Goal: Task Accomplishment & Management: Use online tool/utility

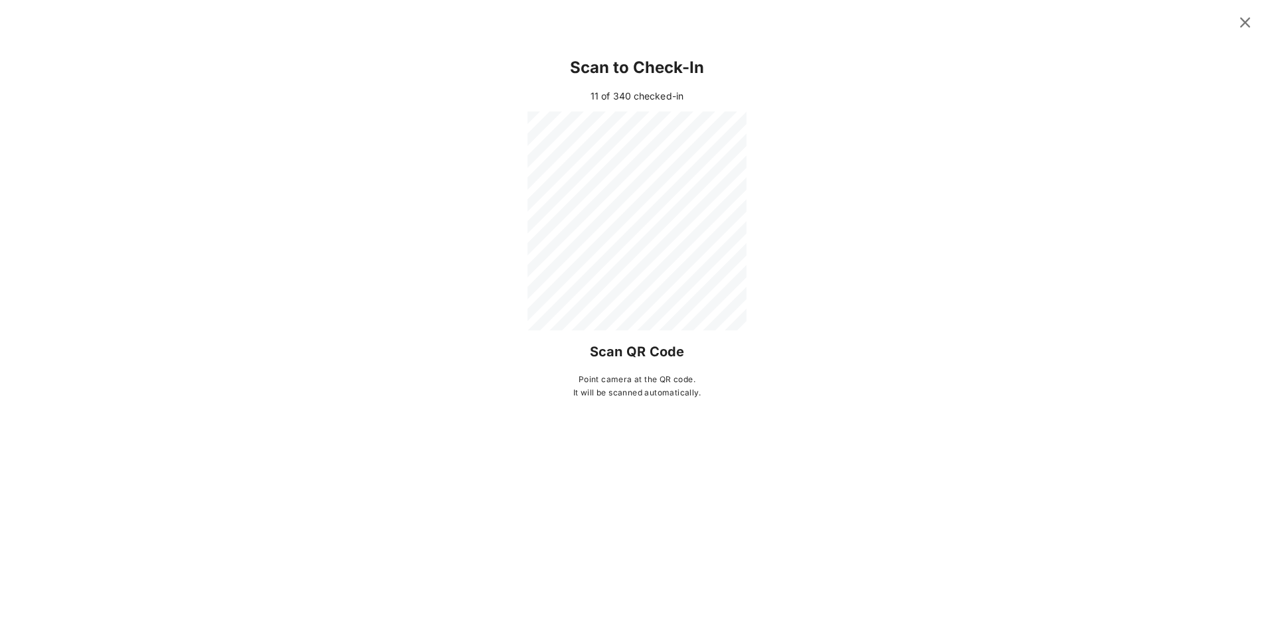
click at [1239, 21] on icon at bounding box center [1245, 23] width 18 height 16
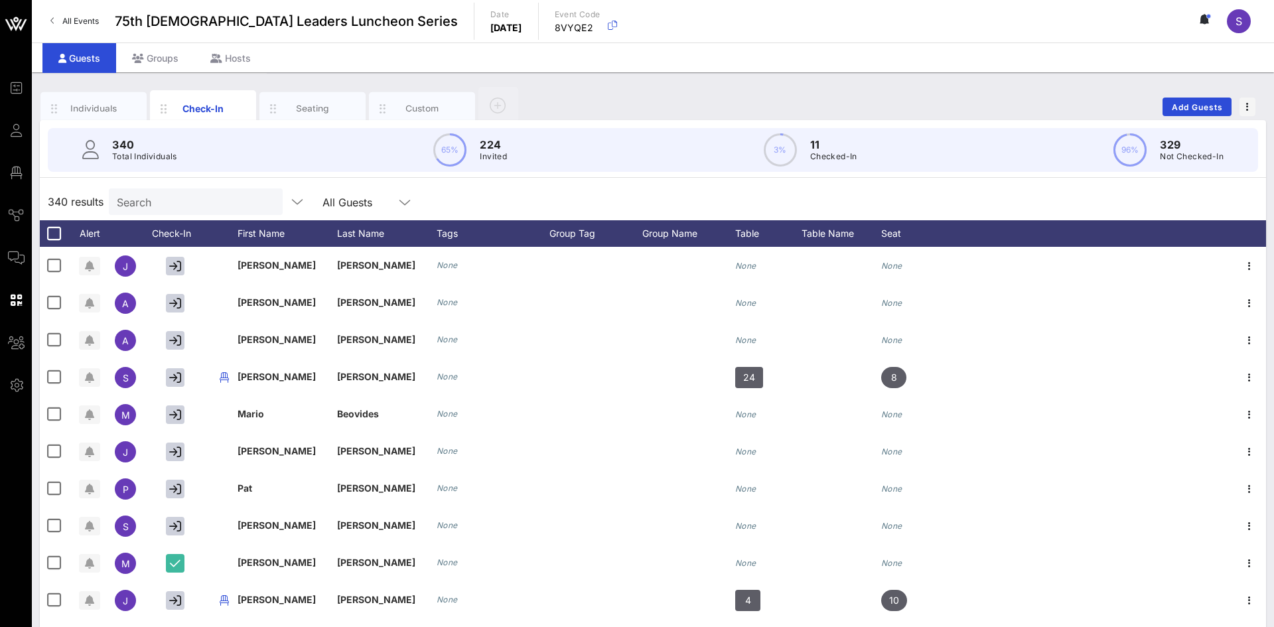
click at [226, 211] on div "Search" at bounding box center [194, 201] width 155 height 27
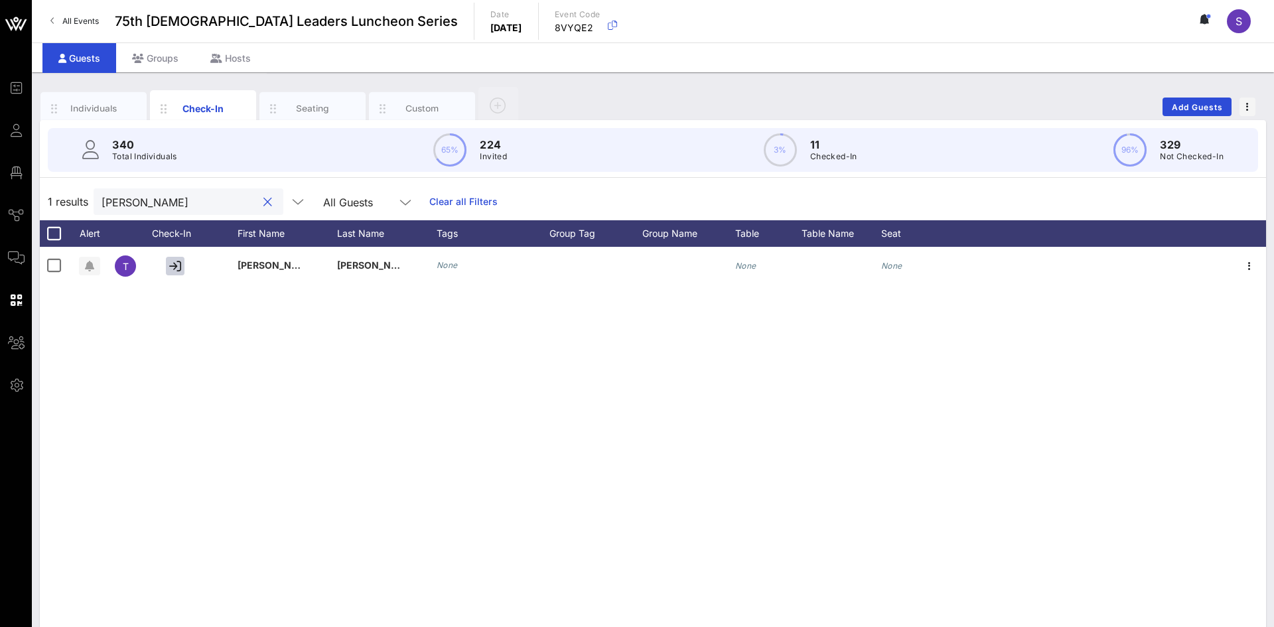
type input "[PERSON_NAME]"
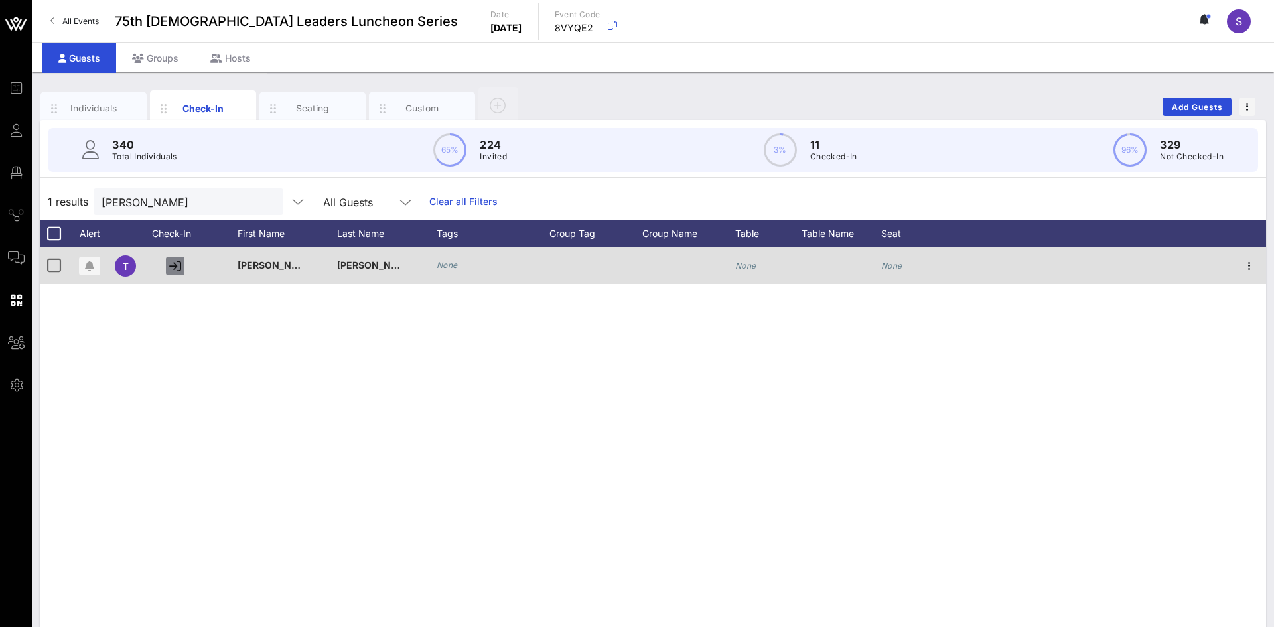
click at [179, 269] on icon "button" at bounding box center [175, 266] width 12 height 12
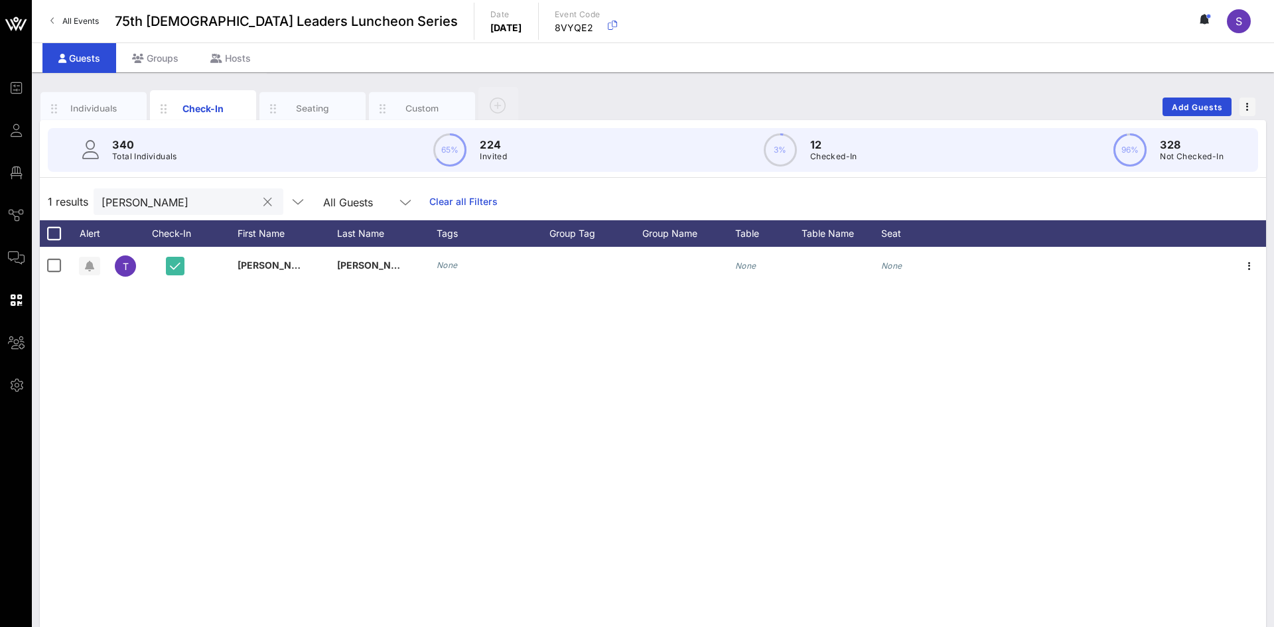
click at [264, 202] on button "clear icon" at bounding box center [267, 202] width 9 height 13
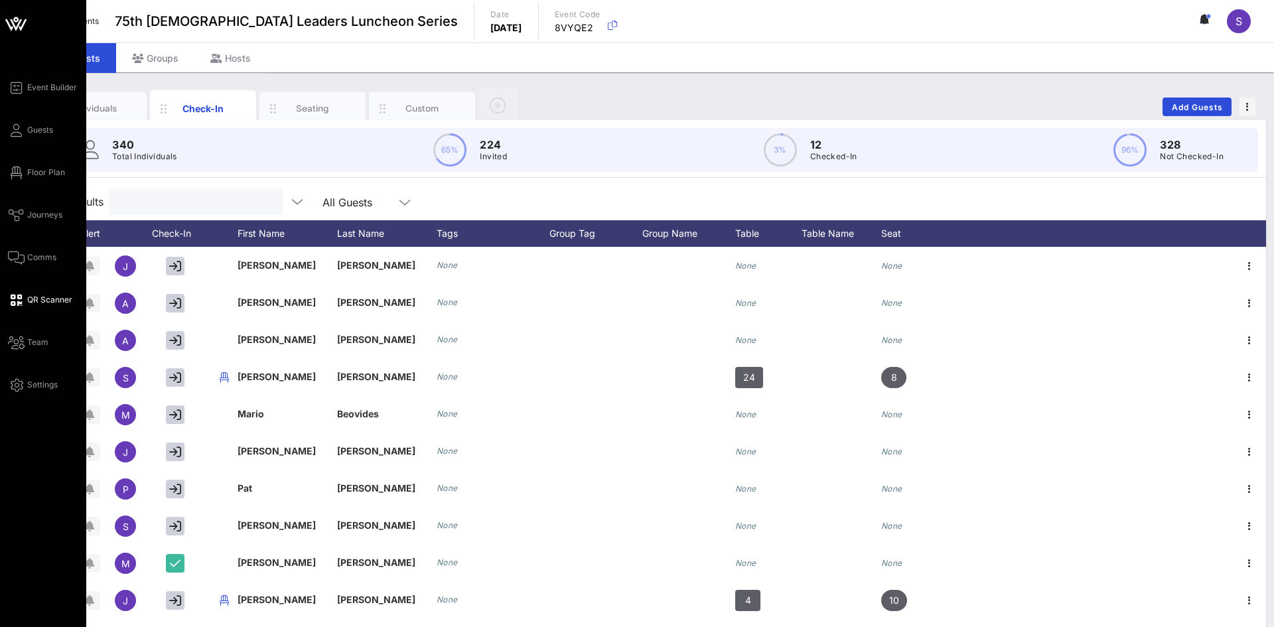
click at [31, 301] on span "QR Scanner" at bounding box center [49, 300] width 45 height 12
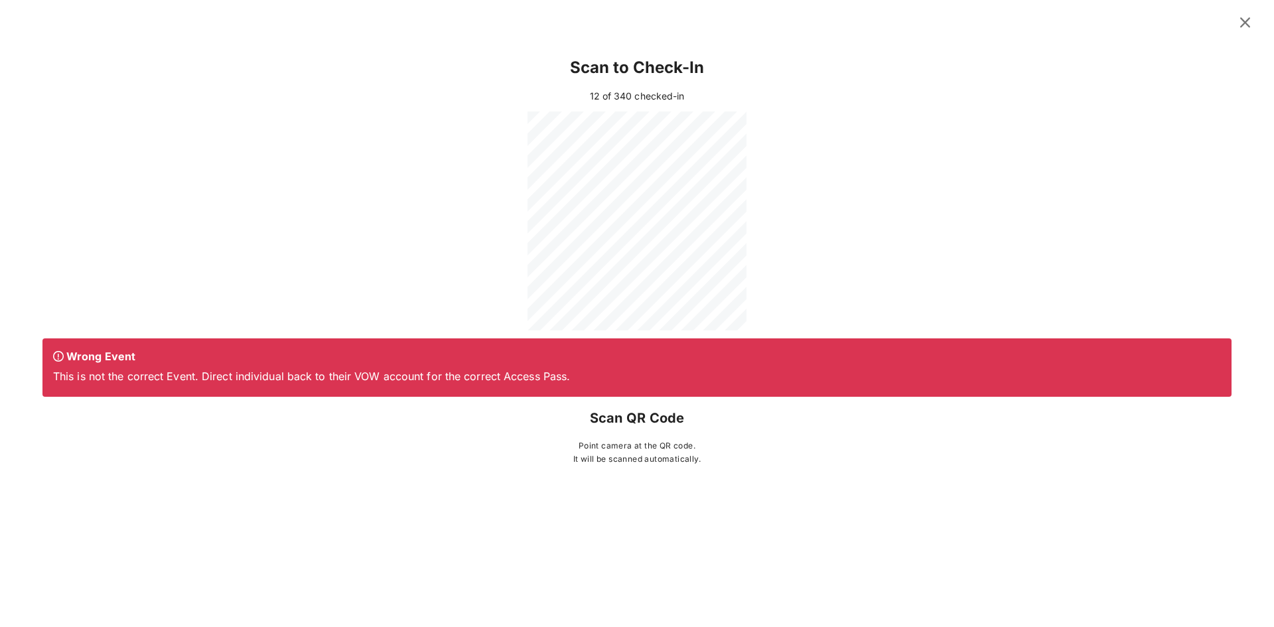
click at [1243, 25] on icon at bounding box center [1245, 23] width 18 height 16
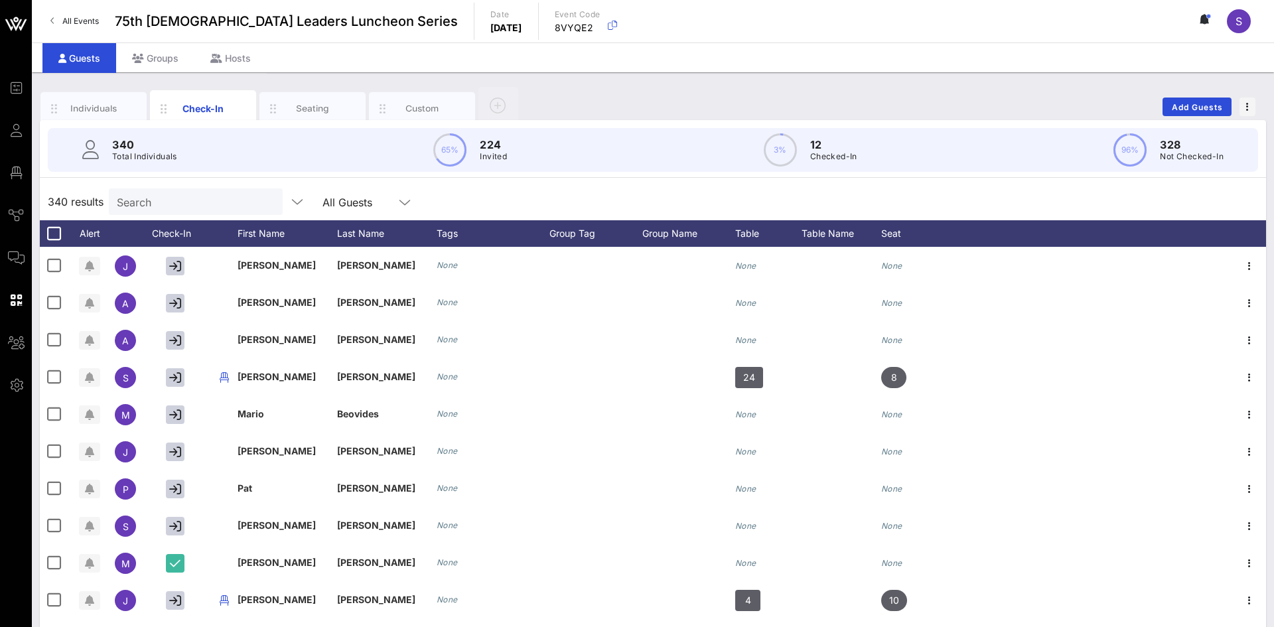
click at [218, 192] on div "Search" at bounding box center [194, 201] width 155 height 27
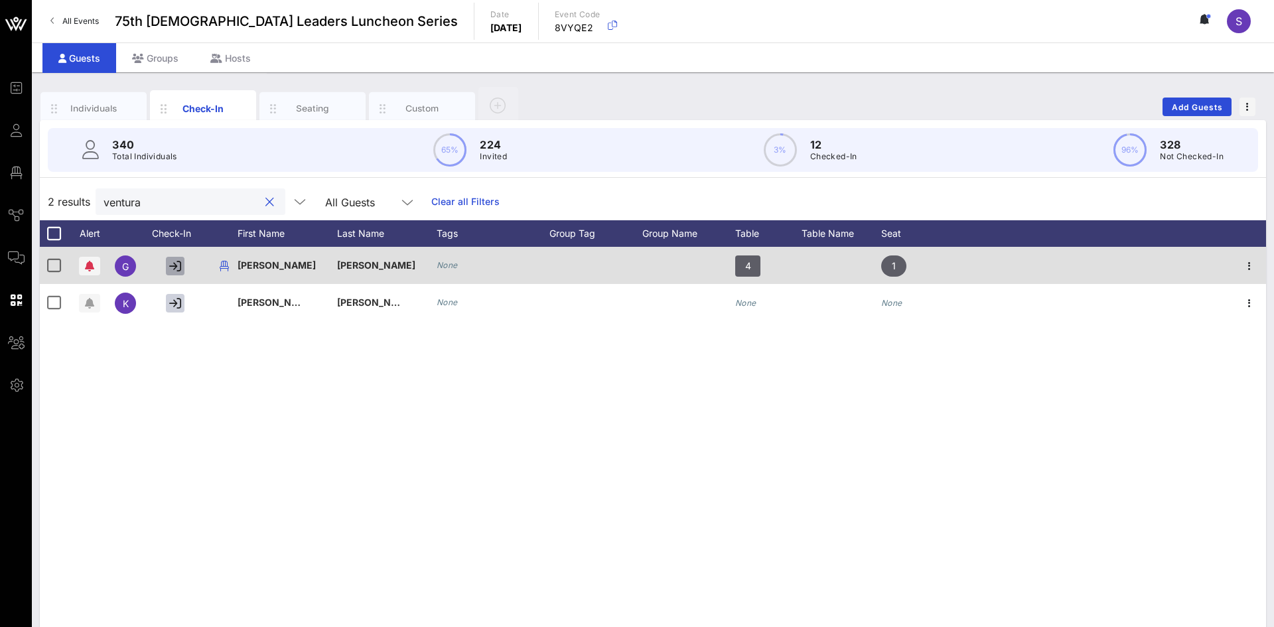
click at [176, 267] on icon "button" at bounding box center [175, 266] width 12 height 12
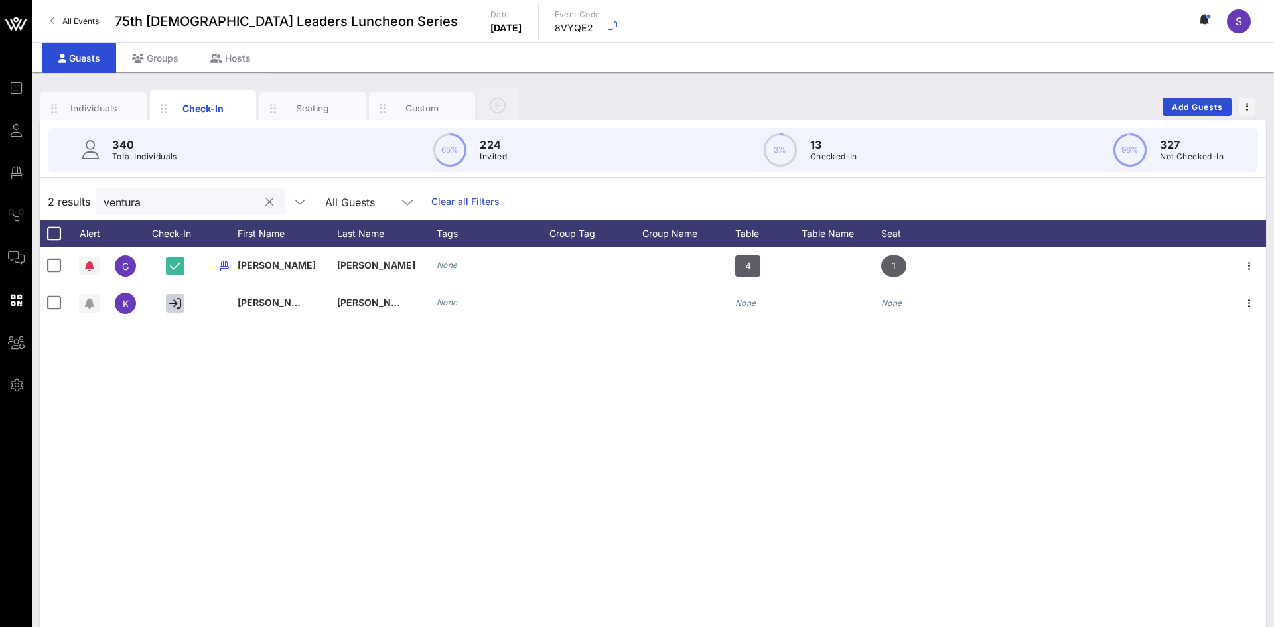
click at [182, 210] on input "ventura" at bounding box center [181, 201] width 155 height 17
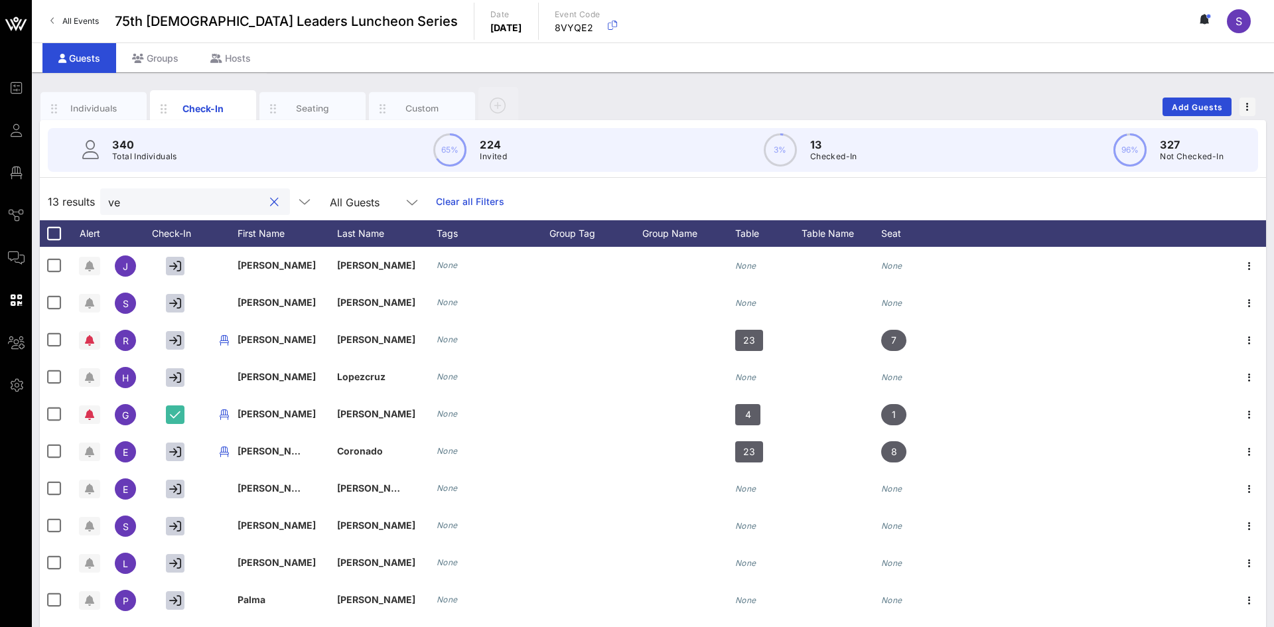
type input "v"
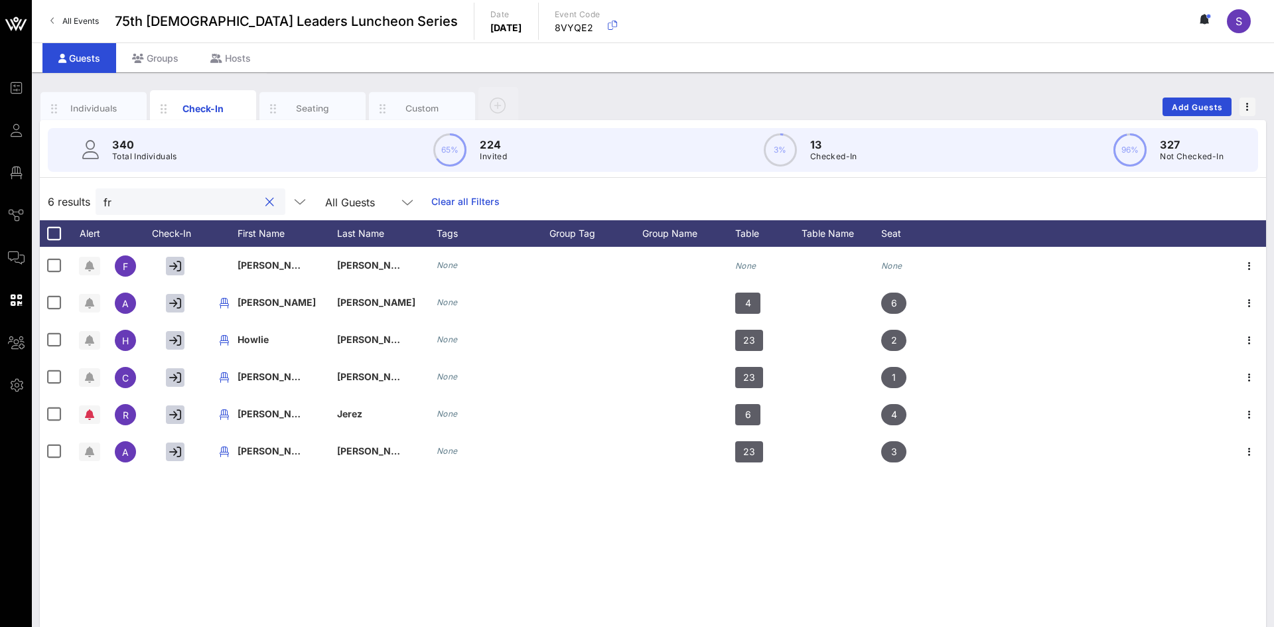
type input "f"
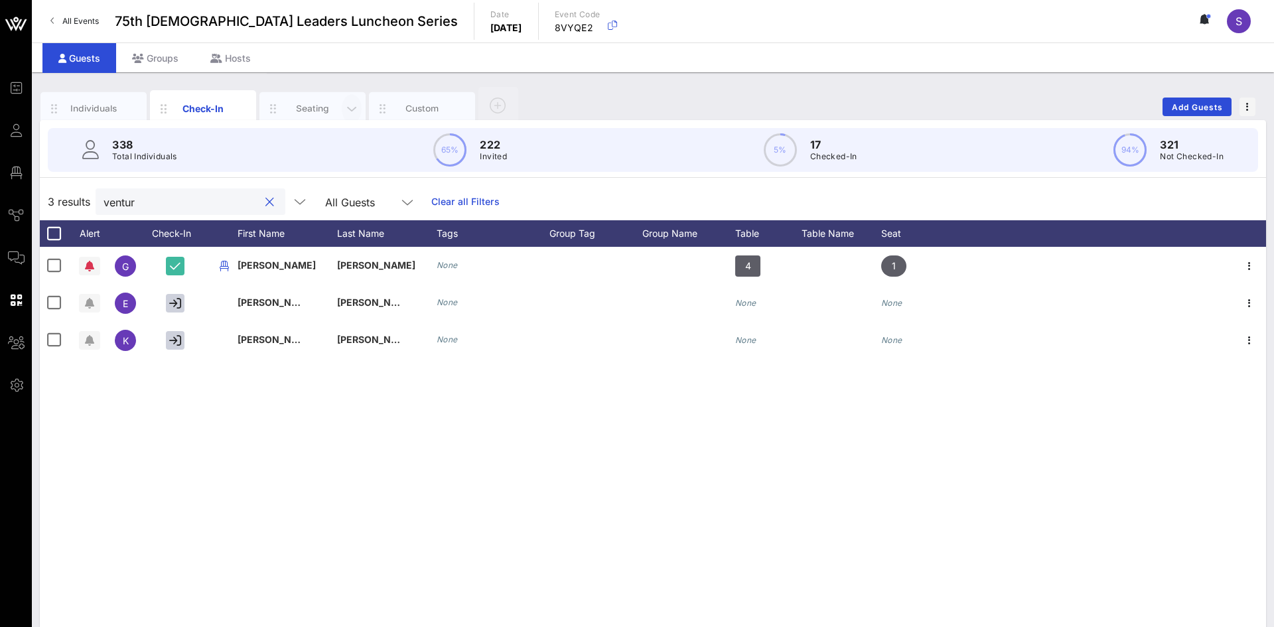
type input "ventura"
click at [275, 202] on div at bounding box center [269, 202] width 16 height 16
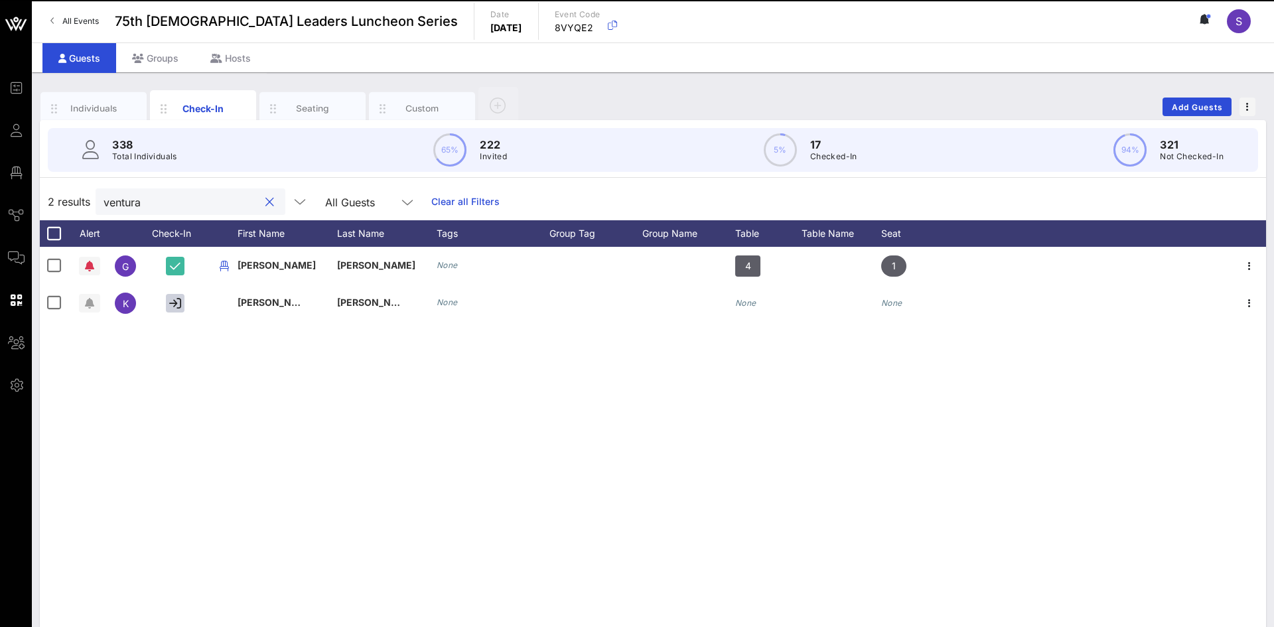
click at [269, 200] on button "clear icon" at bounding box center [269, 202] width 9 height 13
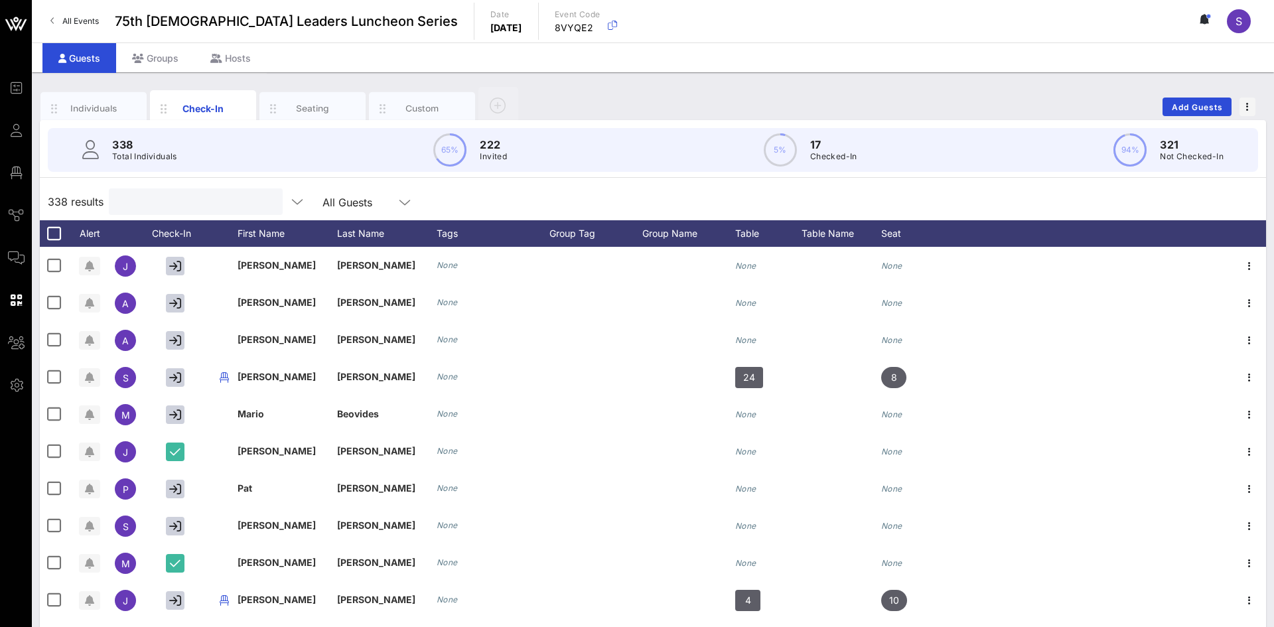
click at [261, 200] on input "text" at bounding box center [194, 201] width 155 height 17
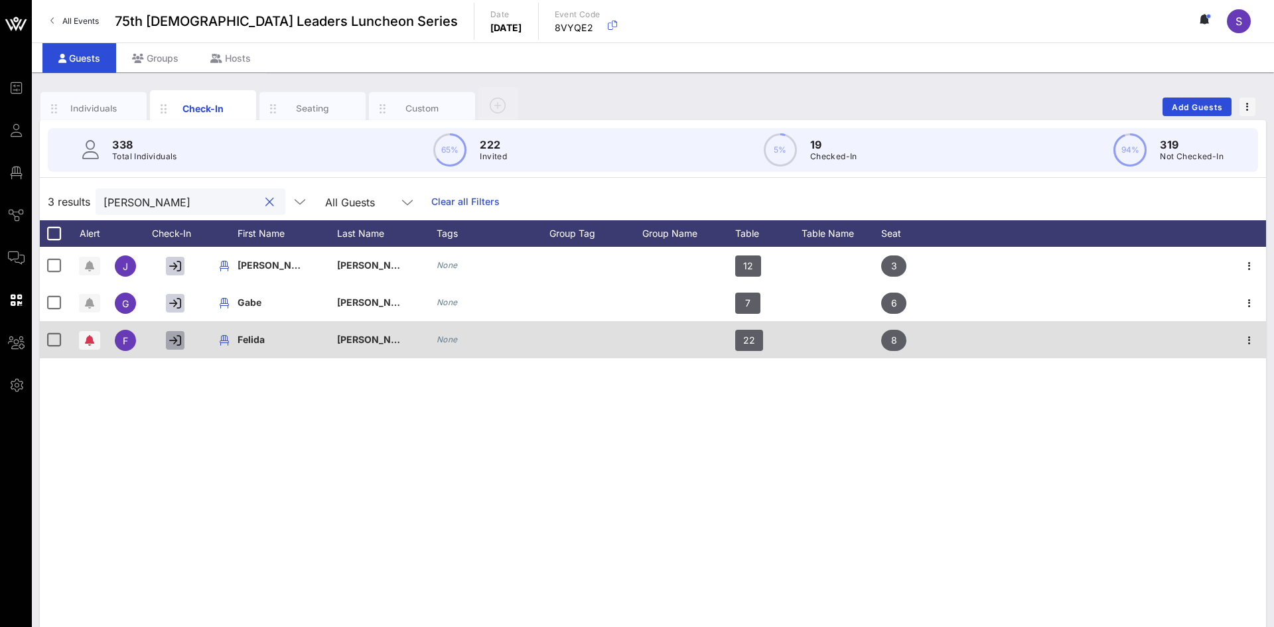
click at [171, 345] on icon "button" at bounding box center [175, 340] width 12 height 12
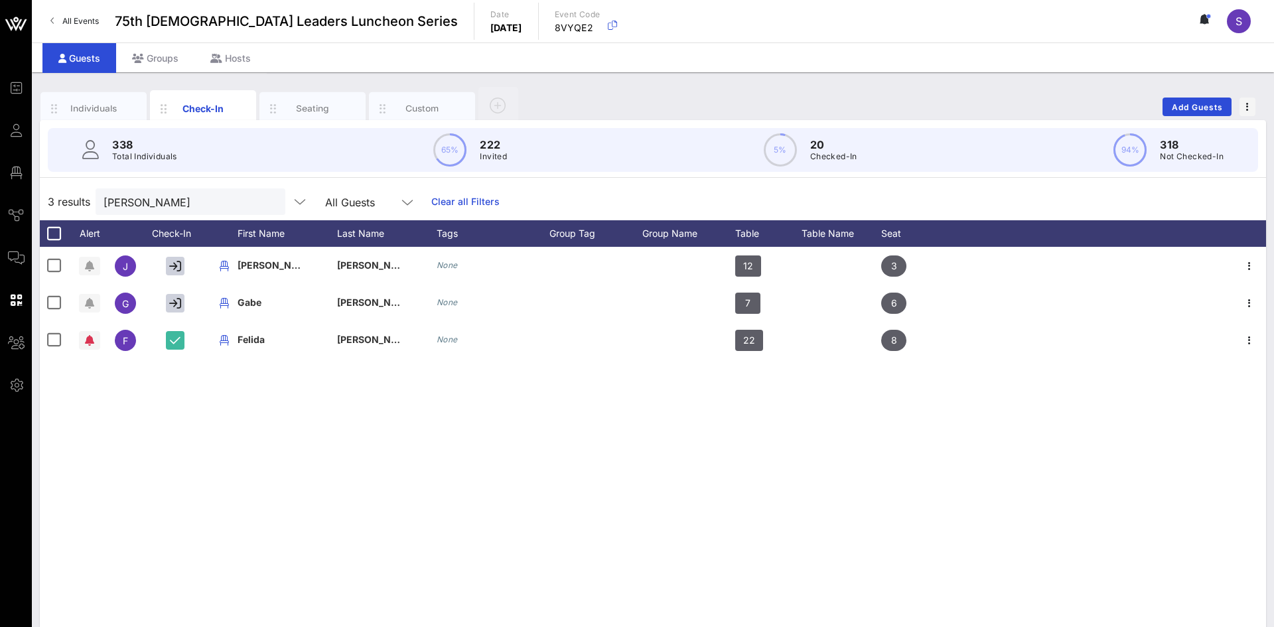
click at [297, 396] on div "J Jaime Villarreal None 12 3 G Gabe Villarreal None 7 6 F Felida Villarreal Non…" at bounding box center [653, 446] width 1226 height 398
click at [246, 213] on div "villar" at bounding box center [181, 201] width 155 height 27
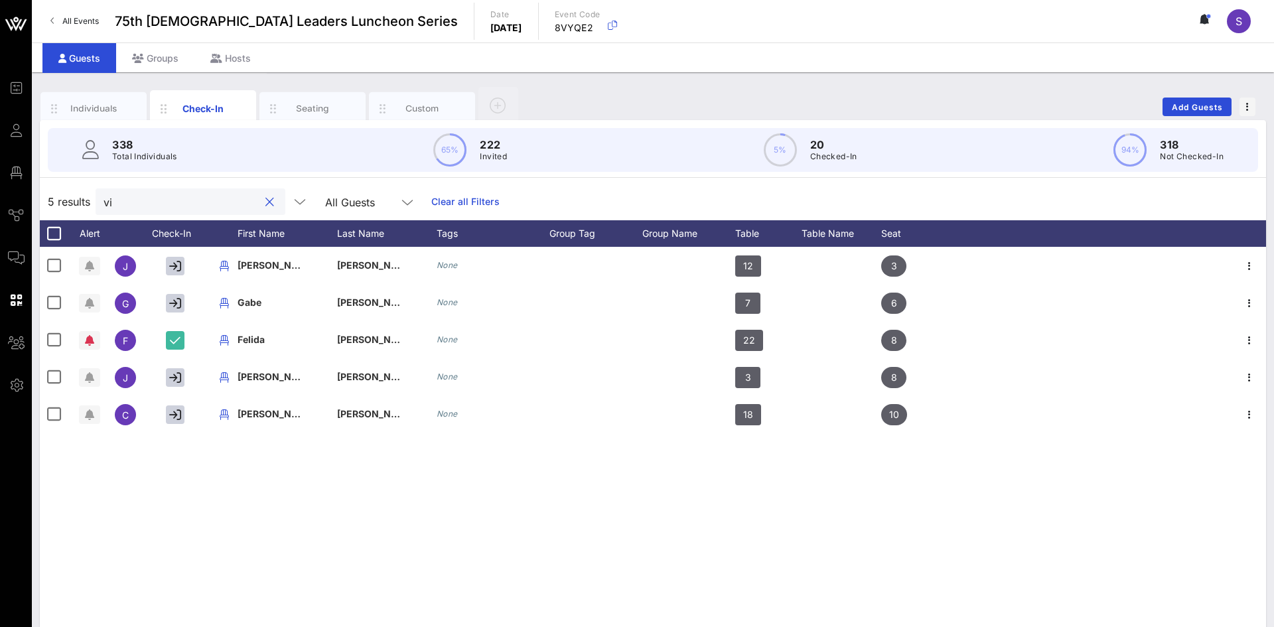
type input "v"
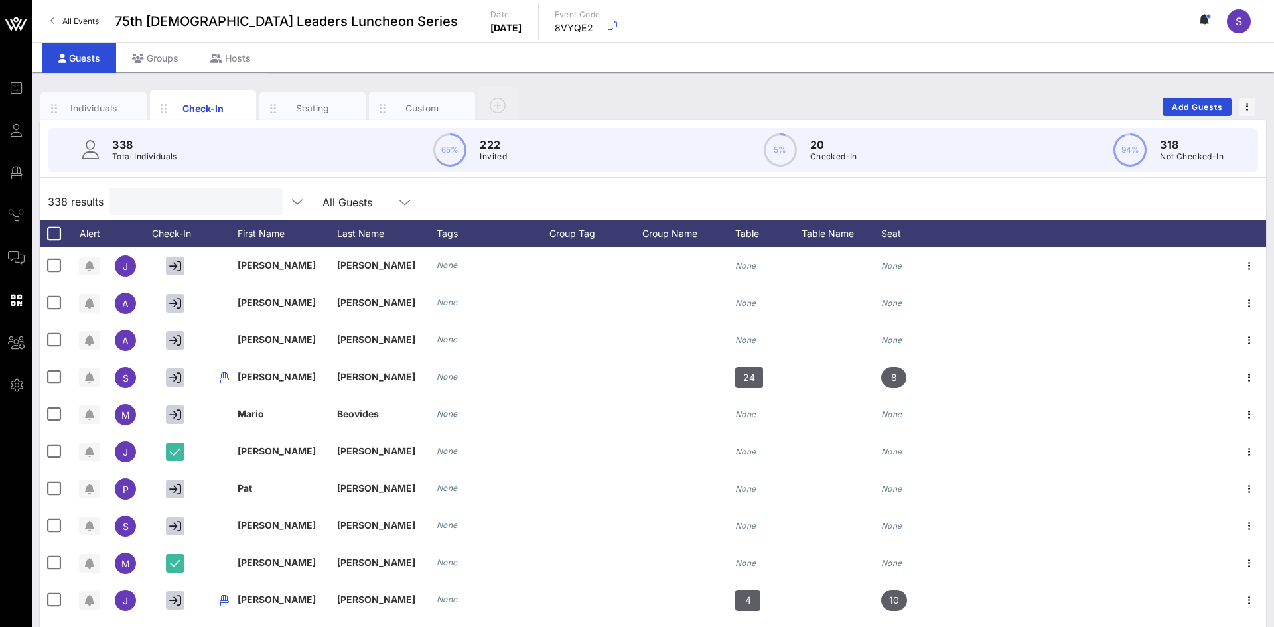
click at [237, 200] on input "text" at bounding box center [194, 201] width 155 height 17
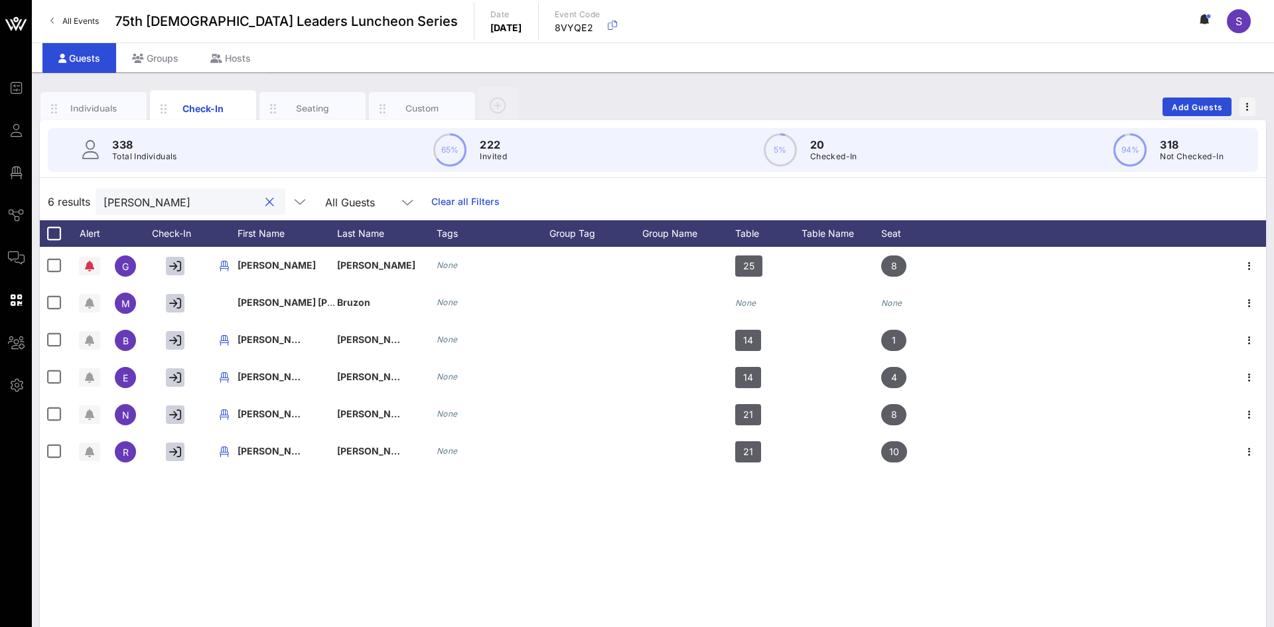
type input "torres"
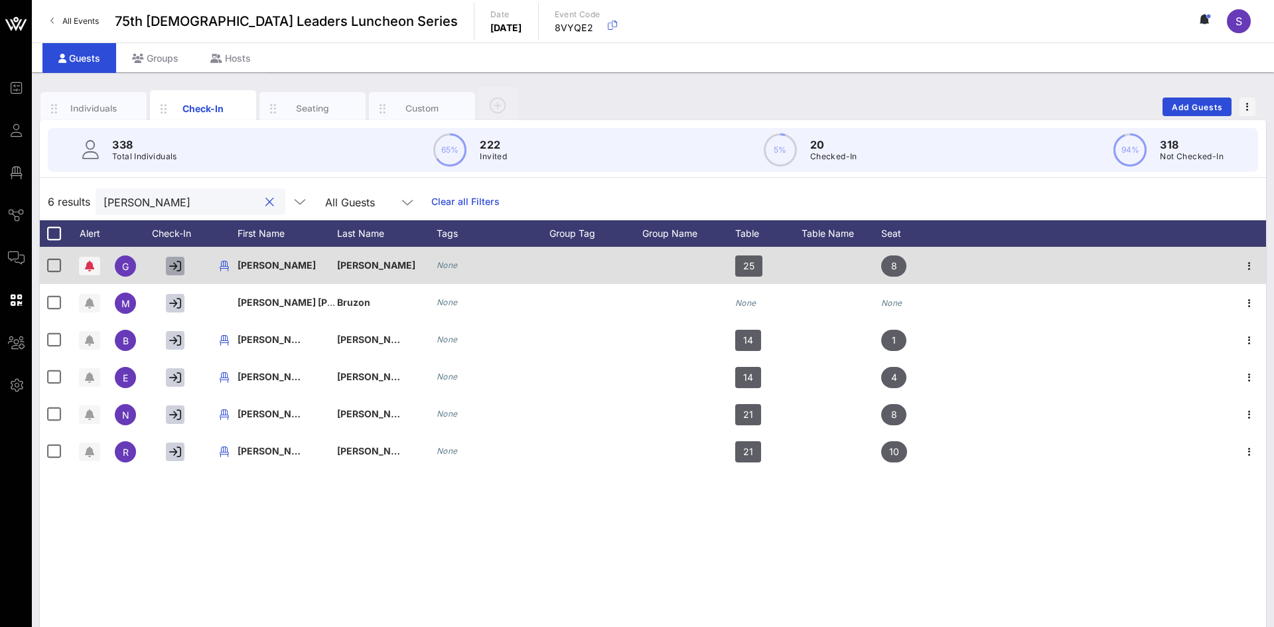
click at [180, 263] on icon "button" at bounding box center [175, 266] width 12 height 12
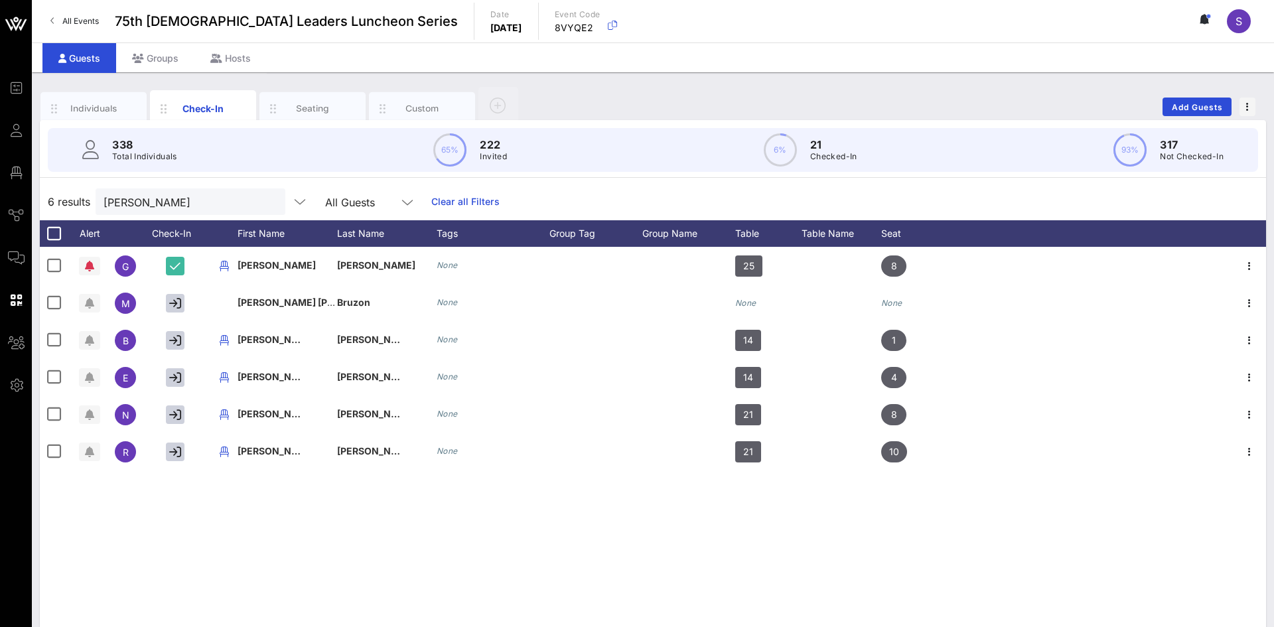
click at [267, 200] on button "clear icon" at bounding box center [269, 202] width 9 height 13
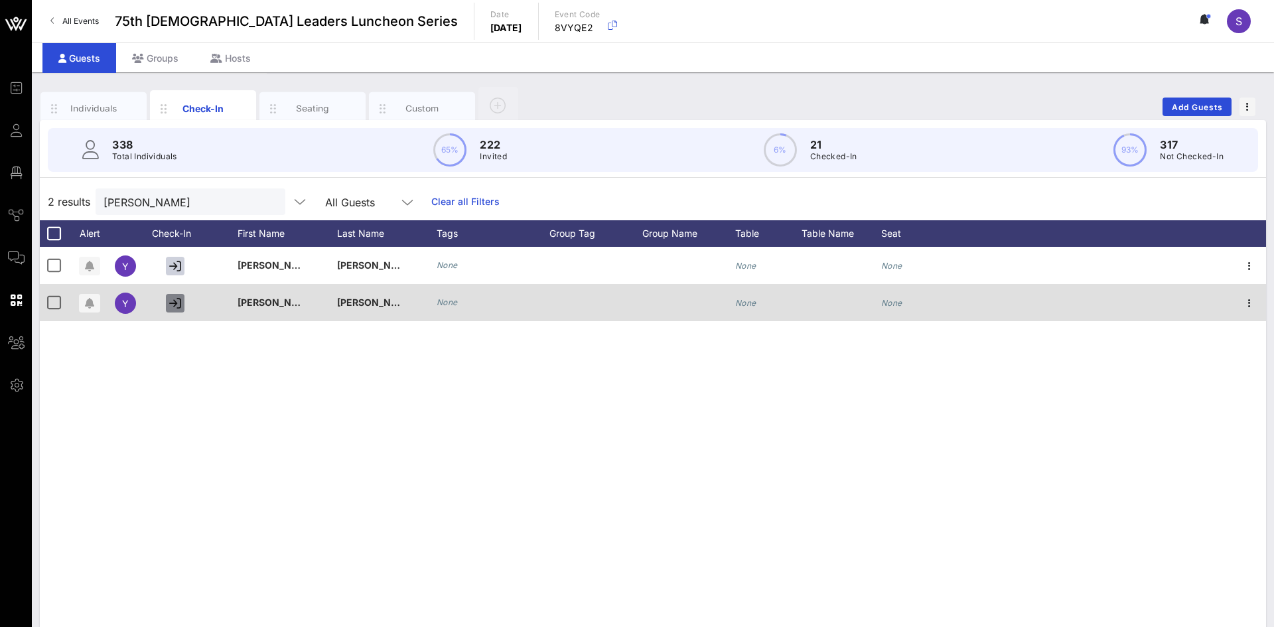
click at [169, 302] on icon "button" at bounding box center [175, 303] width 12 height 12
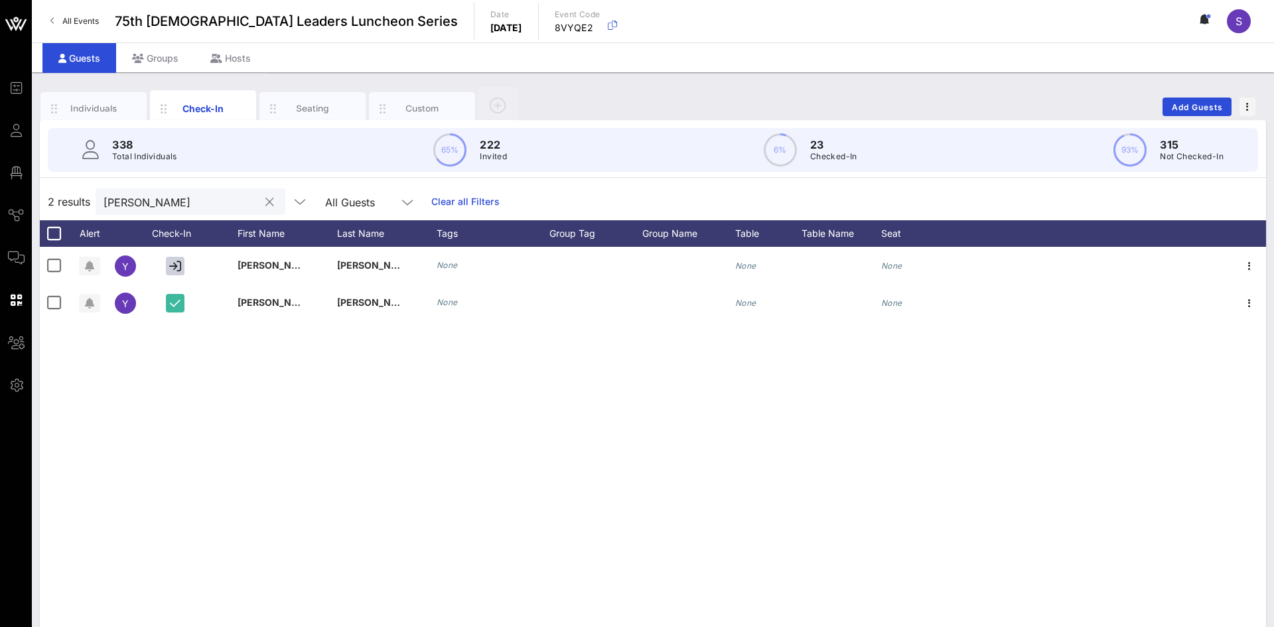
drag, startPoint x: 185, startPoint y: 191, endPoint x: 97, endPoint y: 196, distance: 88.4
click at [97, 196] on div "rivera" at bounding box center [191, 201] width 190 height 27
type input "r"
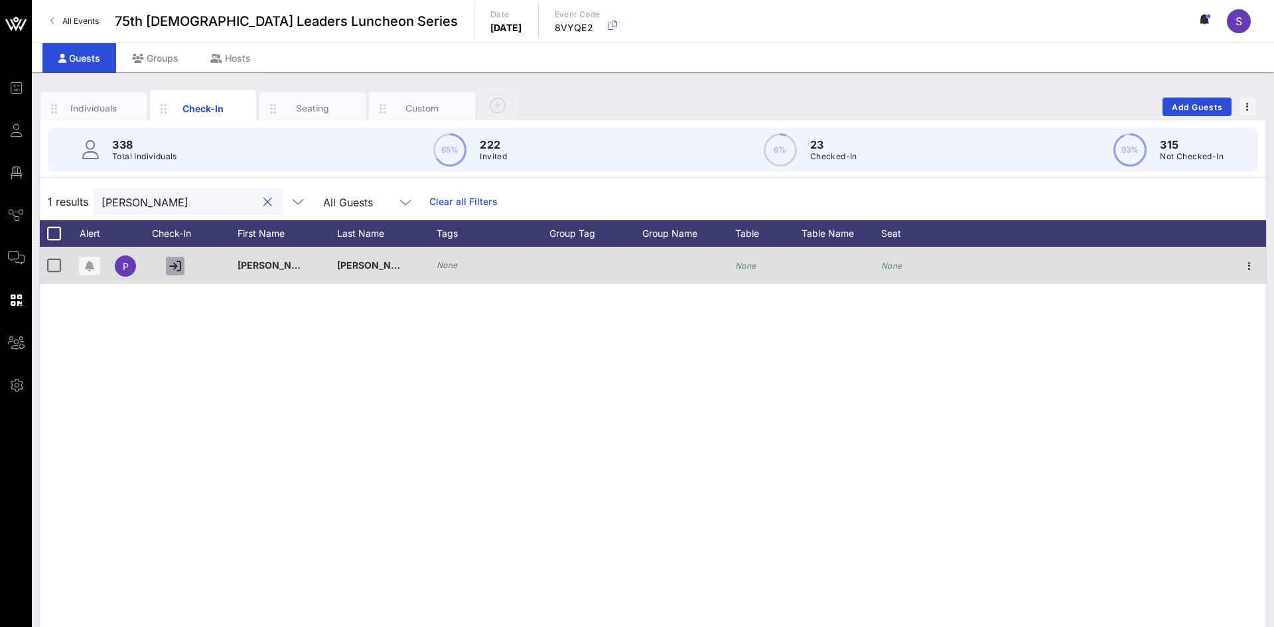
click at [179, 266] on icon "button" at bounding box center [175, 266] width 12 height 12
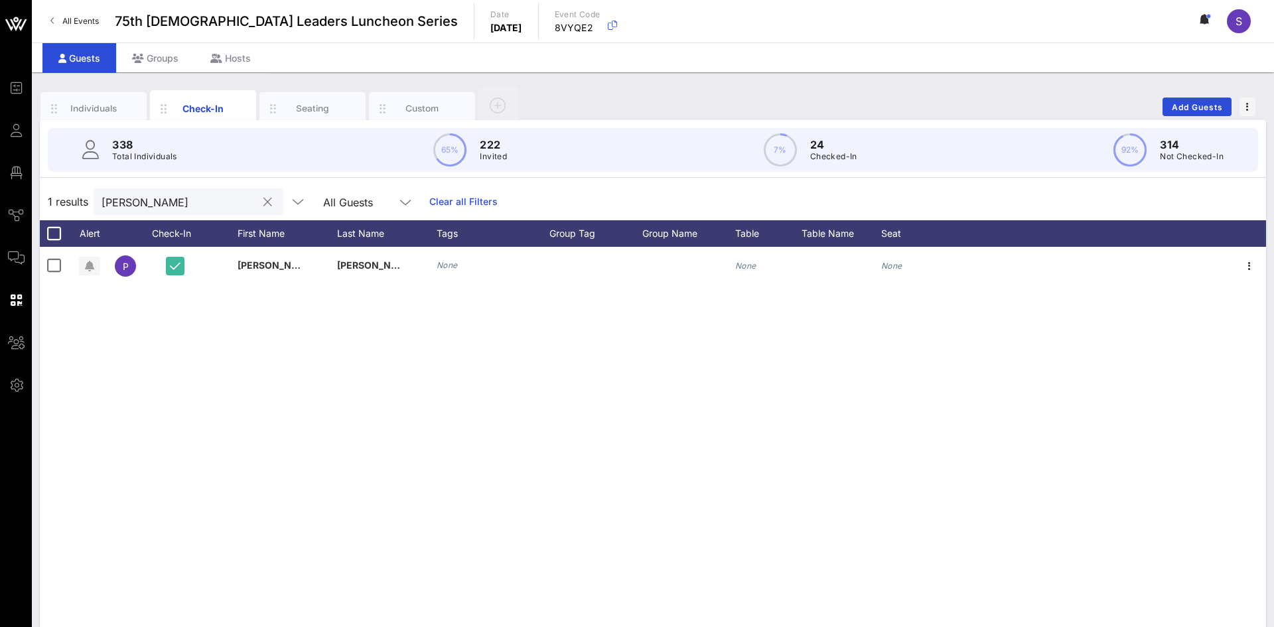
click at [171, 210] on input "ortiz" at bounding box center [179, 201] width 155 height 17
type input "o"
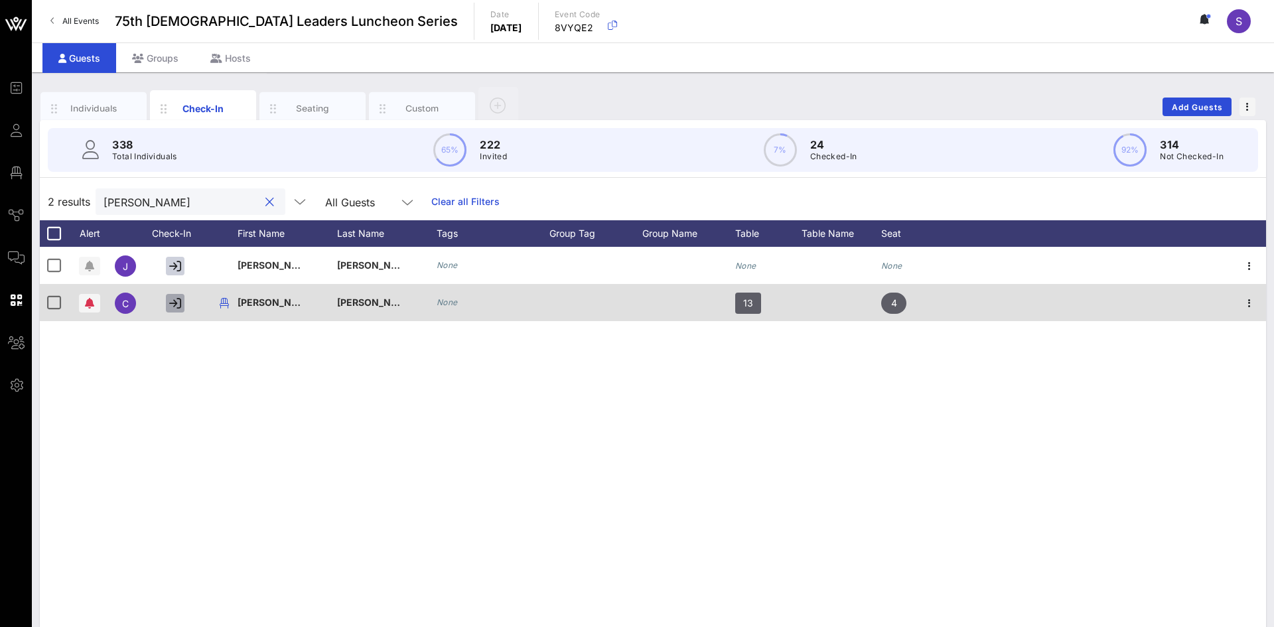
click at [179, 303] on icon "button" at bounding box center [175, 303] width 12 height 12
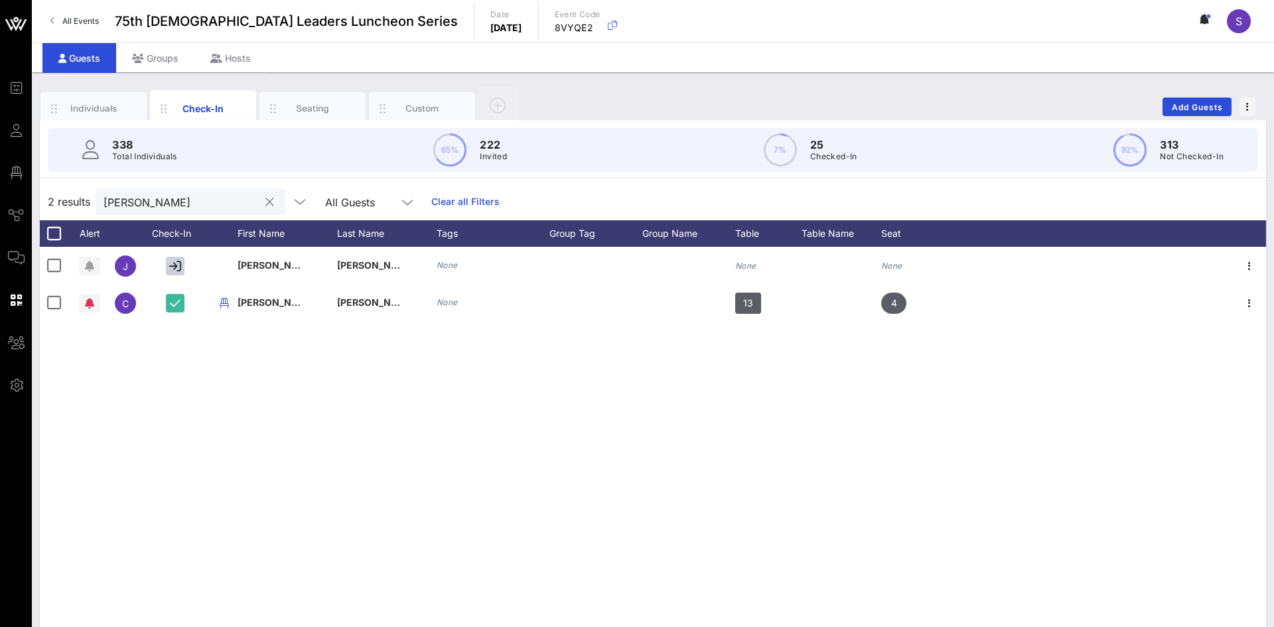
click at [170, 206] on input "walker" at bounding box center [181, 201] width 155 height 17
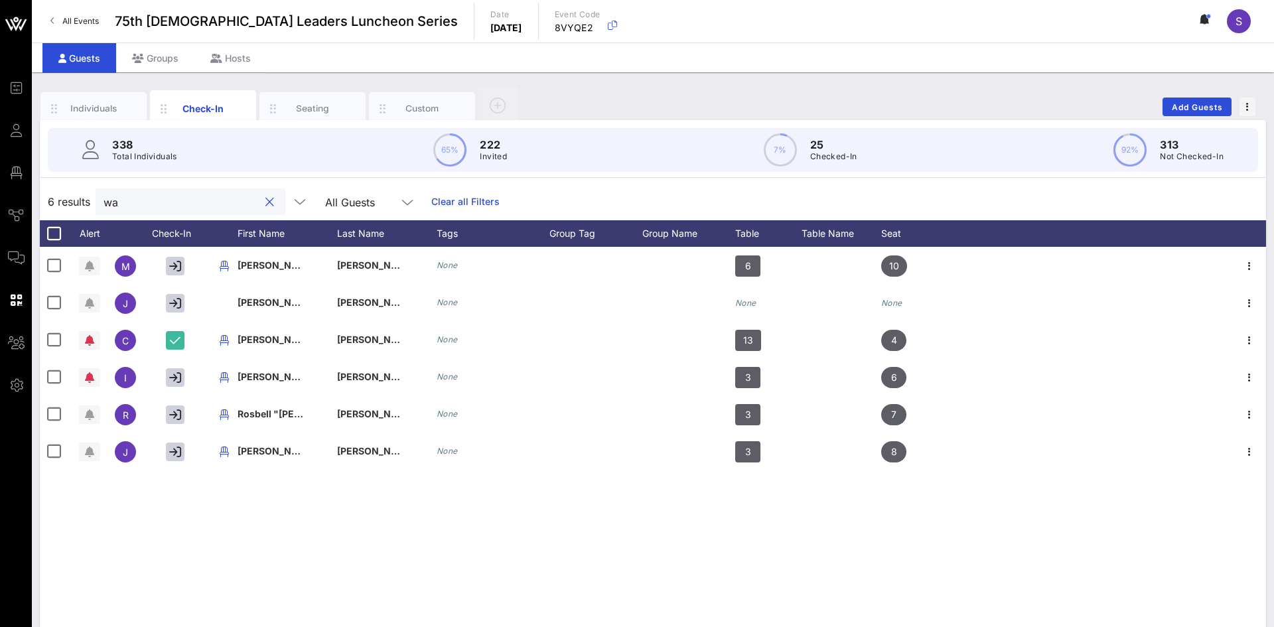
type input "w"
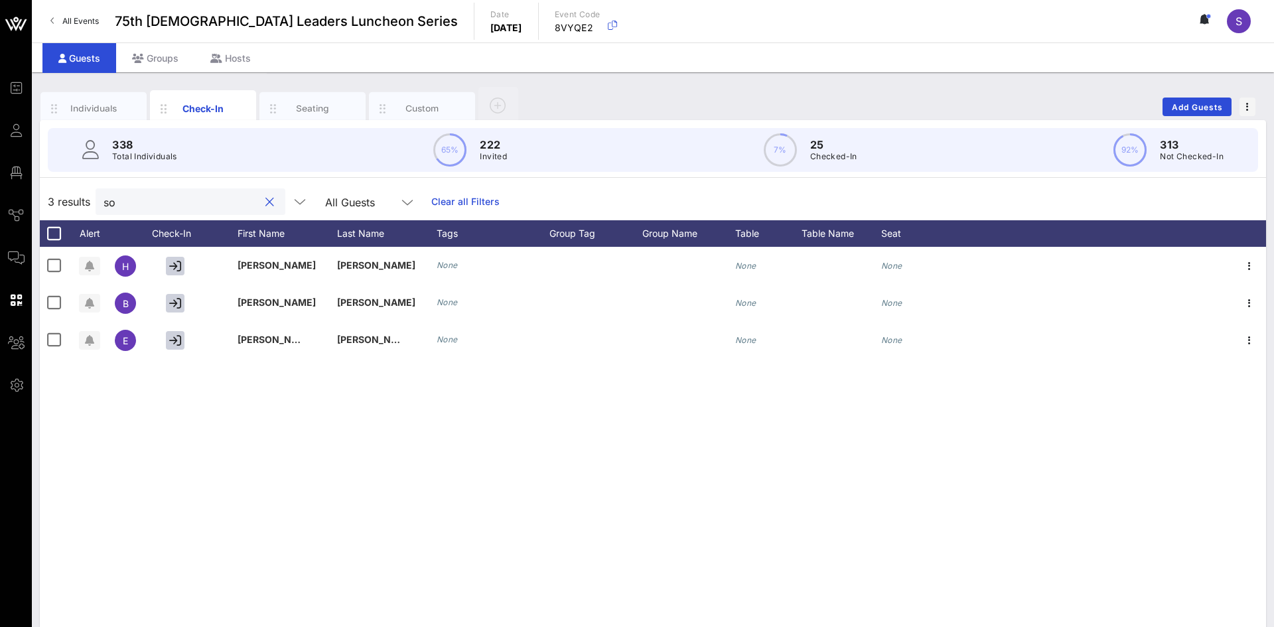
type input "s"
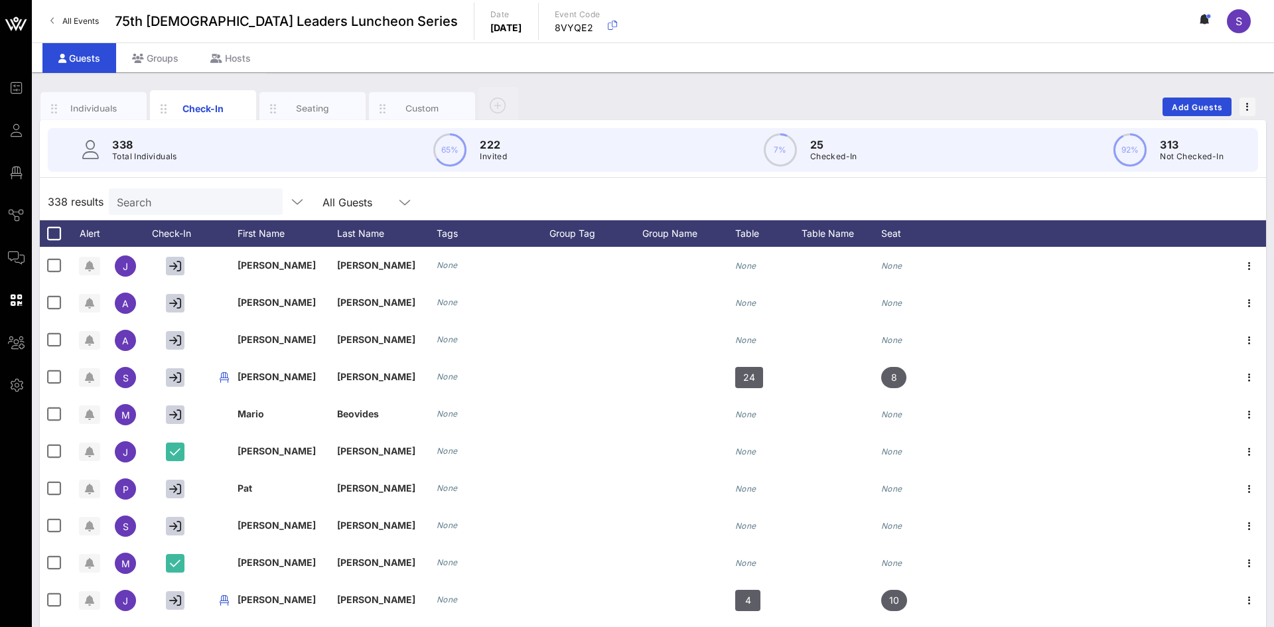
click at [277, 175] on div "338 Total Individuals 65% 222 Invited 7% 25 Checked-In 92% 313 Not Checked-In" at bounding box center [653, 150] width 1242 height 60
click at [171, 206] on input "Search" at bounding box center [194, 201] width 155 height 17
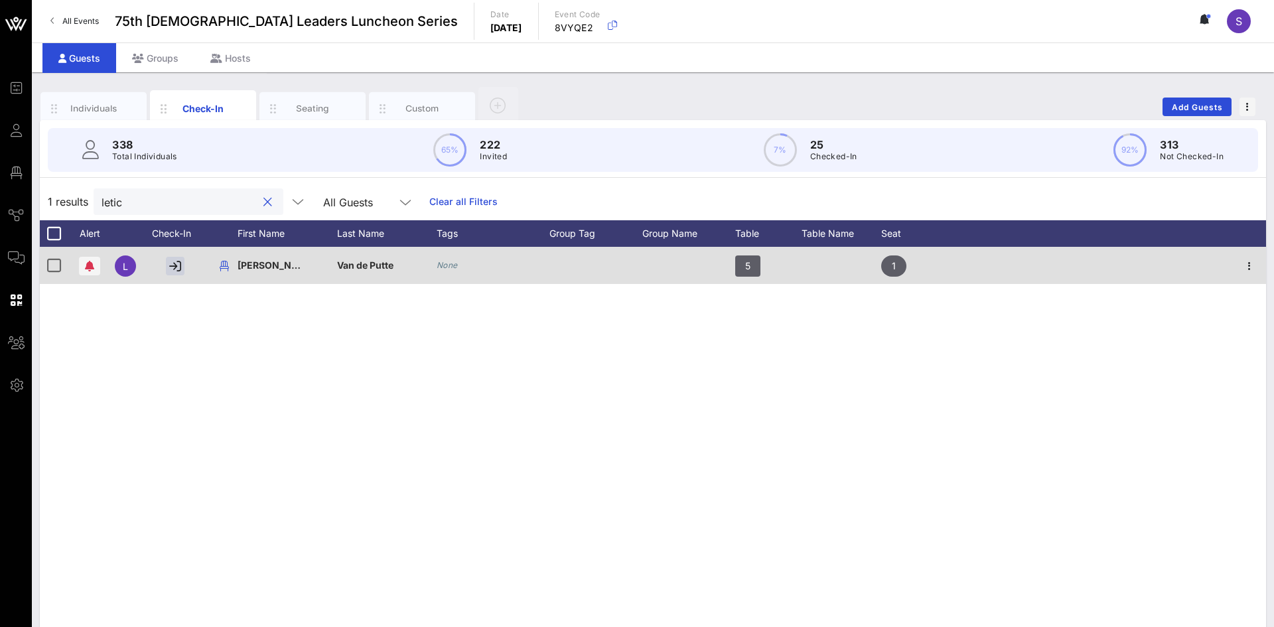
type input "letic"
click at [478, 274] on div "None" at bounding box center [493, 265] width 113 height 37
click at [57, 267] on div at bounding box center [53, 265] width 23 height 23
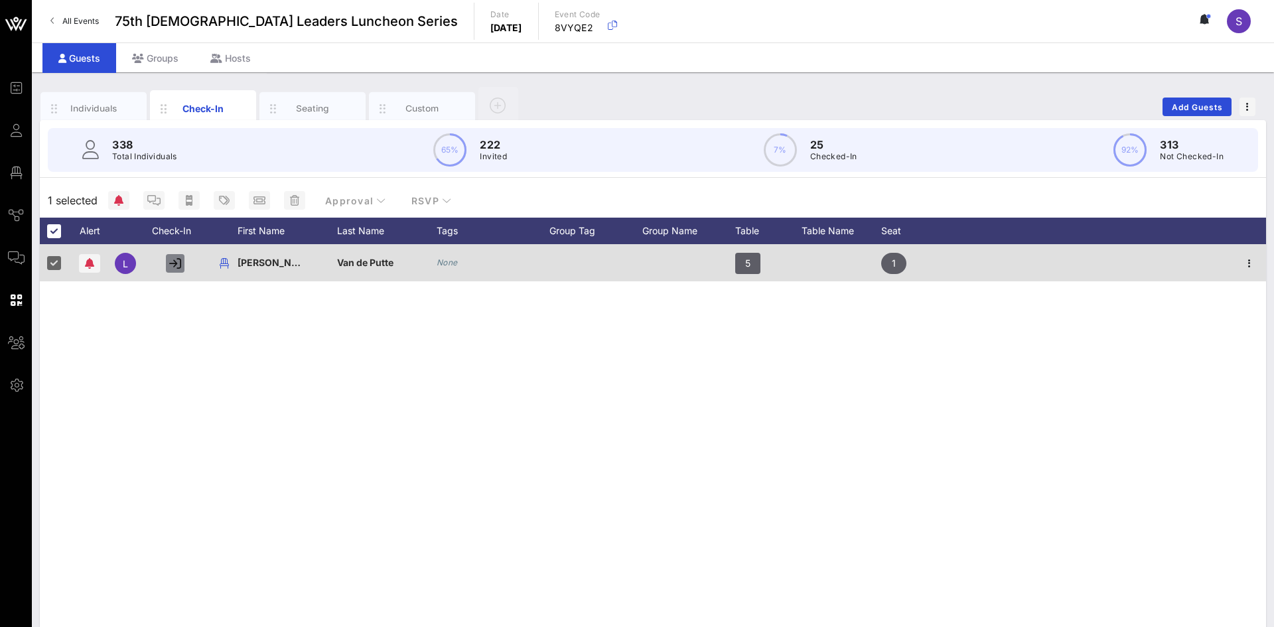
click at [177, 266] on icon "button" at bounding box center [175, 263] width 12 height 12
click at [56, 265] on div at bounding box center [53, 263] width 23 height 23
click at [51, 265] on div at bounding box center [53, 263] width 23 height 23
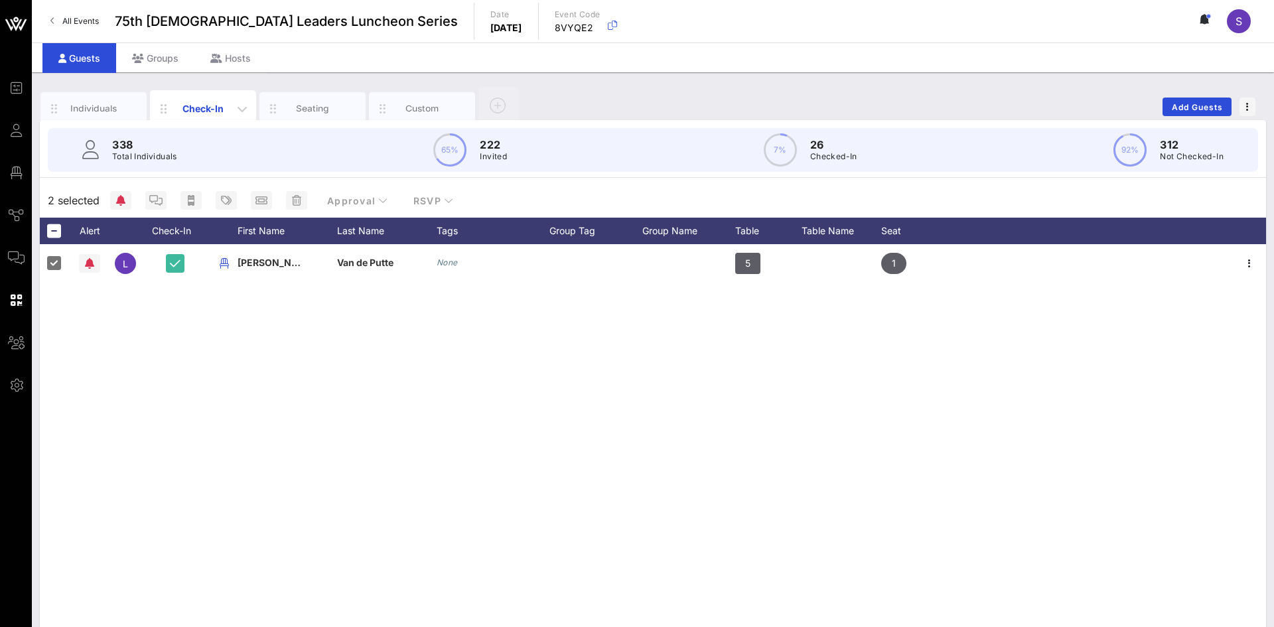
click at [186, 102] on div "Check-In" at bounding box center [203, 109] width 59 height 14
click at [58, 232] on div at bounding box center [53, 231] width 23 height 23
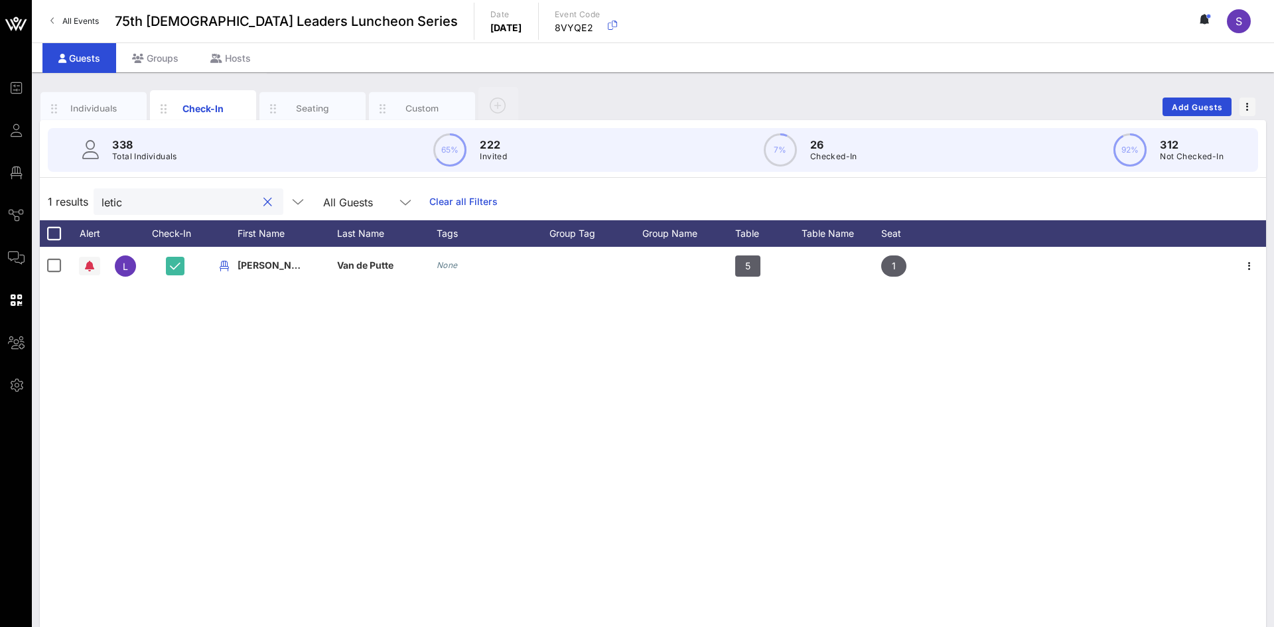
click at [179, 194] on input "letic" at bounding box center [179, 201] width 155 height 17
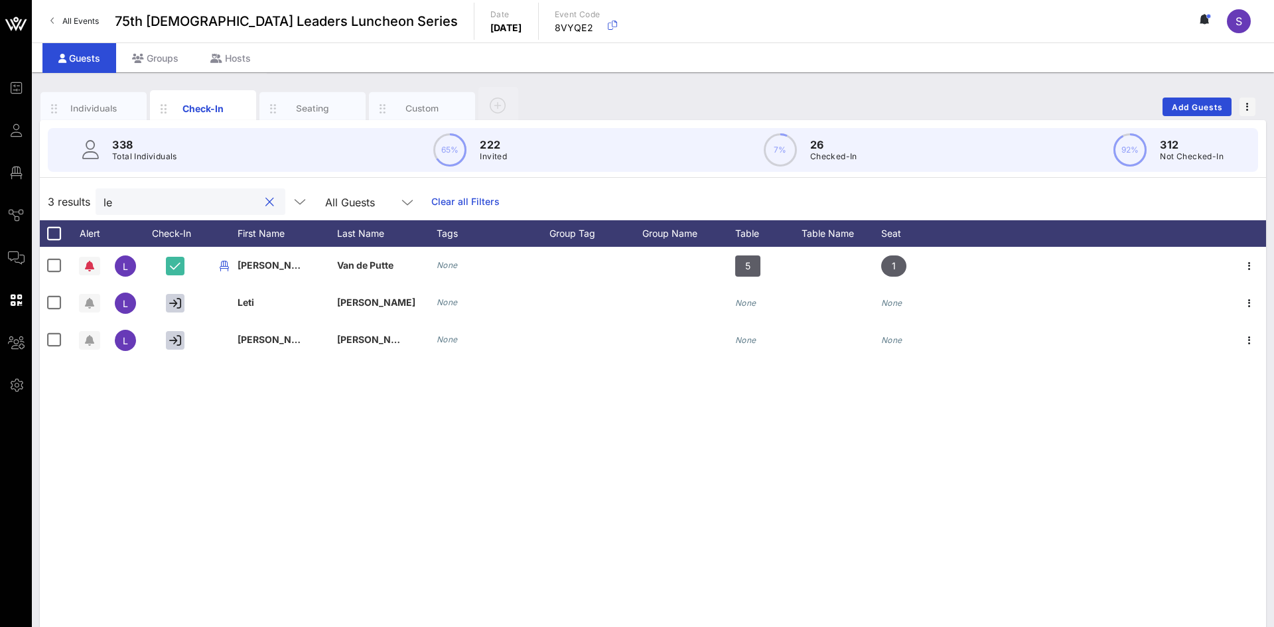
type input "l"
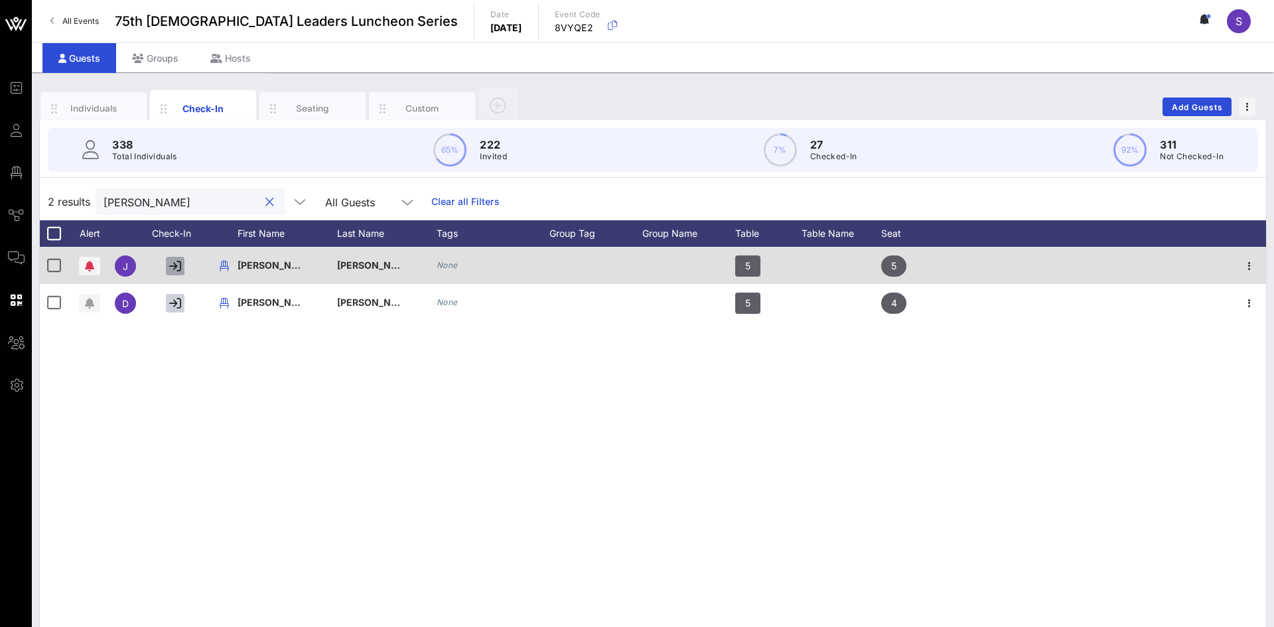
click at [176, 269] on icon "button" at bounding box center [175, 266] width 12 height 12
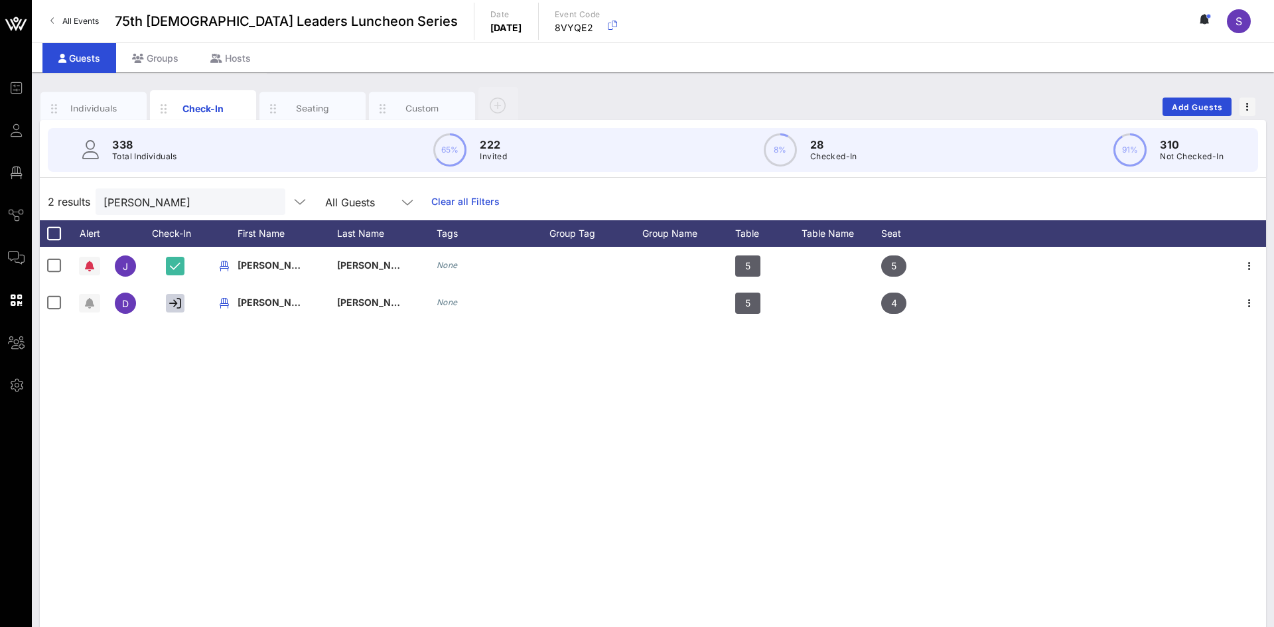
click at [360, 542] on div "J John Quinones None 5 5 D Deanna Quinones None 5 4" at bounding box center [653, 446] width 1226 height 398
click at [226, 212] on div "quinones" at bounding box center [181, 201] width 155 height 27
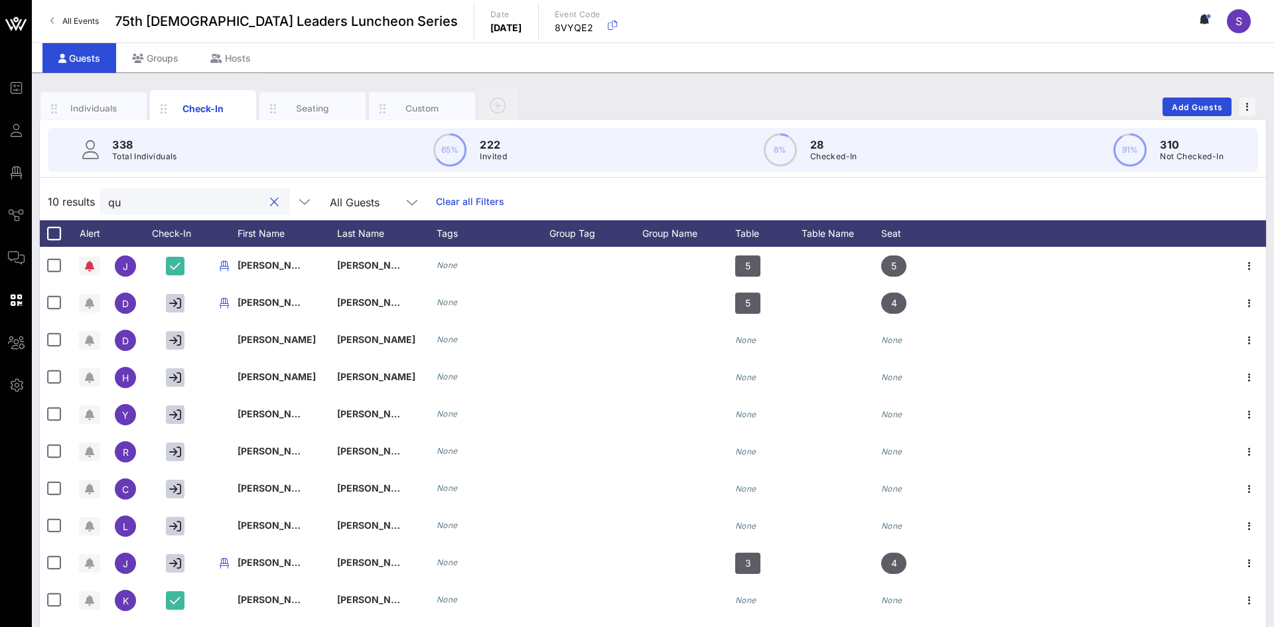
type input "q"
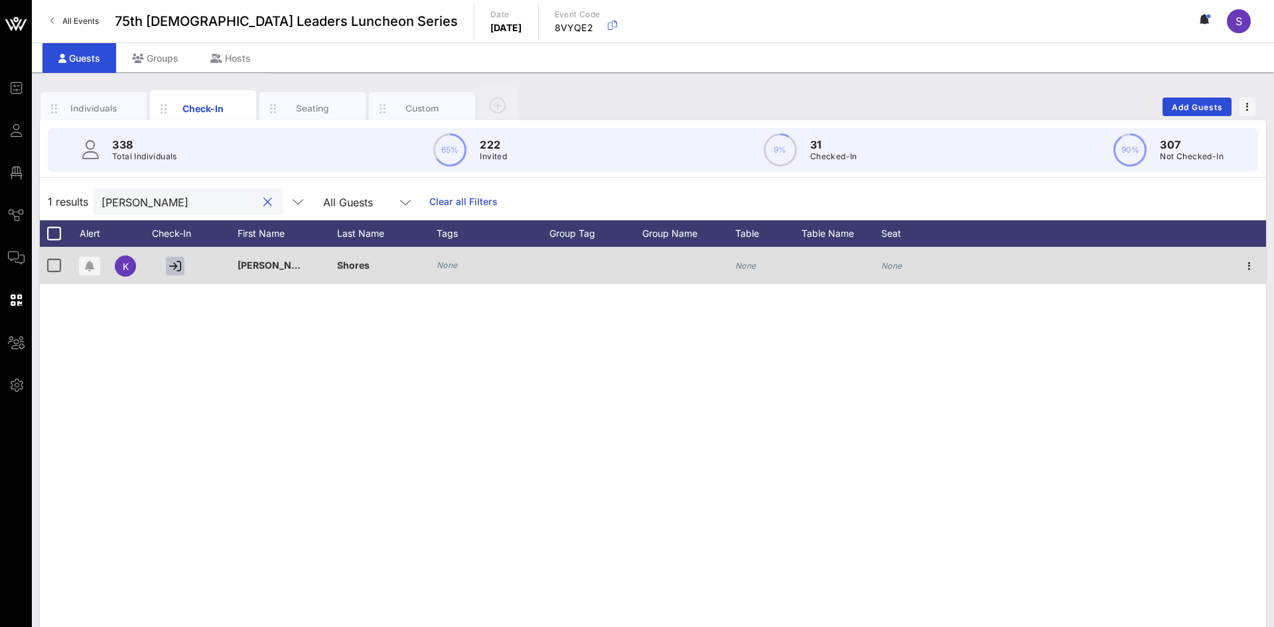
type input "kelly"
click at [178, 265] on icon "button" at bounding box center [175, 266] width 12 height 12
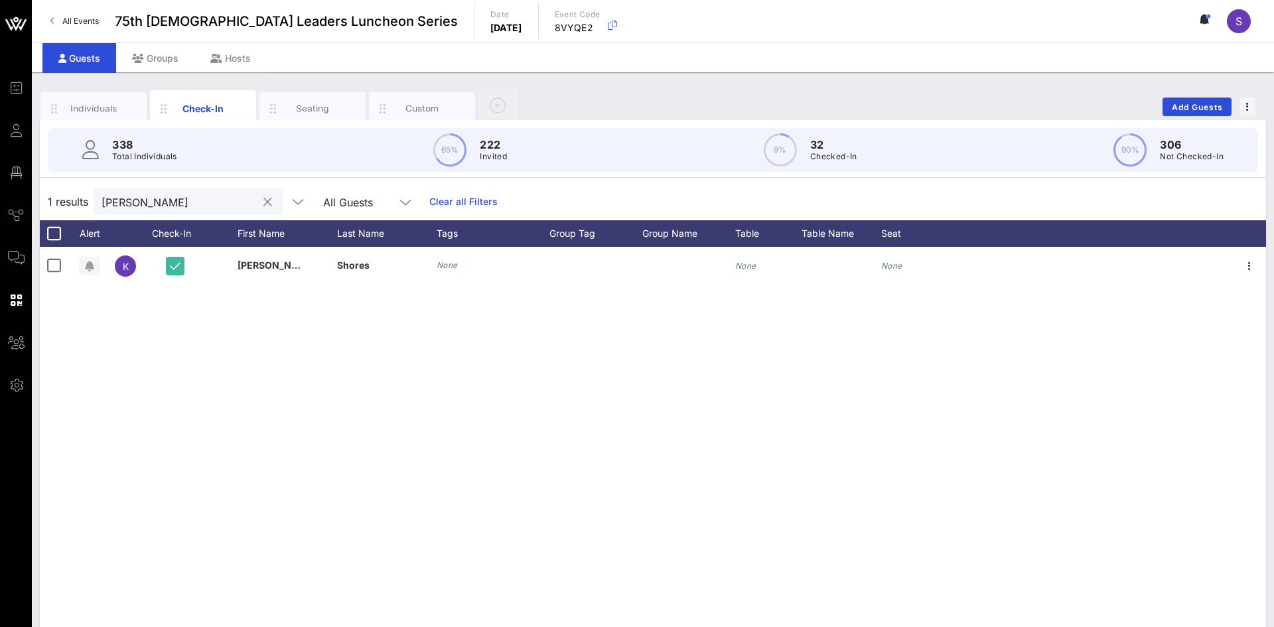
click at [268, 198] on button "clear icon" at bounding box center [267, 202] width 9 height 13
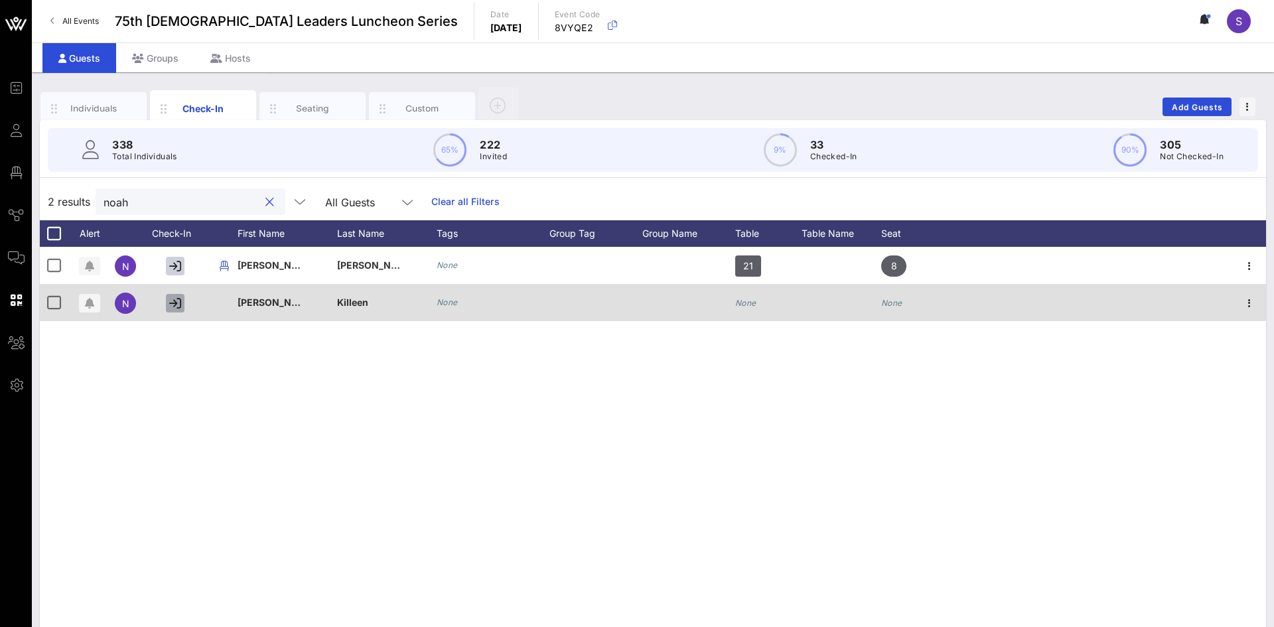
click at [177, 307] on icon "button" at bounding box center [175, 303] width 12 height 12
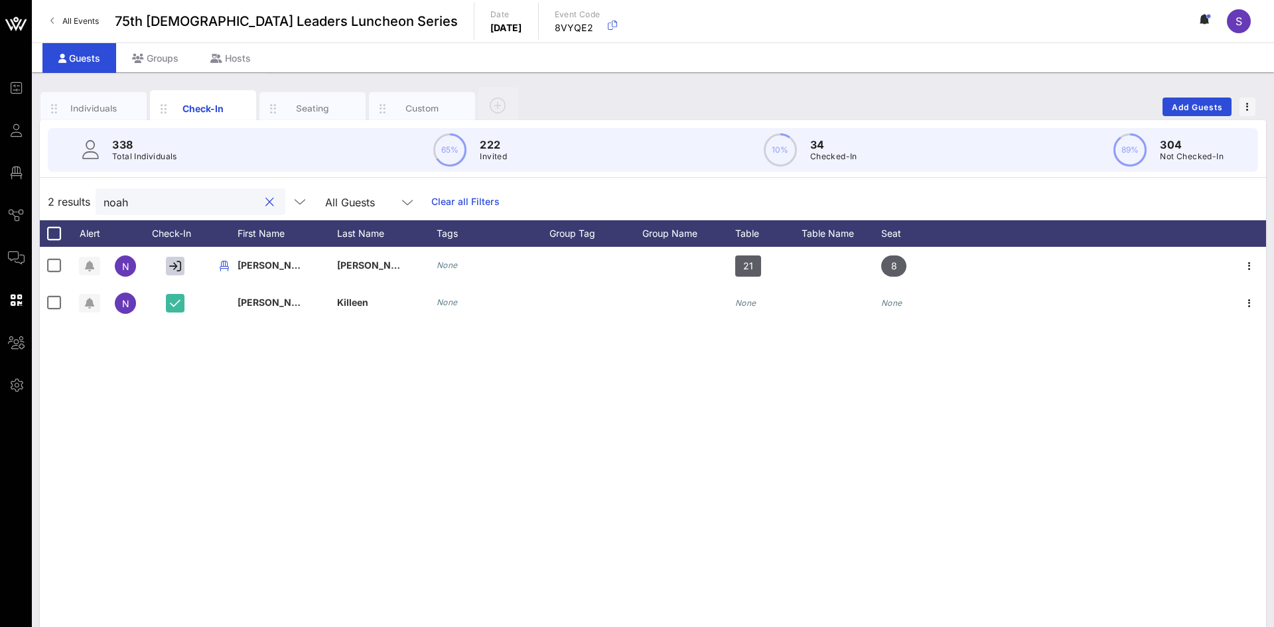
drag, startPoint x: 249, startPoint y: 202, endPoint x: 70, endPoint y: 179, distance: 180.8
click at [70, 179] on div "338 Total Individuals 65% 222 Invited 10% 34 Checked-In 89% 304 Not Checked-In …" at bounding box center [653, 382] width 1226 height 525
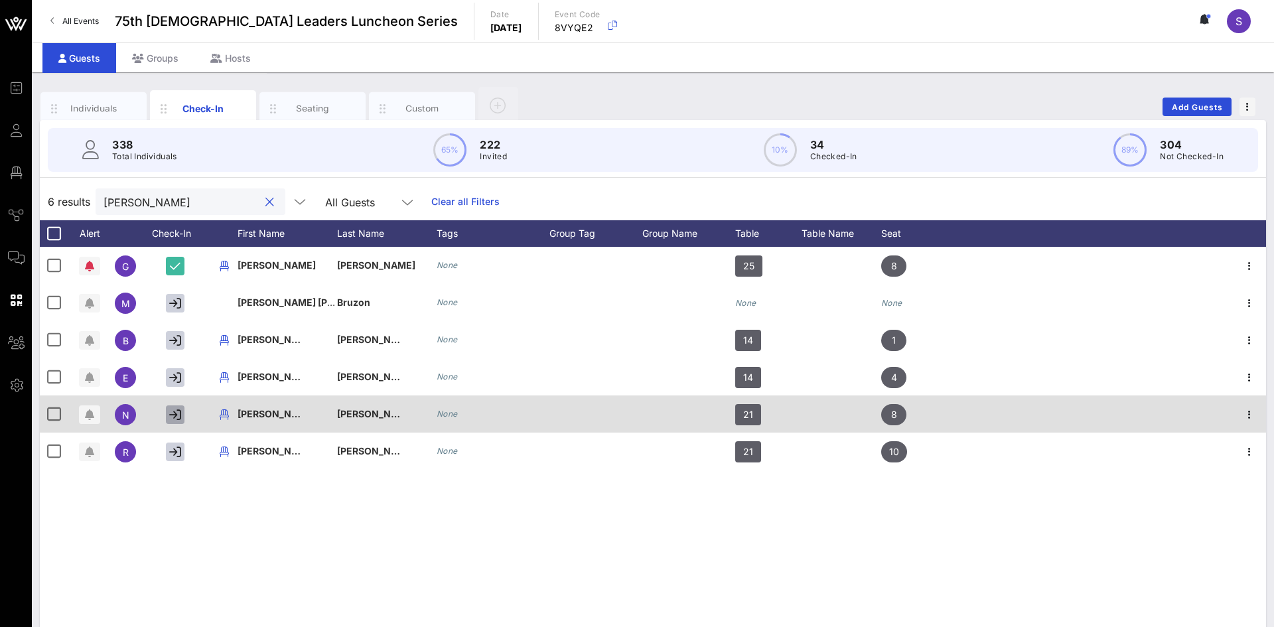
click at [174, 413] on icon "button" at bounding box center [175, 415] width 12 height 12
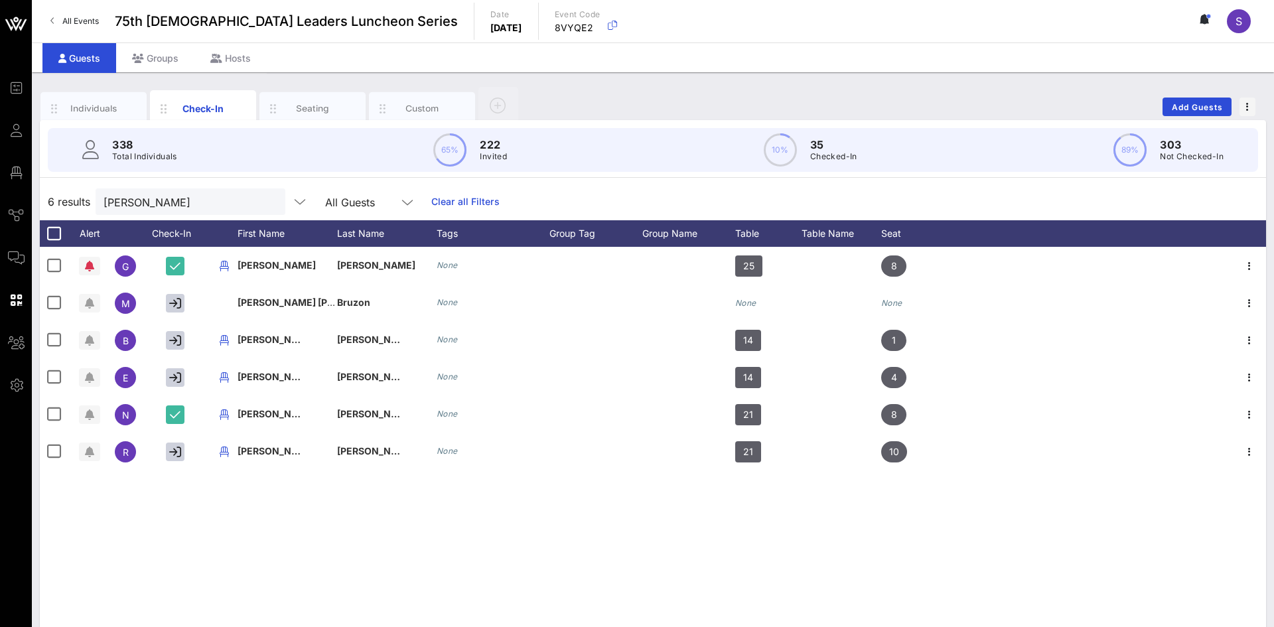
drag, startPoint x: 144, startPoint y: 211, endPoint x: 74, endPoint y: 194, distance: 71.8
click at [74, 194] on div "6 results torres All Guests Clear all Filters" at bounding box center [653, 201] width 1226 height 37
click at [234, 194] on input "torres" at bounding box center [181, 201] width 155 height 17
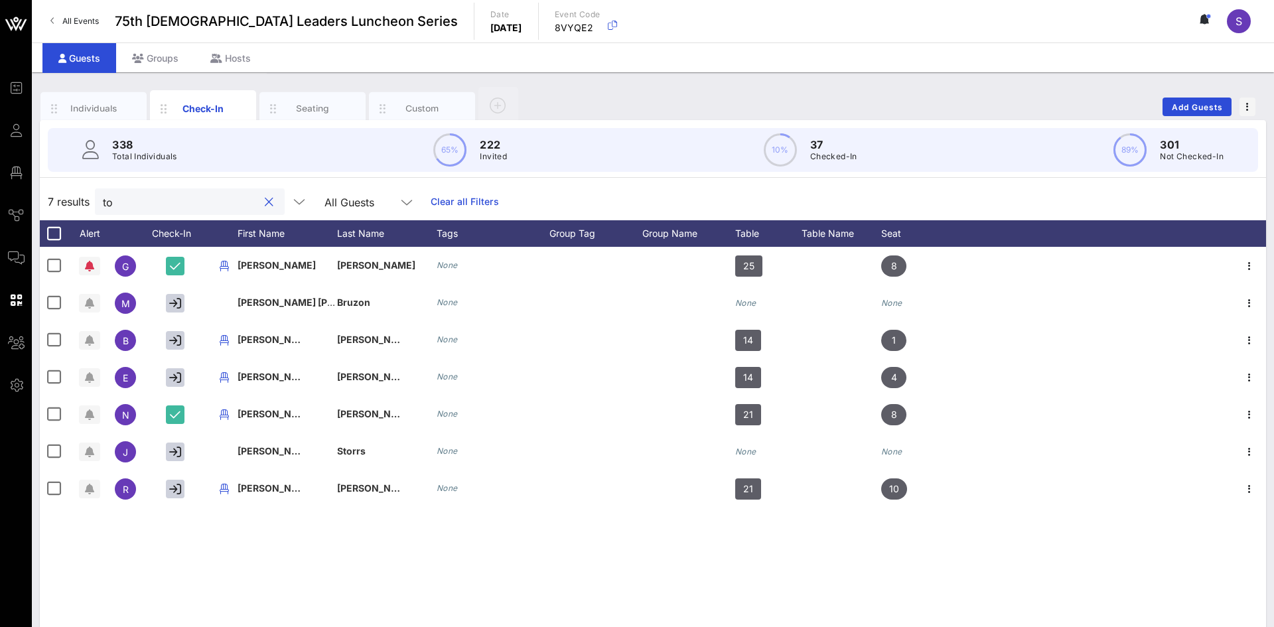
type input "t"
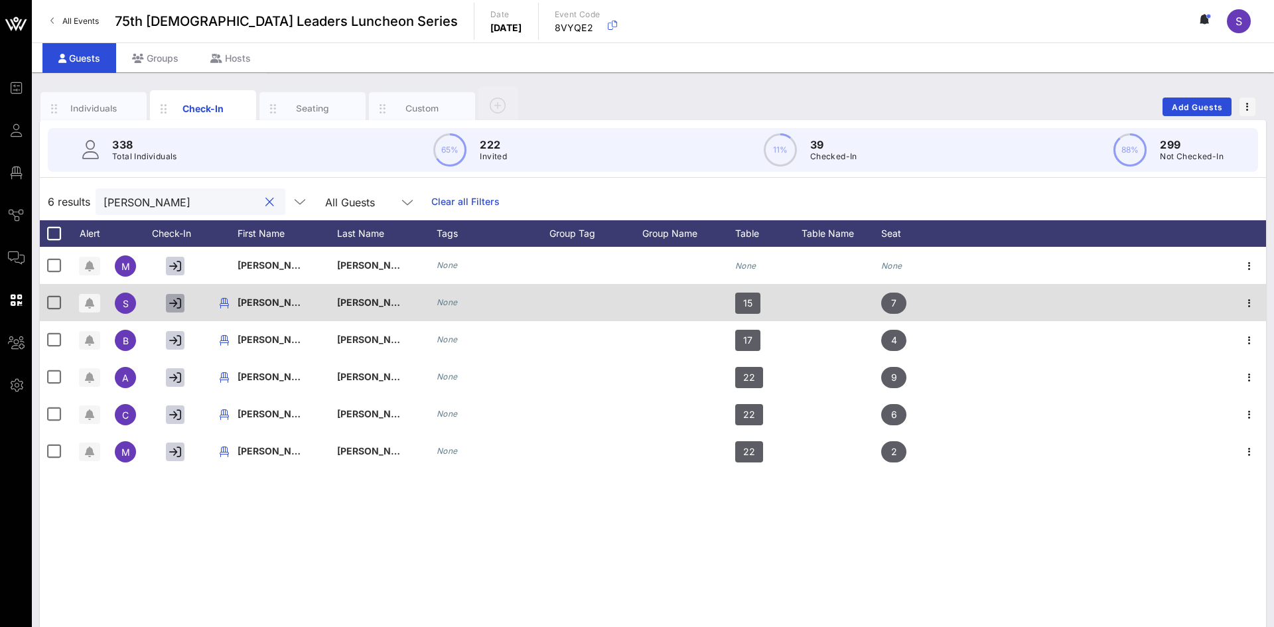
click at [179, 300] on icon "button" at bounding box center [175, 303] width 12 height 12
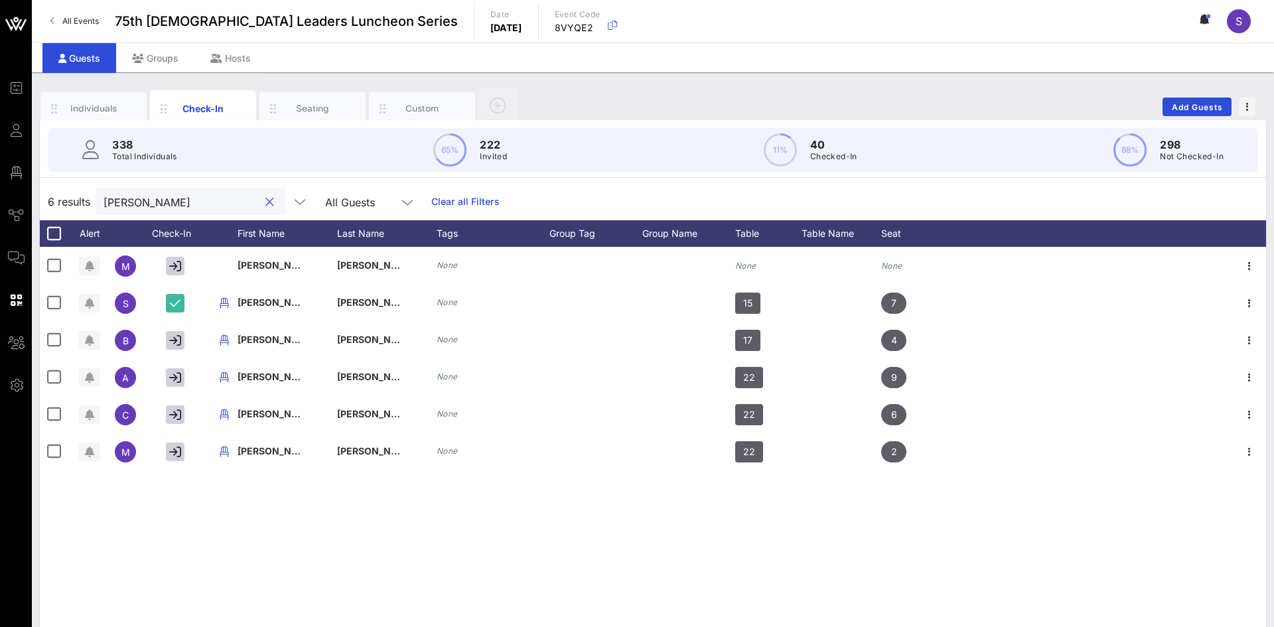
drag, startPoint x: 186, startPoint y: 199, endPoint x: 95, endPoint y: 187, distance: 92.4
click at [95, 187] on div "6 results rodriguez All Guests Clear all Filters" at bounding box center [653, 201] width 1226 height 37
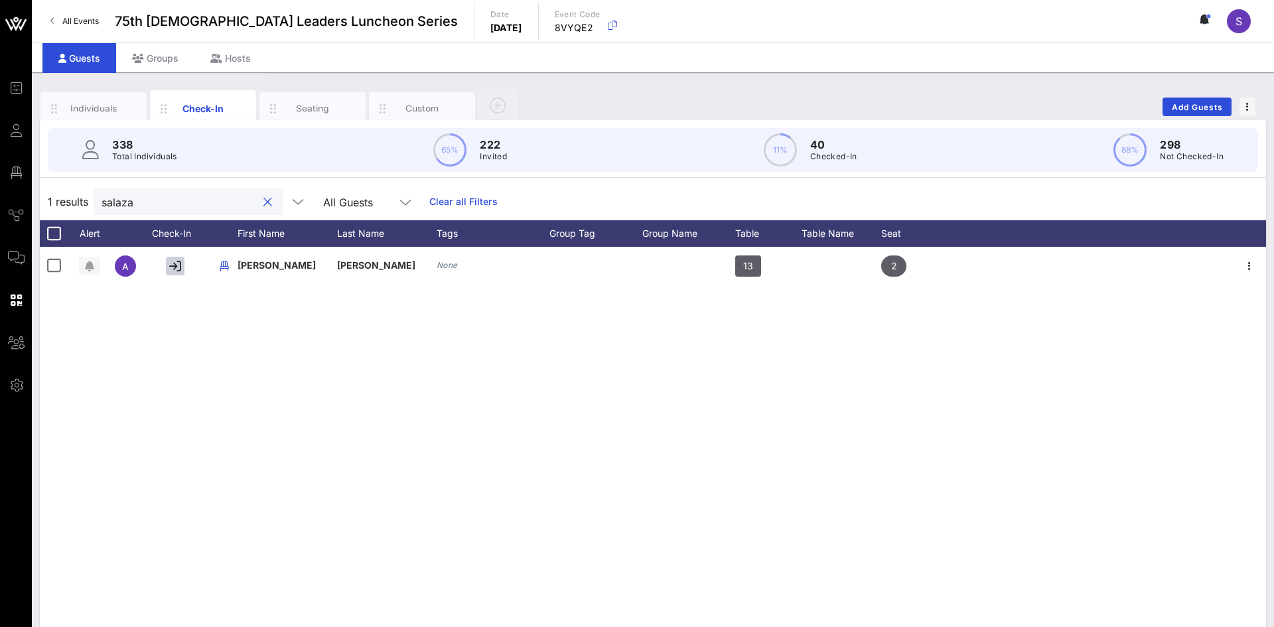
type input "salazar"
click at [270, 200] on button "clear icon" at bounding box center [267, 202] width 9 height 13
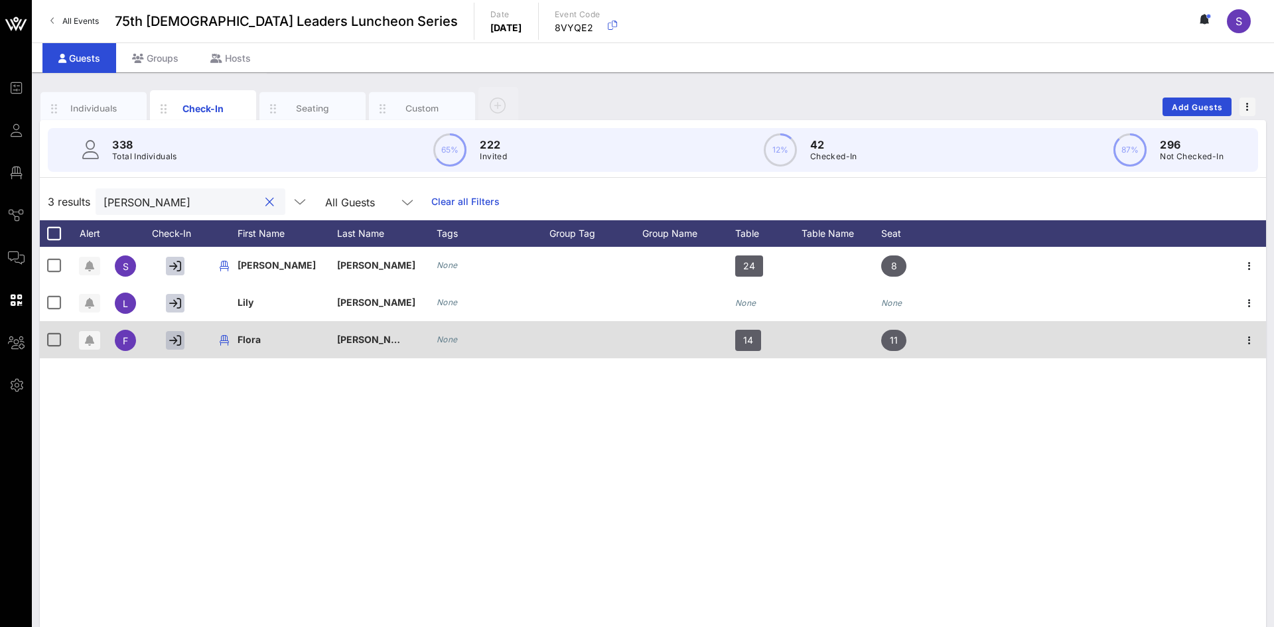
type input "saenz"
click at [171, 344] on icon "button" at bounding box center [175, 340] width 12 height 12
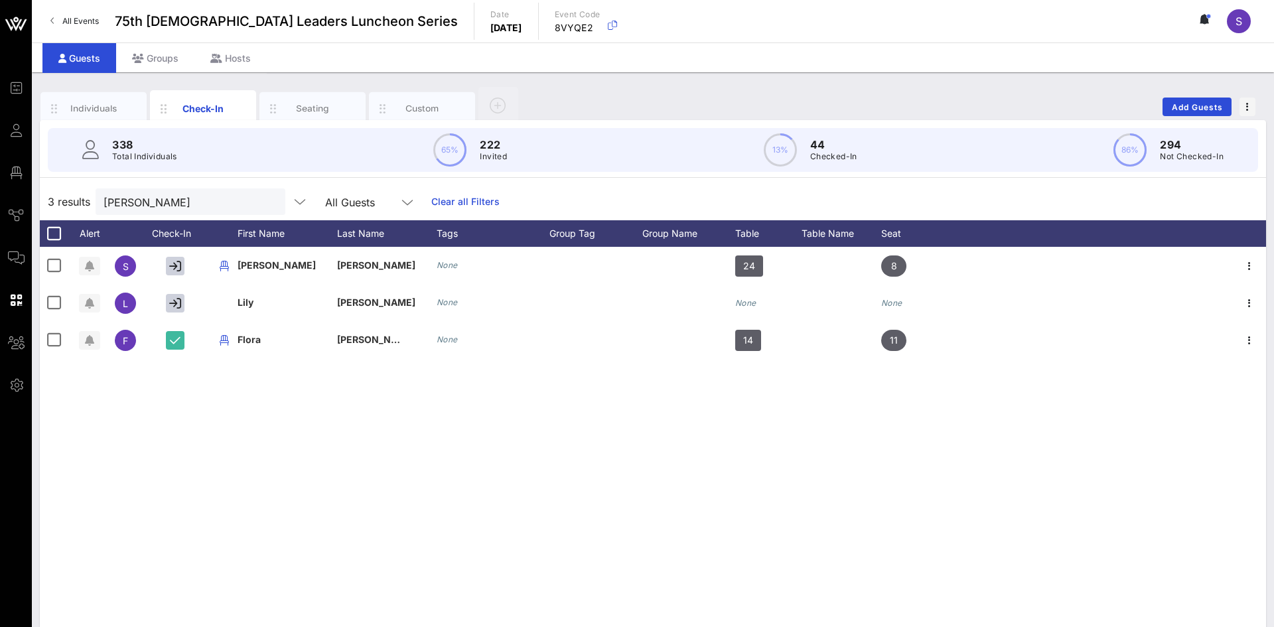
click at [270, 197] on button "clear icon" at bounding box center [269, 202] width 9 height 13
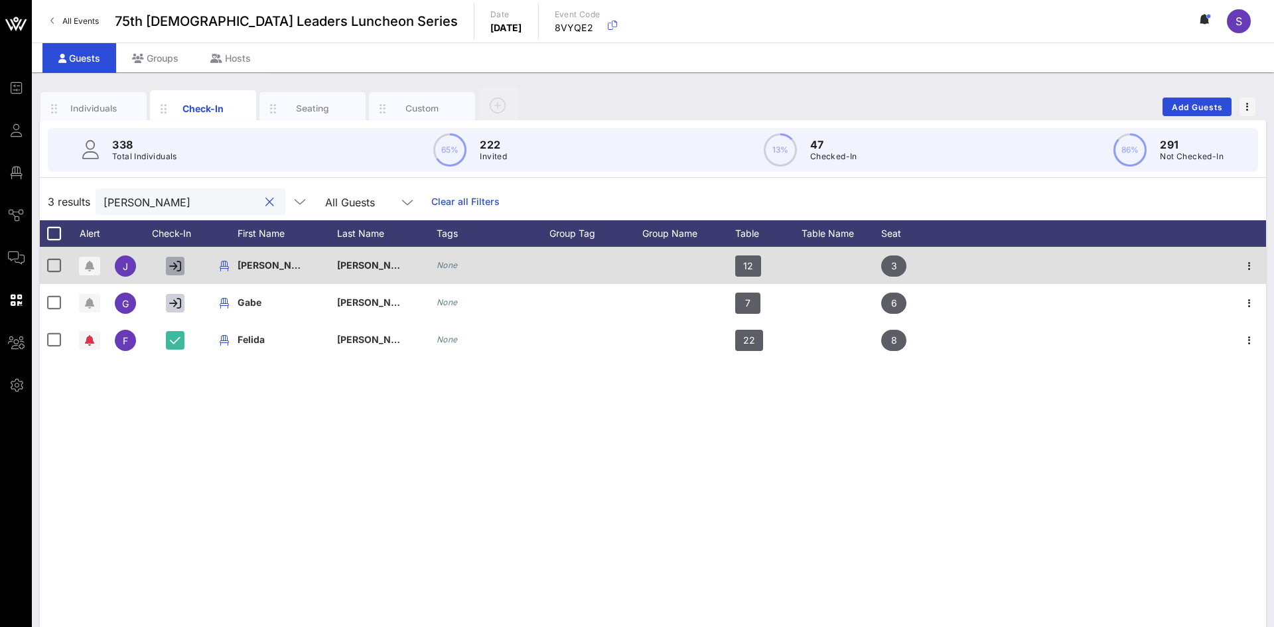
click at [177, 261] on icon "button" at bounding box center [175, 266] width 12 height 12
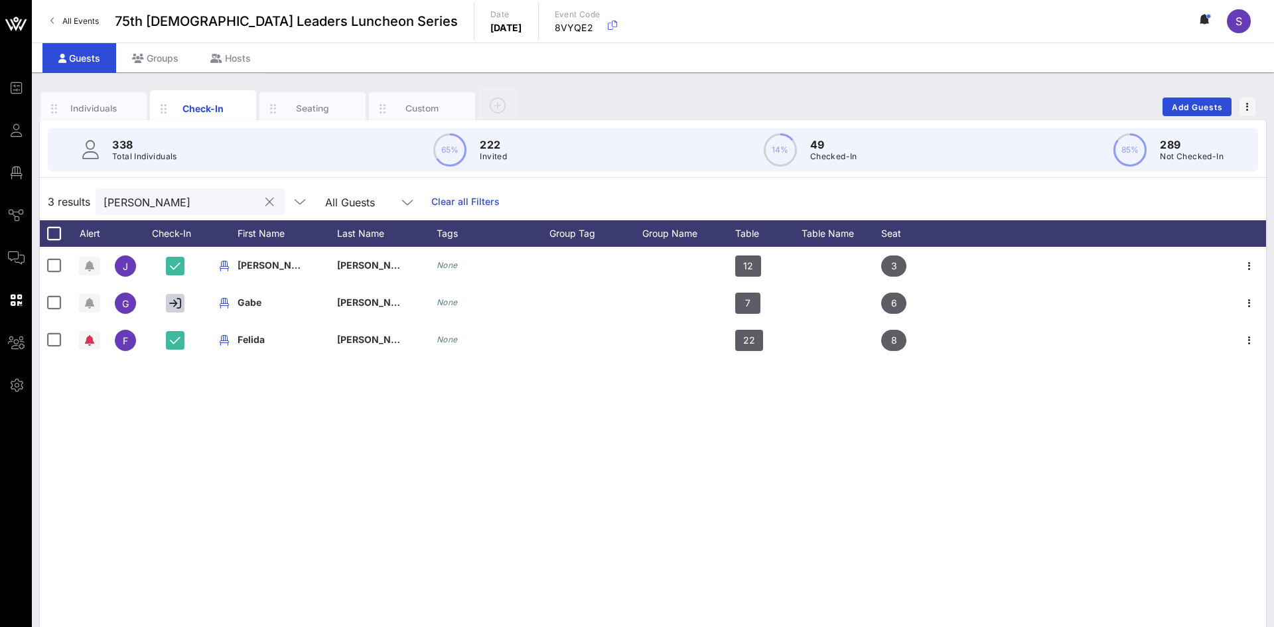
click at [152, 194] on input "villar" at bounding box center [181, 201] width 155 height 17
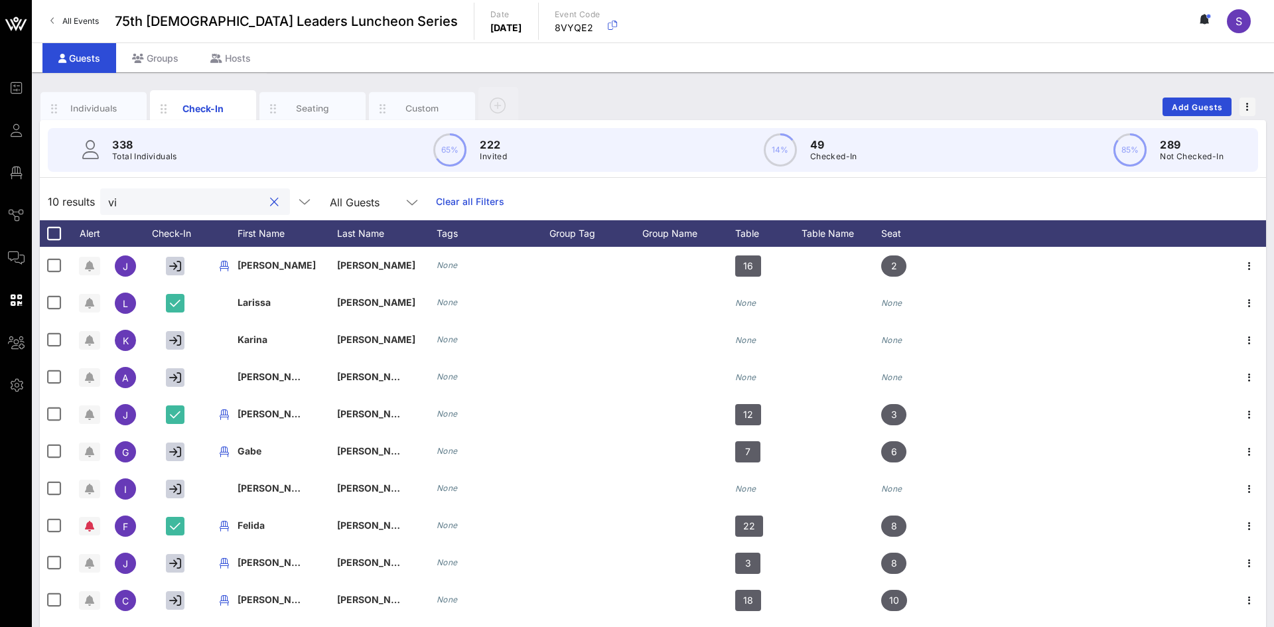
type input "v"
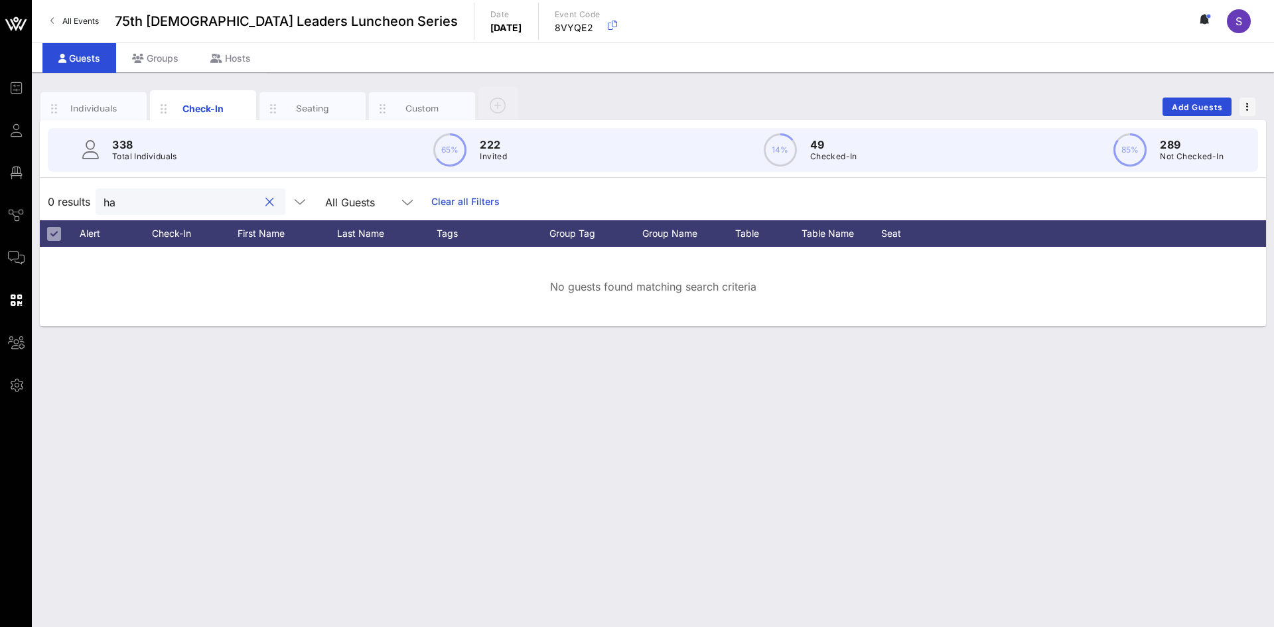
type input "h"
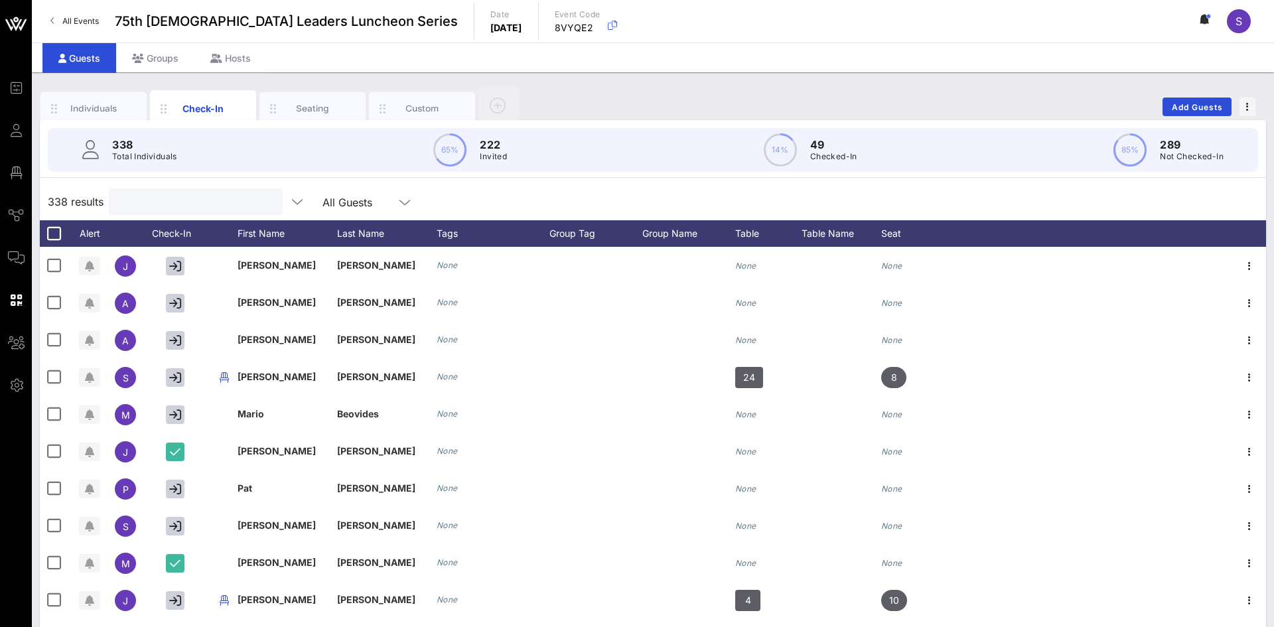
type input "r"
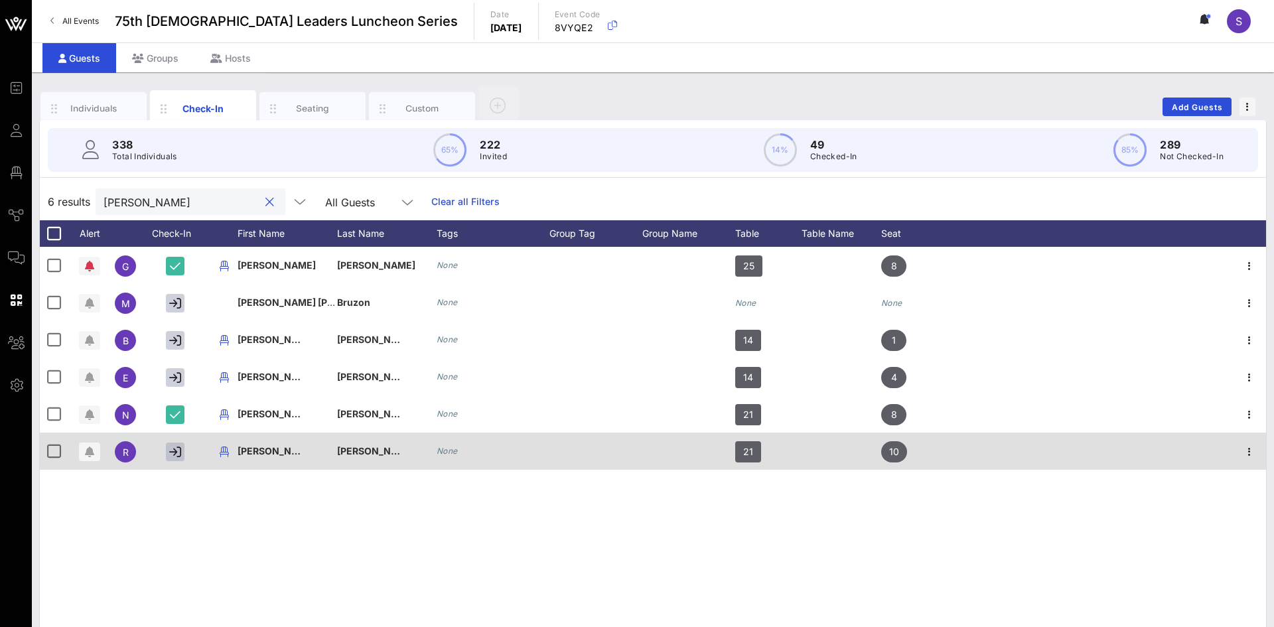
type input "torres"
click at [174, 455] on icon "button" at bounding box center [175, 452] width 12 height 12
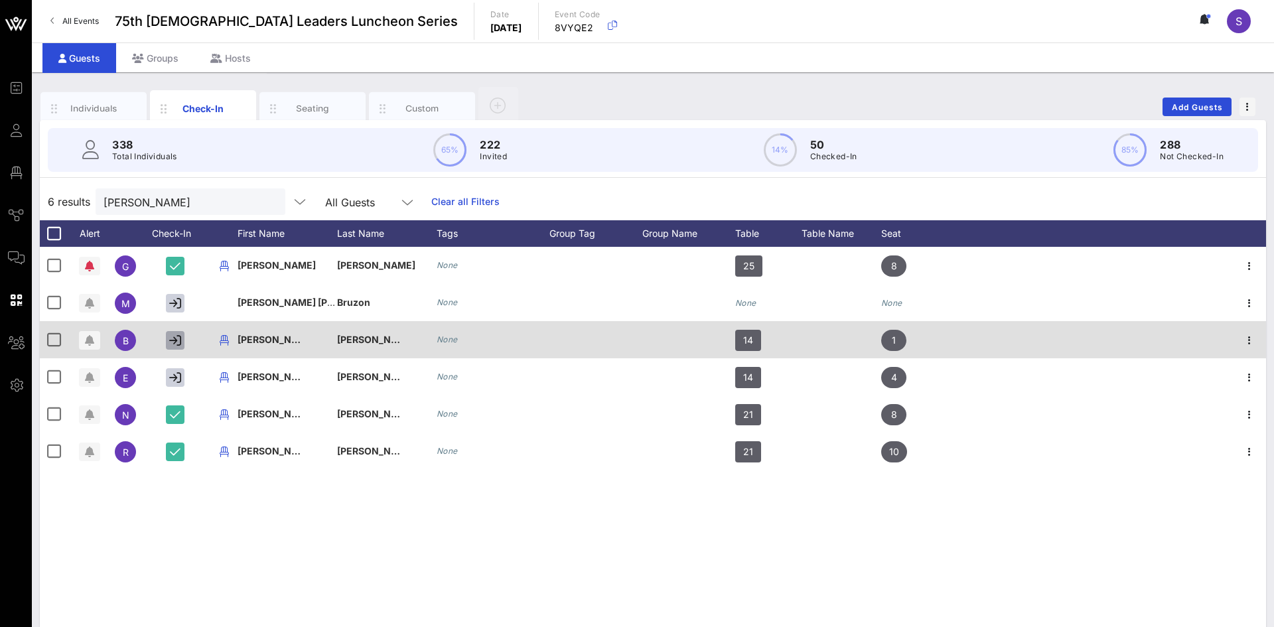
click at [171, 339] on icon "button" at bounding box center [175, 340] width 12 height 12
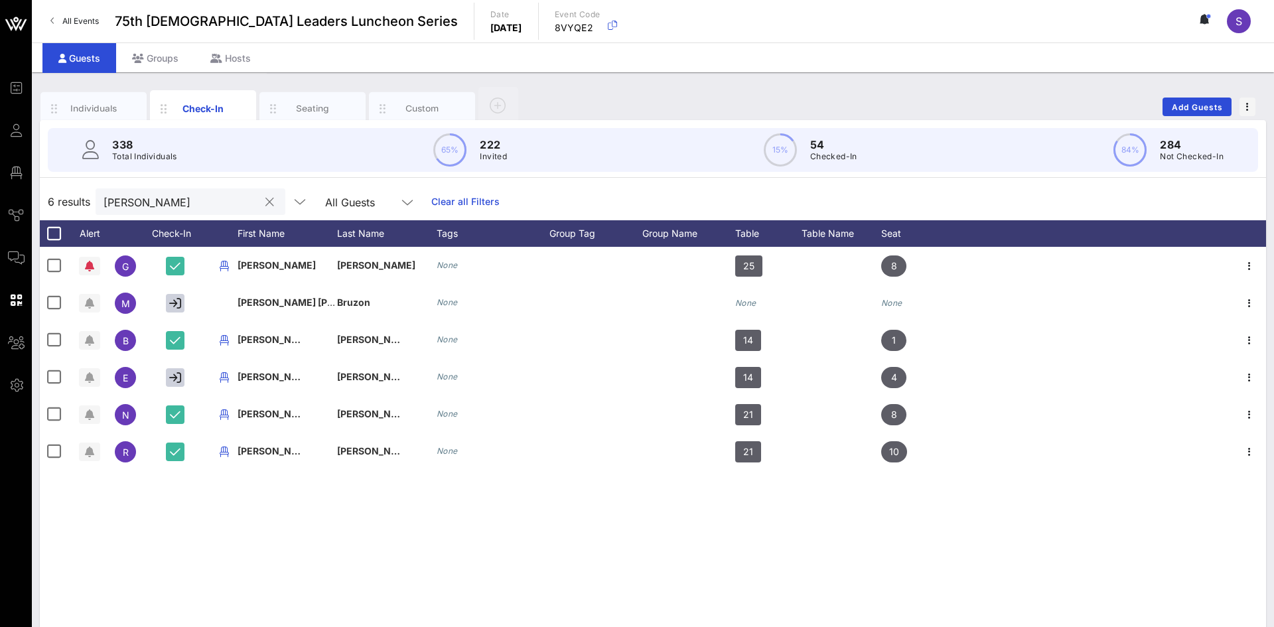
click at [185, 204] on input "torres" at bounding box center [181, 201] width 155 height 17
drag, startPoint x: 185, startPoint y: 204, endPoint x: 93, endPoint y: 190, distance: 93.2
click at [93, 190] on div "6 results torres All Guests Clear all Filters" at bounding box center [653, 201] width 1226 height 37
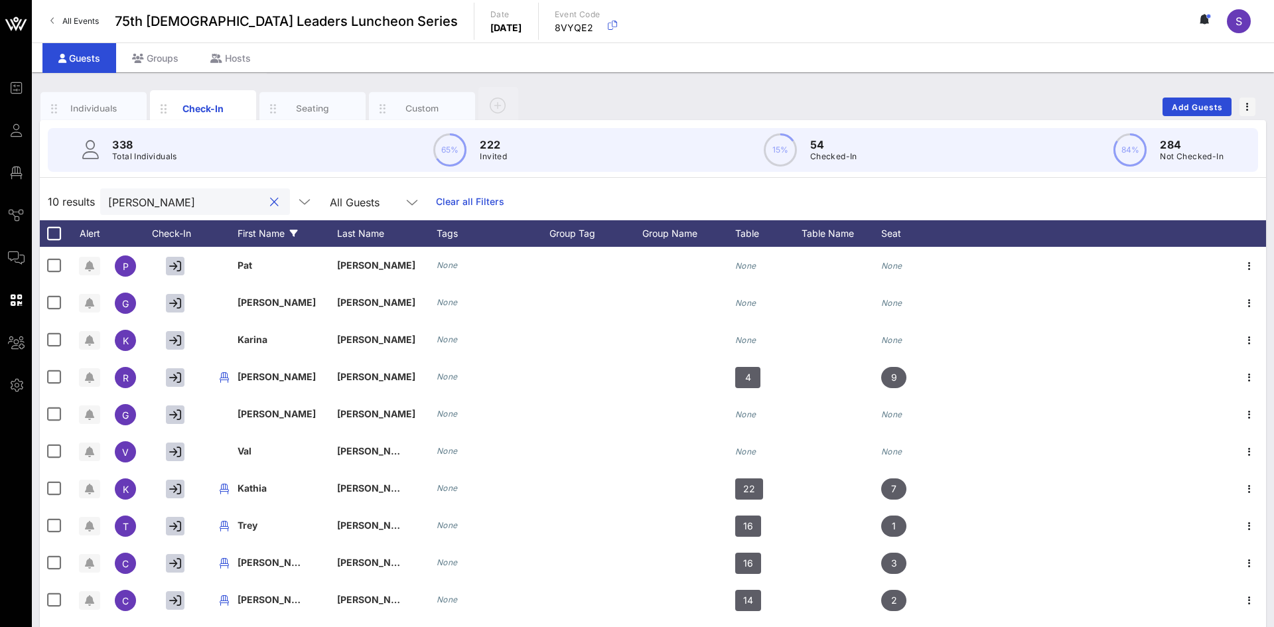
type input "martinez"
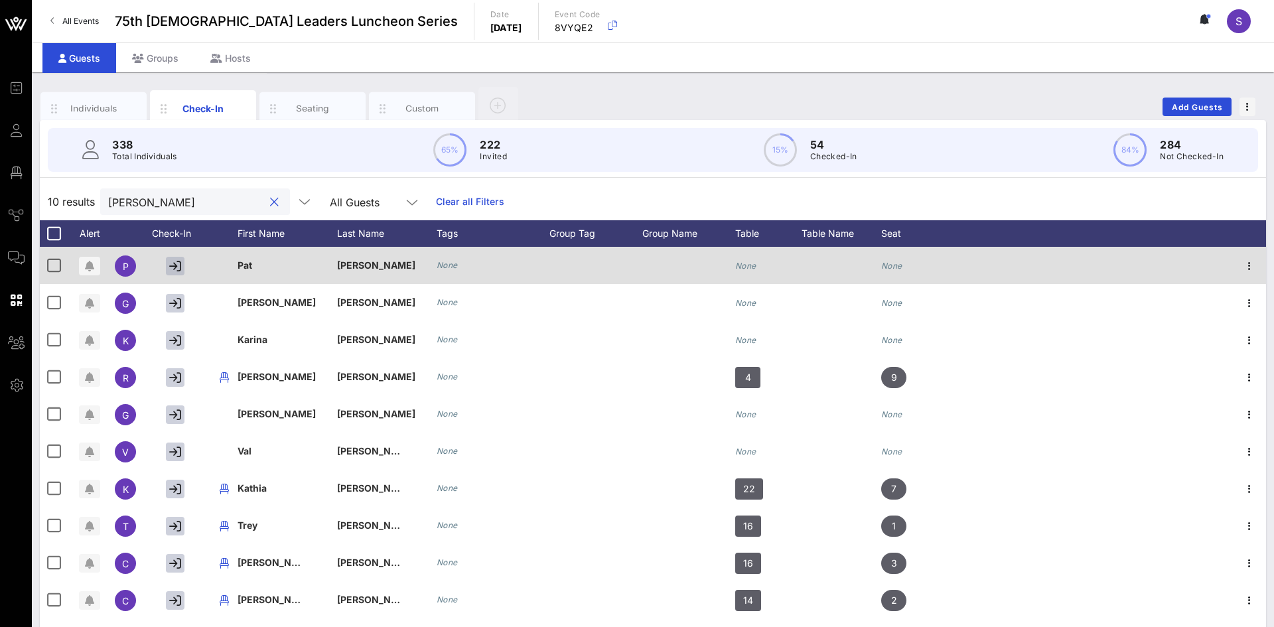
type input "Martin"
click at [172, 263] on icon "button" at bounding box center [175, 266] width 12 height 12
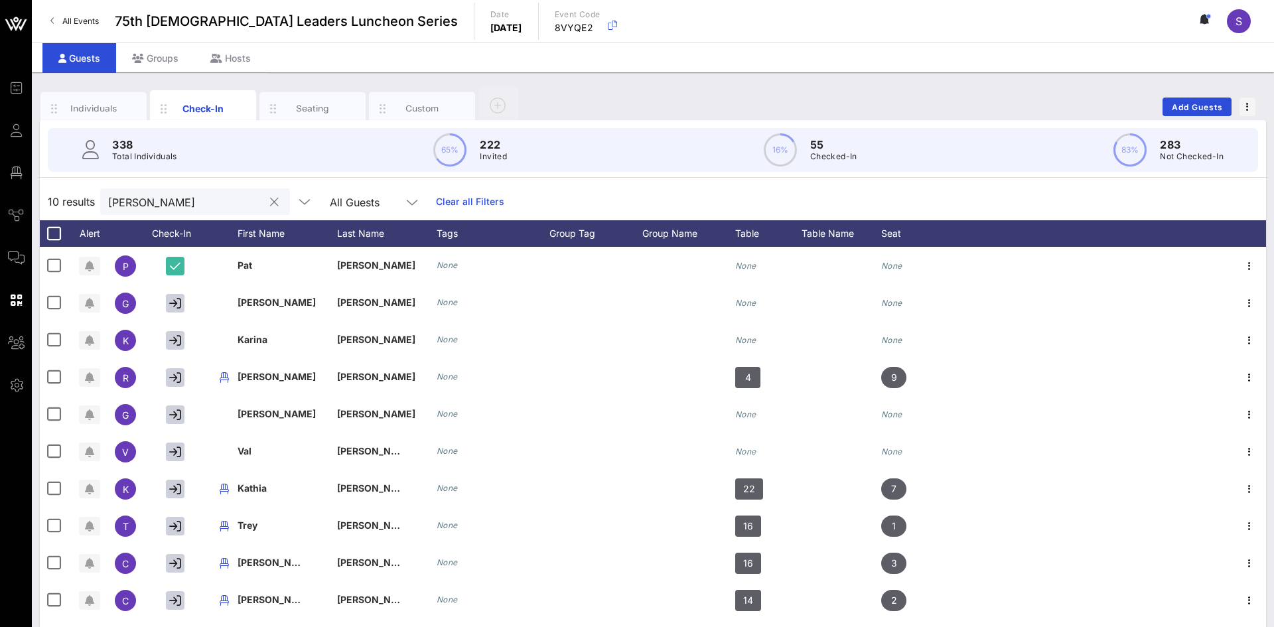
click at [283, 200] on div "Martin" at bounding box center [195, 201] width 190 height 27
click at [275, 198] on button "clear icon" at bounding box center [274, 202] width 9 height 13
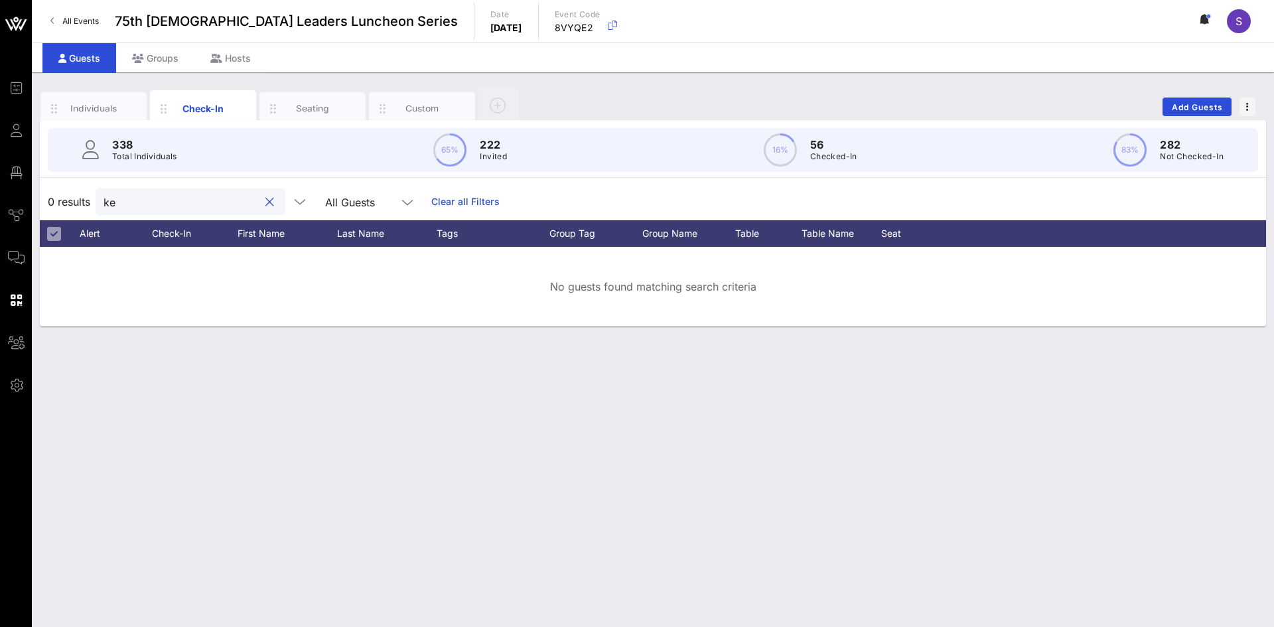
type input "k"
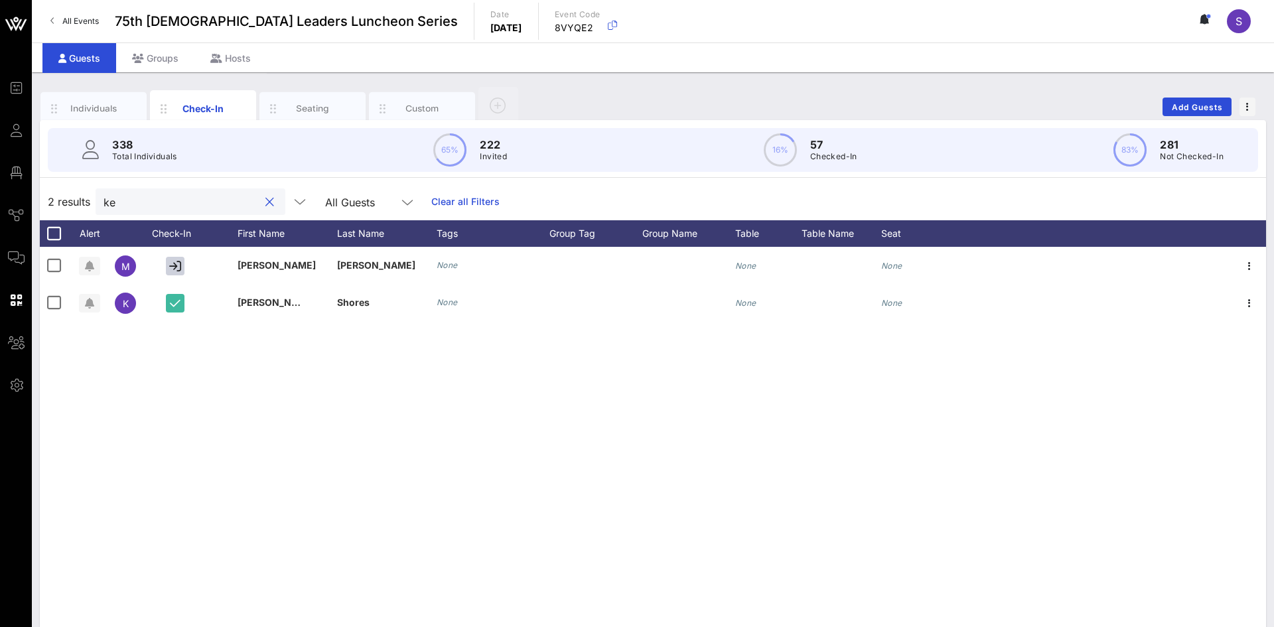
type input "k"
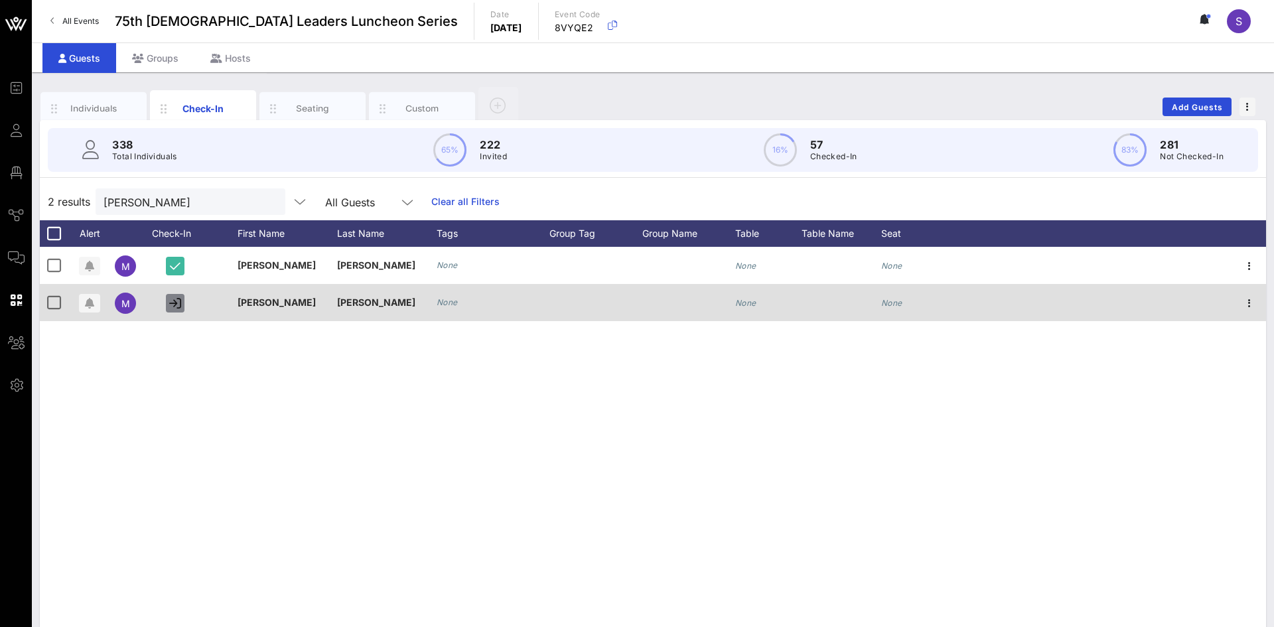
click at [172, 305] on icon "button" at bounding box center [175, 303] width 12 height 12
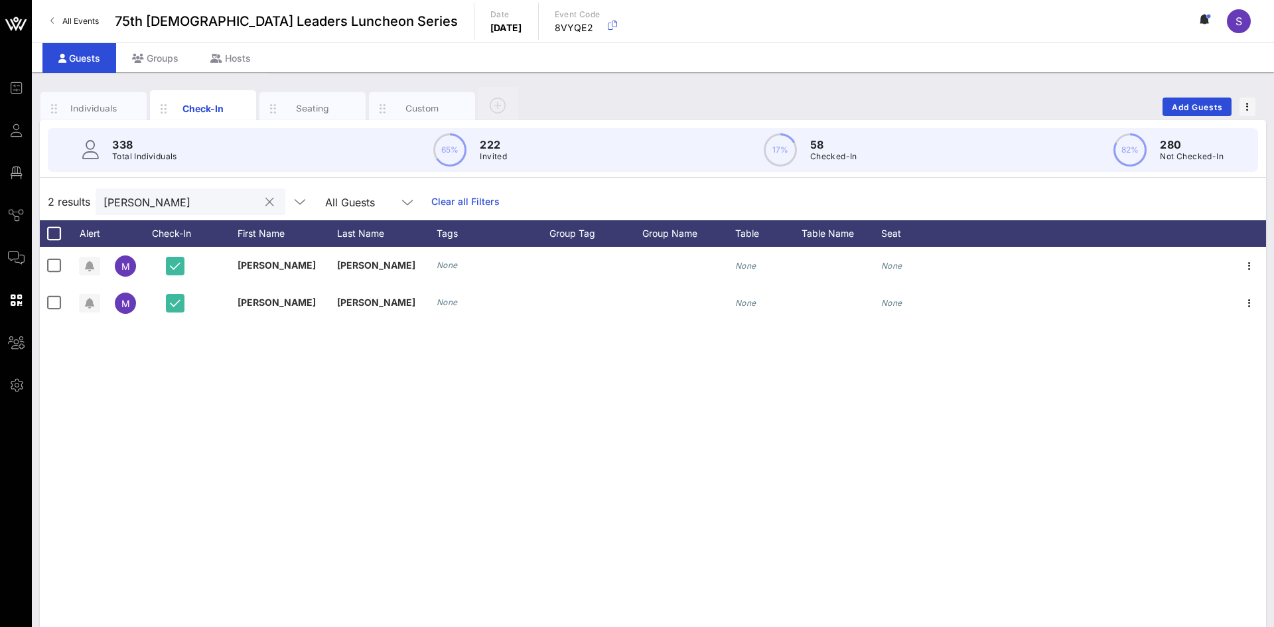
click at [173, 211] on div "maritza" at bounding box center [181, 201] width 155 height 27
type input "m"
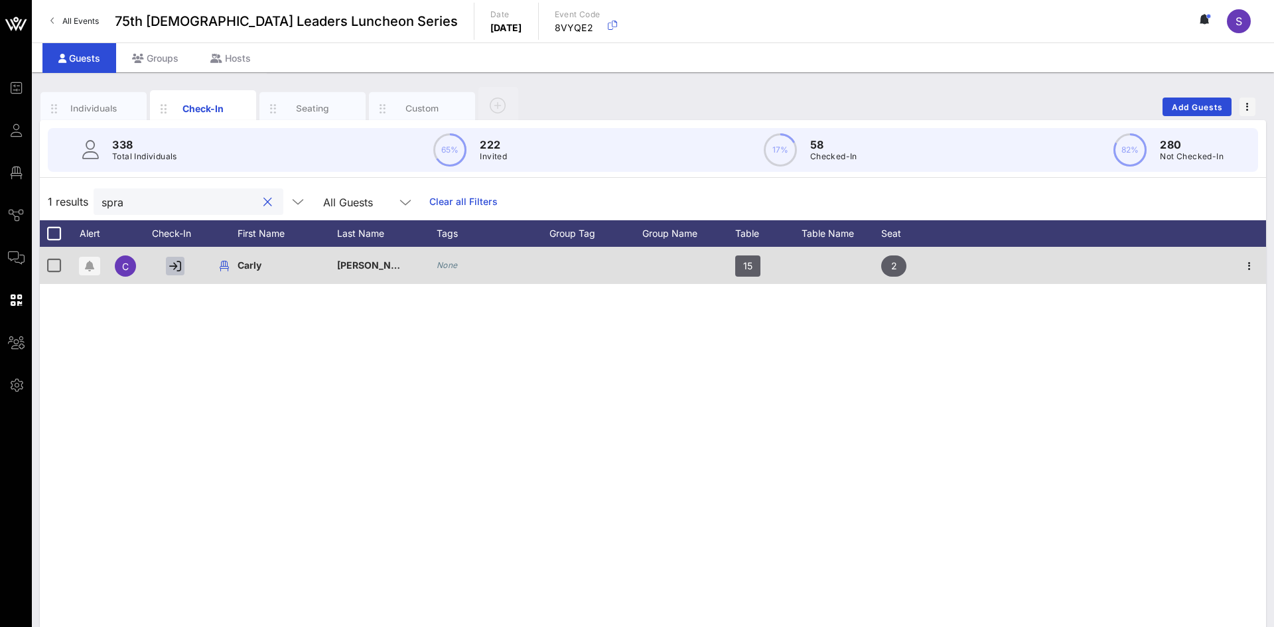
type input "spra"
click at [173, 263] on icon "button" at bounding box center [175, 266] width 12 height 12
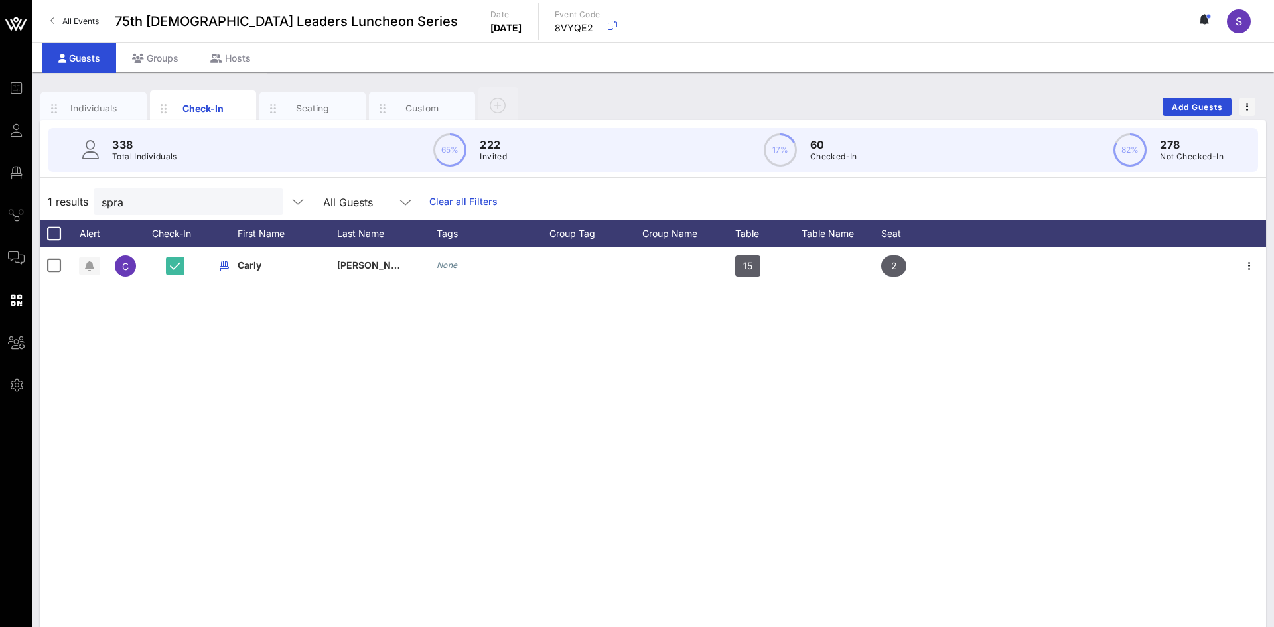
click at [275, 201] on div at bounding box center [267, 202] width 16 height 16
click at [268, 198] on button "clear icon" at bounding box center [267, 202] width 9 height 13
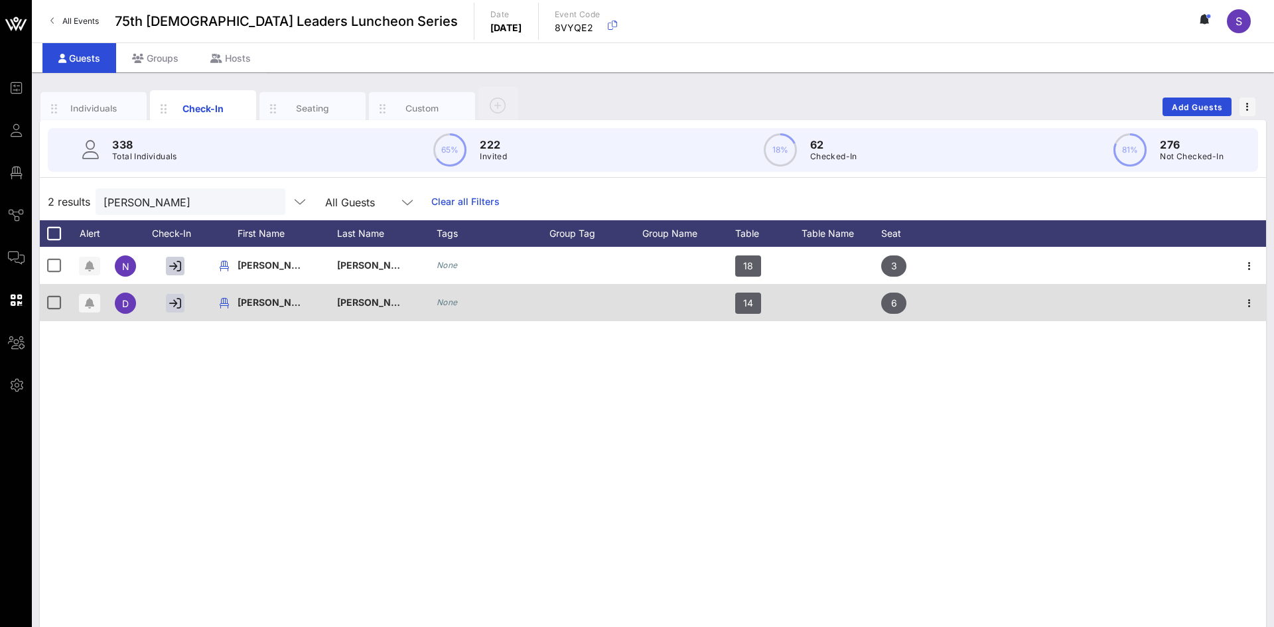
click at [185, 303] on div at bounding box center [178, 302] width 66 height 37
click at [175, 303] on icon "button" at bounding box center [175, 303] width 12 height 12
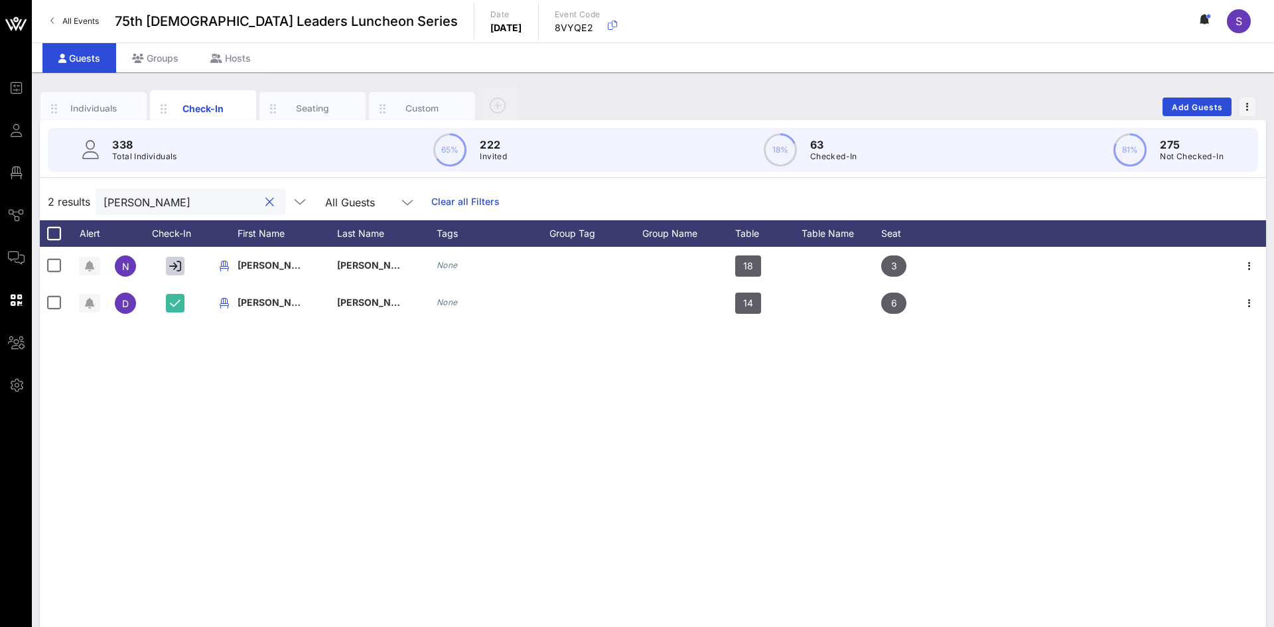
drag, startPoint x: 172, startPoint y: 206, endPoint x: 76, endPoint y: 196, distance: 96.2
click at [76, 196] on div "2 results aleman All Guests Clear all Filters" at bounding box center [653, 201] width 1226 height 37
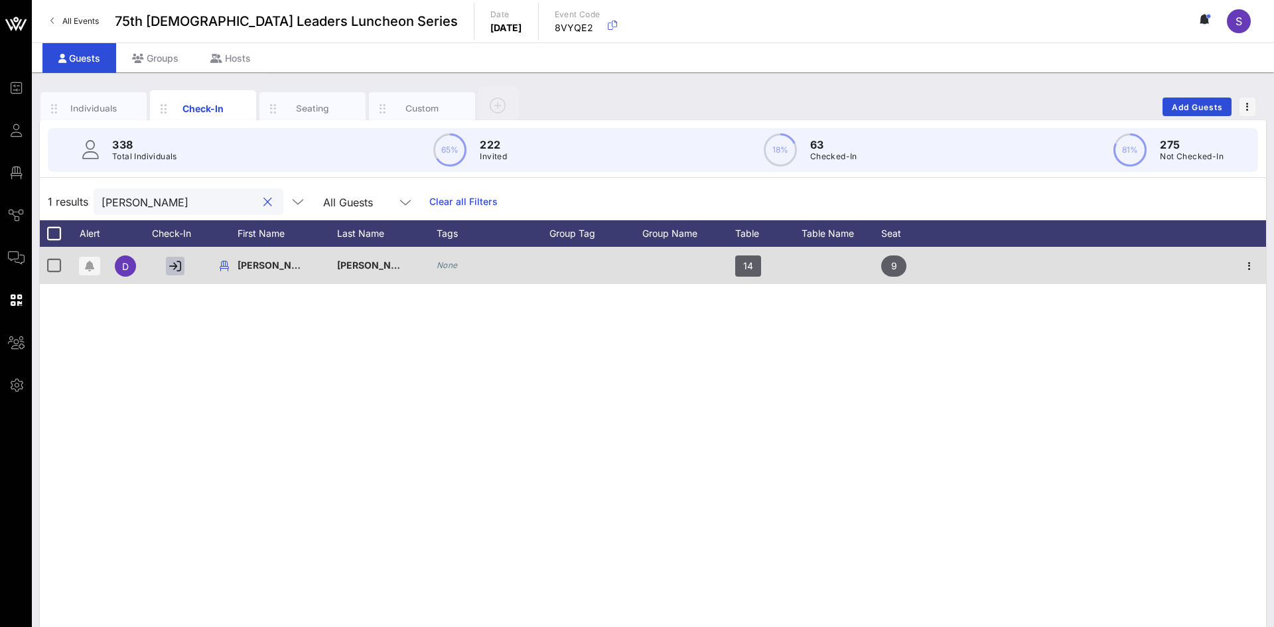
type input "dale"
click at [175, 268] on icon "button" at bounding box center [175, 266] width 12 height 12
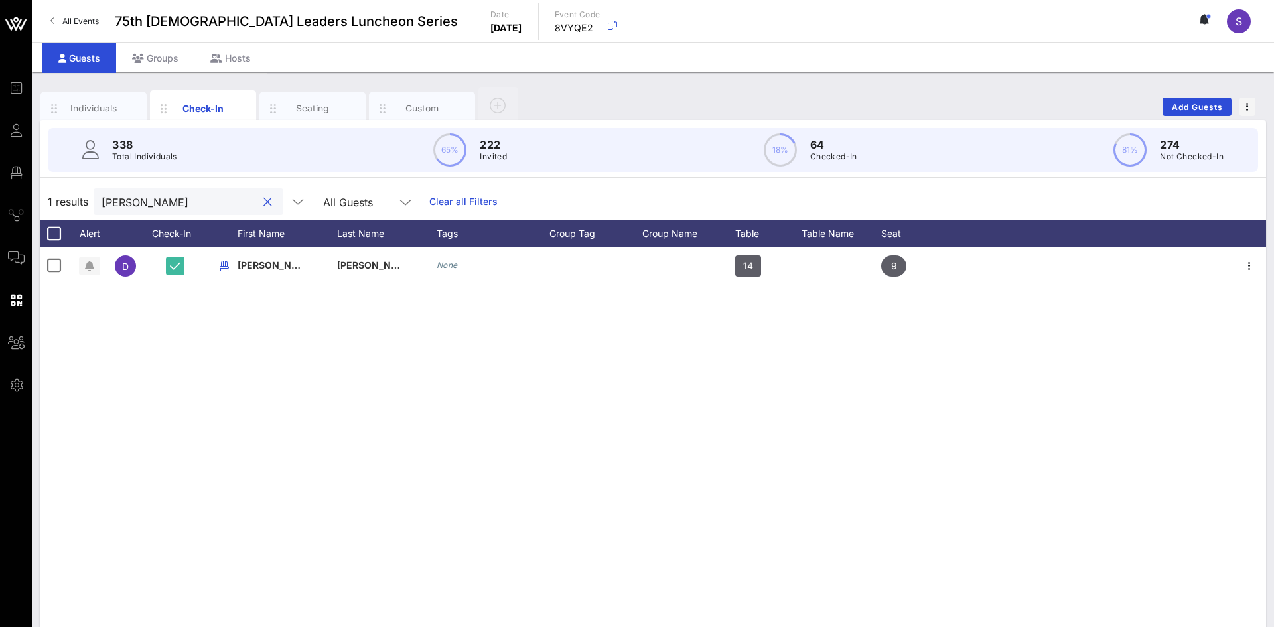
click at [168, 206] on input "dale" at bounding box center [179, 201] width 155 height 17
drag, startPoint x: 168, startPoint y: 206, endPoint x: 86, endPoint y: 200, distance: 82.6
click at [86, 200] on div "1 results dale All Guests Clear all Filters" at bounding box center [653, 201] width 1226 height 37
type input "lawrenc"
click at [265, 203] on button "clear icon" at bounding box center [267, 202] width 9 height 13
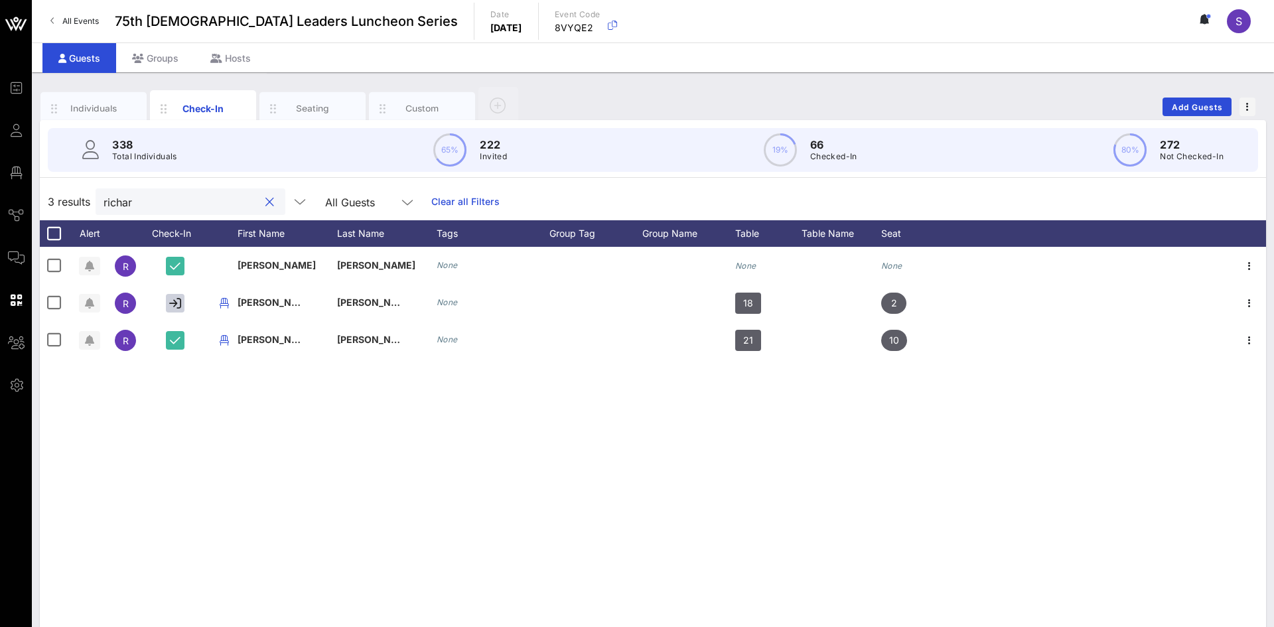
type input "richard"
type input "R"
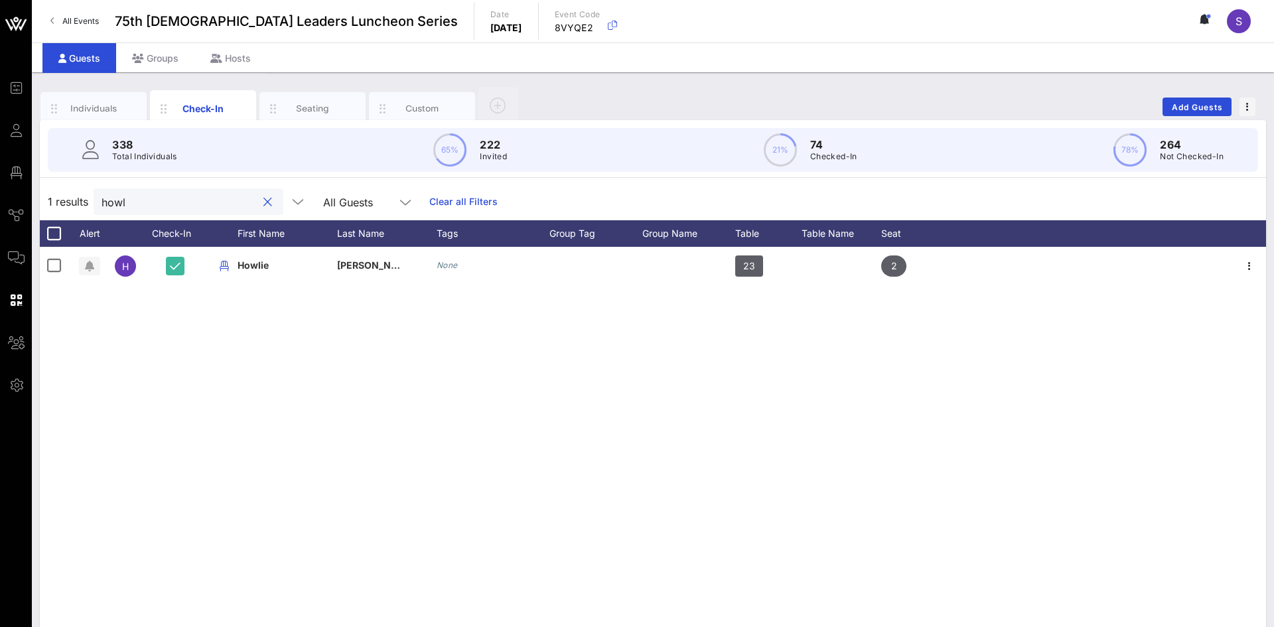
type input "how"
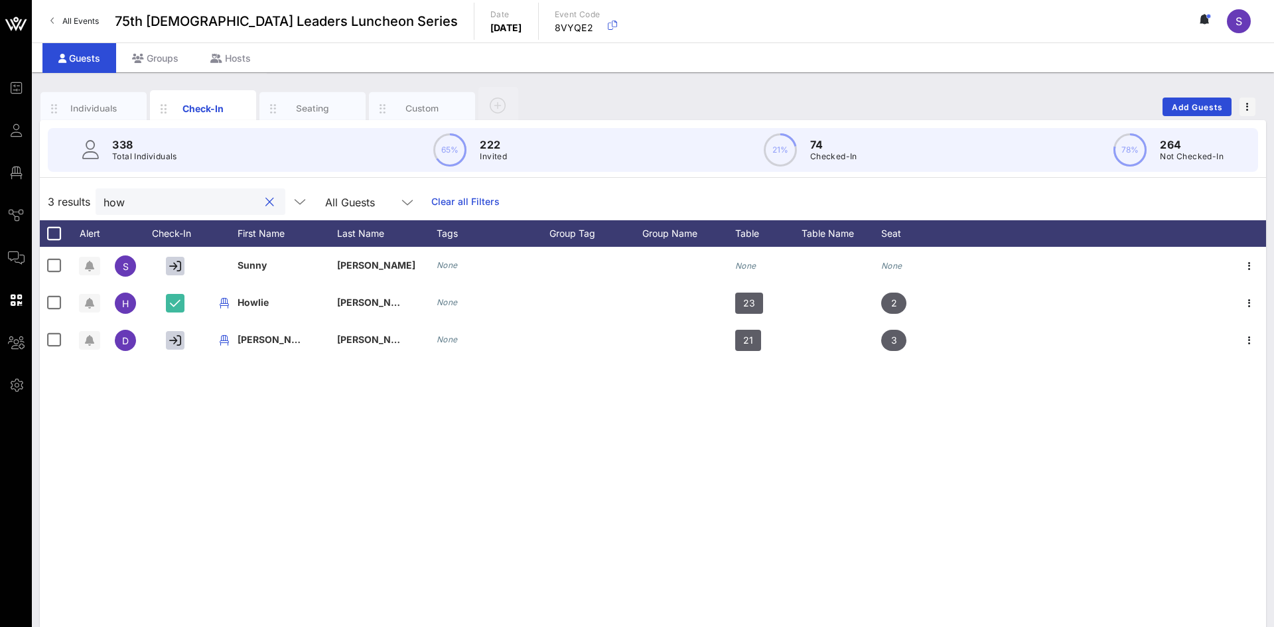
click at [271, 202] on button "clear icon" at bounding box center [269, 202] width 9 height 13
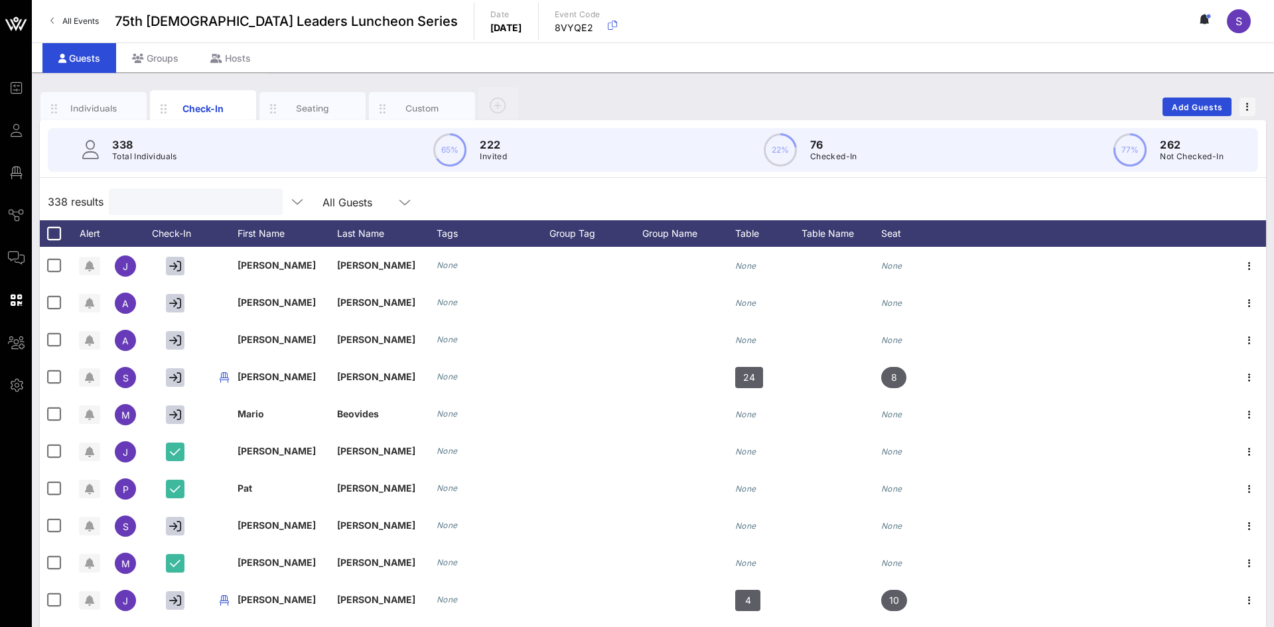
type input "s"
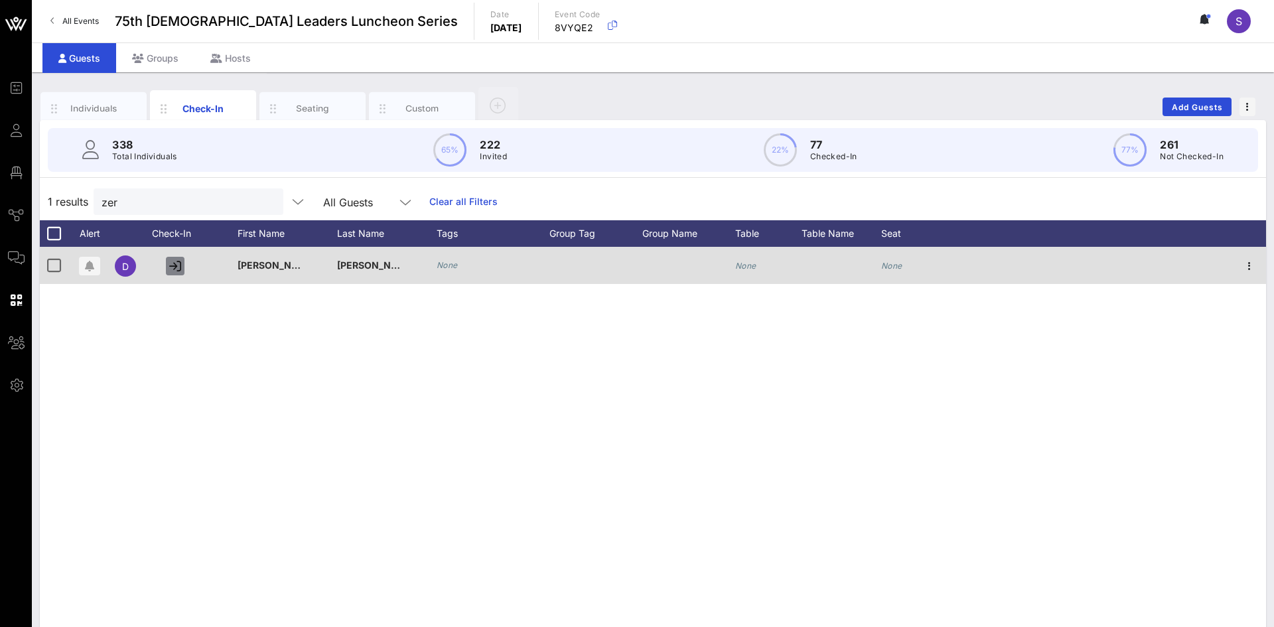
click at [169, 262] on icon "button" at bounding box center [175, 266] width 12 height 12
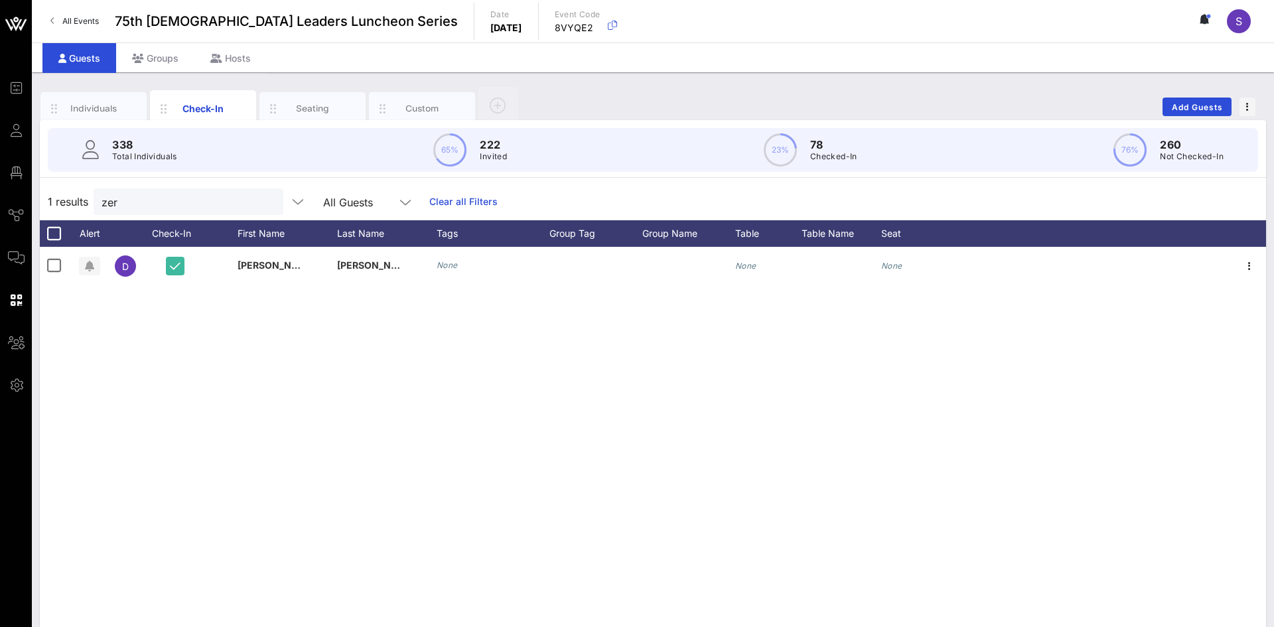
click at [298, 333] on div "D Deborah Zertuche None None None" at bounding box center [653, 446] width 1226 height 398
click at [273, 195] on div at bounding box center [266, 202] width 19 height 16
type input "z"
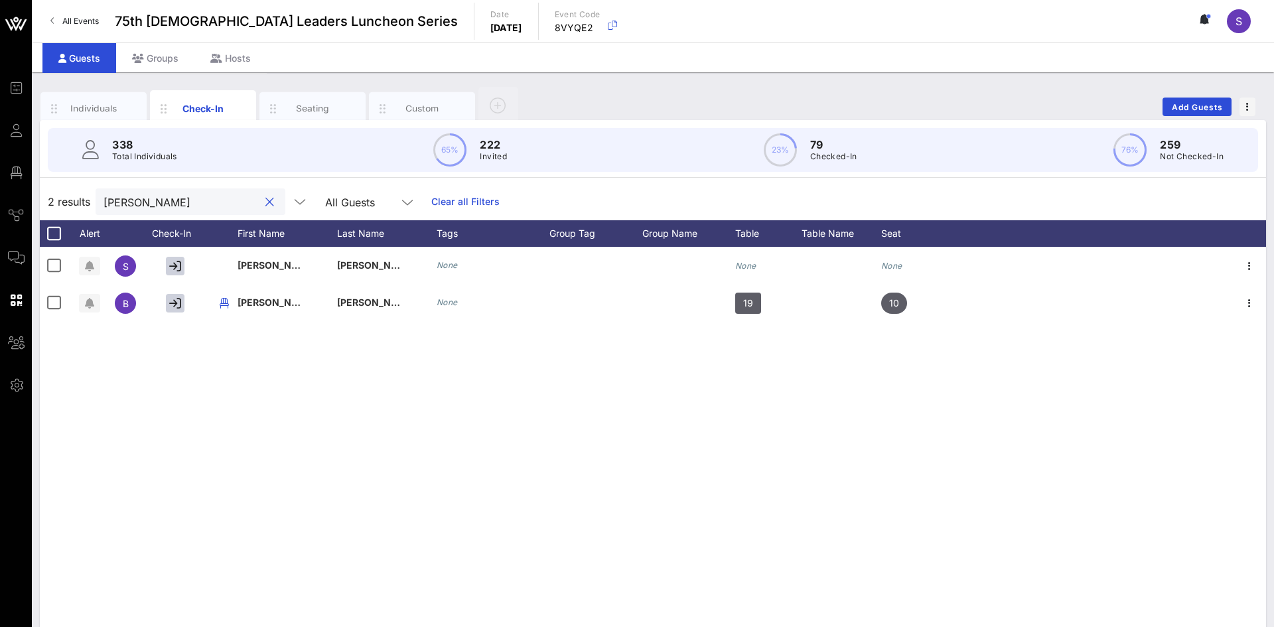
type input "scott"
type input "Scott"
click at [265, 197] on div at bounding box center [269, 202] width 16 height 16
click at [268, 204] on button "clear icon" at bounding box center [269, 202] width 9 height 13
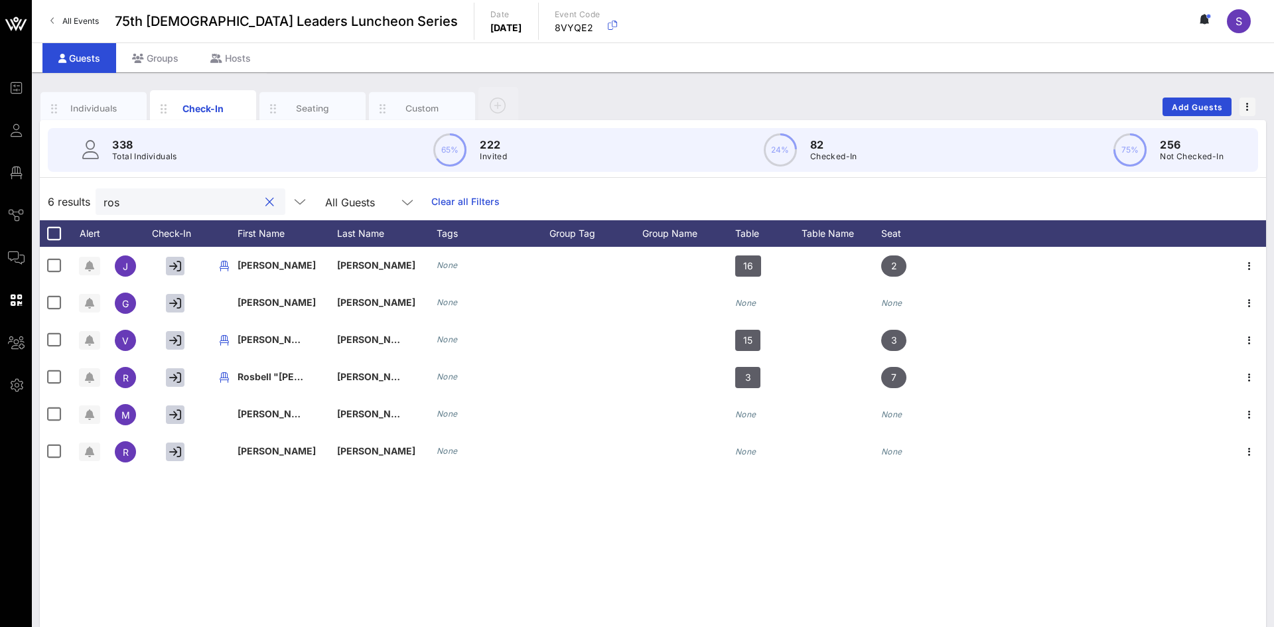
type input "ross"
type input "R"
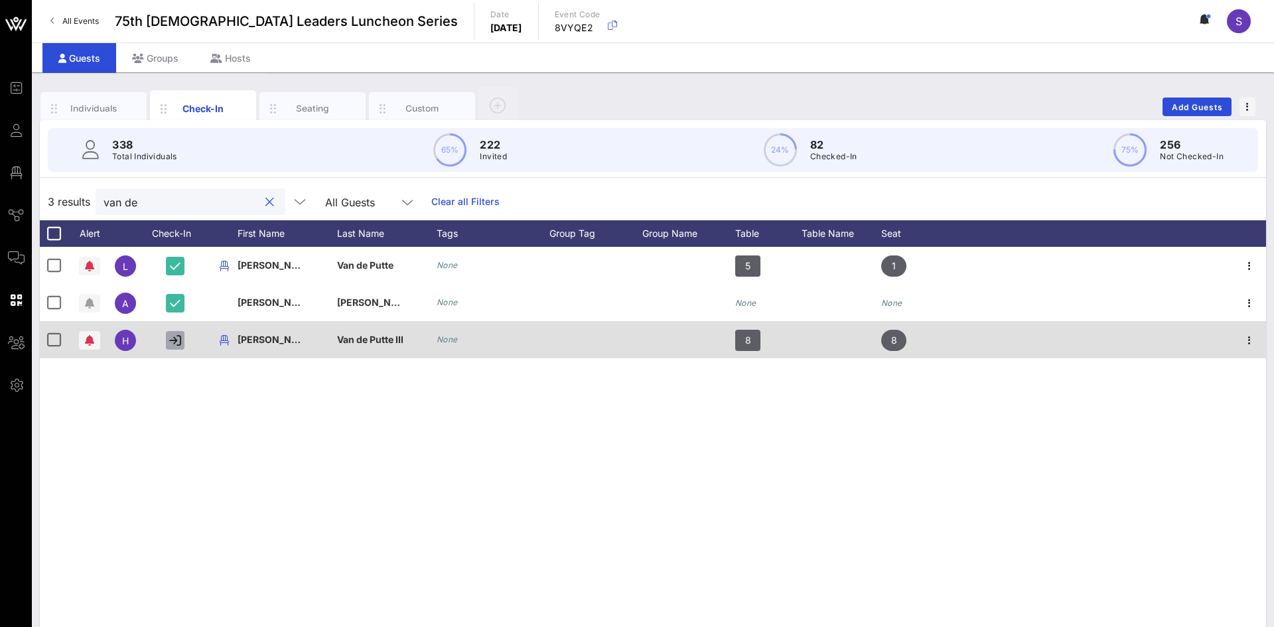
click at [174, 338] on icon "button" at bounding box center [175, 340] width 12 height 12
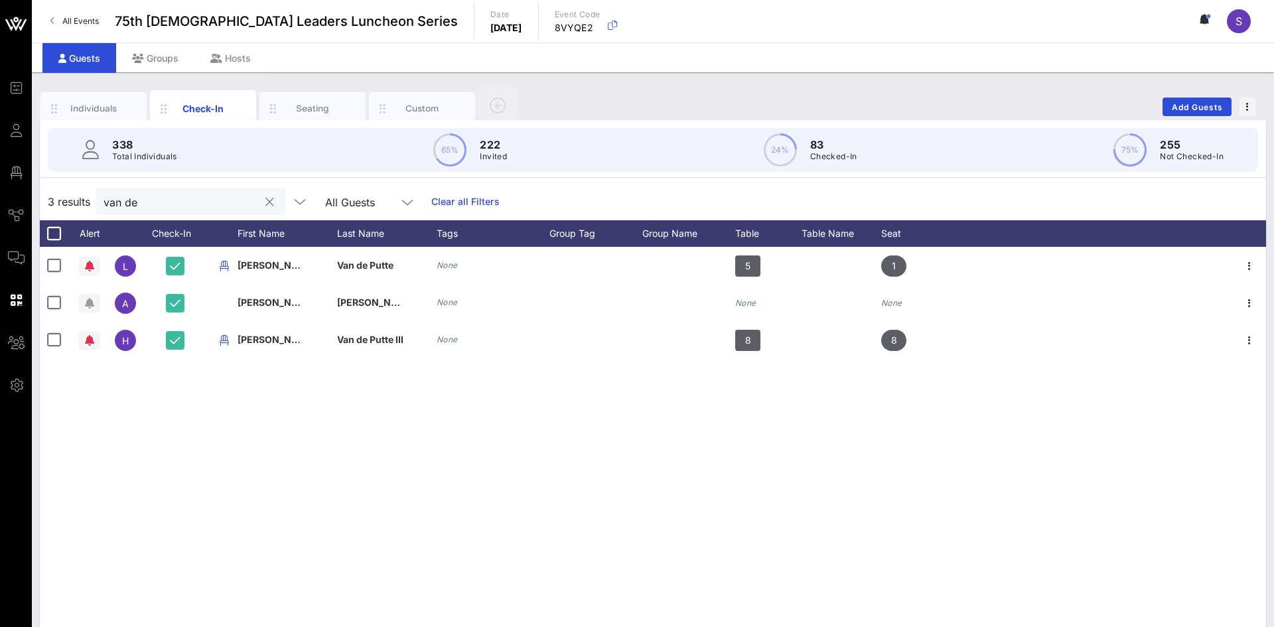
click at [187, 192] on div "van de" at bounding box center [181, 201] width 155 height 27
drag, startPoint x: 187, startPoint y: 192, endPoint x: 93, endPoint y: 198, distance: 94.5
click at [93, 198] on div "3 results van de All Guests Clear all Filters" at bounding box center [653, 201] width 1226 height 37
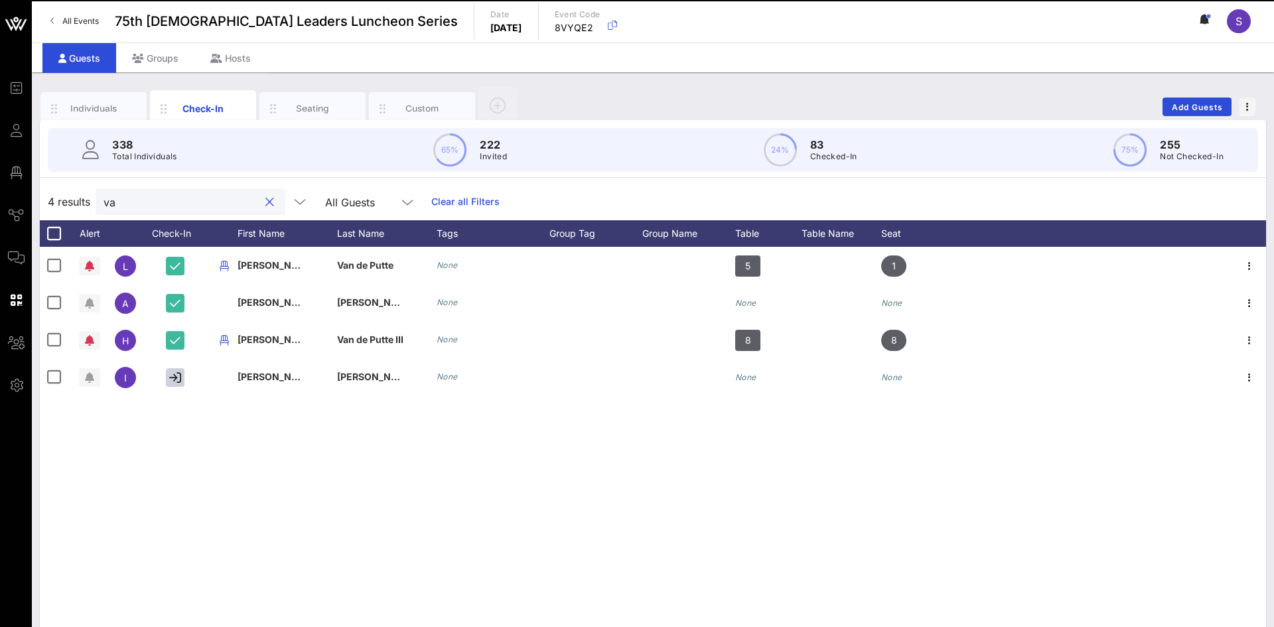
type input "v"
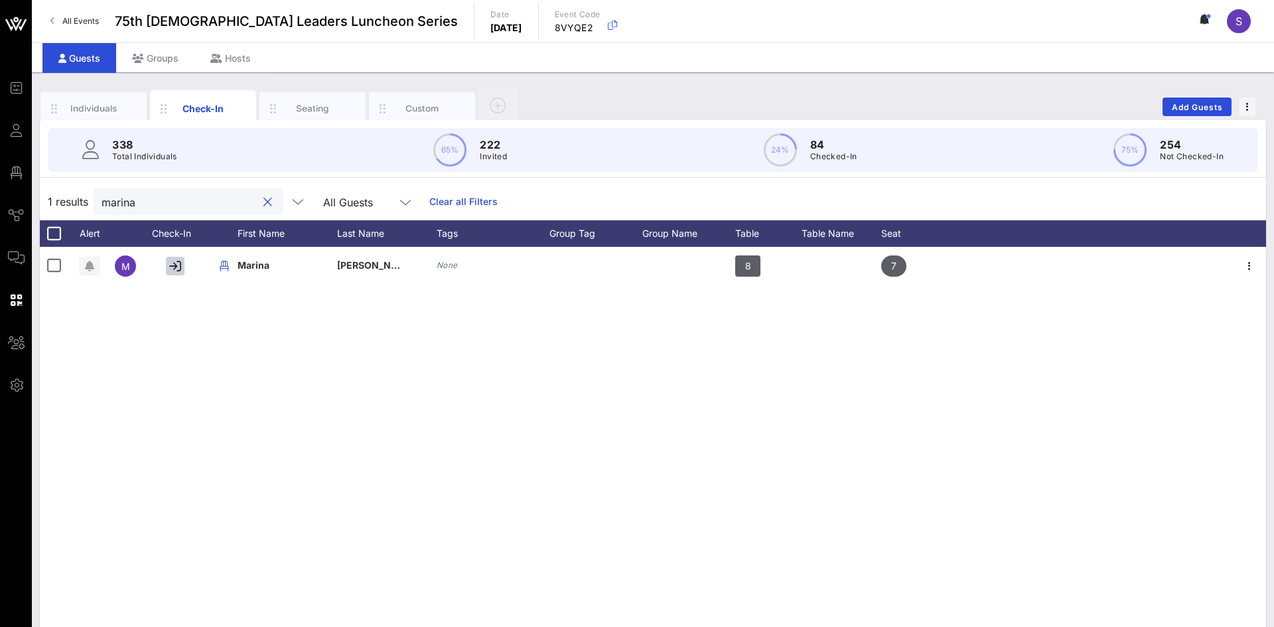
type input "marina"
click at [265, 202] on button "clear icon" at bounding box center [267, 202] width 9 height 13
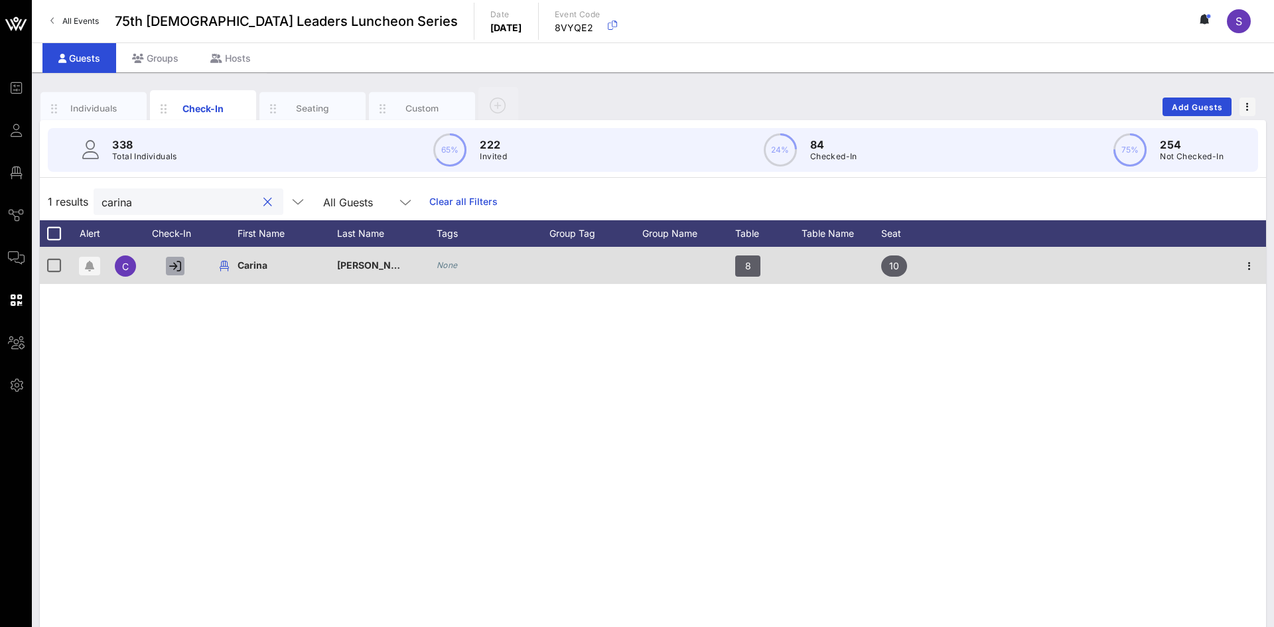
click at [173, 264] on icon "button" at bounding box center [175, 266] width 12 height 12
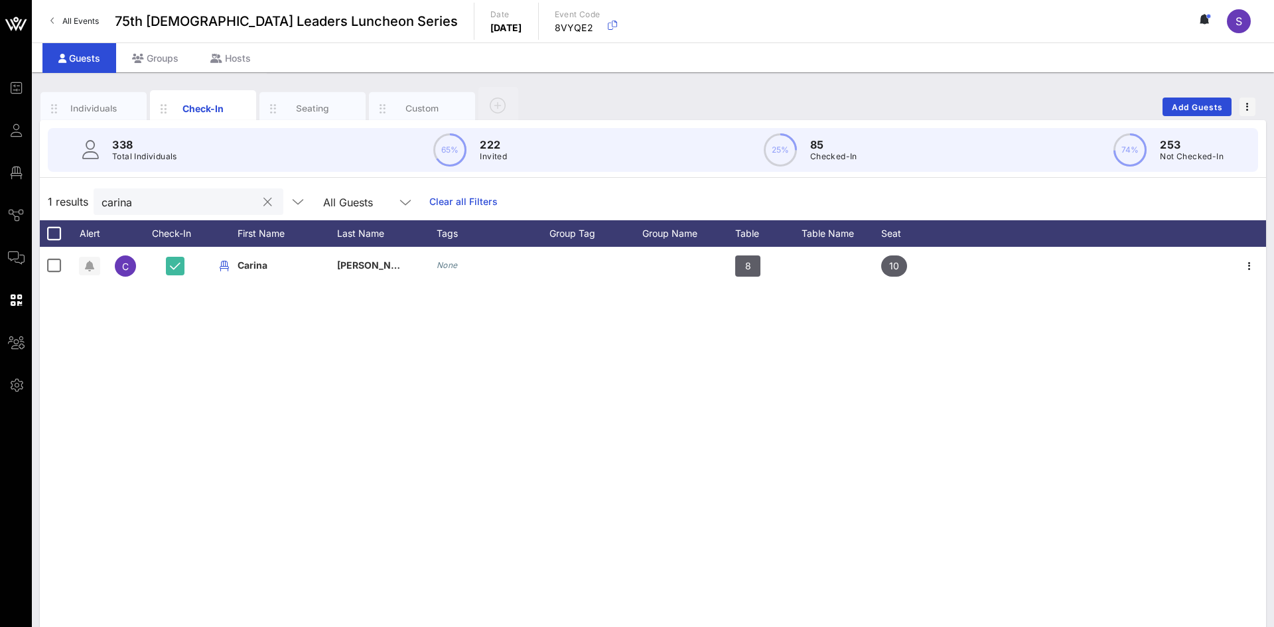
click at [208, 214] on div "carina" at bounding box center [179, 201] width 155 height 27
type input "c"
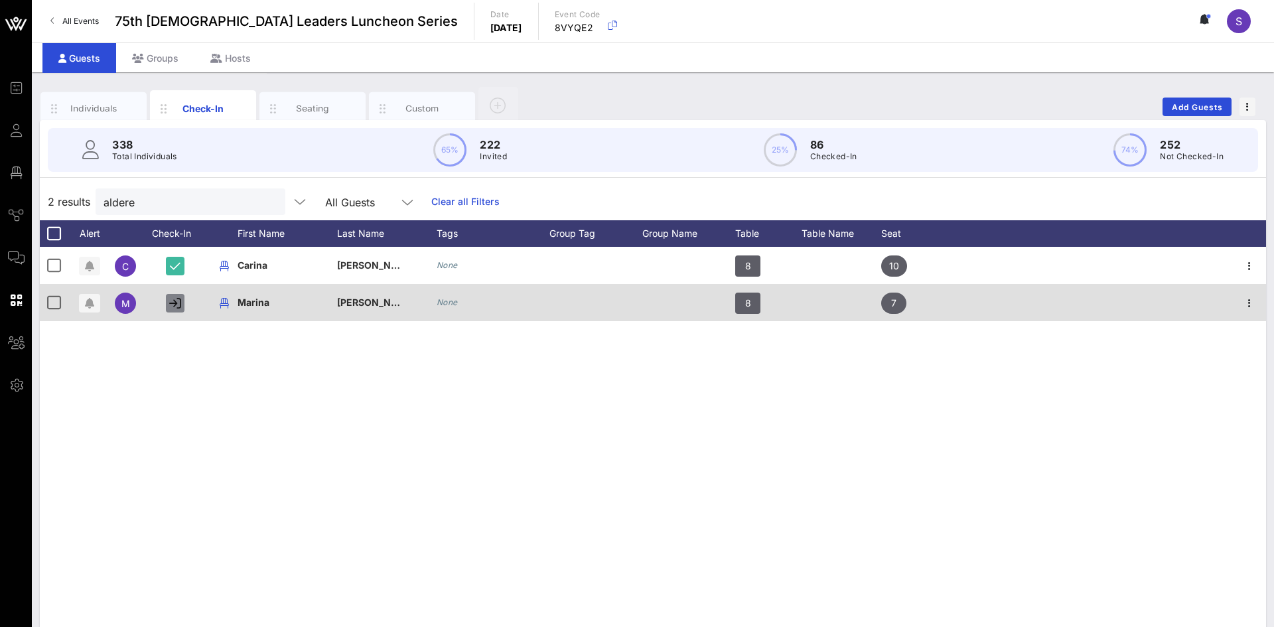
click at [181, 302] on button "button" at bounding box center [175, 303] width 19 height 19
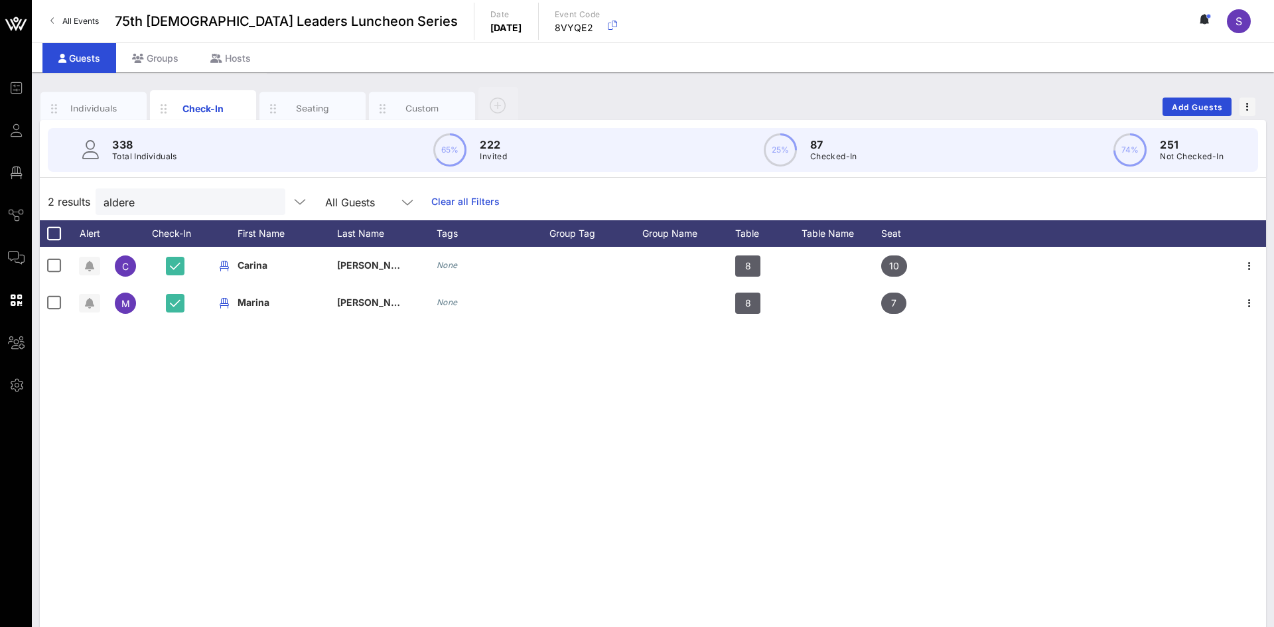
drag, startPoint x: 174, startPoint y: 188, endPoint x: 92, endPoint y: 189, distance: 82.3
click at [92, 189] on div "2 results aldere All Guests Clear all Filters" at bounding box center [653, 201] width 1226 height 37
click at [149, 212] on div "aldere" at bounding box center [181, 201] width 155 height 27
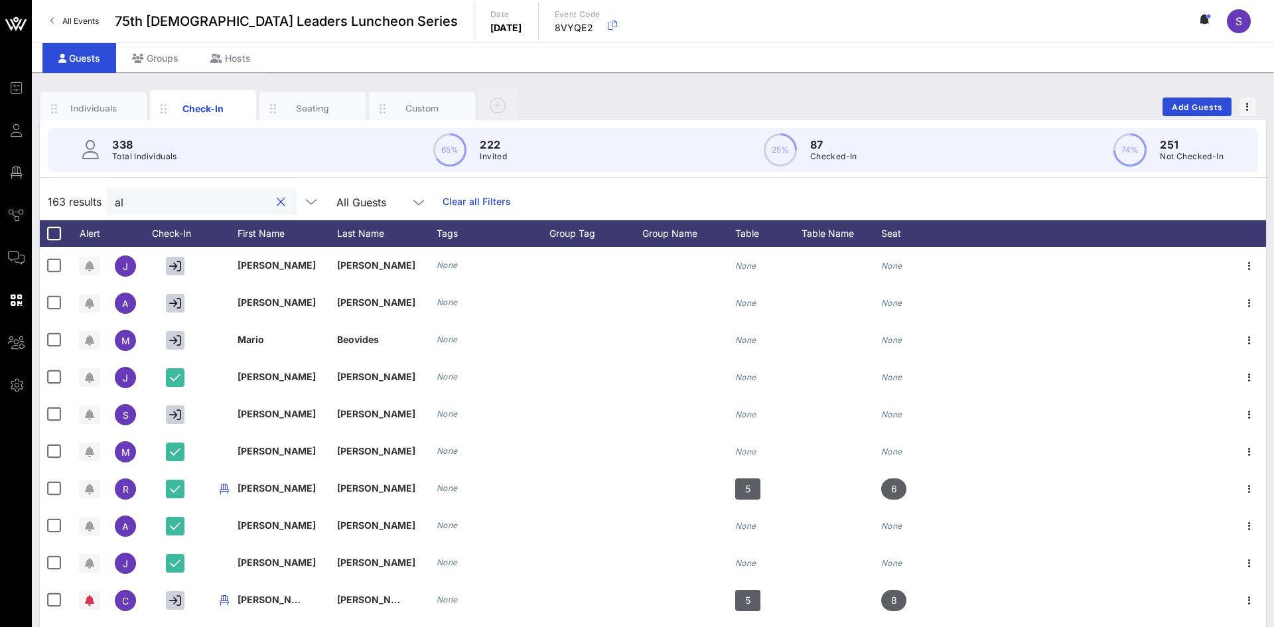
type input "a"
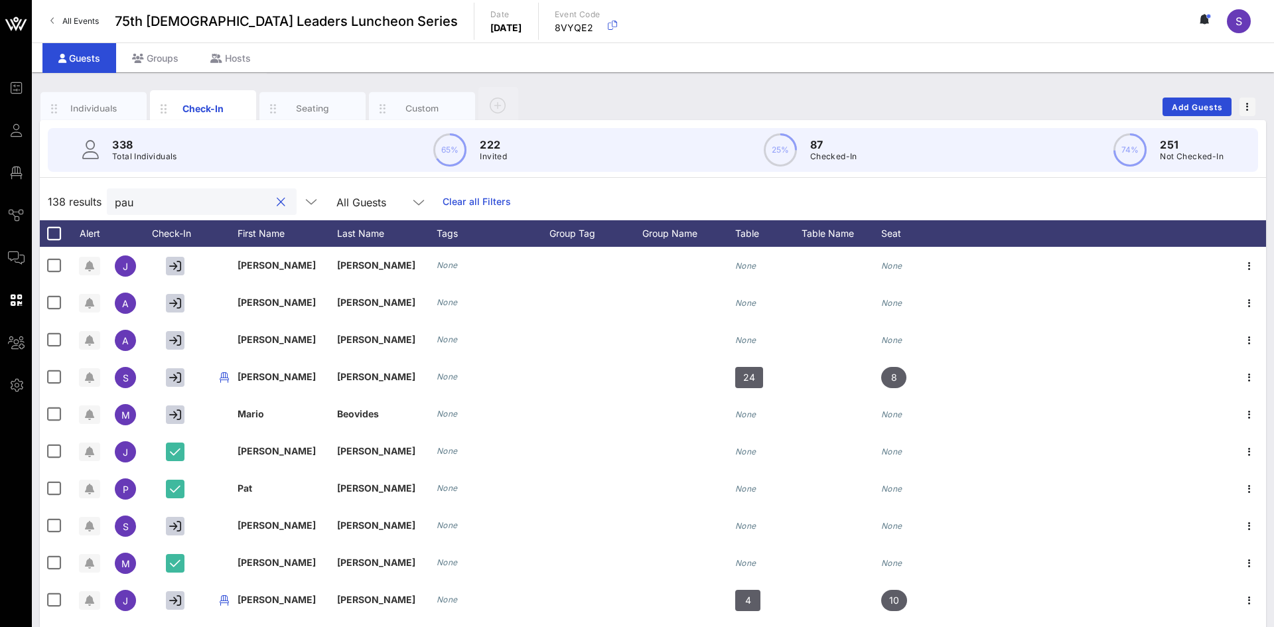
type input "paul"
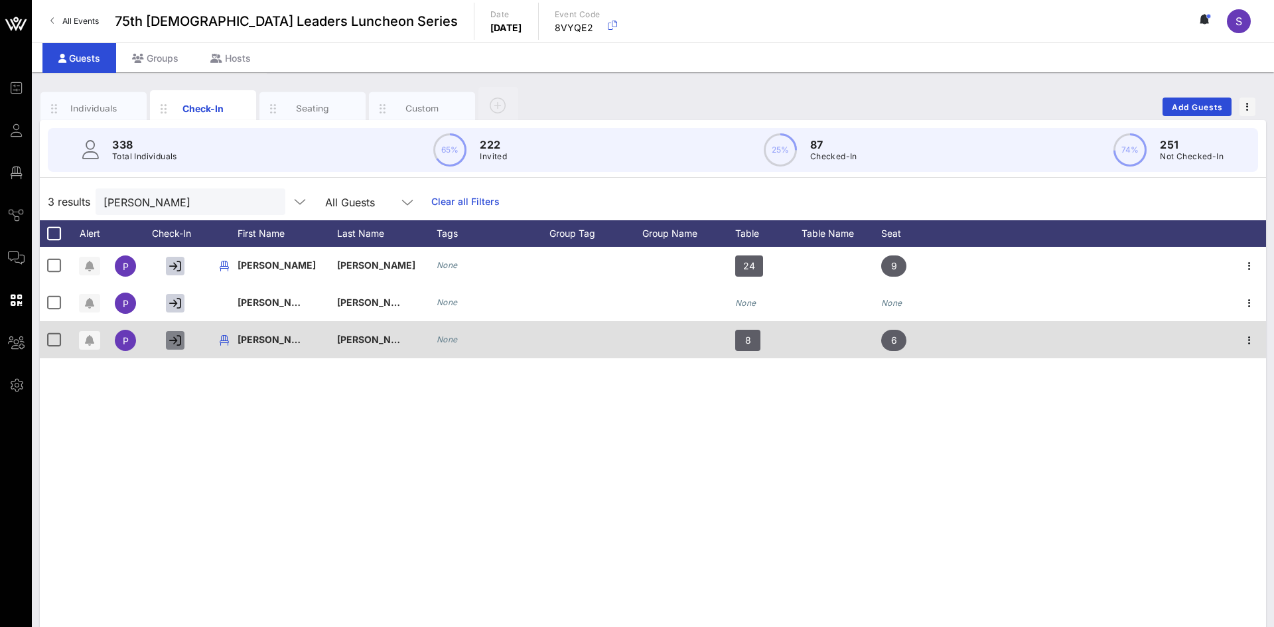
click at [172, 336] on icon "button" at bounding box center [175, 340] width 12 height 12
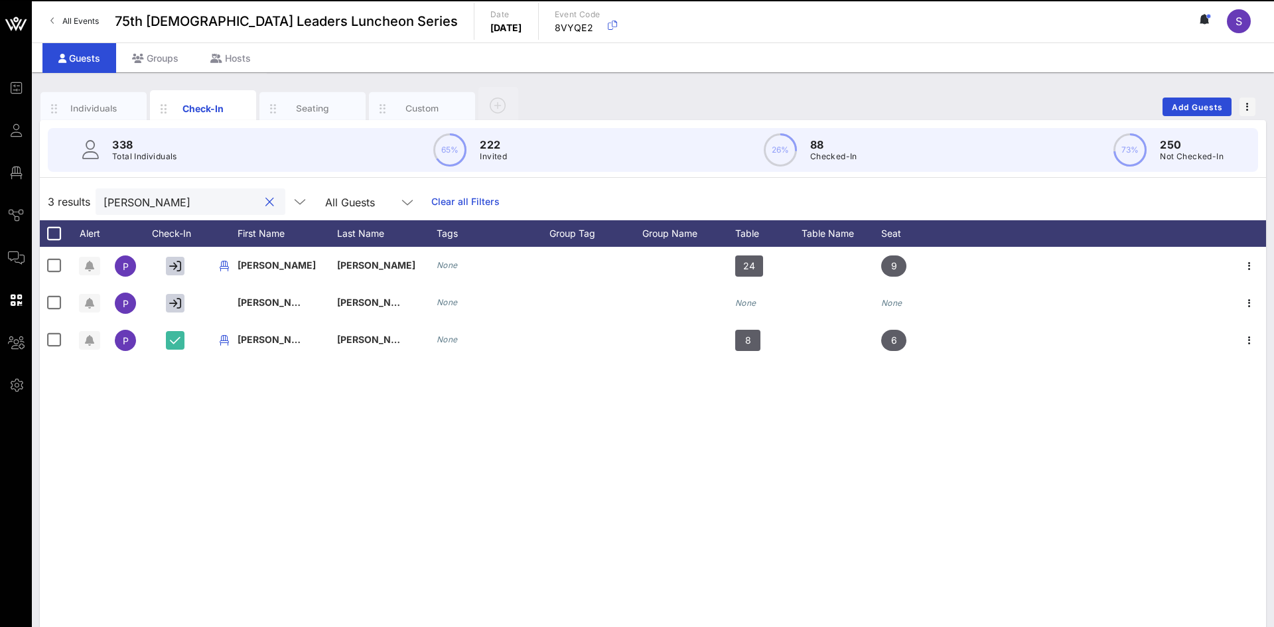
click at [228, 193] on input "Paul" at bounding box center [181, 201] width 155 height 17
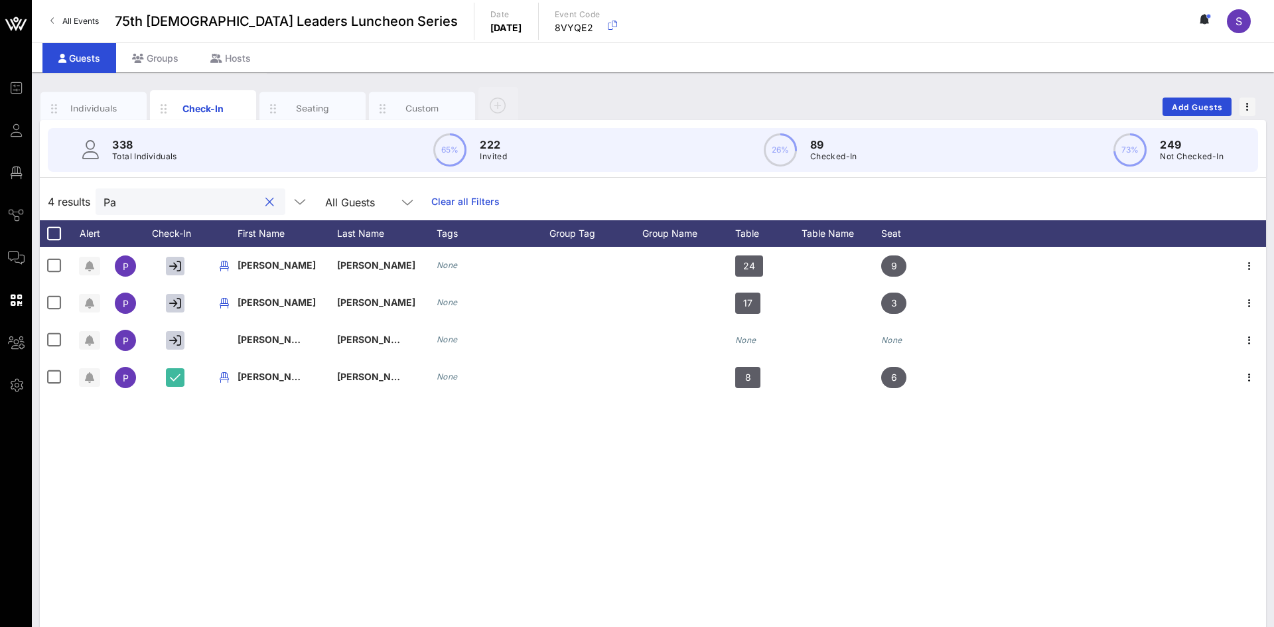
type input "P"
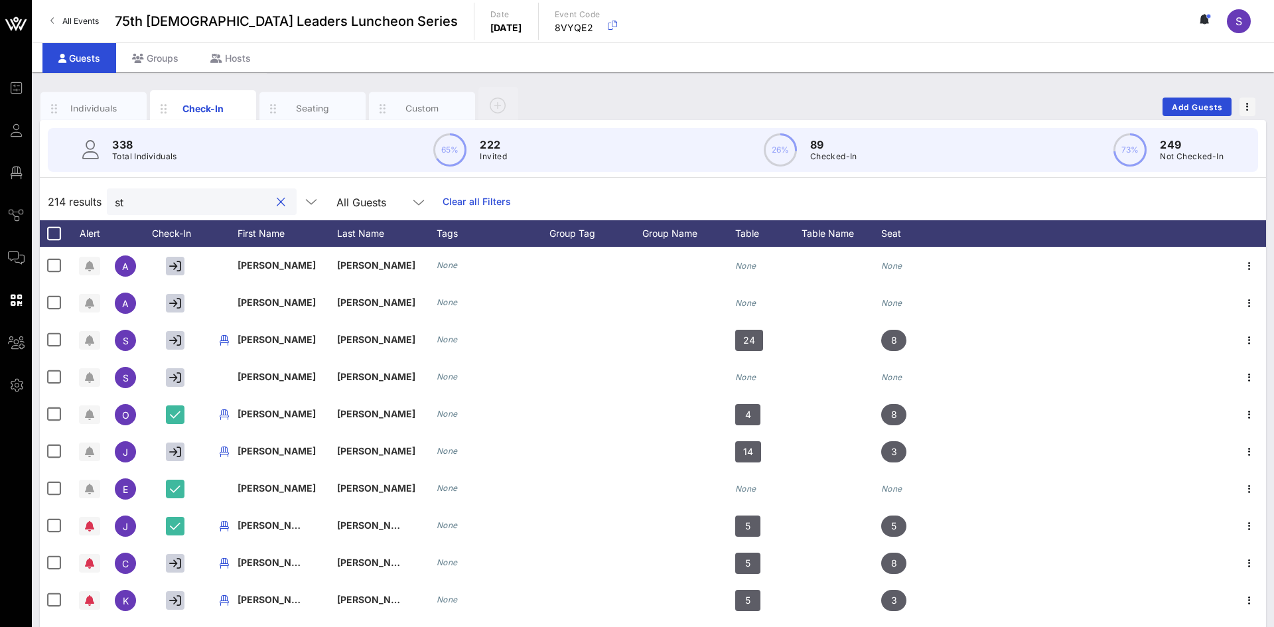
type input "s"
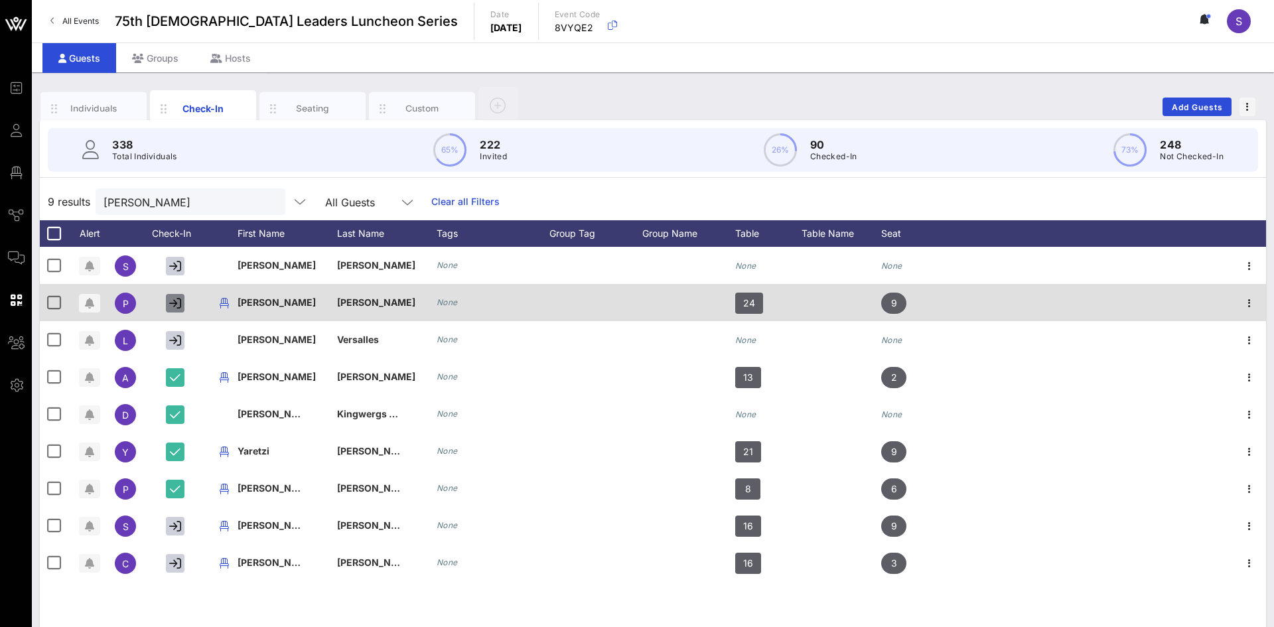
click at [175, 303] on icon "button" at bounding box center [175, 303] width 12 height 12
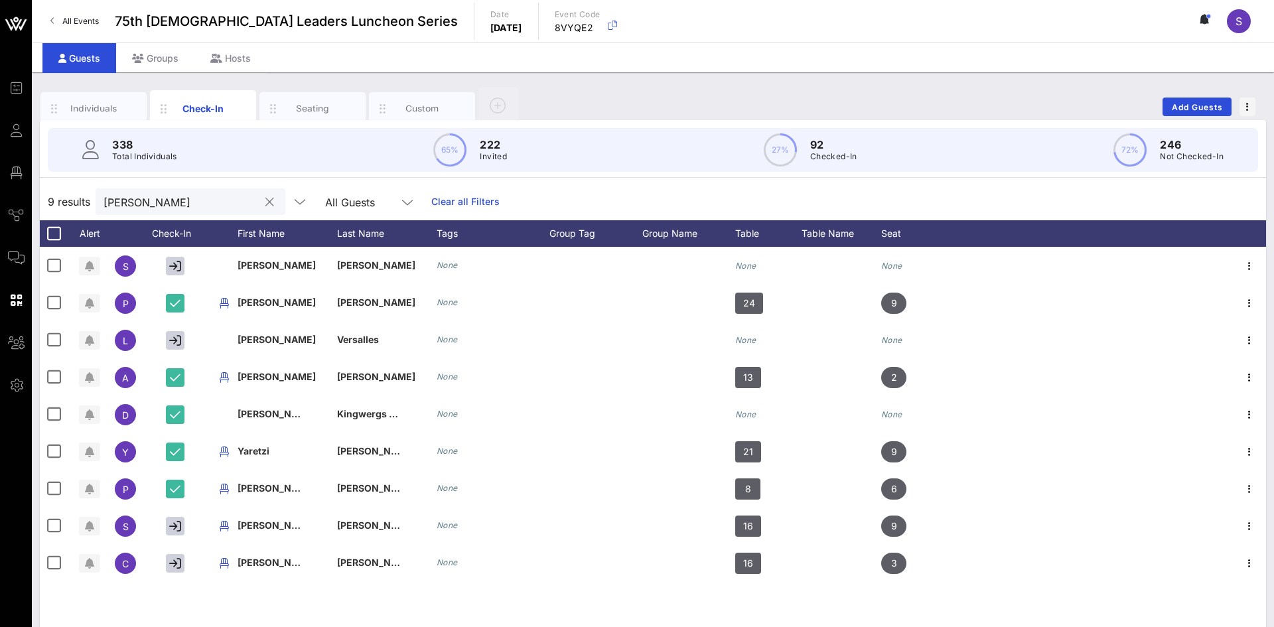
click at [177, 196] on input "sal" at bounding box center [181, 201] width 155 height 17
type input "s"
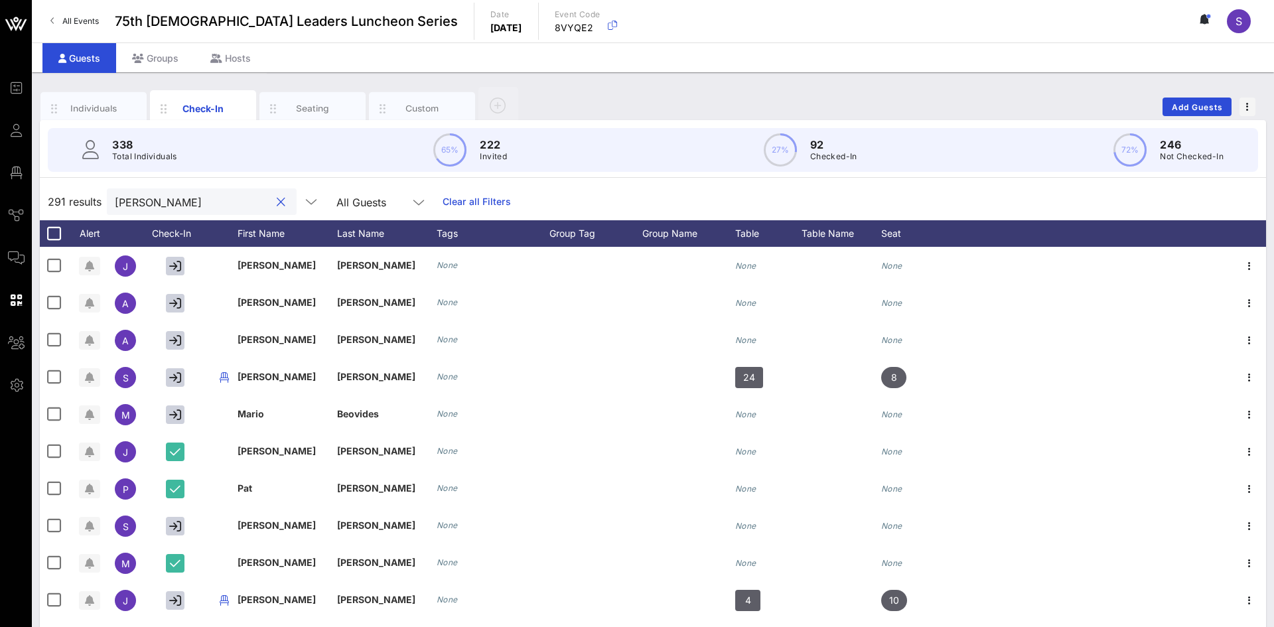
type input "lopez"
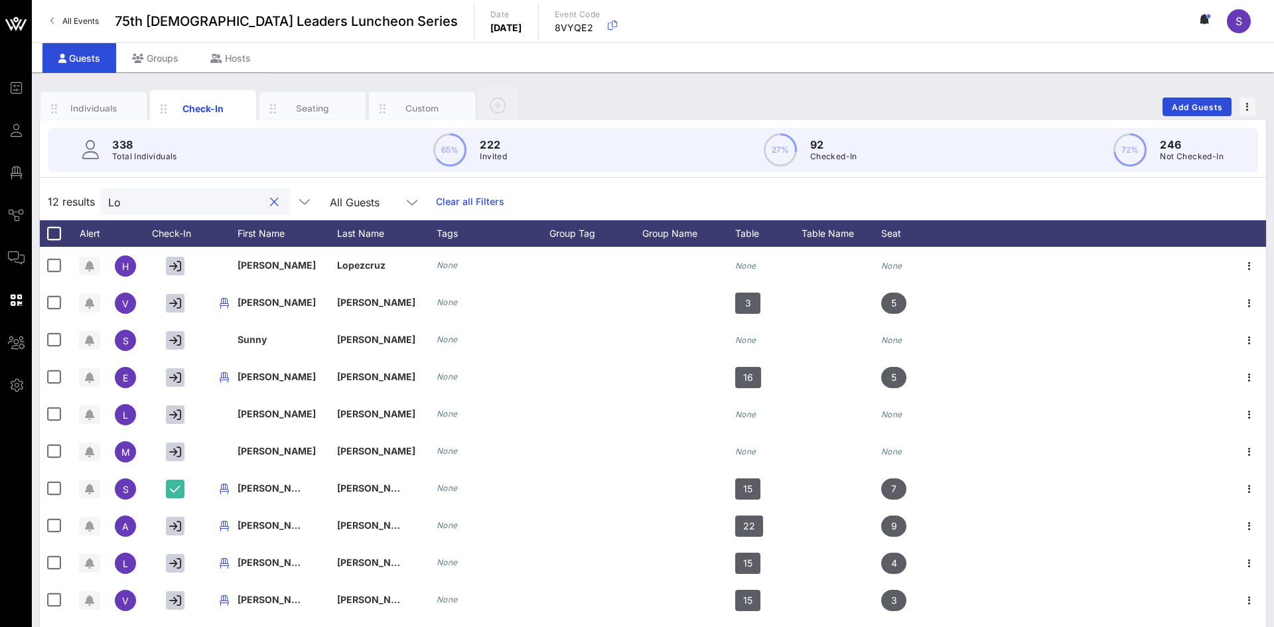
type input "L"
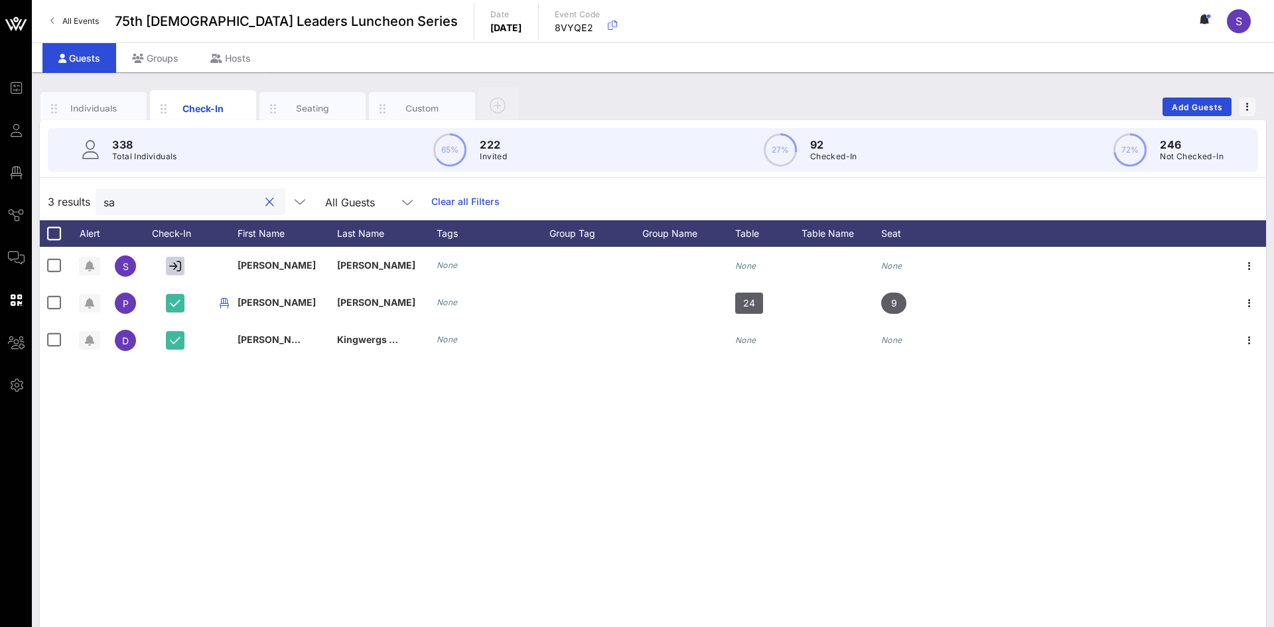
type input "s"
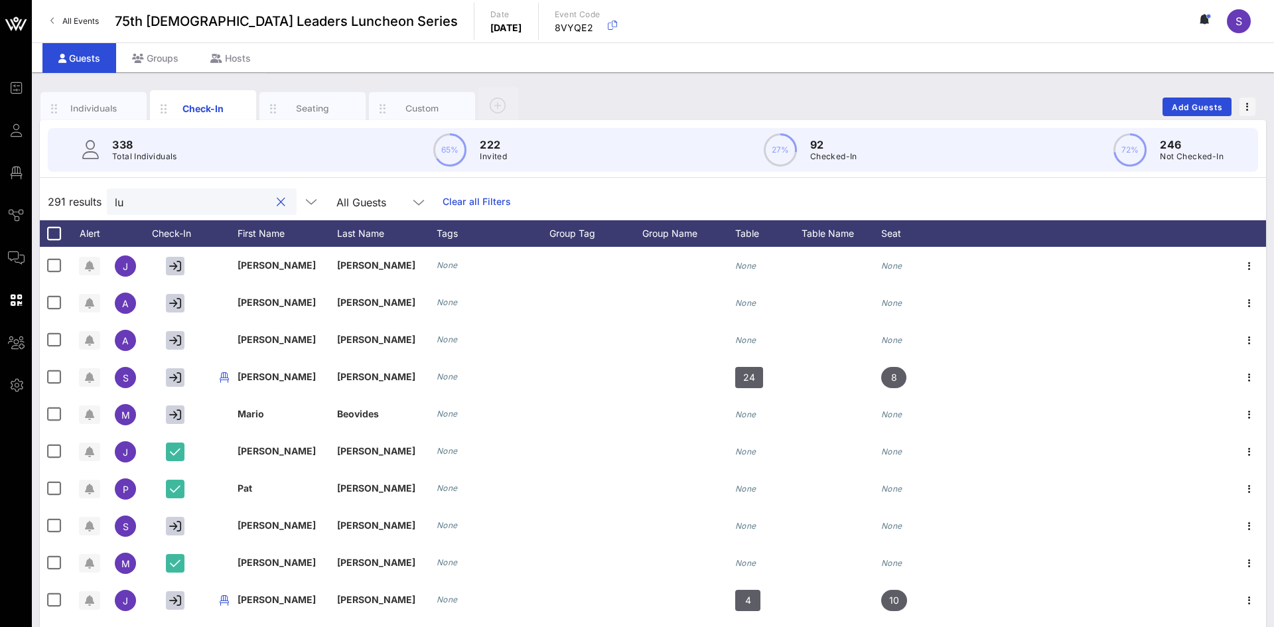
type input "luz"
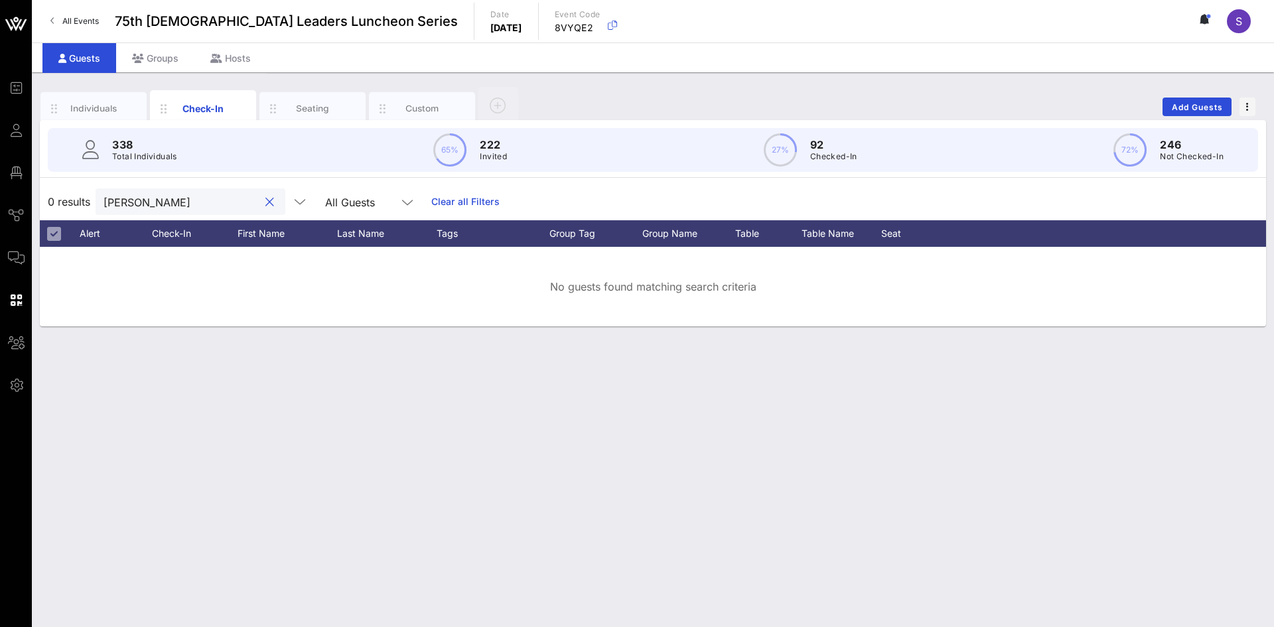
click at [268, 199] on button "clear icon" at bounding box center [269, 202] width 9 height 13
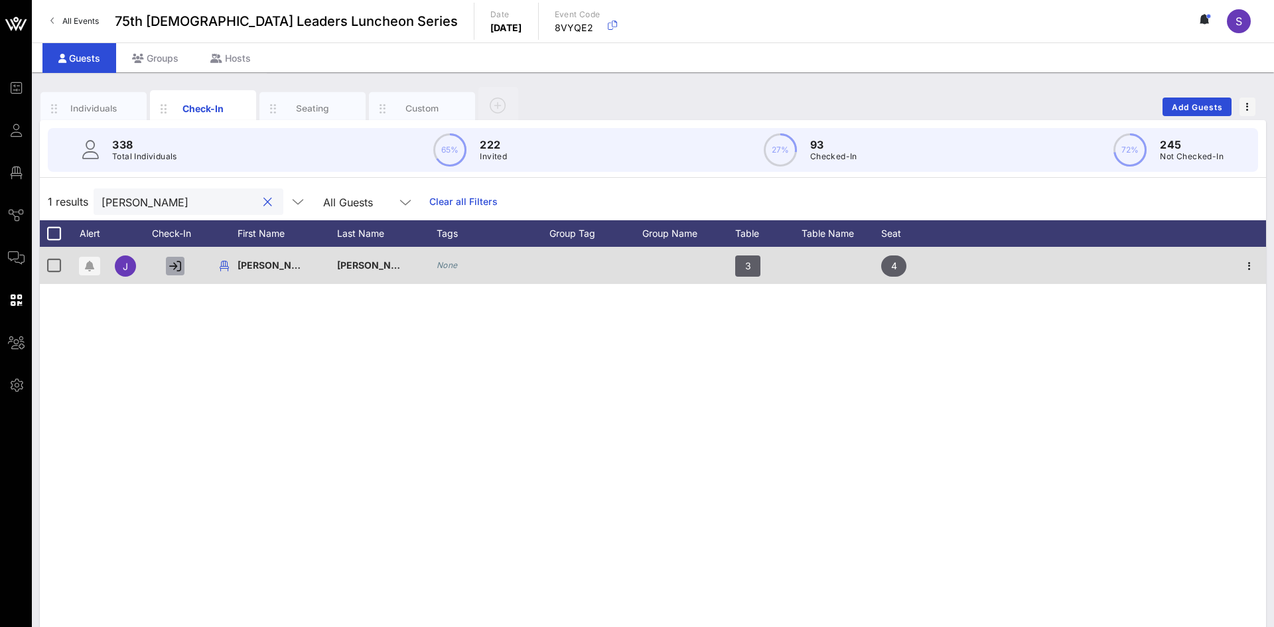
click at [173, 263] on icon "button" at bounding box center [175, 266] width 12 height 12
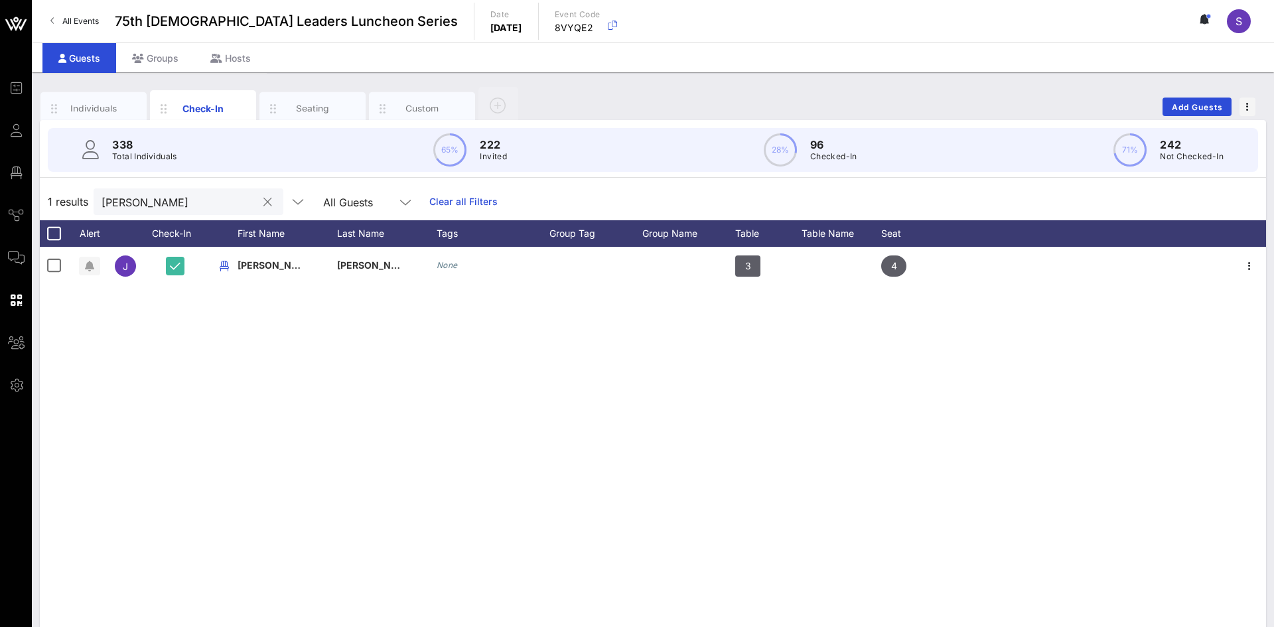
click at [261, 191] on div "joaquin" at bounding box center [189, 201] width 190 height 27
type input "j"
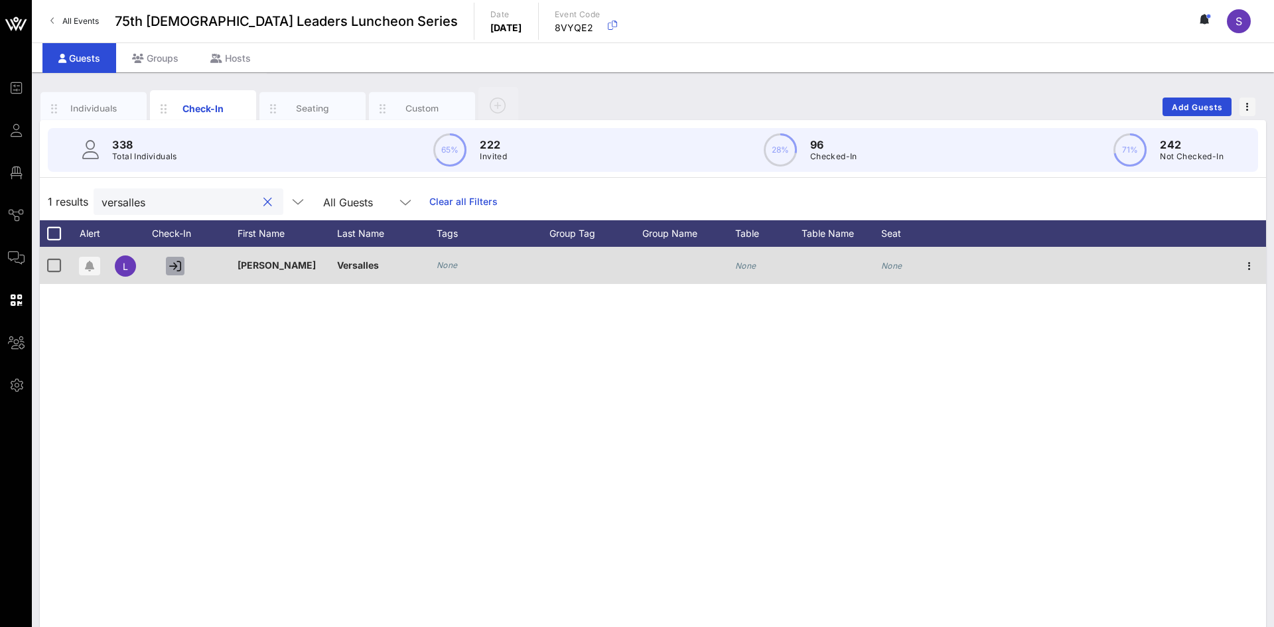
click at [170, 267] on icon "button" at bounding box center [175, 266] width 12 height 12
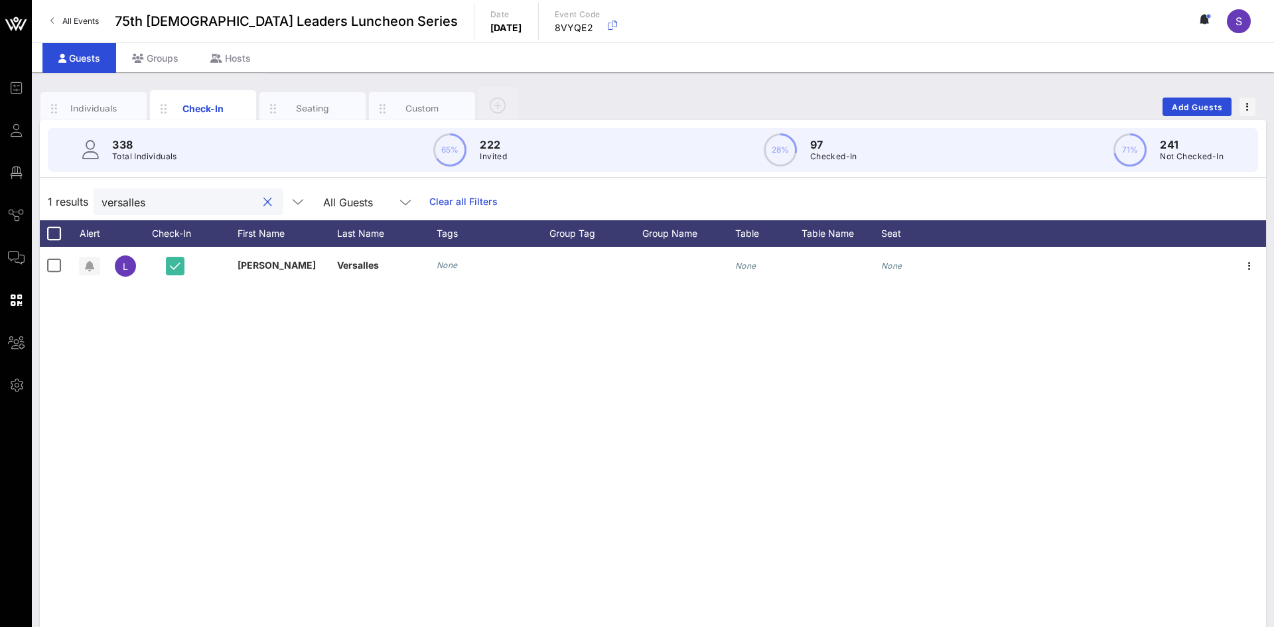
click at [207, 208] on input "versalles" at bounding box center [179, 201] width 155 height 17
type input "v"
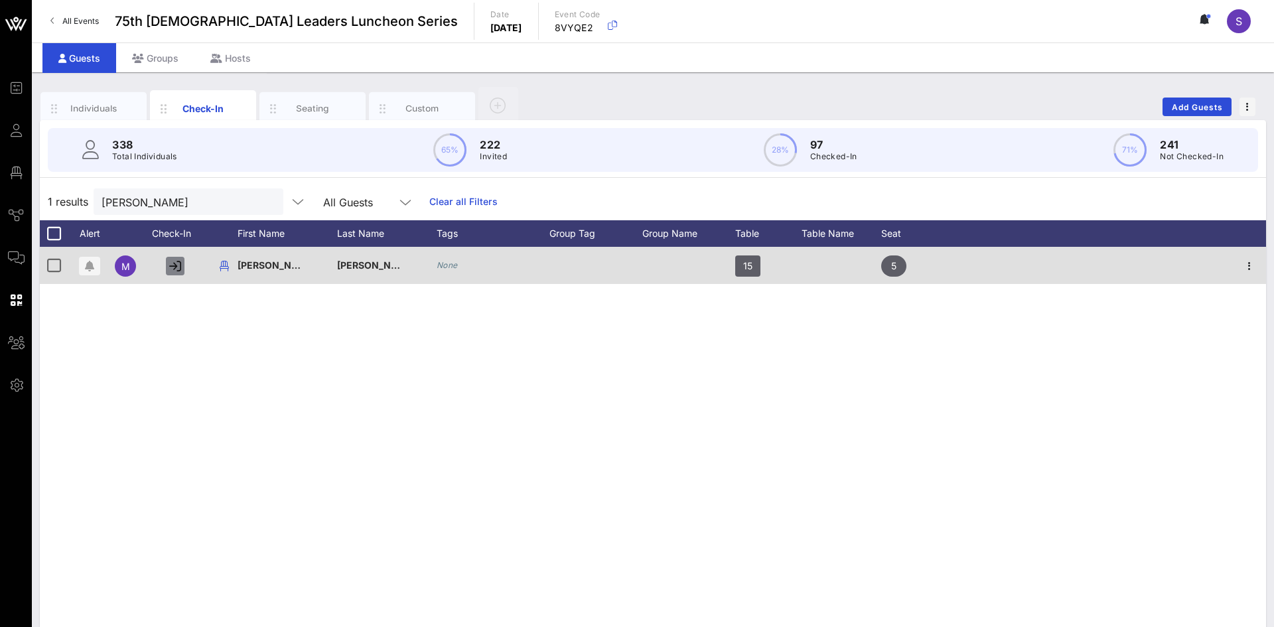
click at [167, 265] on button "button" at bounding box center [175, 266] width 19 height 19
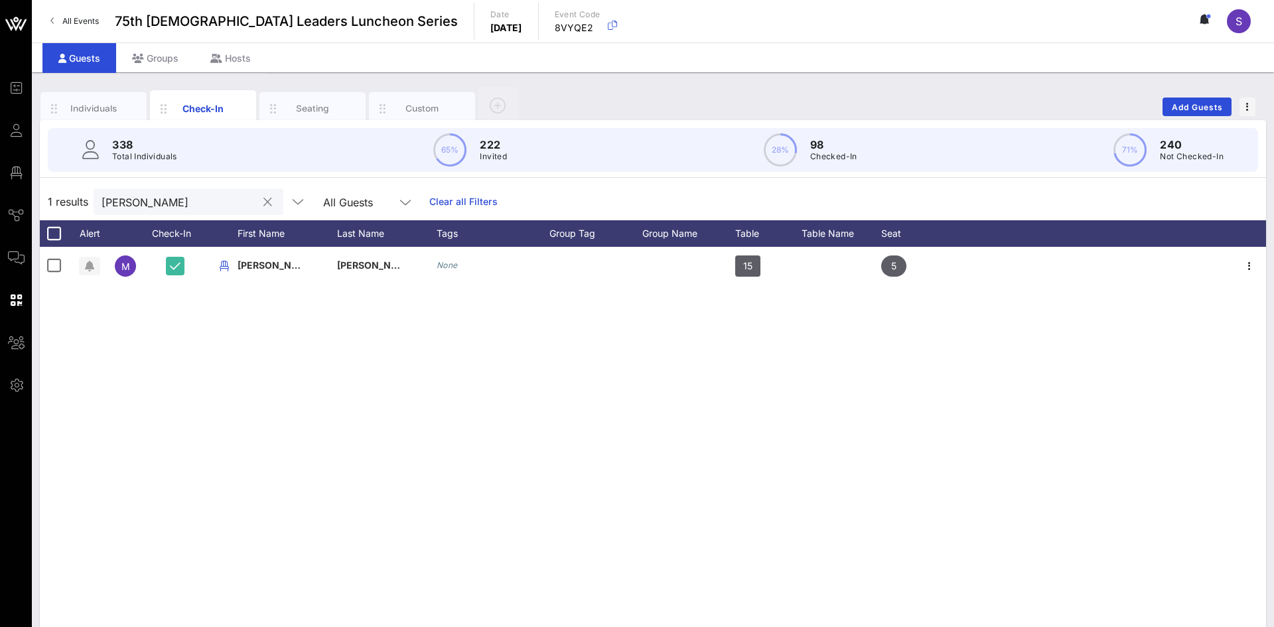
click at [205, 209] on input "rojas" at bounding box center [179, 201] width 155 height 17
type input "r"
type input "h"
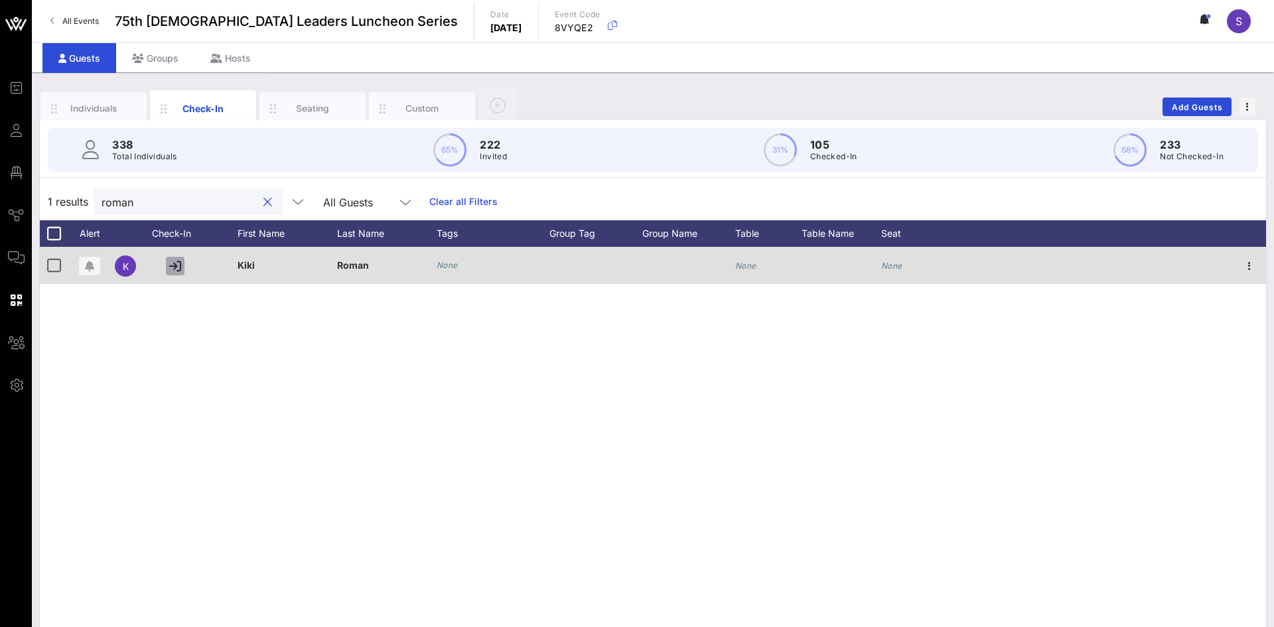
click at [178, 260] on icon "button" at bounding box center [175, 266] width 12 height 12
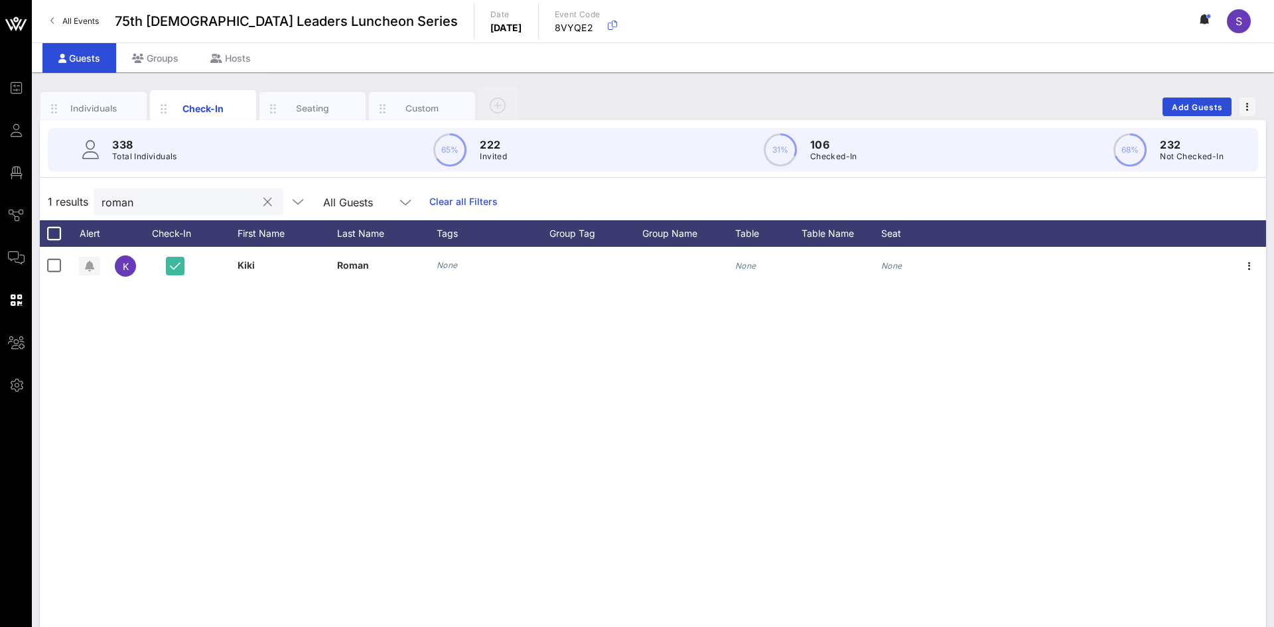
click at [175, 204] on input "roman" at bounding box center [179, 201] width 155 height 17
drag, startPoint x: 175, startPoint y: 204, endPoint x: 80, endPoint y: 196, distance: 95.9
click at [80, 196] on div "1 results roman All Guests Clear all Filters" at bounding box center [653, 201] width 1226 height 37
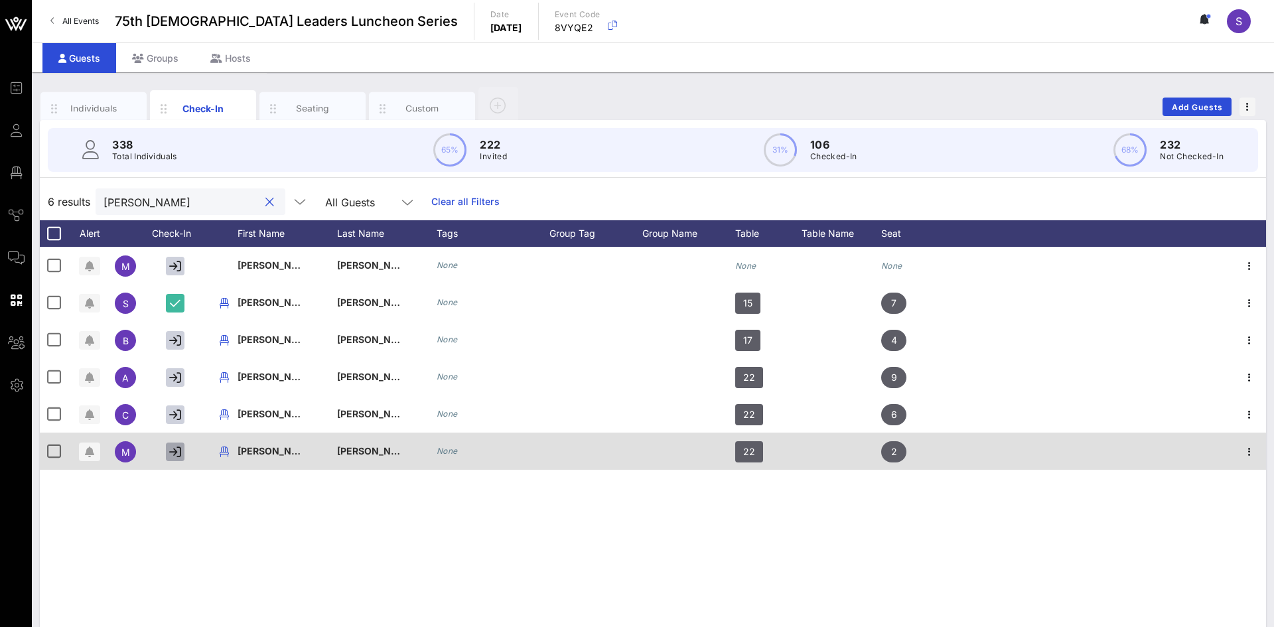
click at [174, 449] on icon "button" at bounding box center [175, 452] width 12 height 12
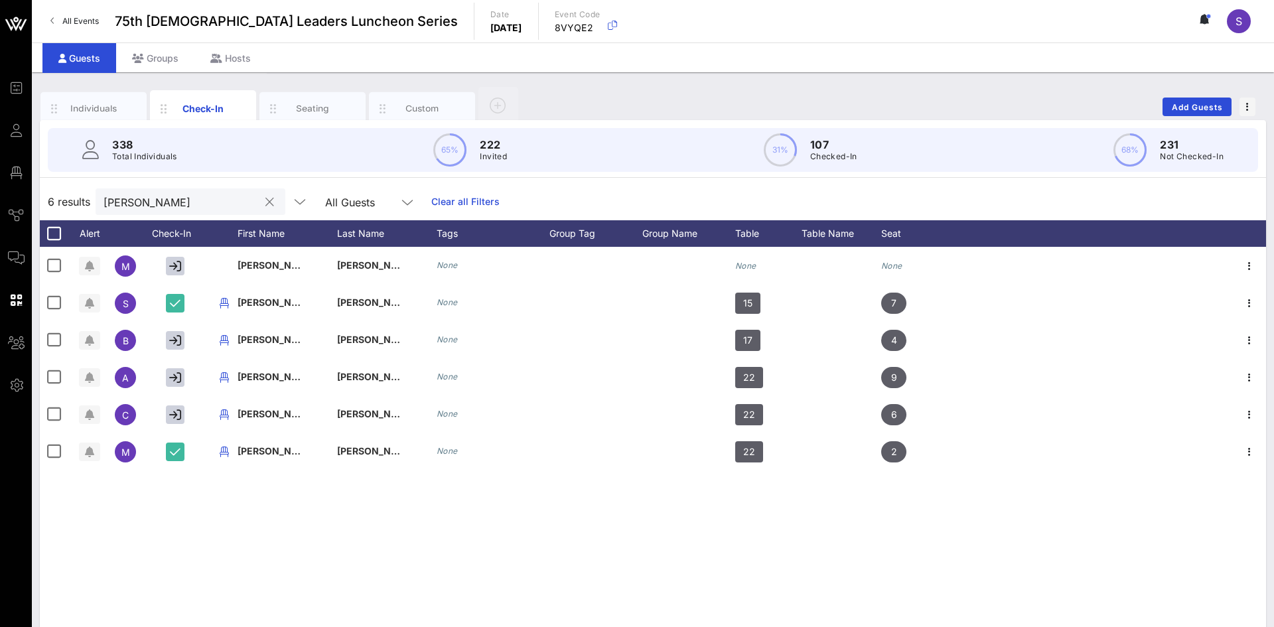
click at [181, 195] on input "rodriguez" at bounding box center [181, 201] width 155 height 17
type input "r"
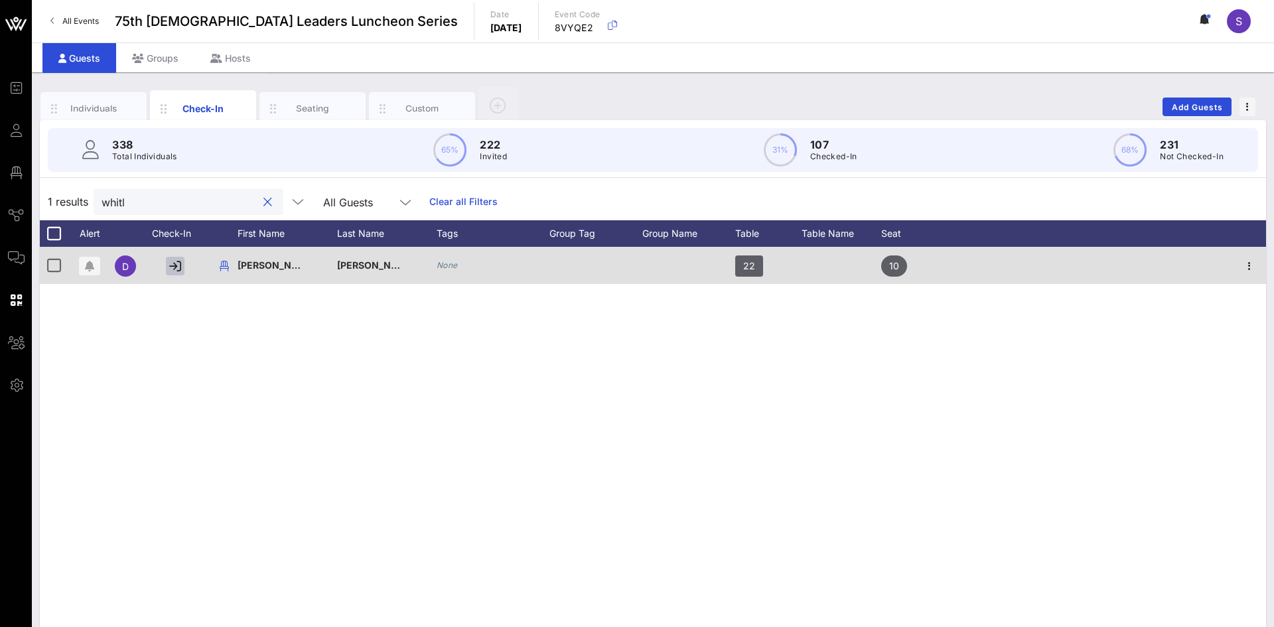
type input "whitl"
click at [171, 266] on icon "button" at bounding box center [175, 266] width 12 height 12
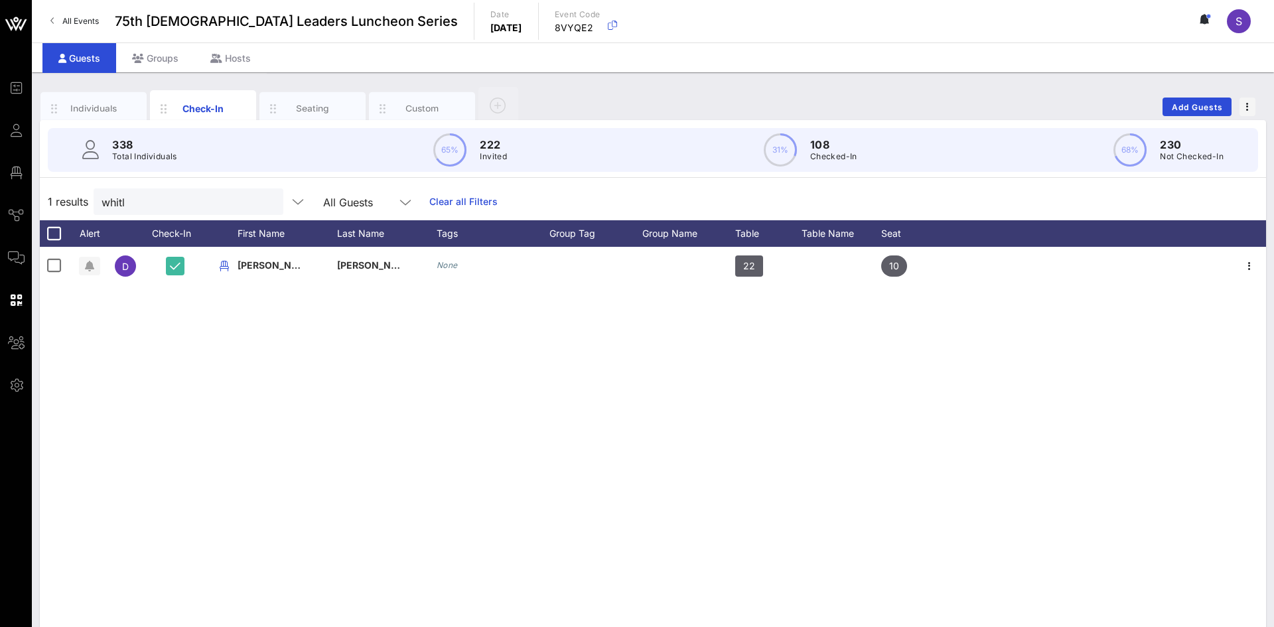
click at [270, 202] on button "clear icon" at bounding box center [267, 202] width 9 height 13
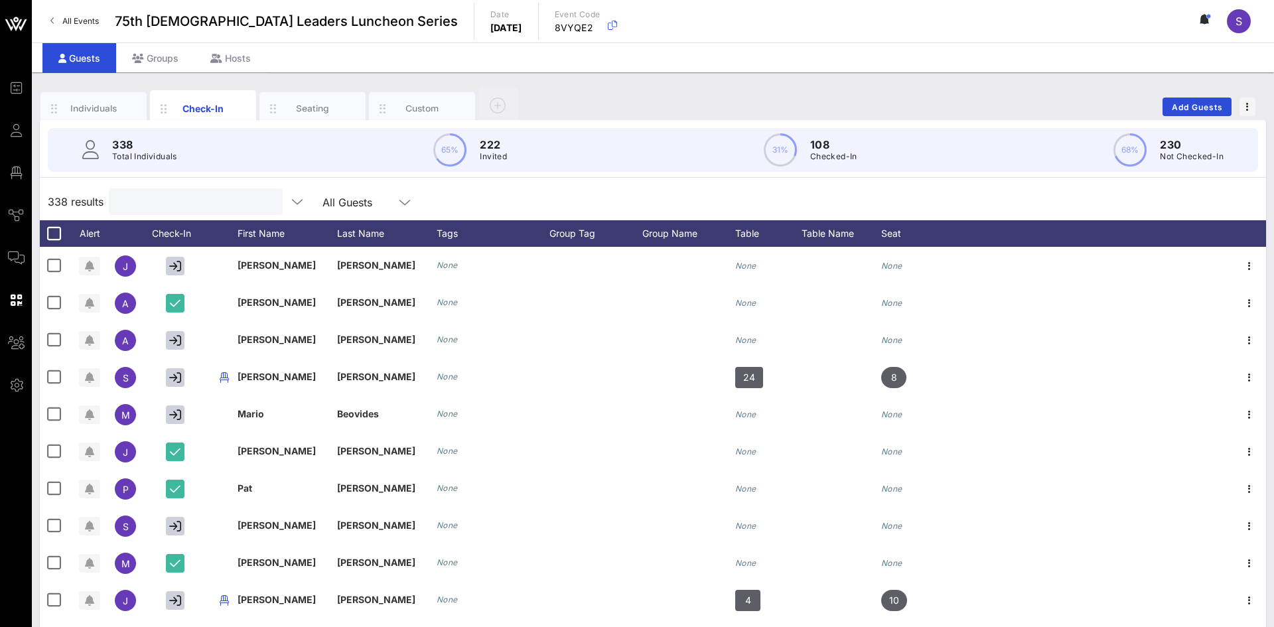
click at [222, 197] on input "text" at bounding box center [194, 201] width 155 height 17
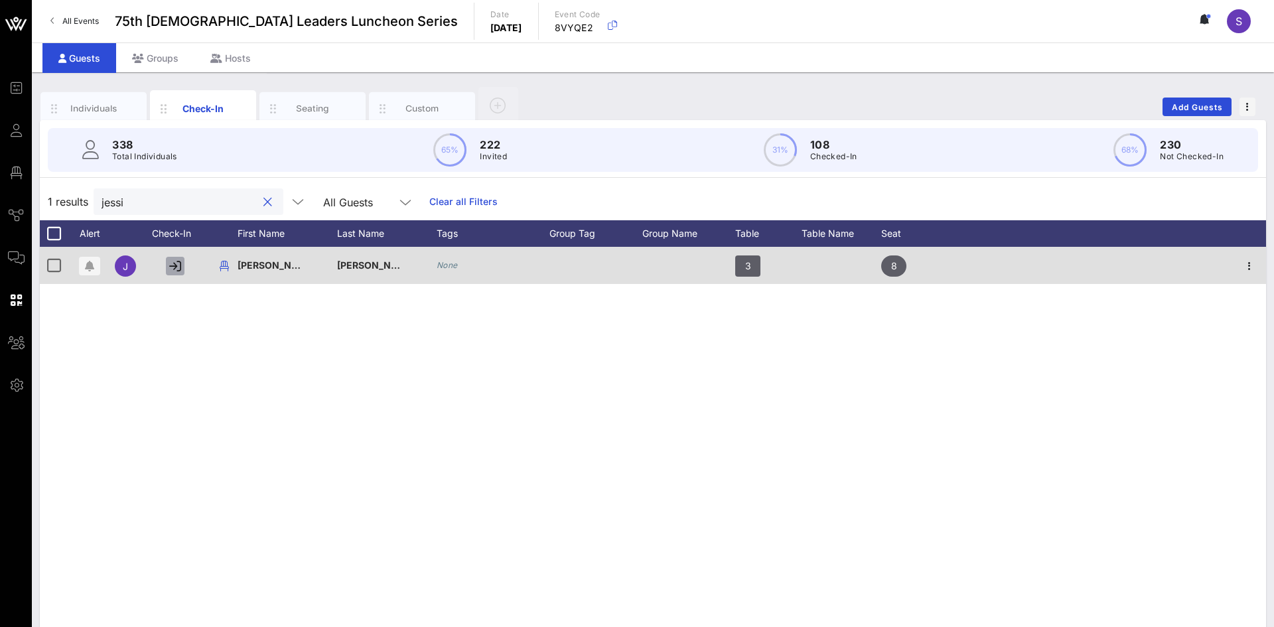
click at [183, 265] on button "button" at bounding box center [175, 266] width 19 height 19
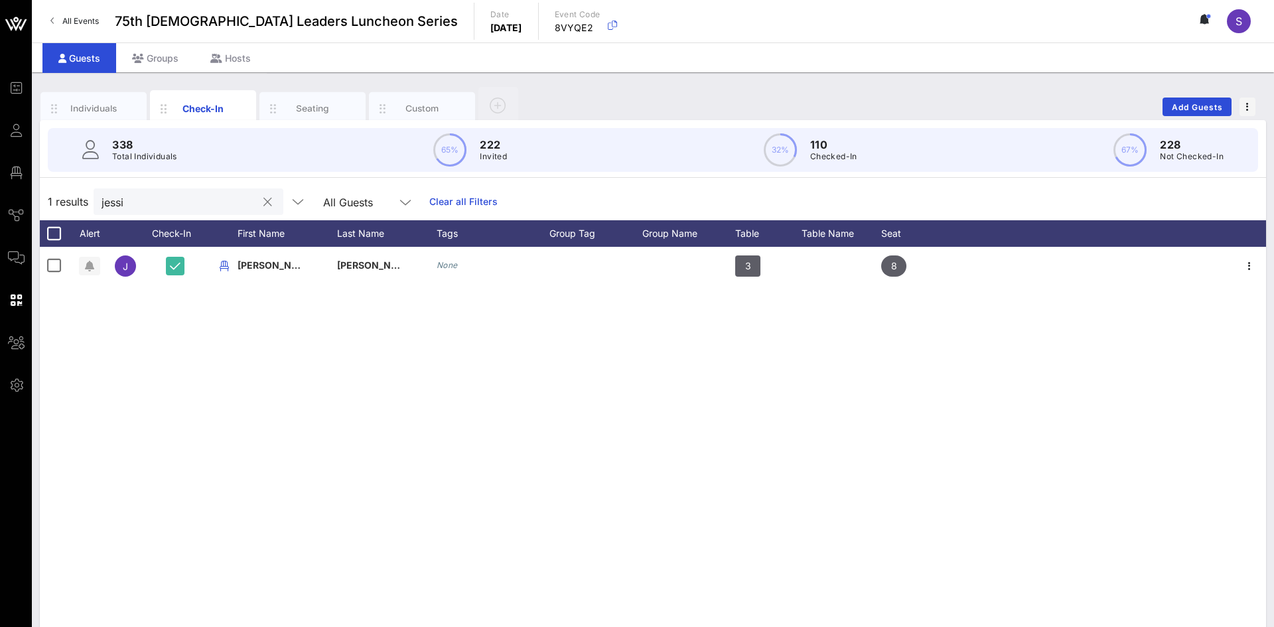
click at [245, 204] on input "jessi" at bounding box center [179, 201] width 155 height 17
type input "j"
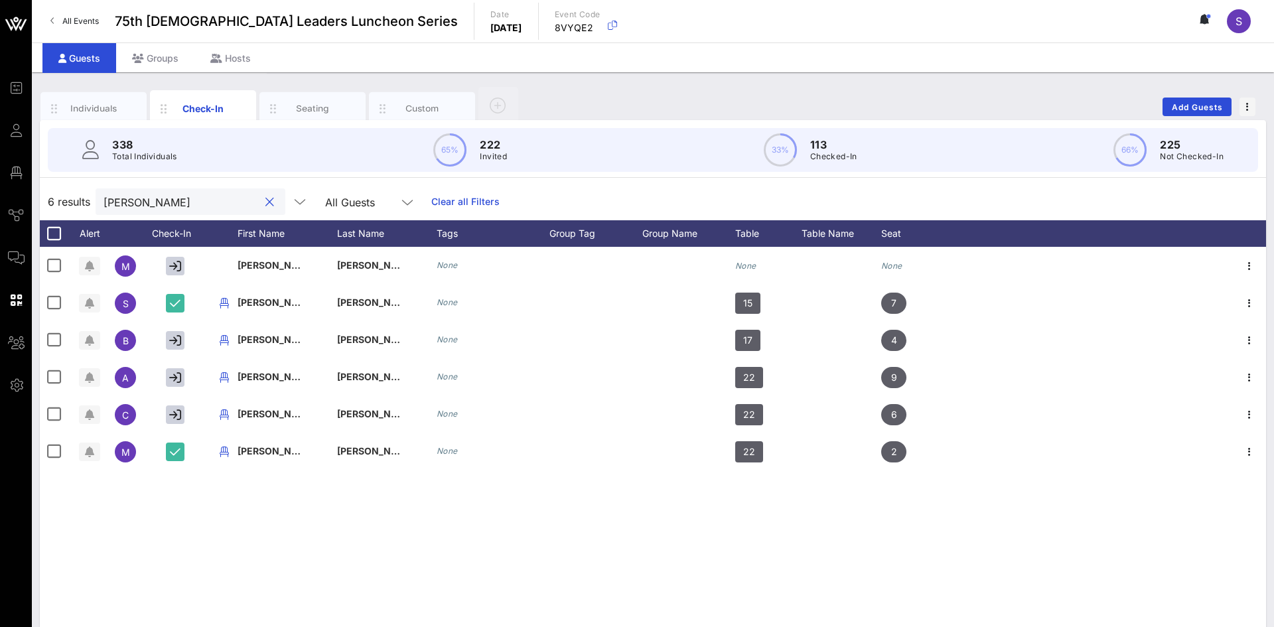
click at [178, 206] on input "rodriguez" at bounding box center [181, 201] width 155 height 17
type input "r"
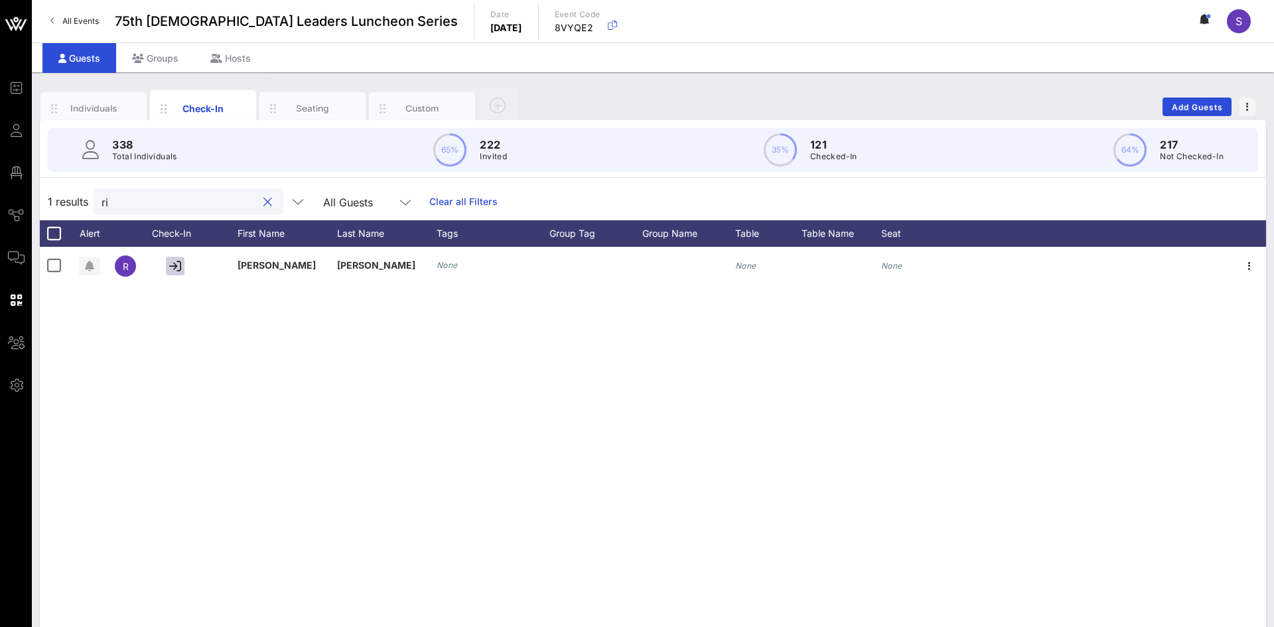
type input "r"
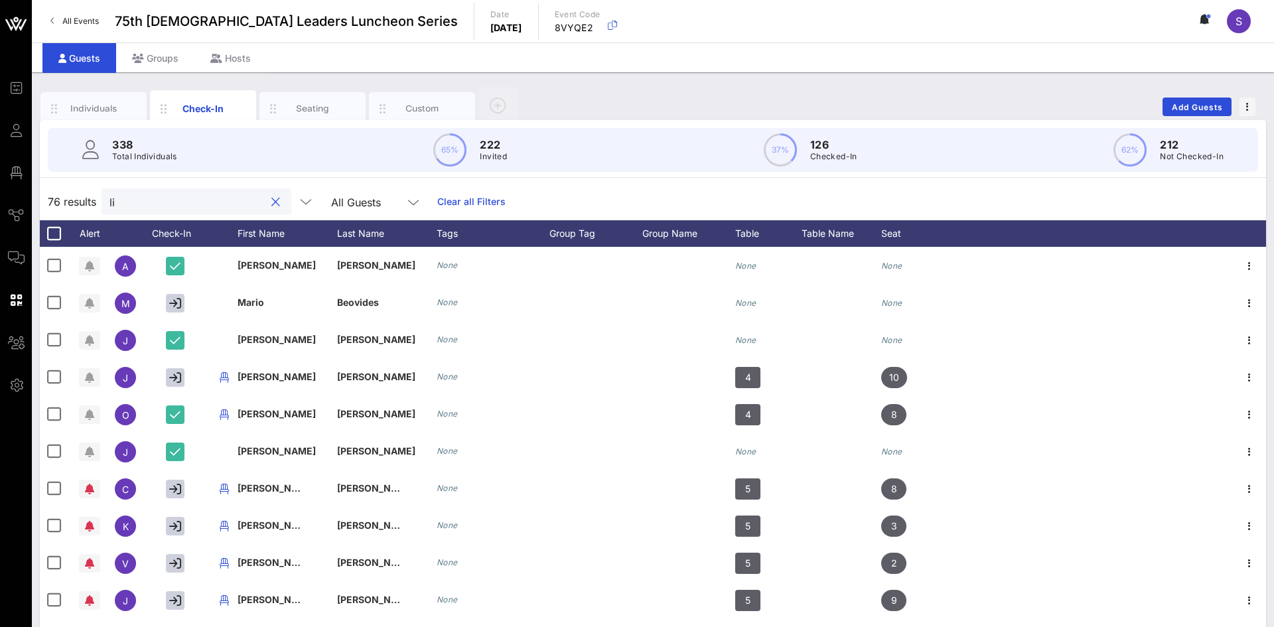
type input "l"
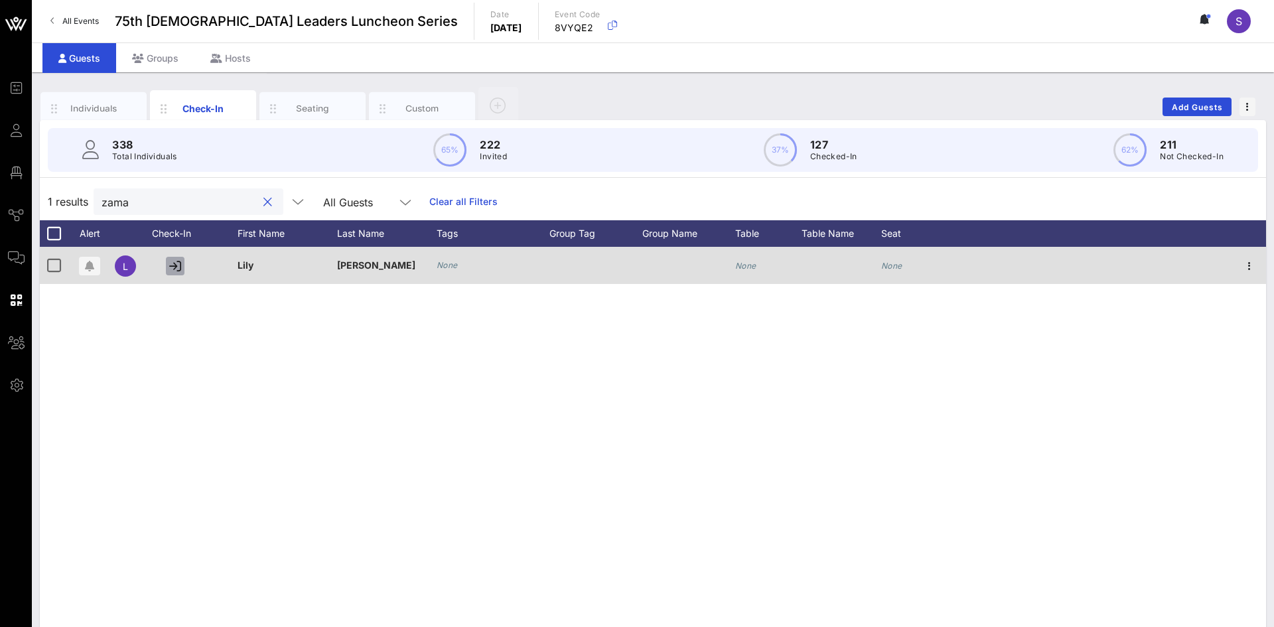
click at [177, 269] on icon "button" at bounding box center [175, 266] width 12 height 12
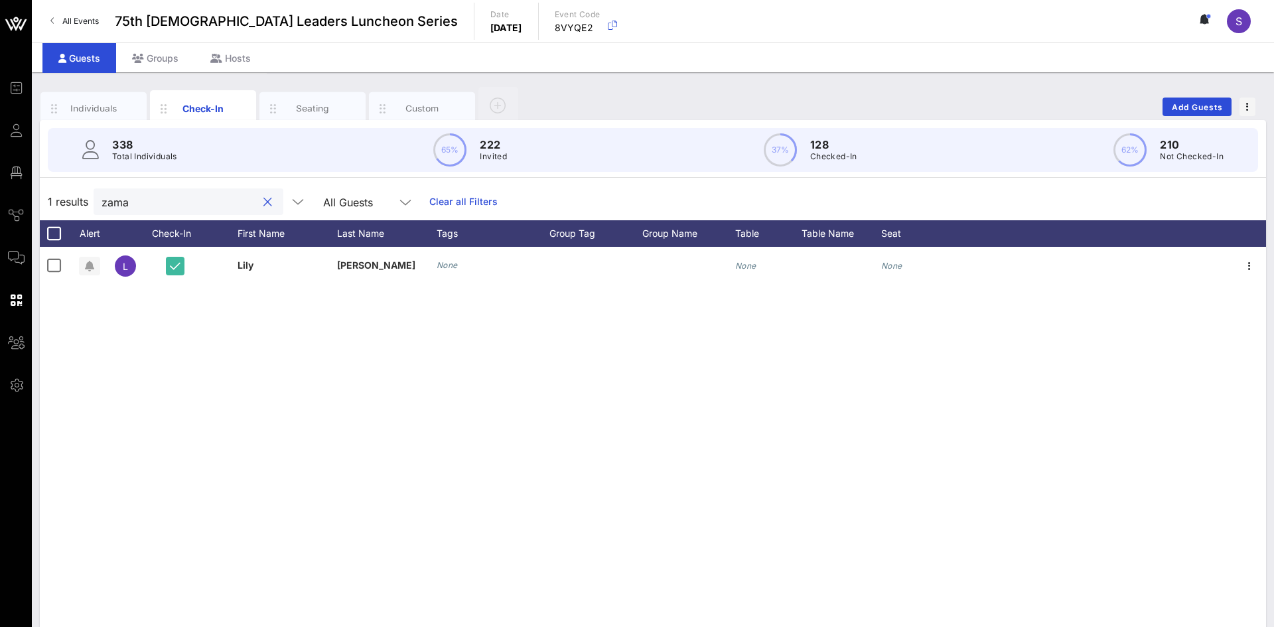
click at [178, 204] on input "zama" at bounding box center [179, 201] width 155 height 17
type input "z"
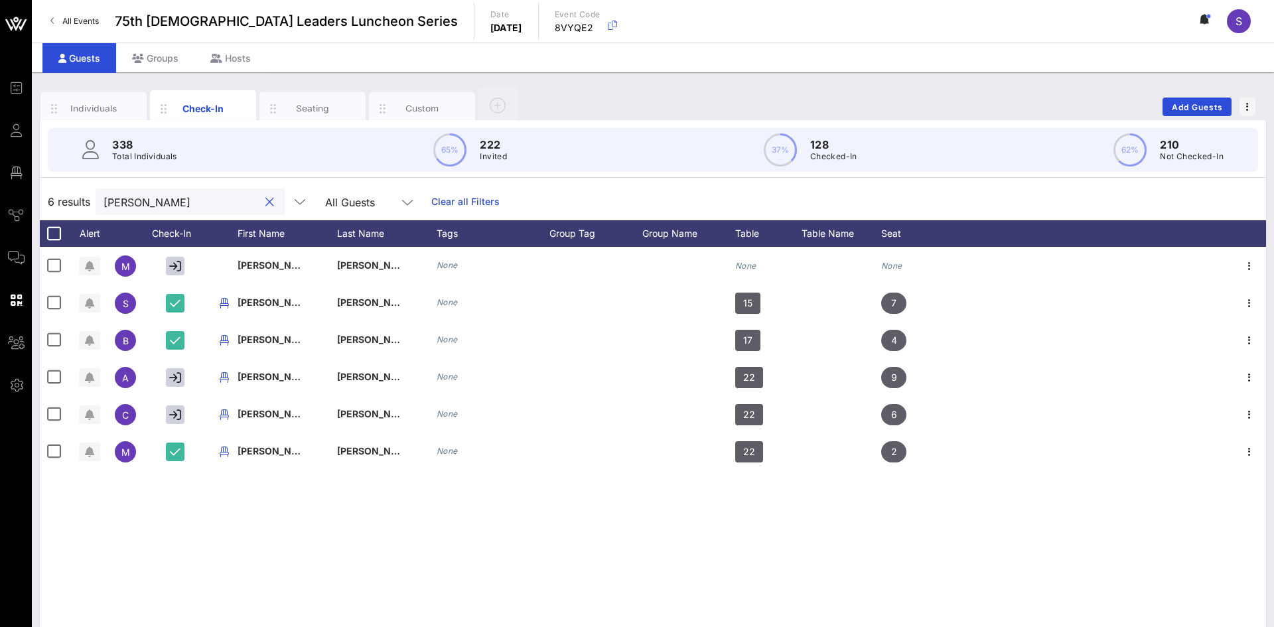
type input "rodriguez"
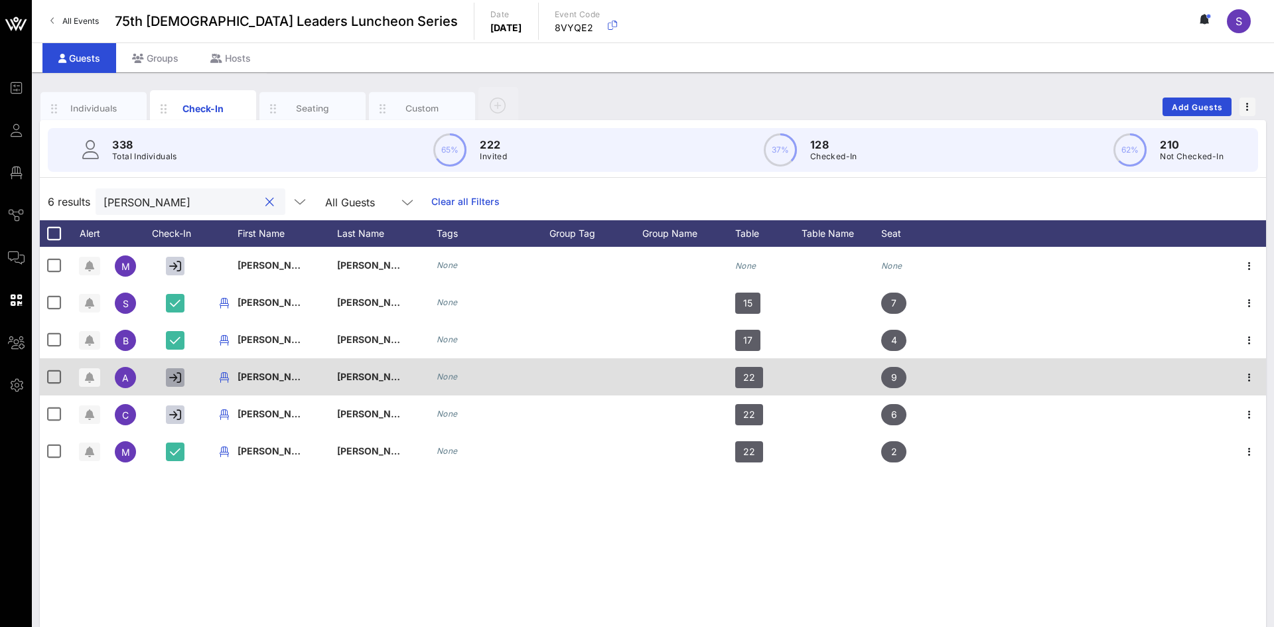
click at [172, 380] on icon "button" at bounding box center [175, 378] width 12 height 12
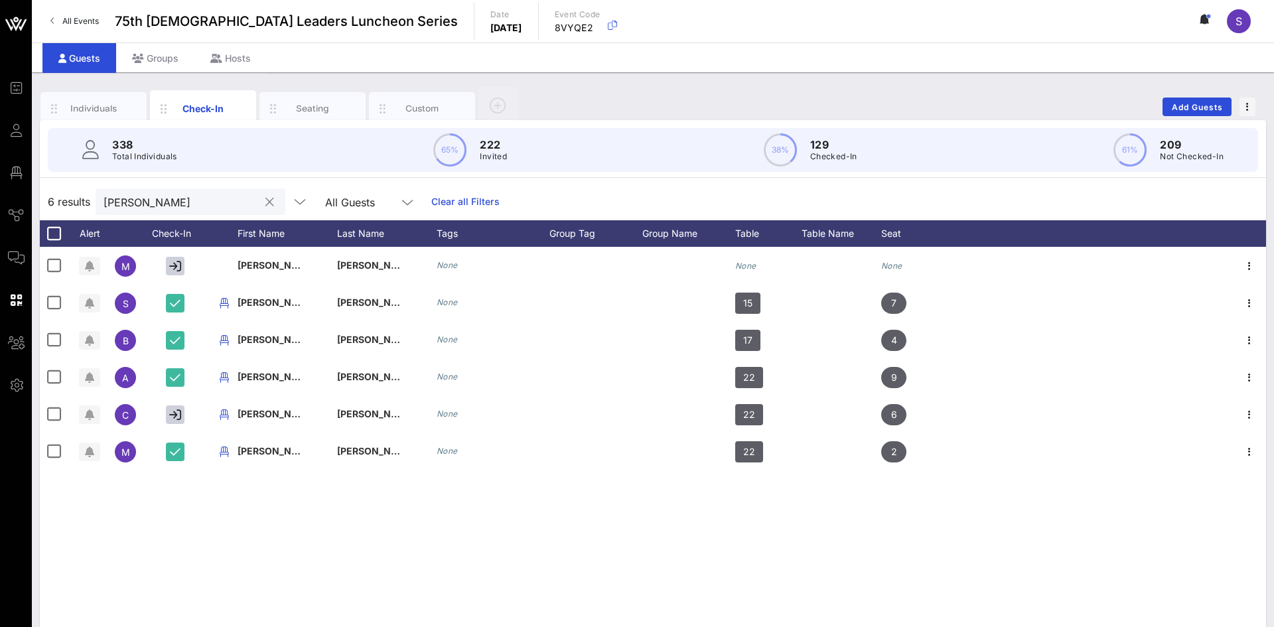
click at [162, 204] on input "Rodrigue" at bounding box center [181, 201] width 155 height 17
type input "R"
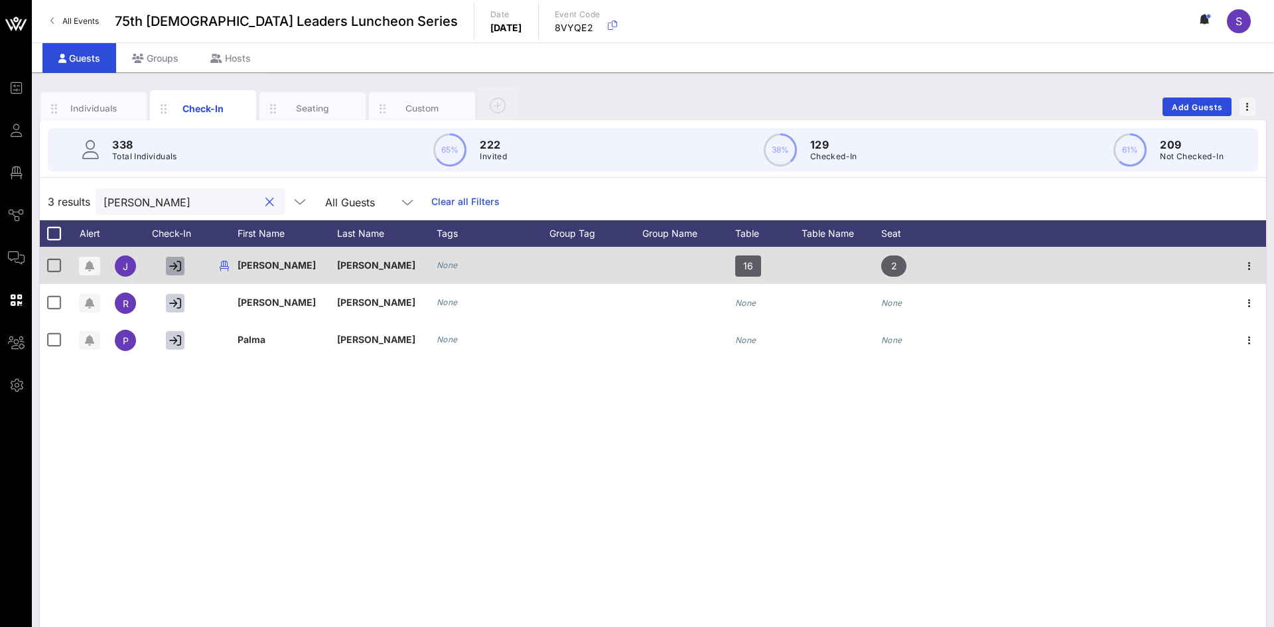
click at [171, 263] on icon "button" at bounding box center [175, 266] width 12 height 12
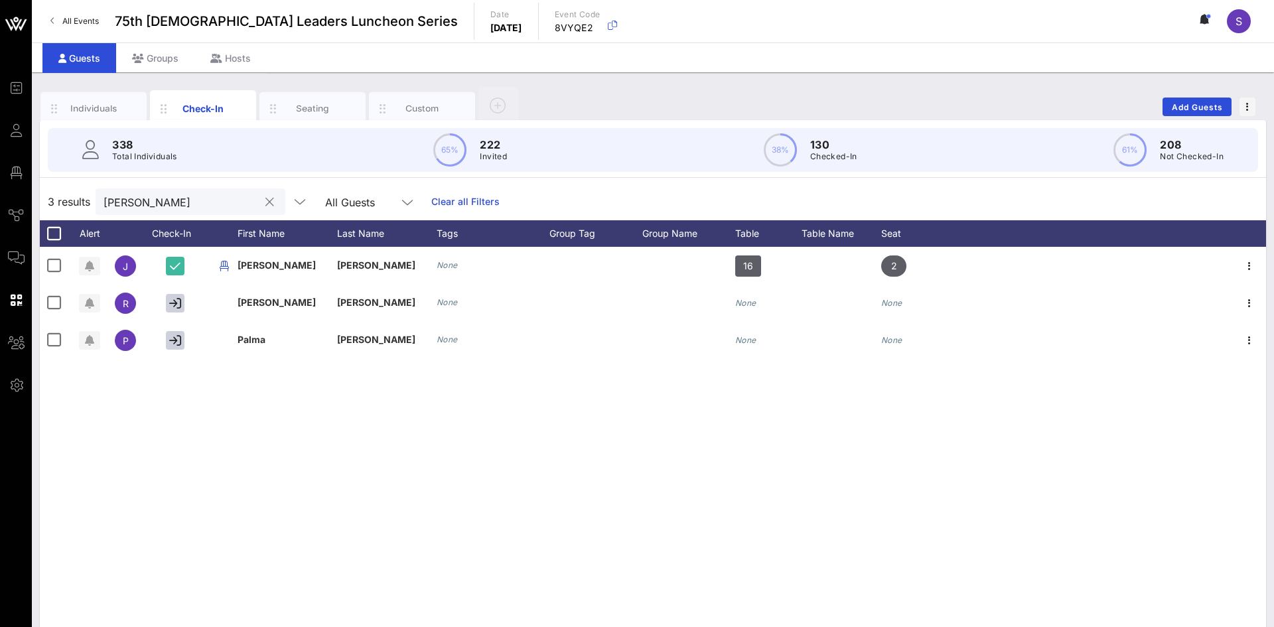
click at [156, 214] on div "valdez" at bounding box center [181, 201] width 155 height 27
type input "v"
click at [174, 196] on input "quinone" at bounding box center [181, 201] width 155 height 17
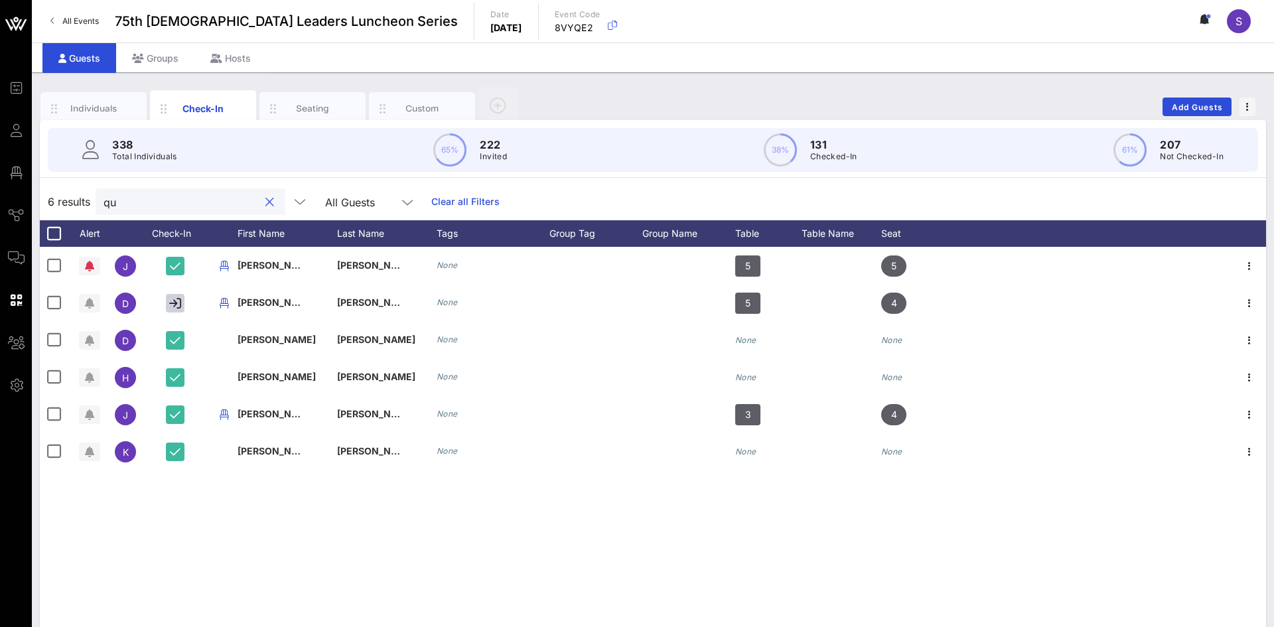
type input "q"
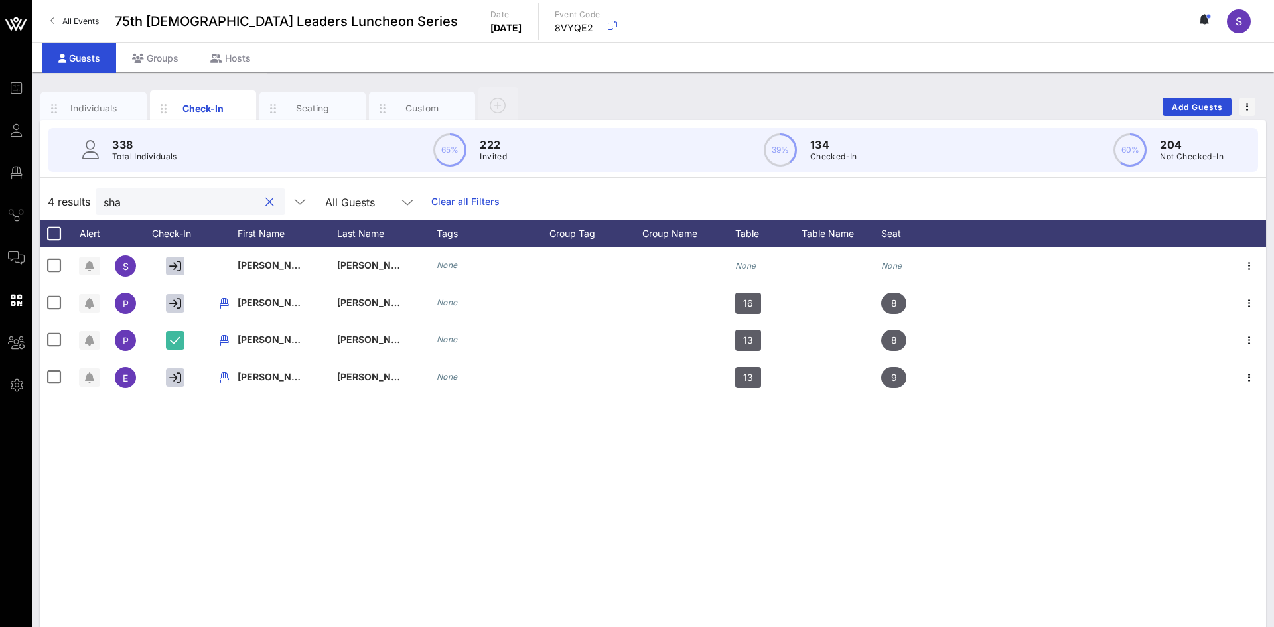
click at [204, 204] on input "sha" at bounding box center [181, 201] width 155 height 17
type input "s"
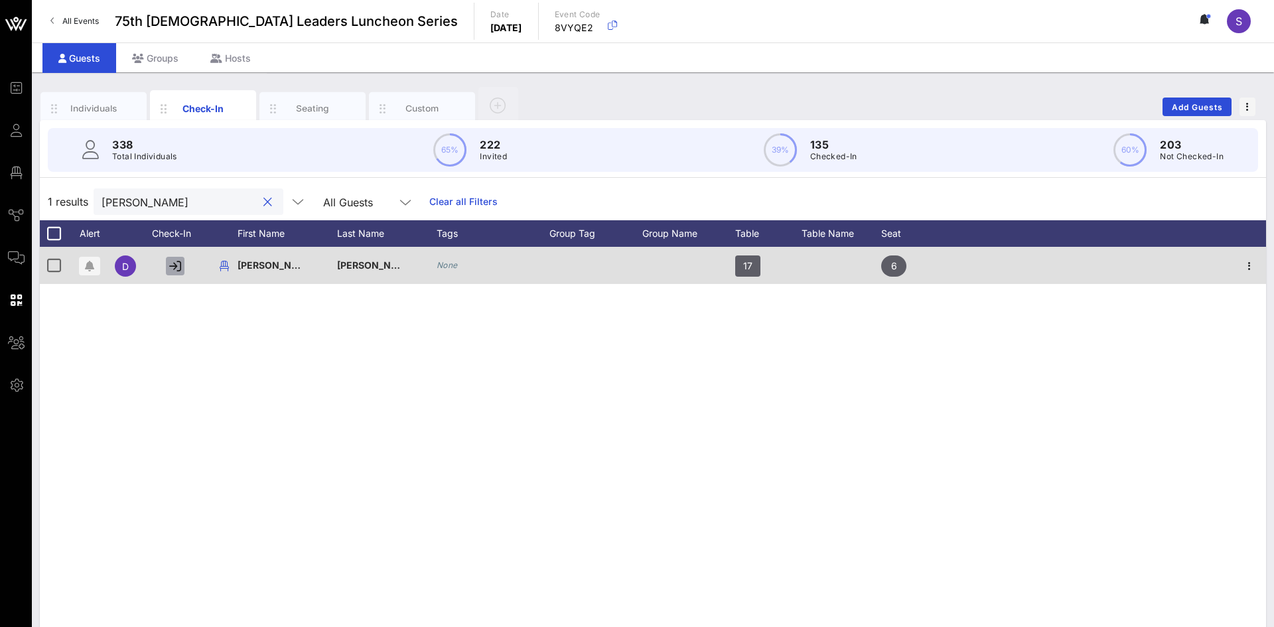
click at [175, 267] on icon "button" at bounding box center [175, 266] width 12 height 12
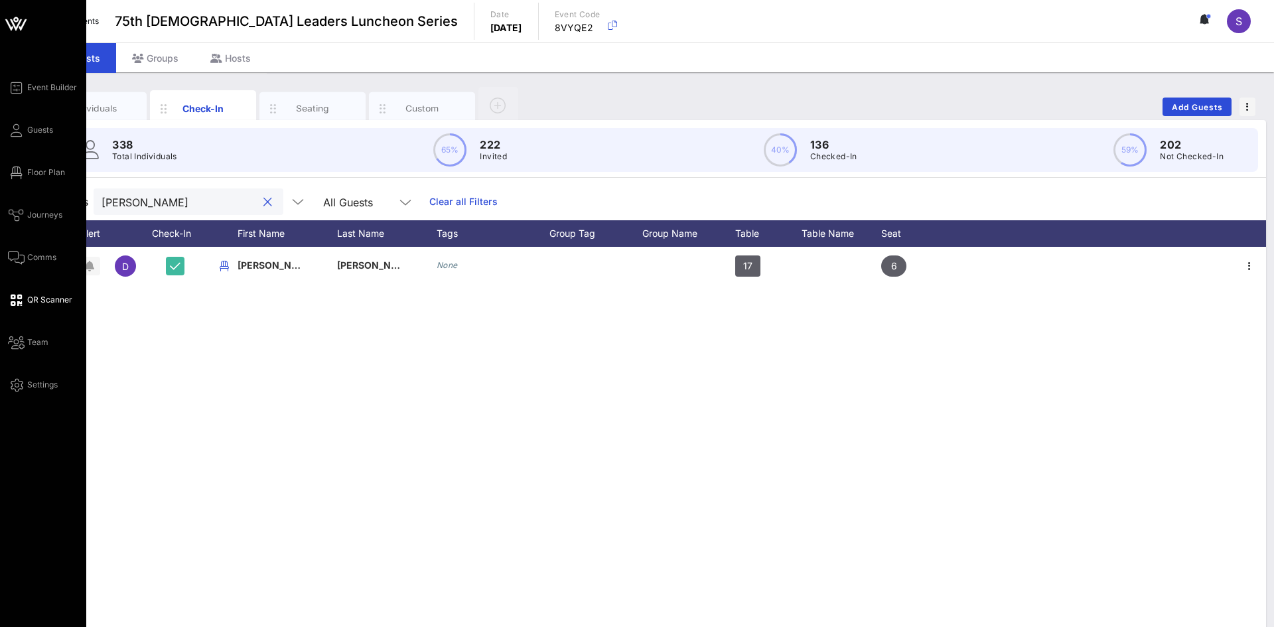
drag, startPoint x: 156, startPoint y: 196, endPoint x: 23, endPoint y: 197, distance: 133.4
click at [23, 197] on div "Event Builder Guests Floor Plan Journeys Comms QR Scanner Team Settings 75th La…" at bounding box center [637, 329] width 1274 height 658
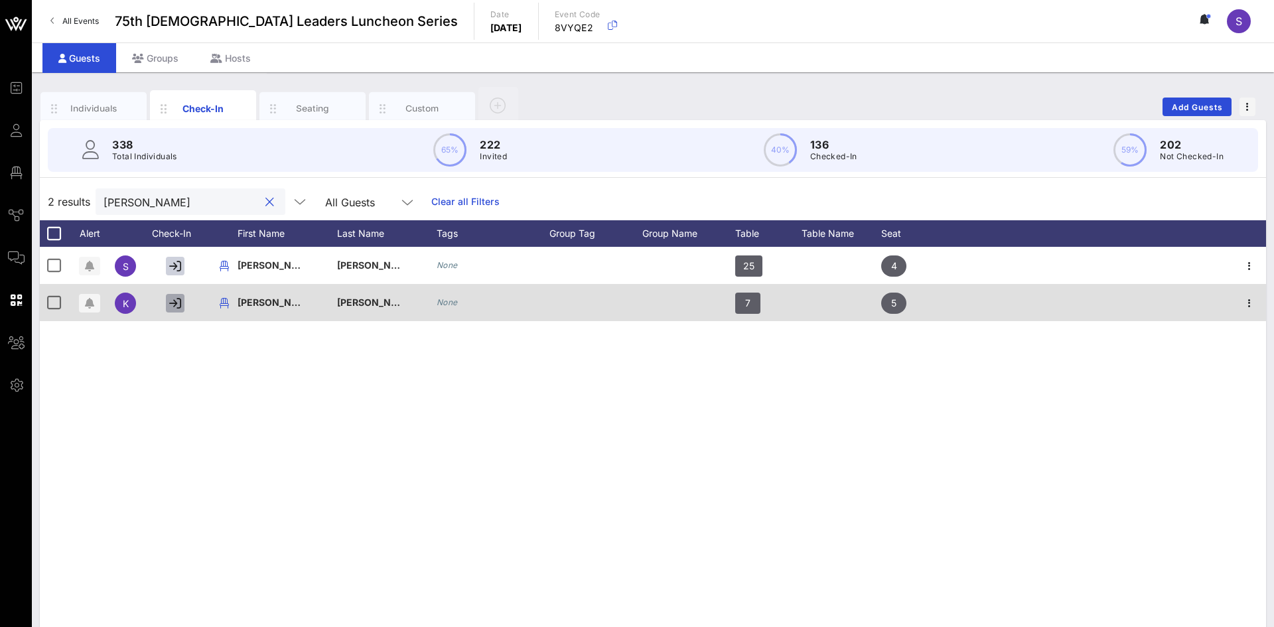
click at [175, 299] on icon "button" at bounding box center [175, 303] width 12 height 12
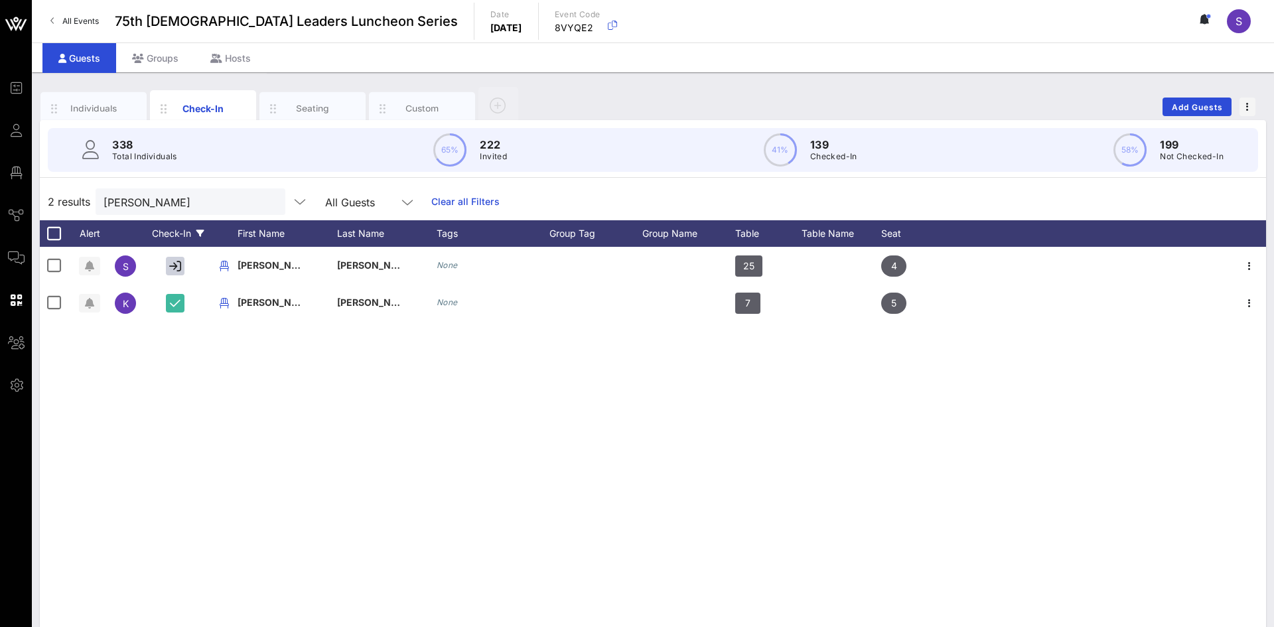
click at [148, 239] on div "Check-In" at bounding box center [178, 233] width 66 height 27
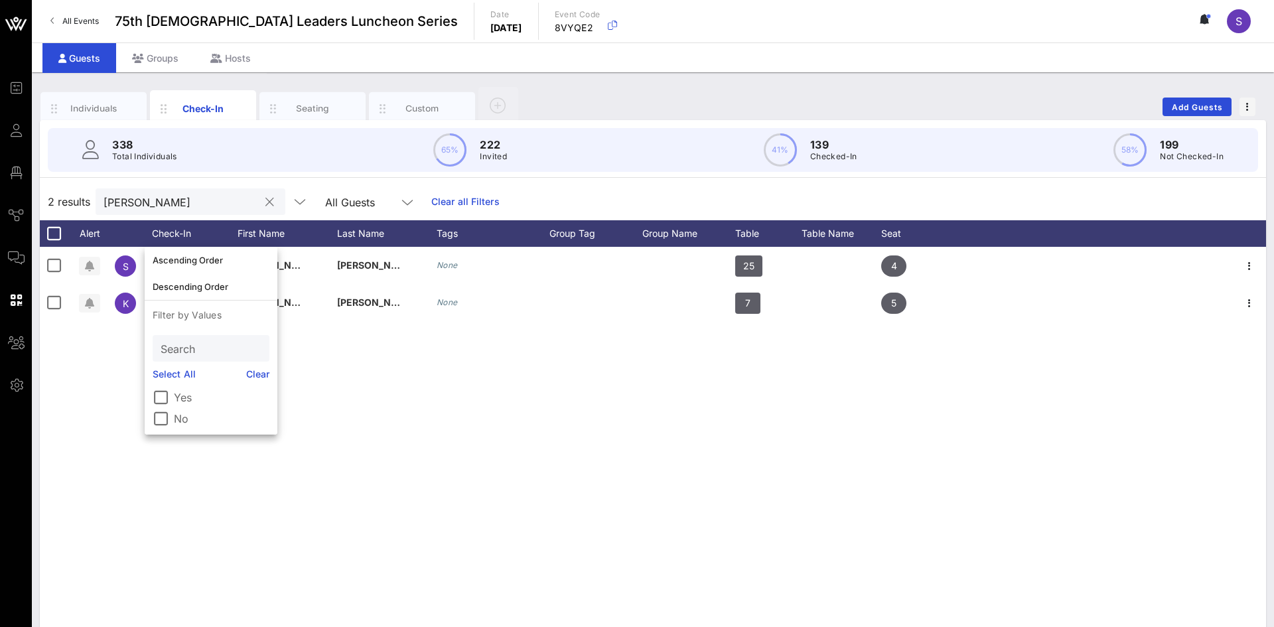
click at [143, 207] on input "smith" at bounding box center [181, 201] width 155 height 17
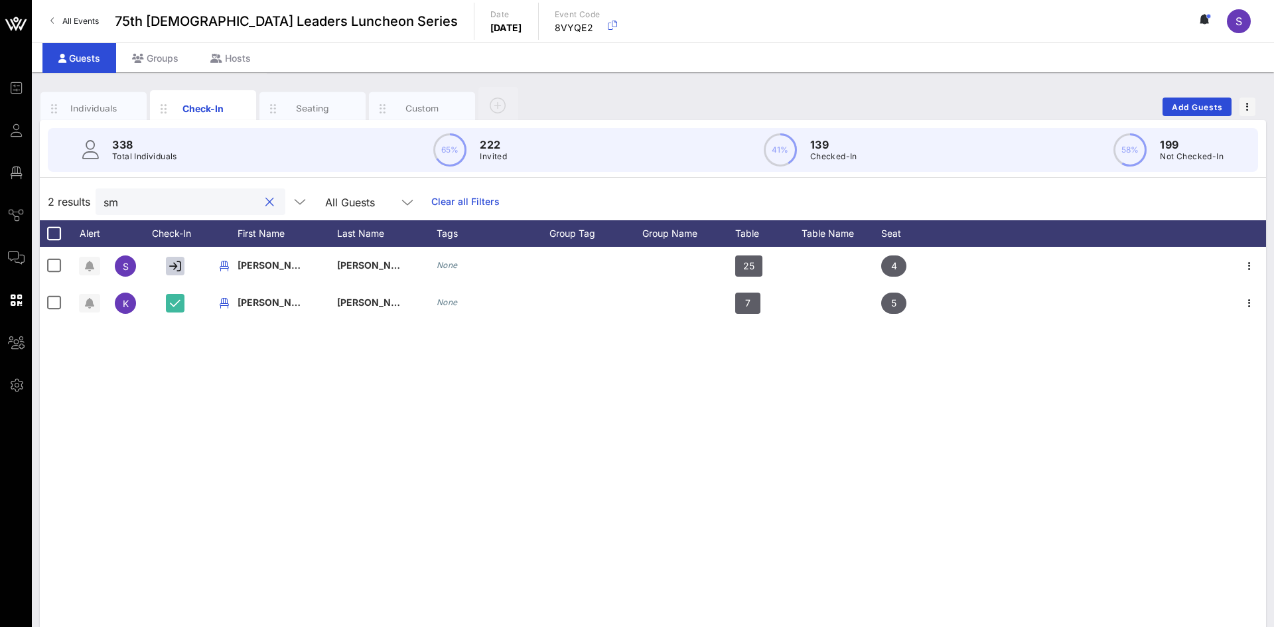
type input "s"
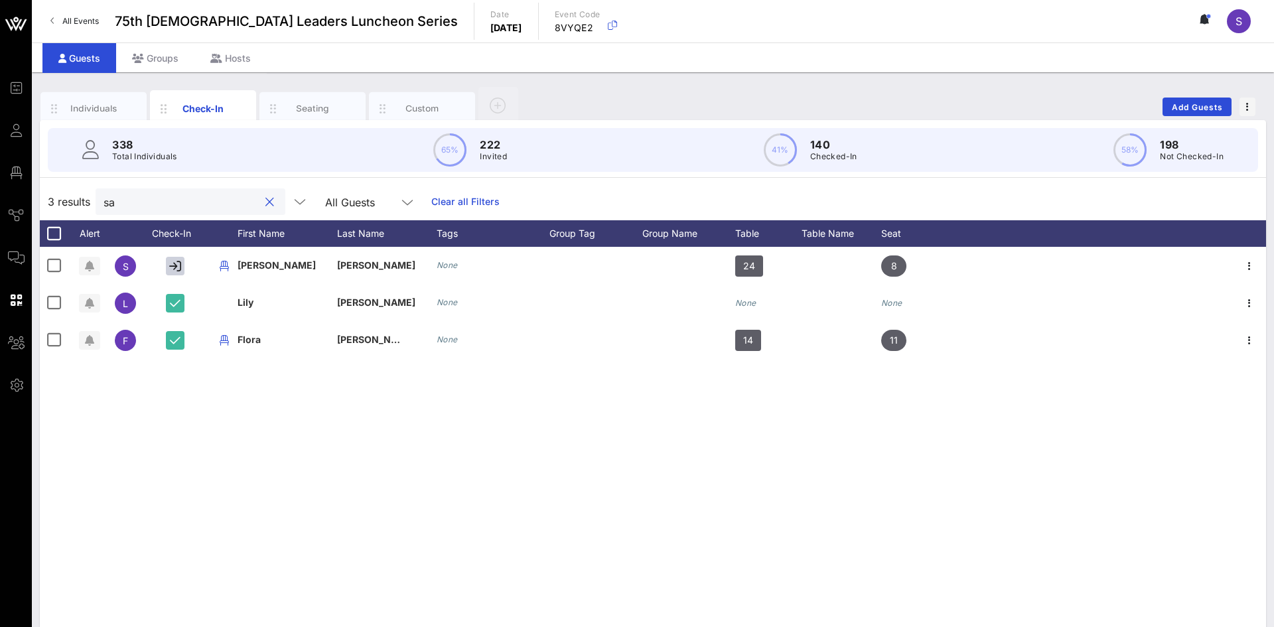
type input "s"
drag, startPoint x: 165, startPoint y: 197, endPoint x: 79, endPoint y: 200, distance: 86.3
click at [79, 200] on div "3 results hernande All Guests Clear all Filters" at bounding box center [653, 201] width 1226 height 37
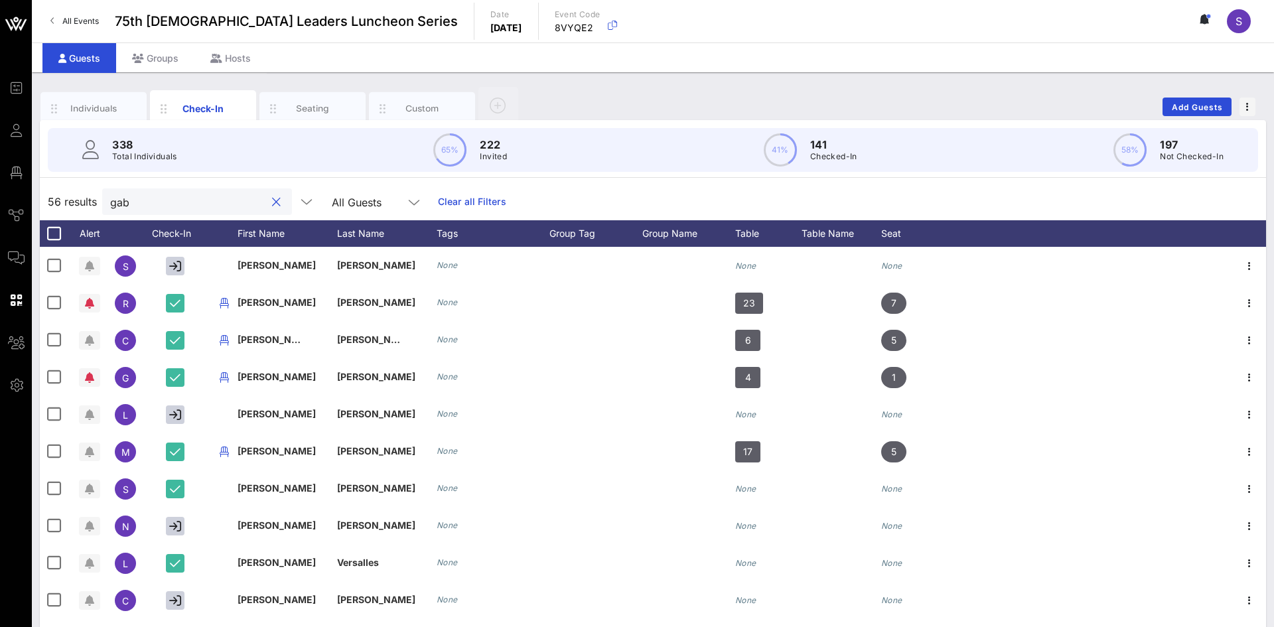
type input "gabe"
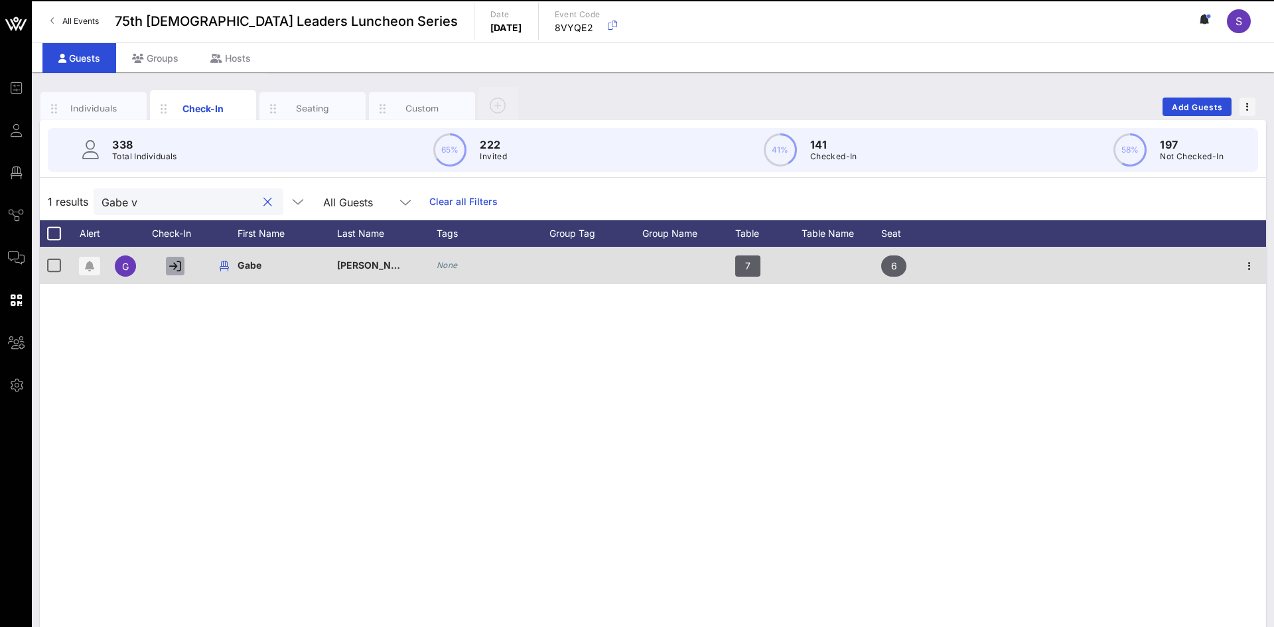
click at [172, 265] on icon "button" at bounding box center [175, 266] width 12 height 12
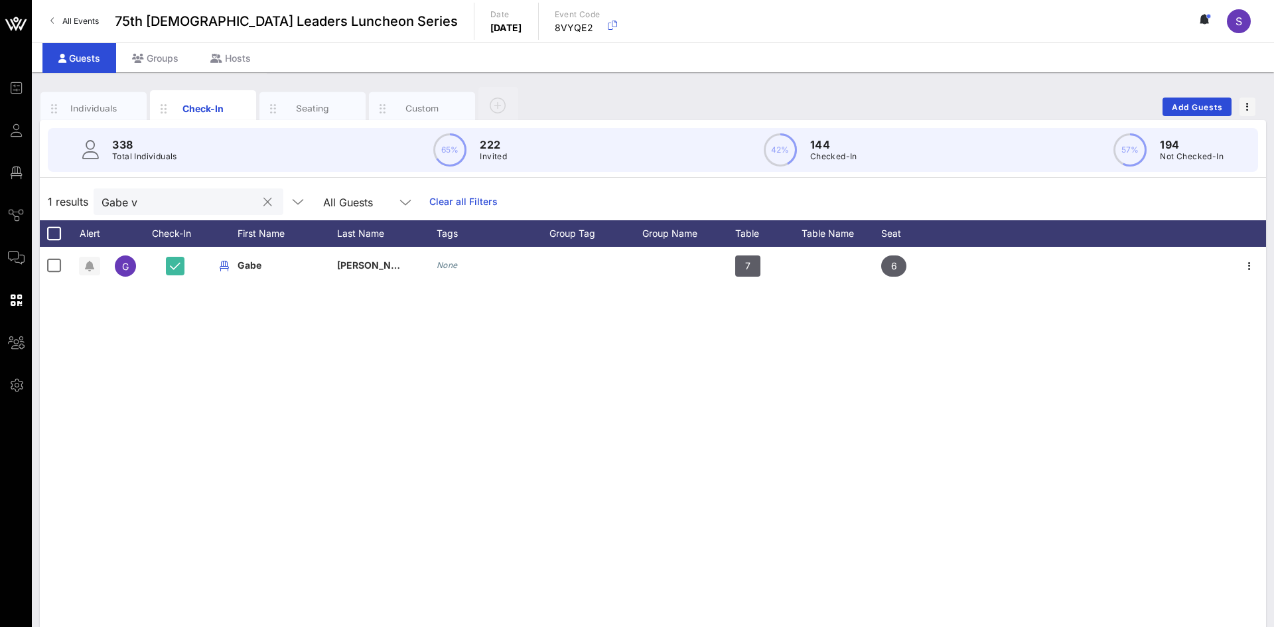
click at [242, 200] on input "Gabe v" at bounding box center [179, 201] width 155 height 17
type input "G"
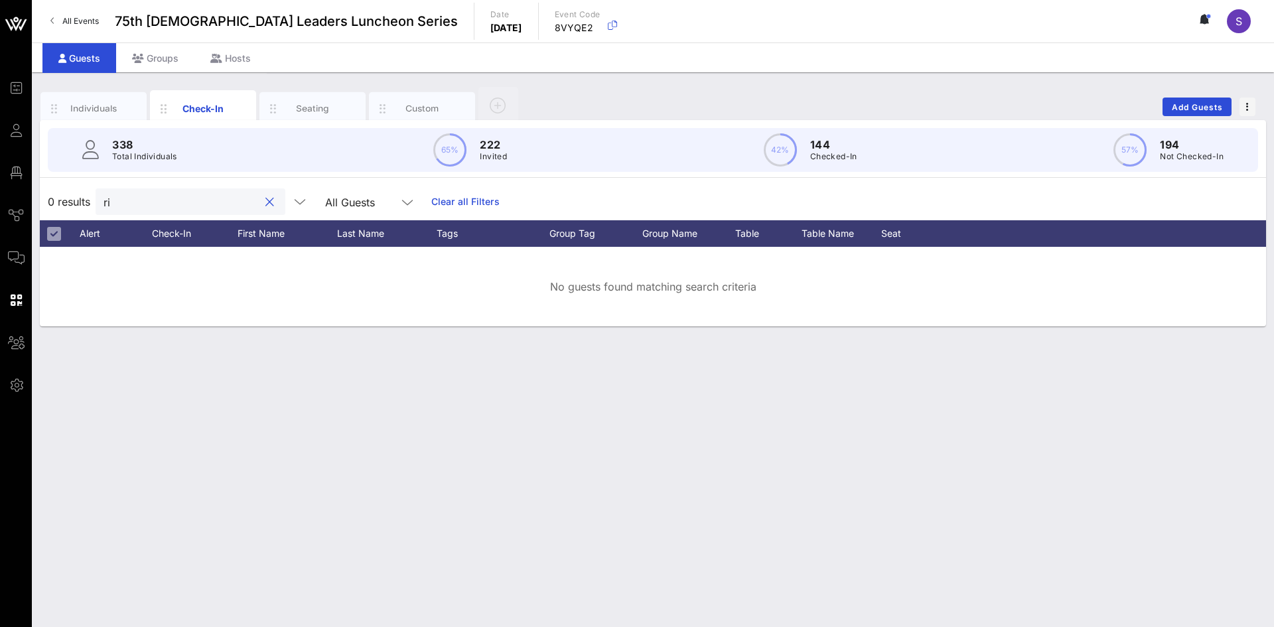
type input "r"
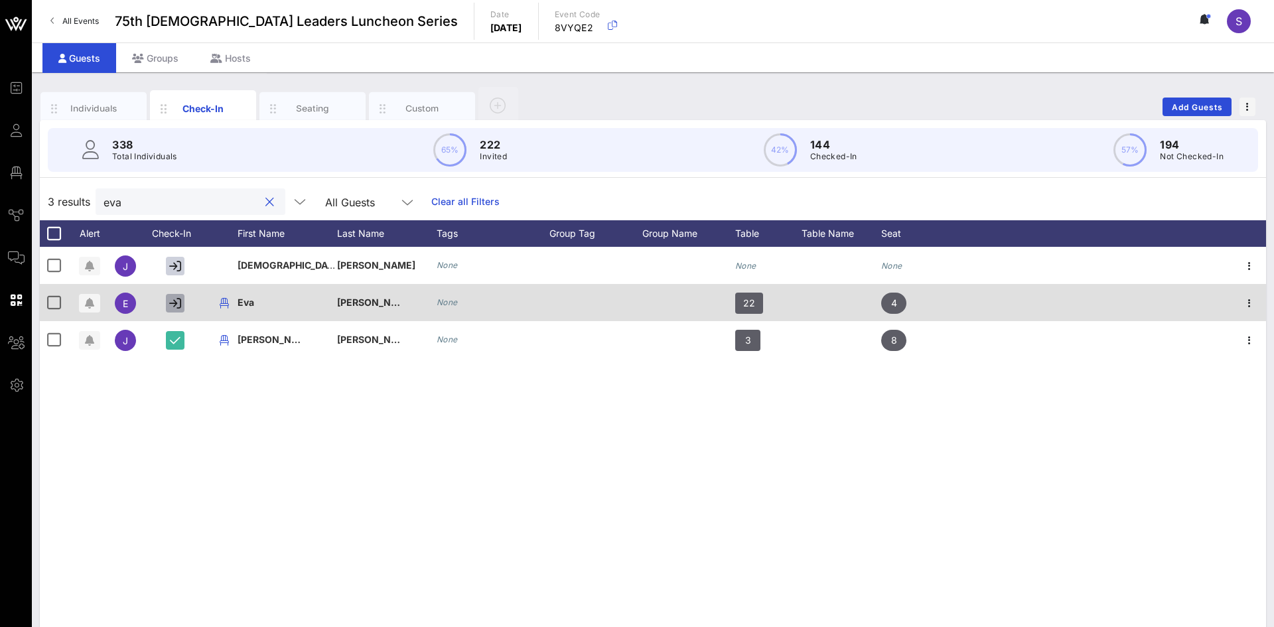
click at [175, 302] on icon "button" at bounding box center [175, 303] width 12 height 12
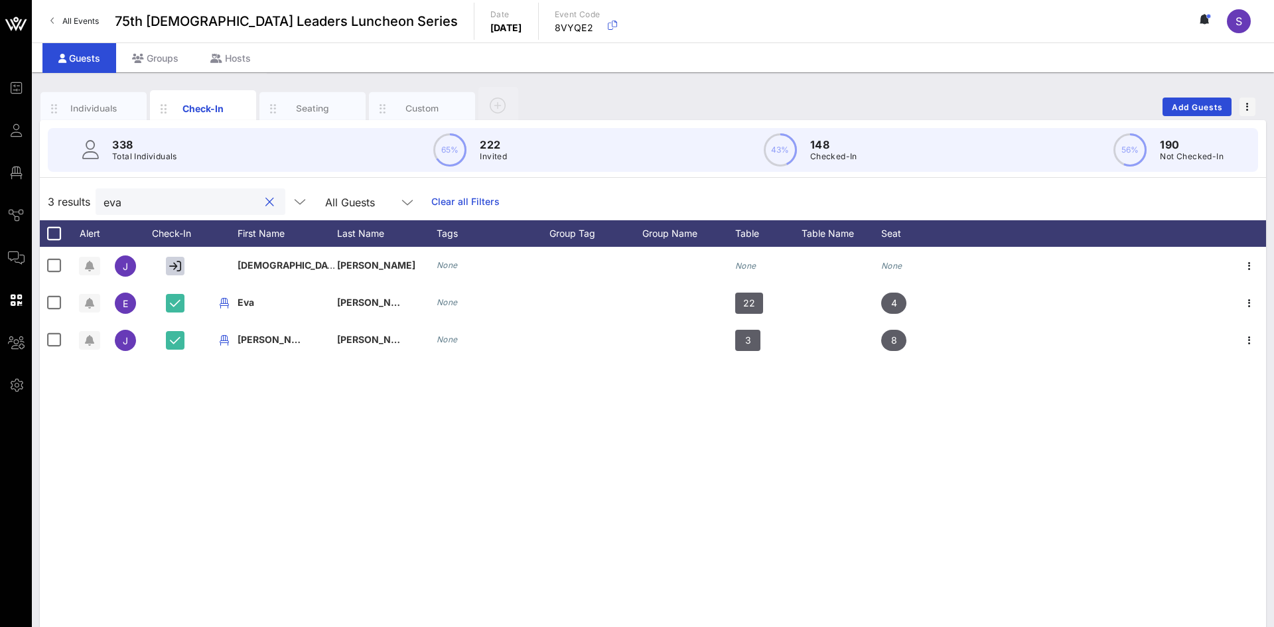
click at [167, 200] on input "eva" at bounding box center [181, 201] width 155 height 17
type input "e"
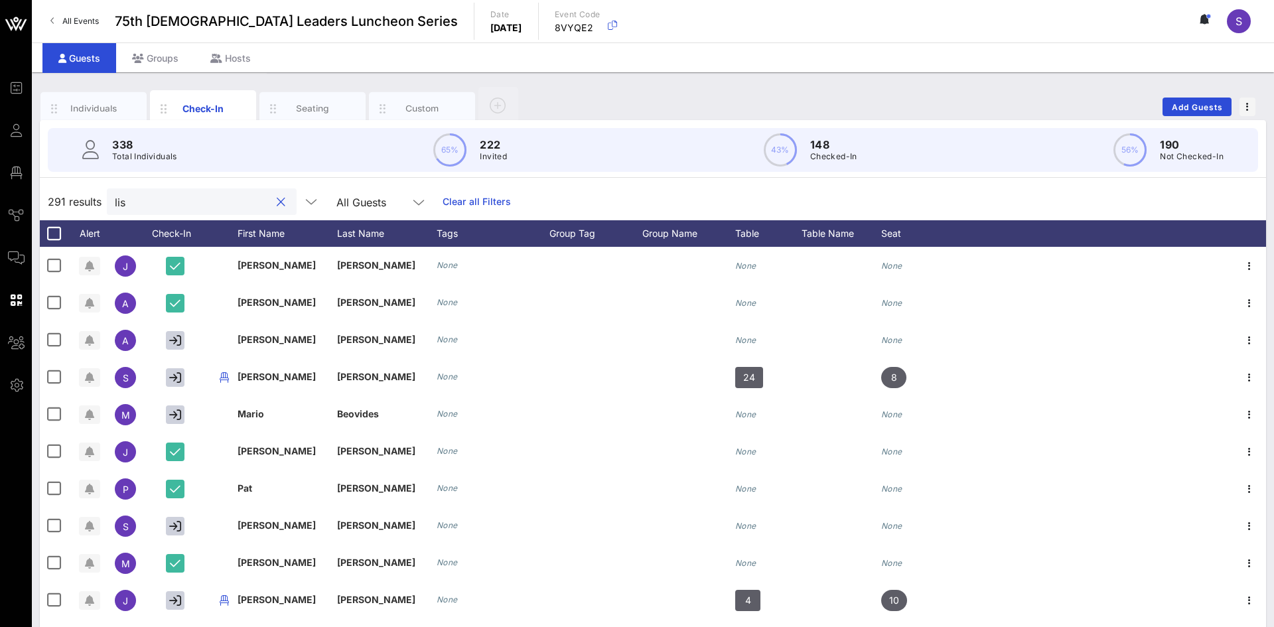
type input "lisa"
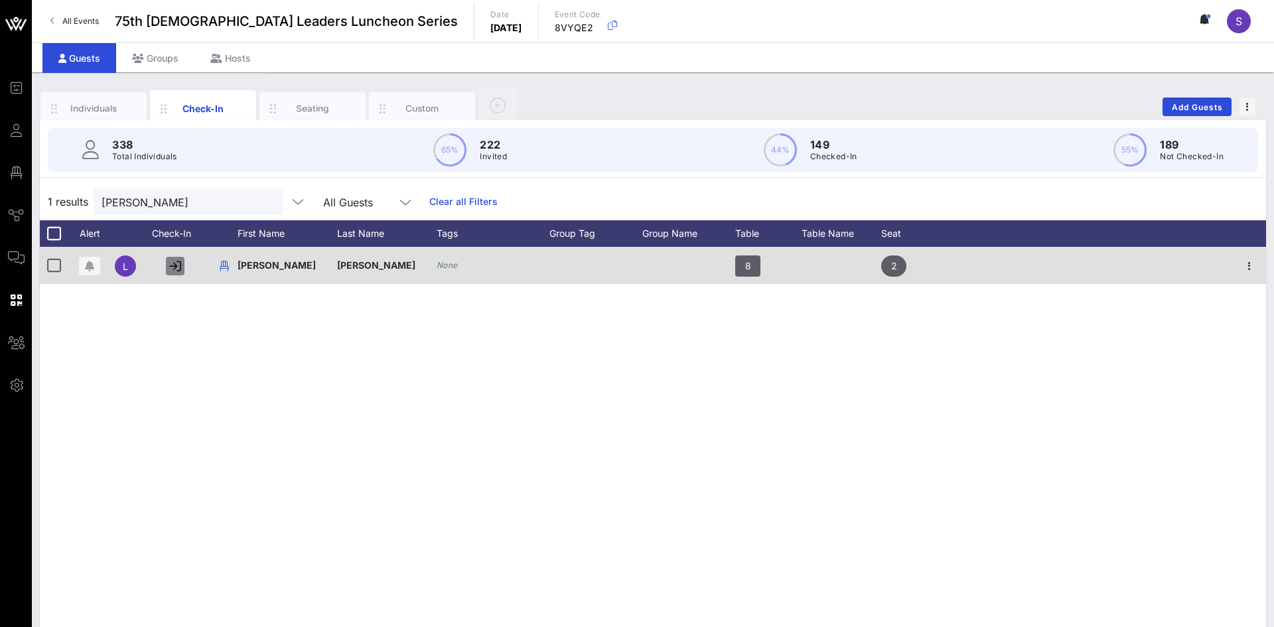
click at [183, 269] on button "button" at bounding box center [175, 266] width 19 height 19
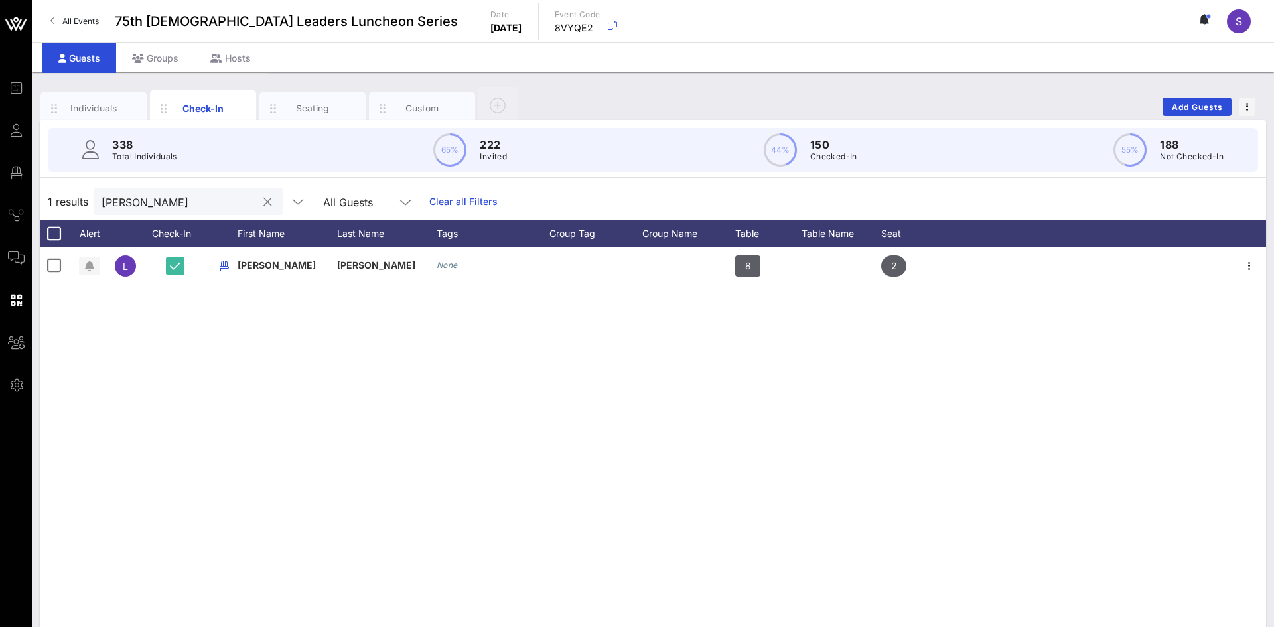
click at [148, 200] on input "Lisa luc" at bounding box center [179, 201] width 155 height 17
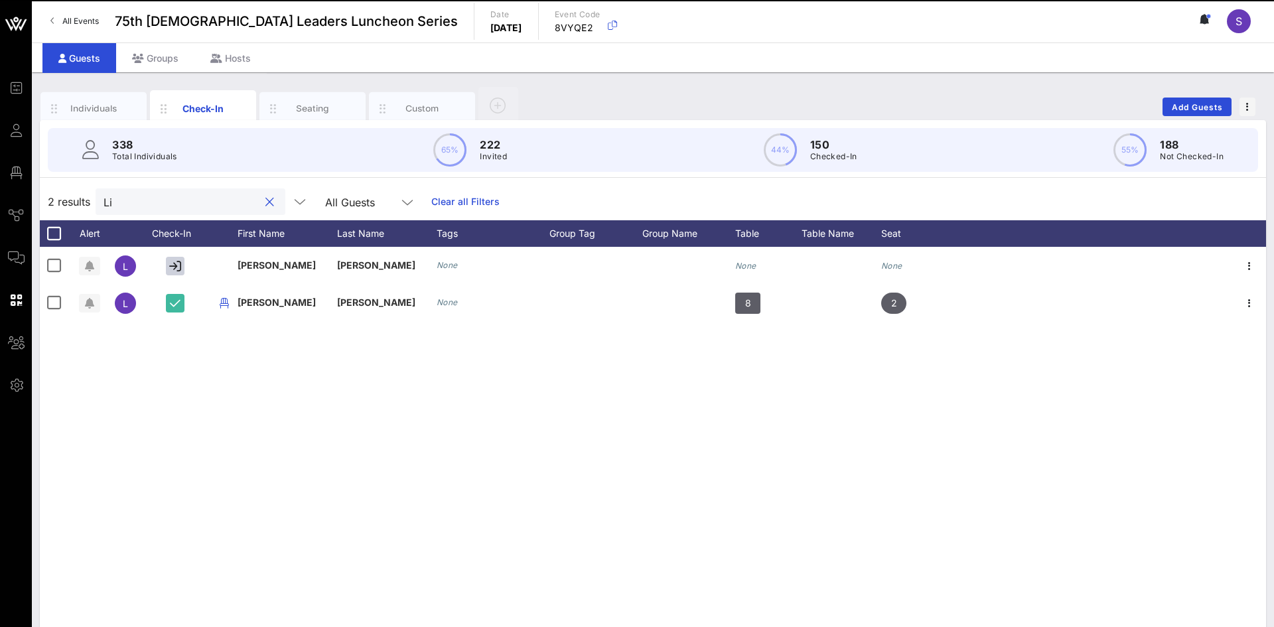
type input "L"
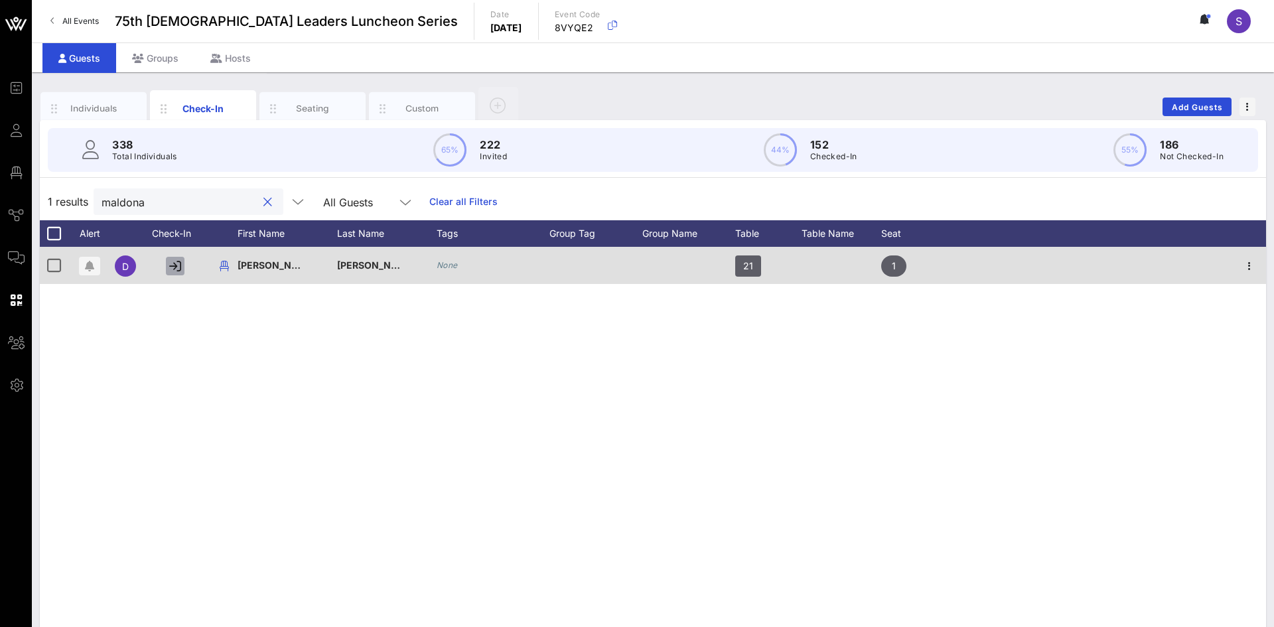
click at [178, 265] on icon "button" at bounding box center [175, 266] width 12 height 12
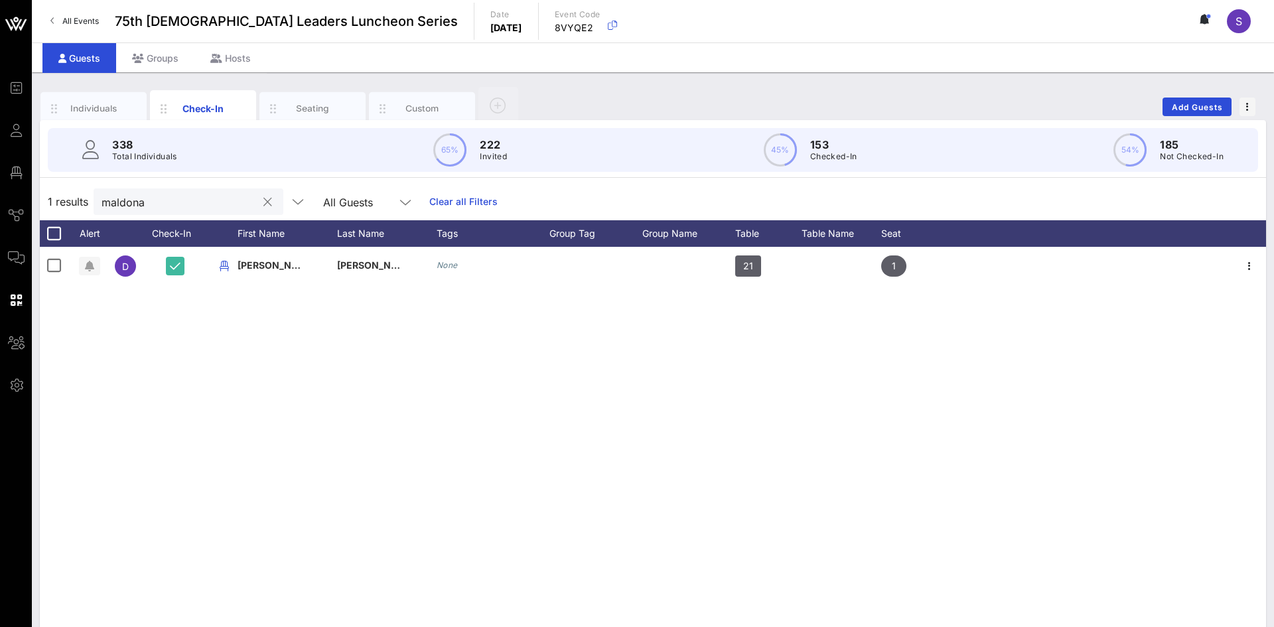
click at [166, 198] on input "maldona" at bounding box center [179, 201] width 155 height 17
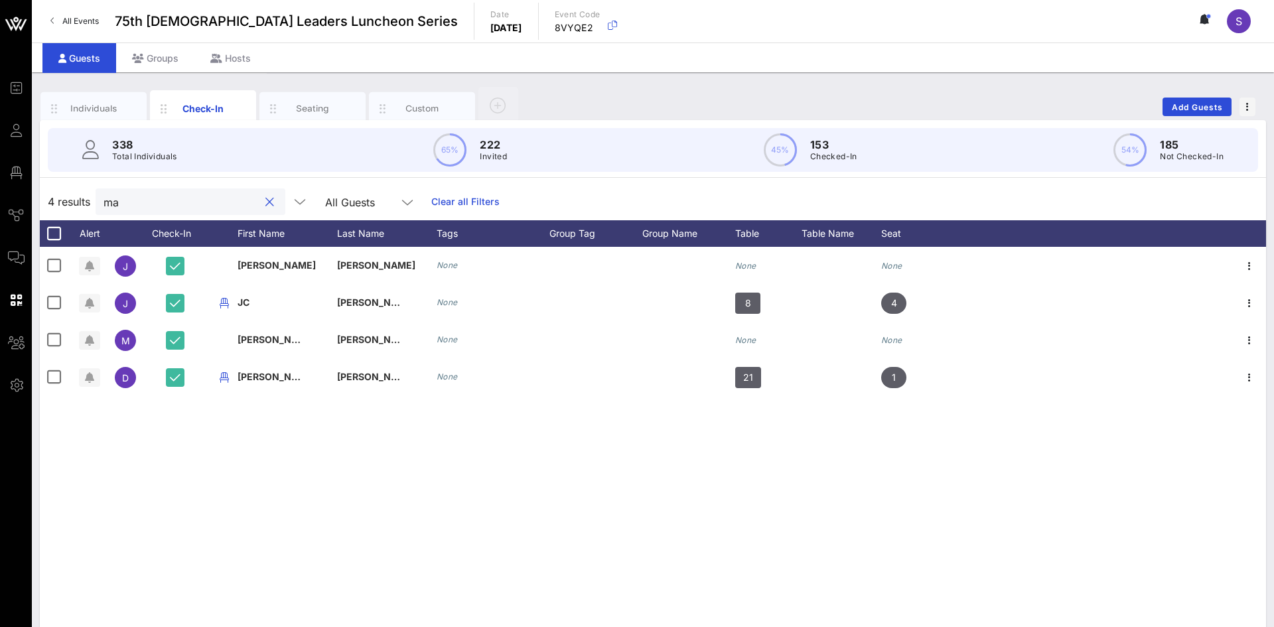
type input "m"
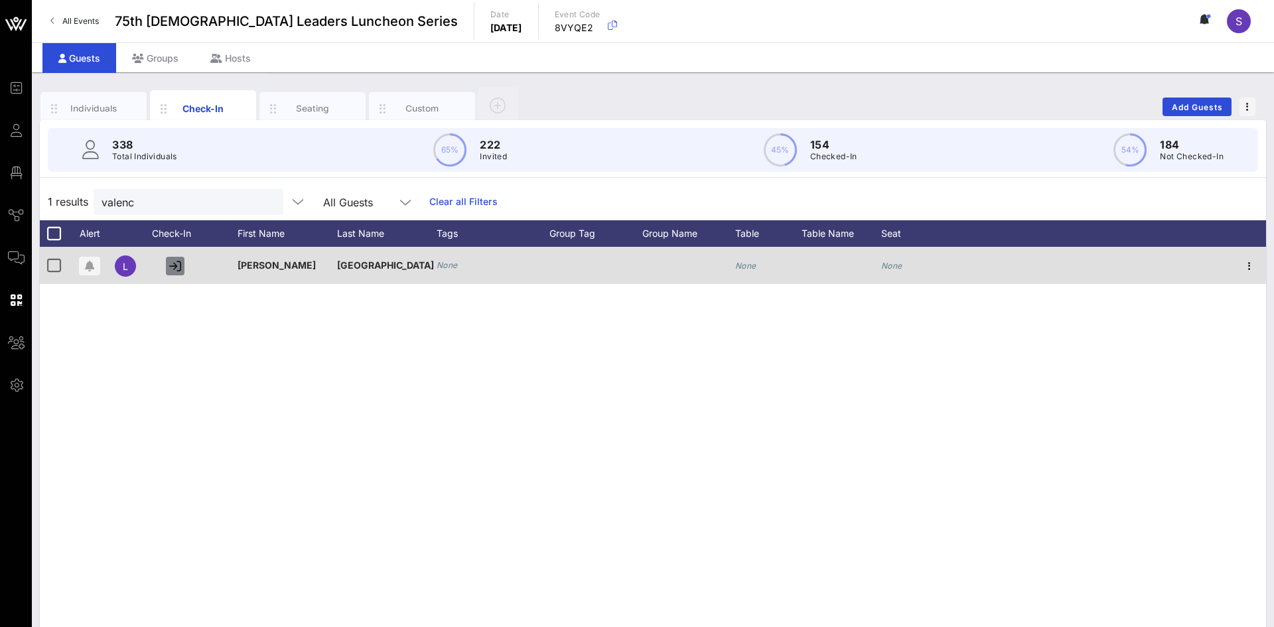
click at [176, 269] on icon "button" at bounding box center [175, 266] width 12 height 12
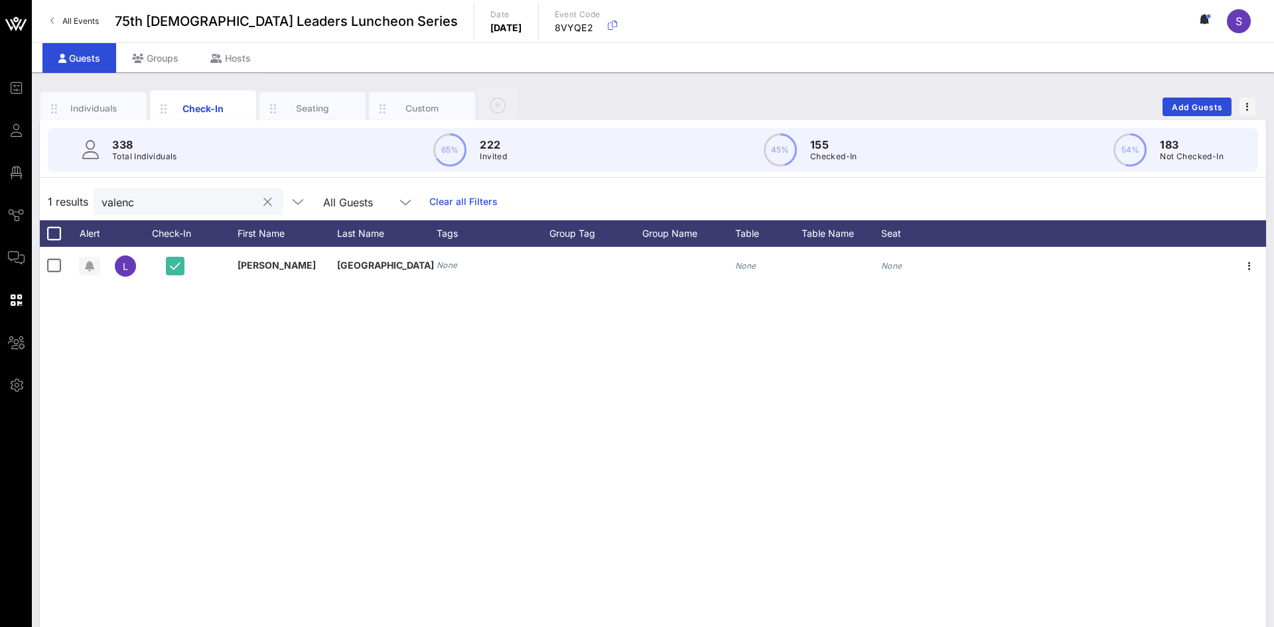
click at [157, 211] on div "valenc" at bounding box center [179, 201] width 155 height 27
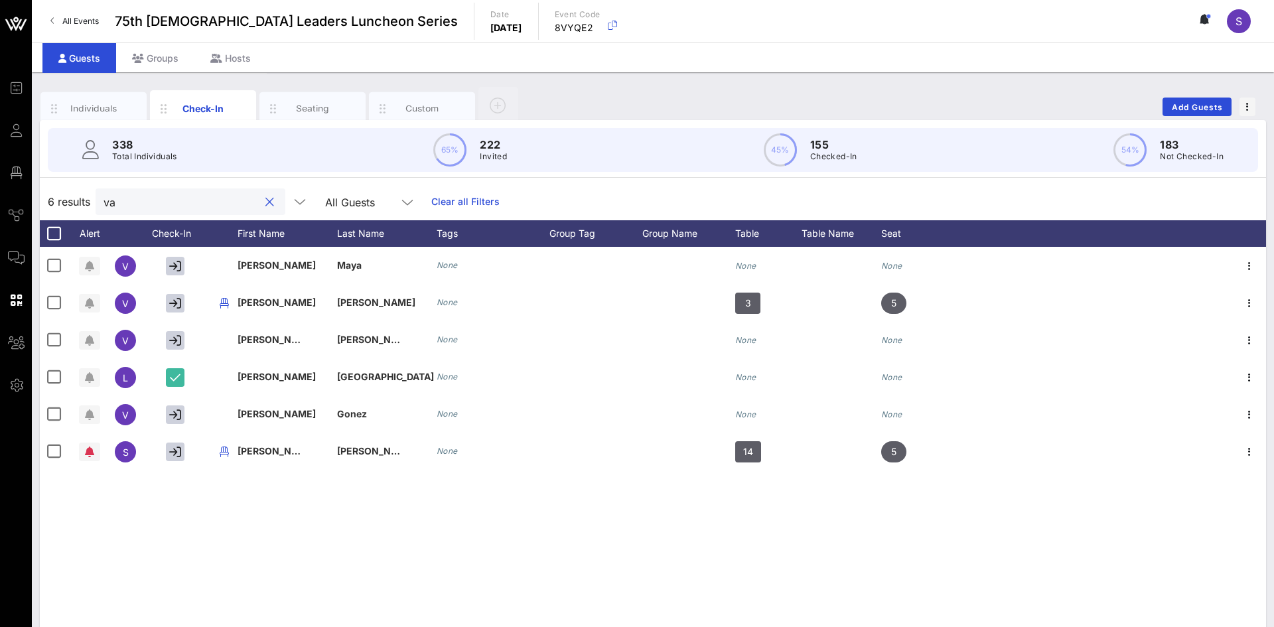
type input "v"
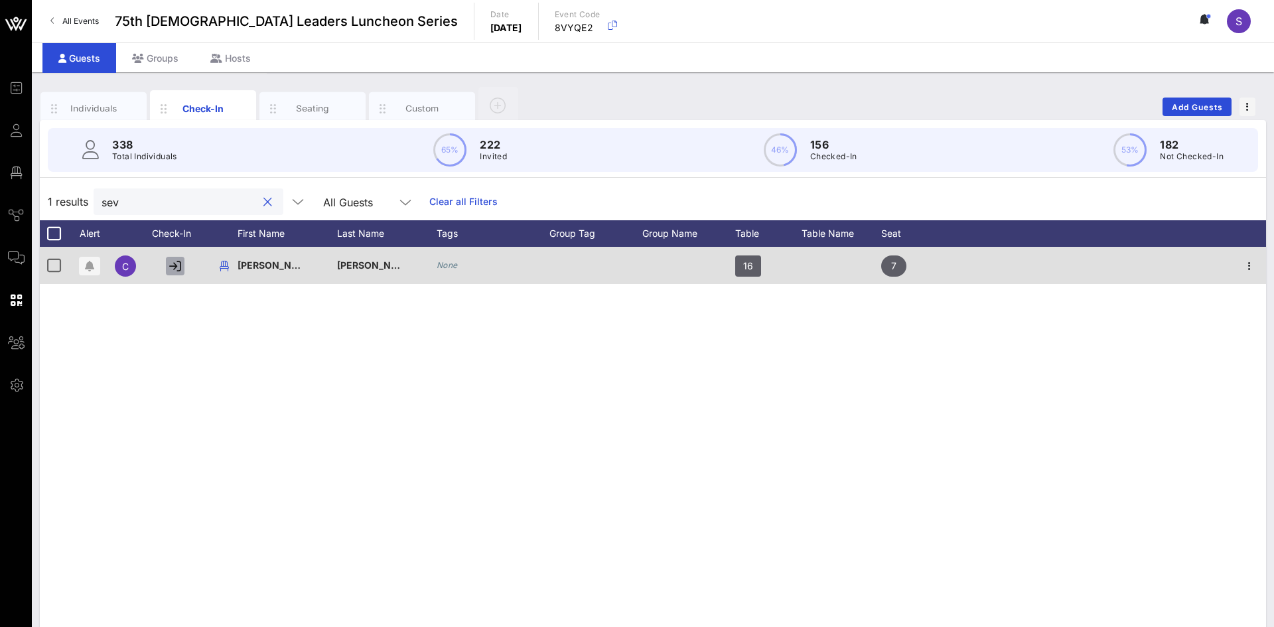
click at [175, 261] on icon "button" at bounding box center [175, 266] width 12 height 12
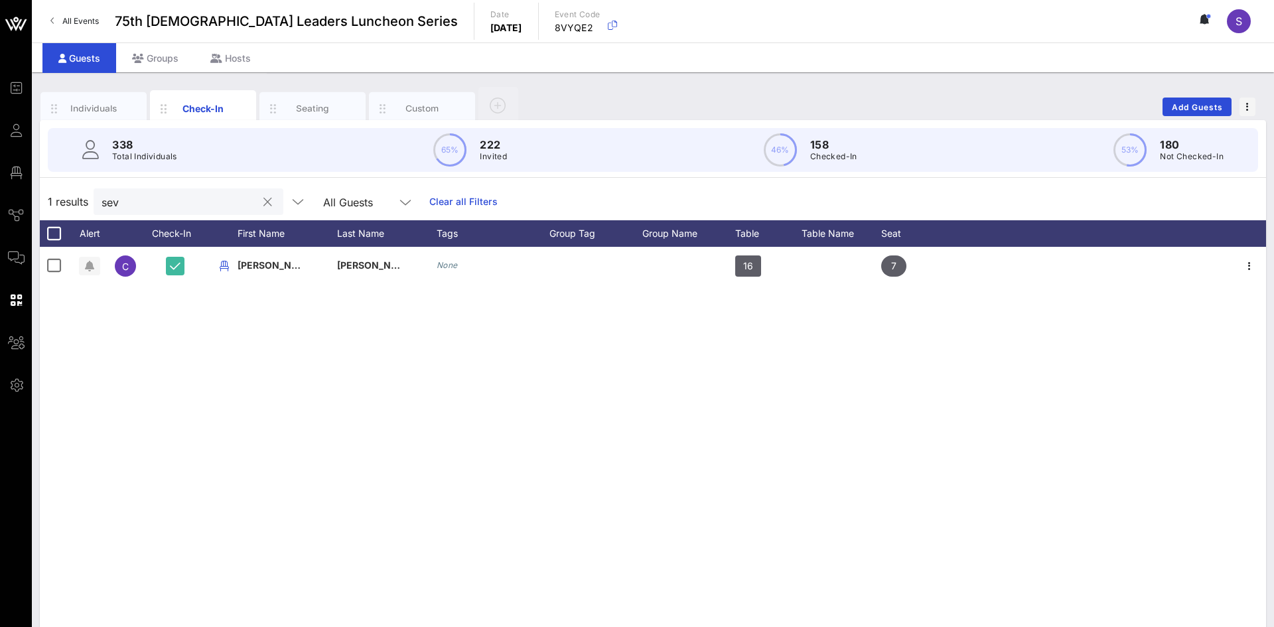
click at [169, 198] on input "sev" at bounding box center [179, 201] width 155 height 17
type input "s"
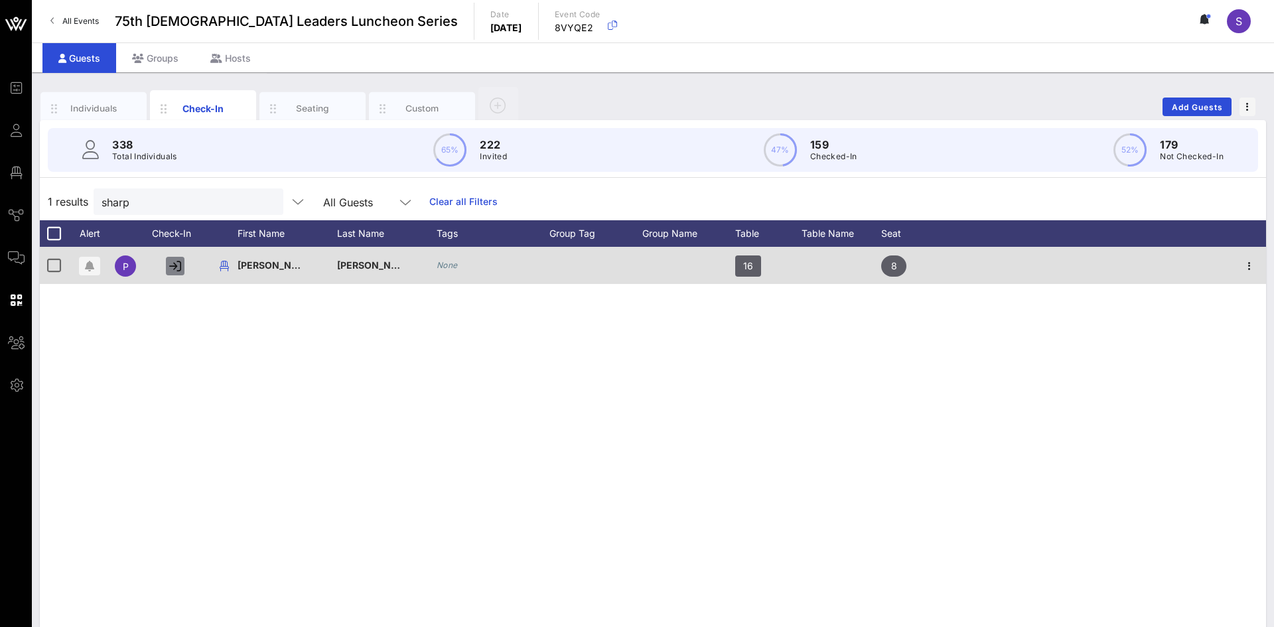
click at [177, 263] on icon "button" at bounding box center [175, 266] width 12 height 12
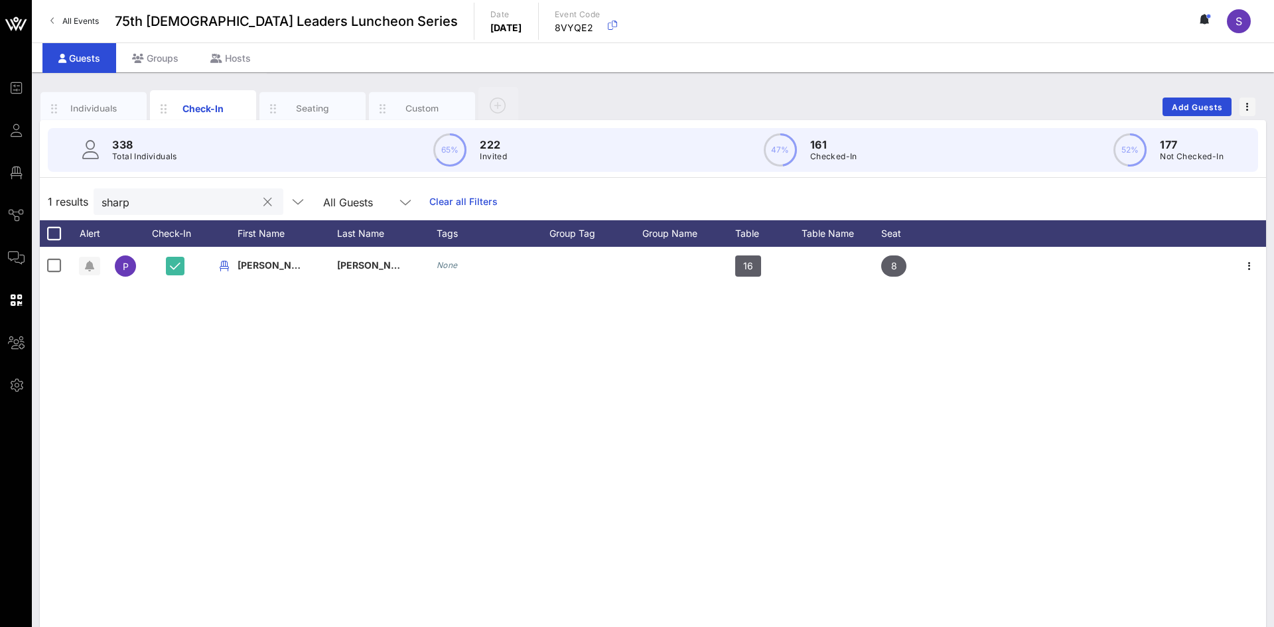
click at [145, 210] on div "sharp" at bounding box center [179, 201] width 155 height 27
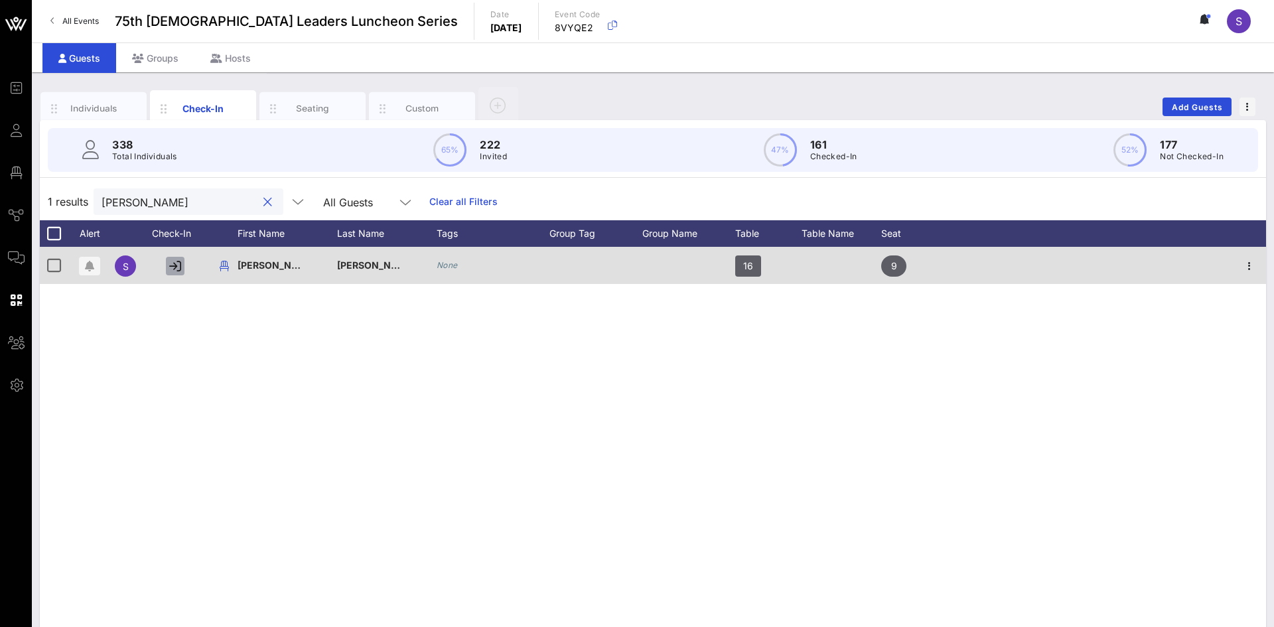
click at [177, 267] on icon "button" at bounding box center [175, 266] width 12 height 12
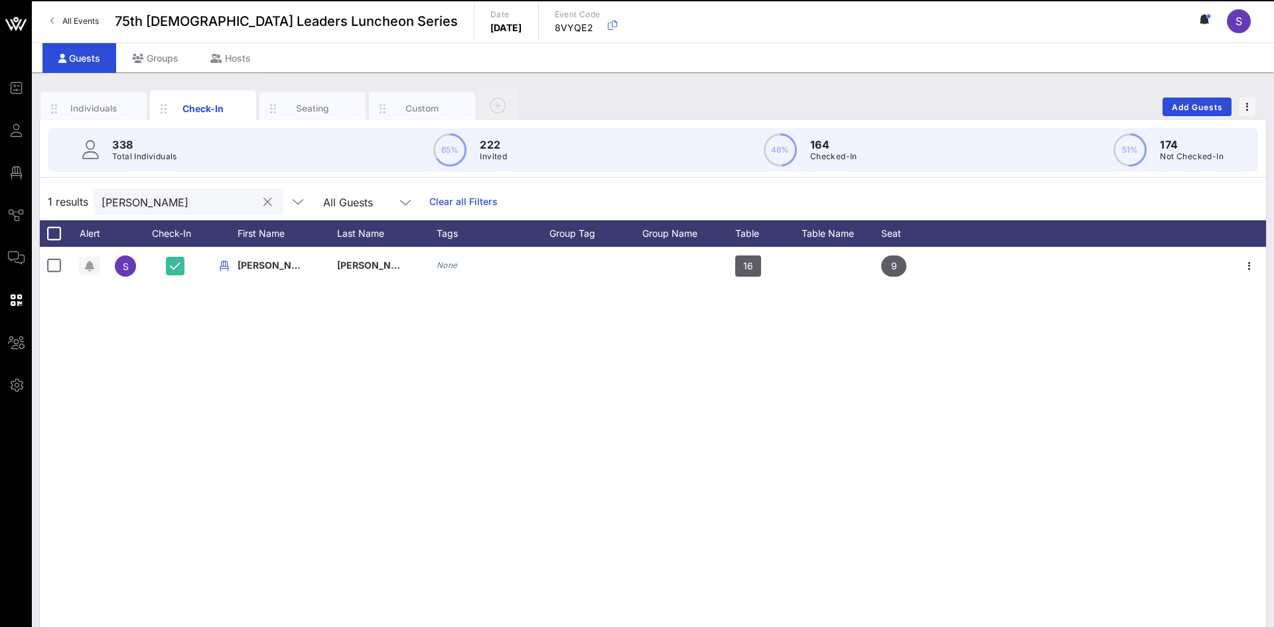
click at [205, 199] on input "sally" at bounding box center [179, 201] width 155 height 17
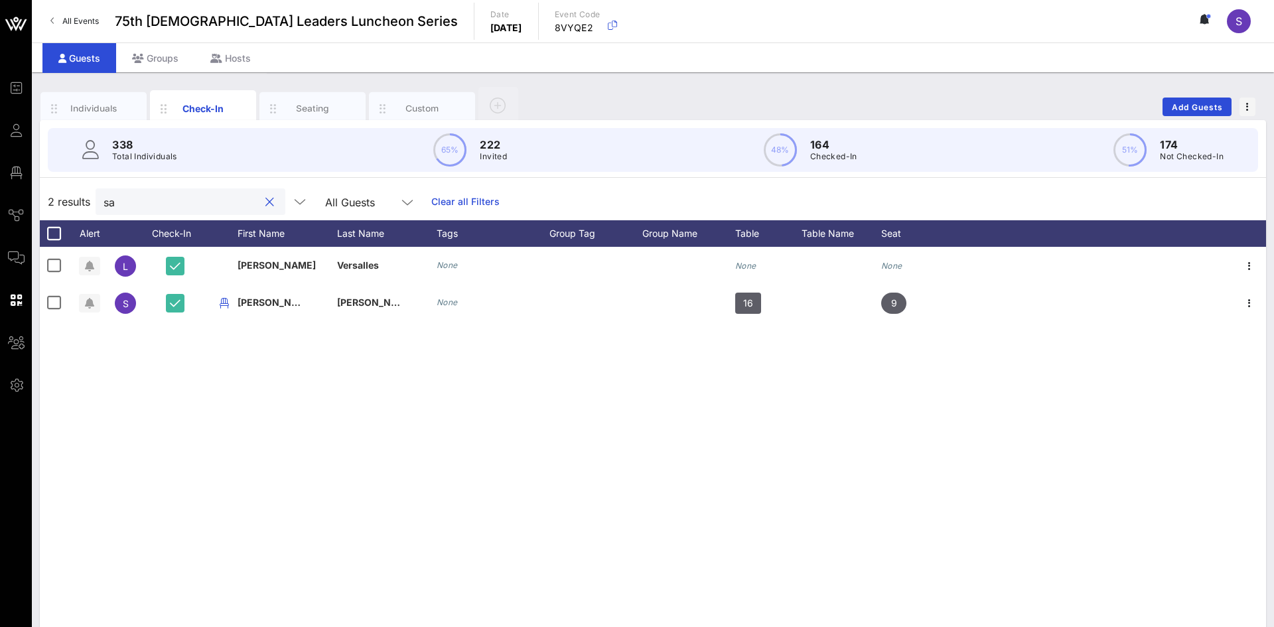
type input "s"
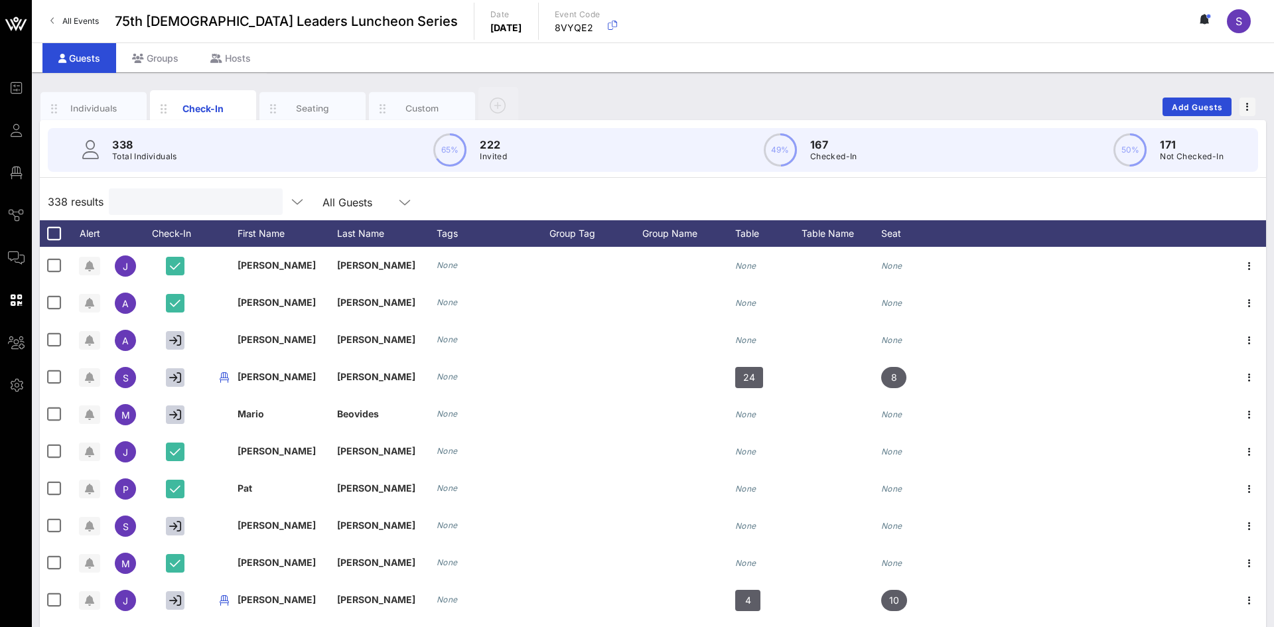
type input "k"
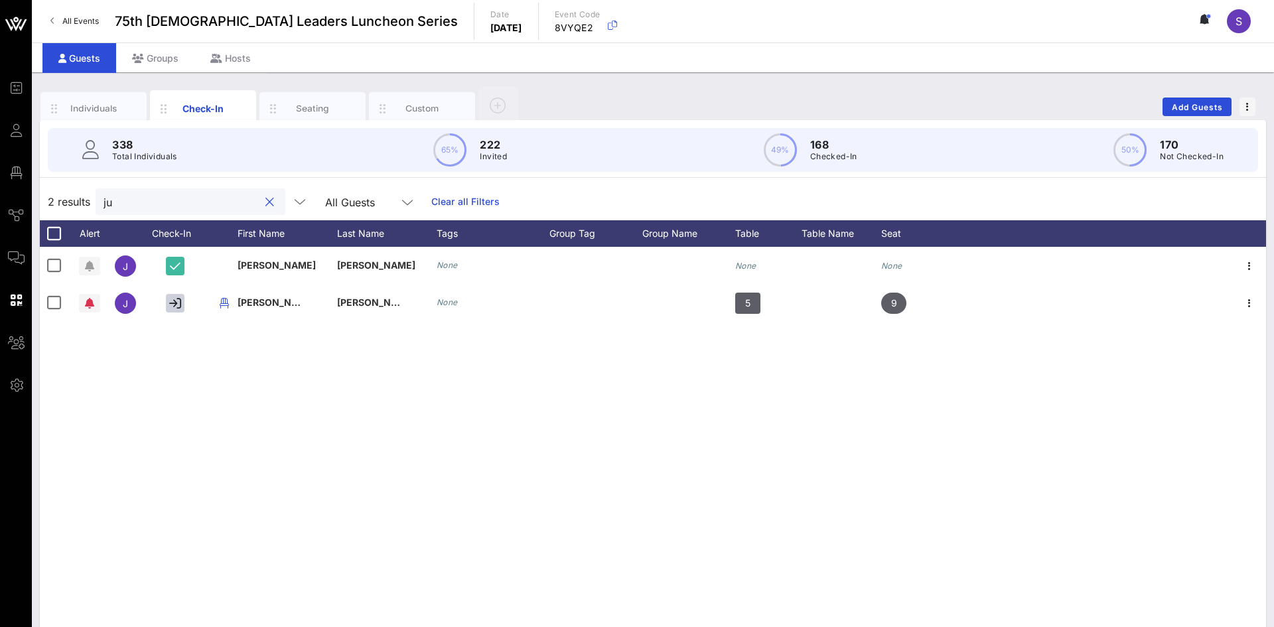
type input "j"
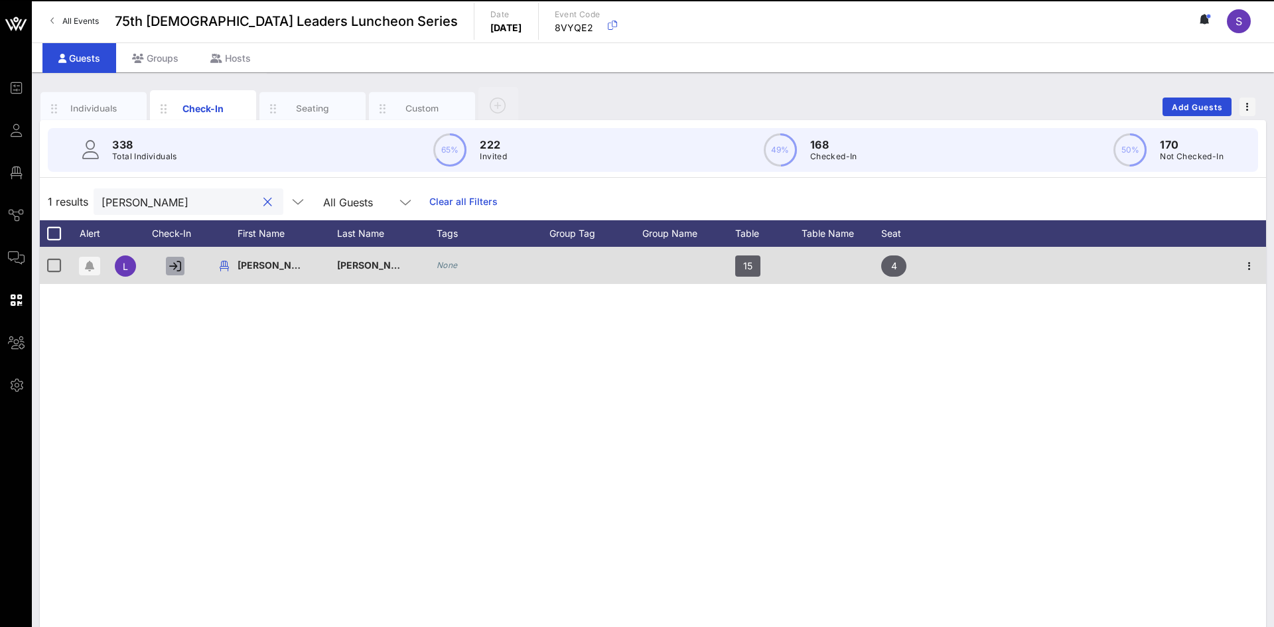
click at [175, 271] on icon "button" at bounding box center [175, 266] width 12 height 12
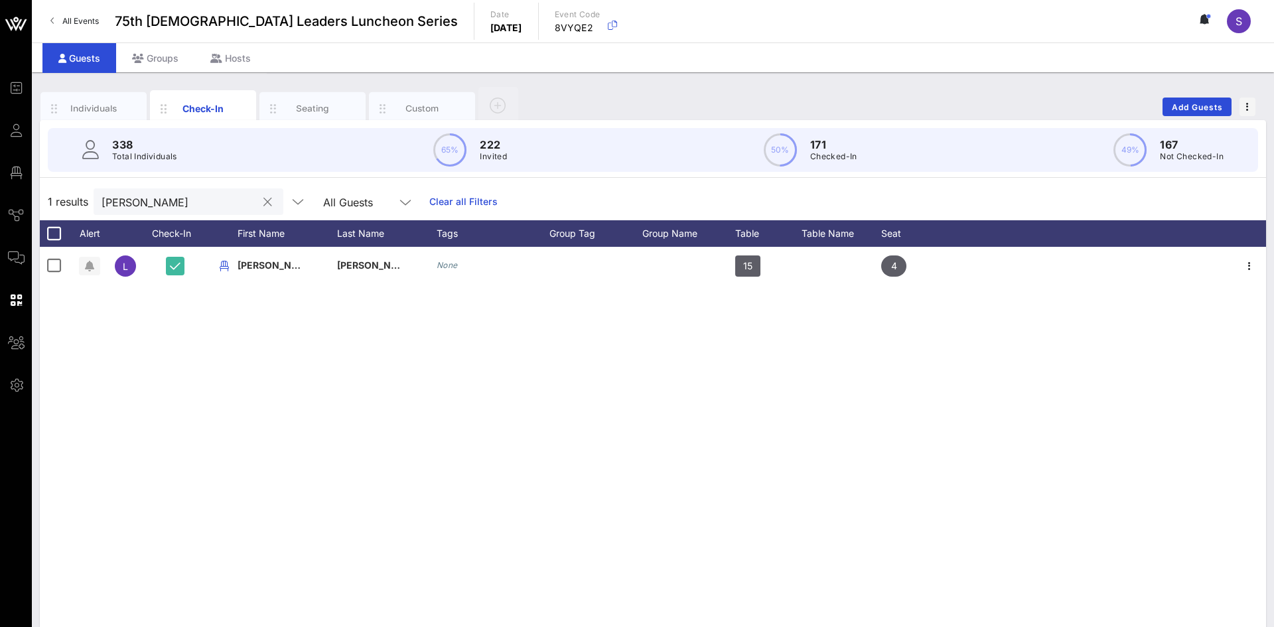
click at [184, 196] on input "mendez" at bounding box center [179, 201] width 155 height 17
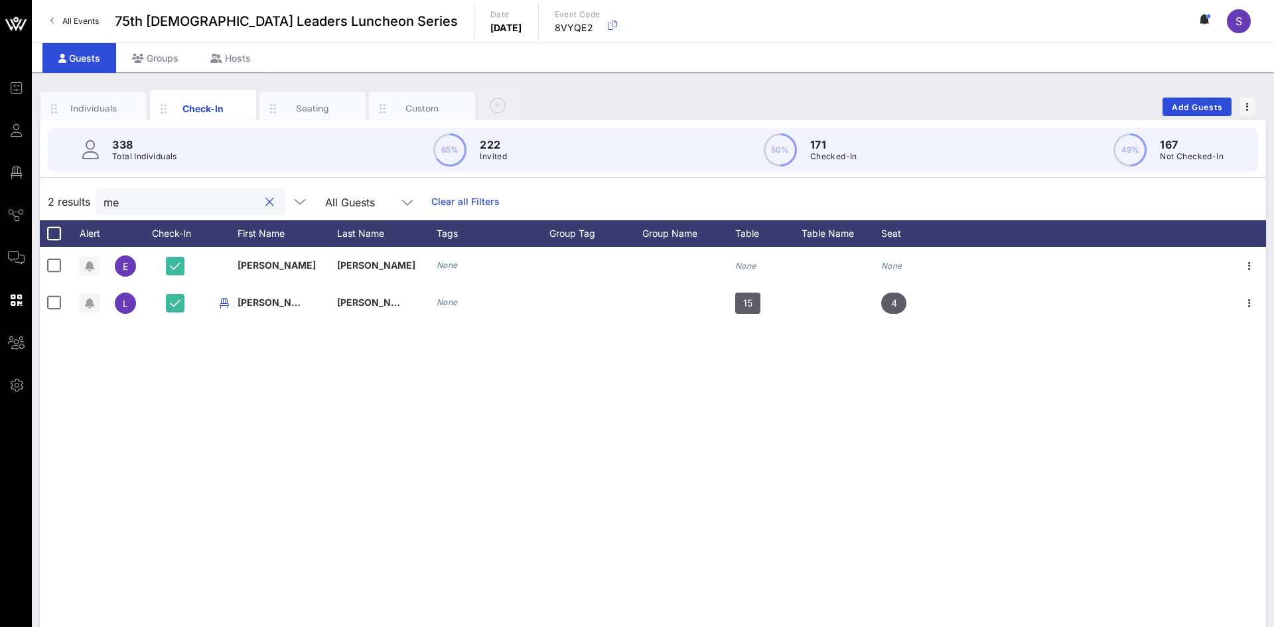
type input "m"
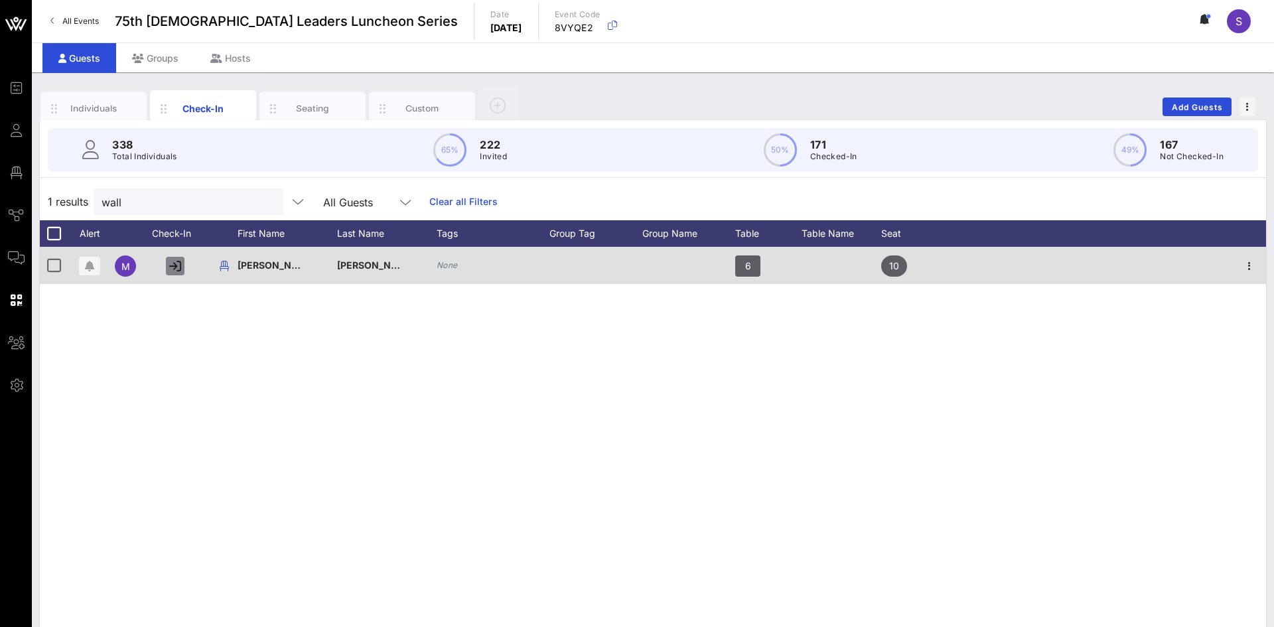
click at [174, 269] on icon "button" at bounding box center [175, 266] width 12 height 12
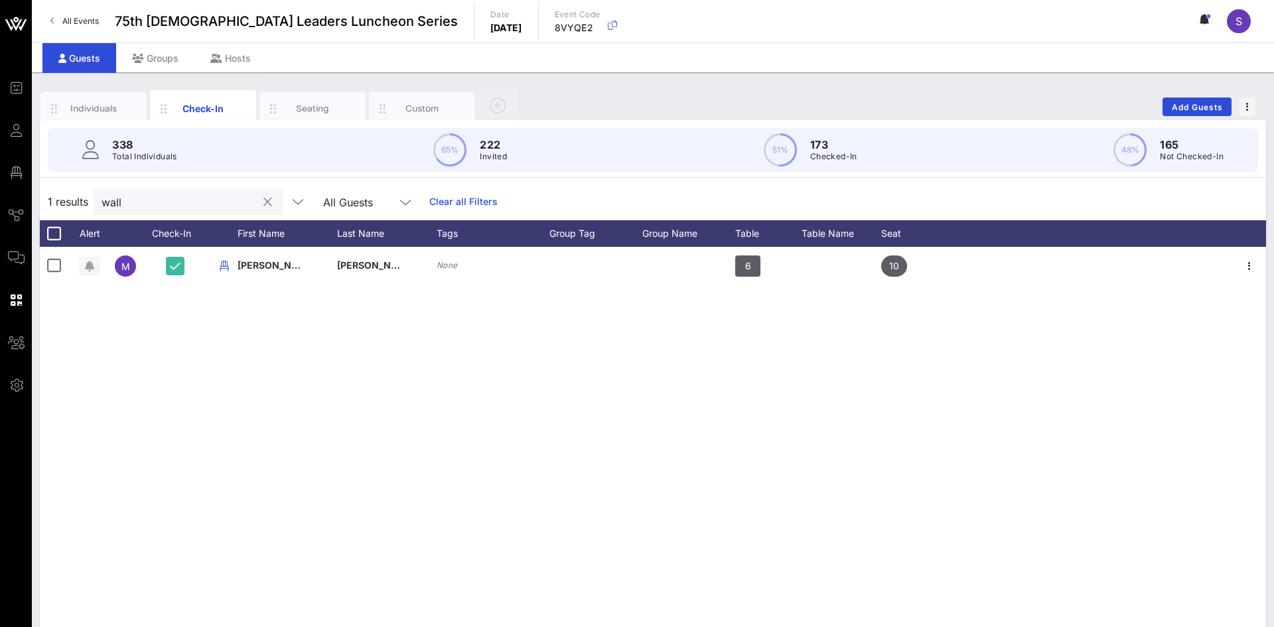
click at [220, 201] on input "wall" at bounding box center [179, 201] width 155 height 17
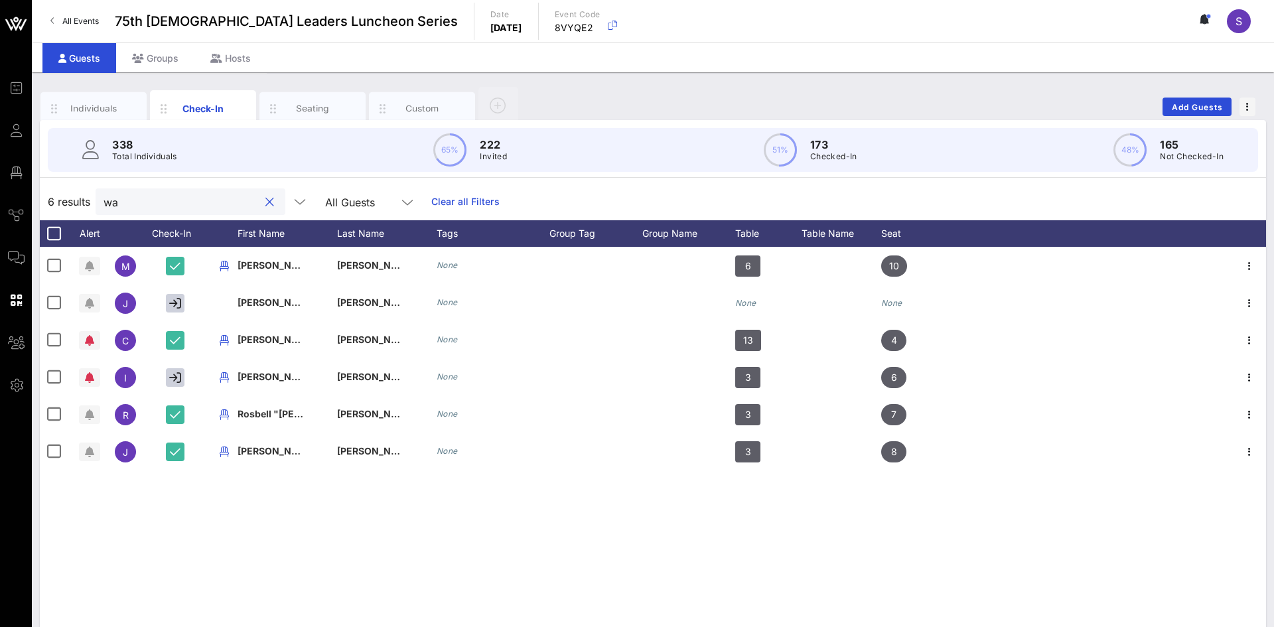
type input "w"
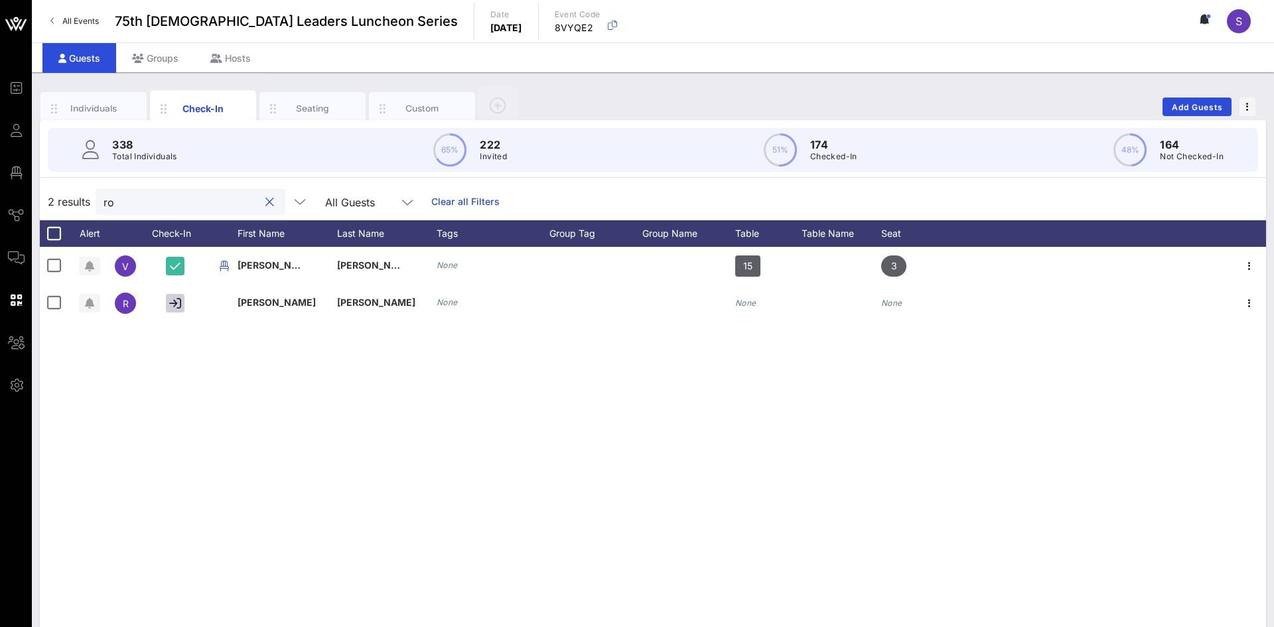
type input "r"
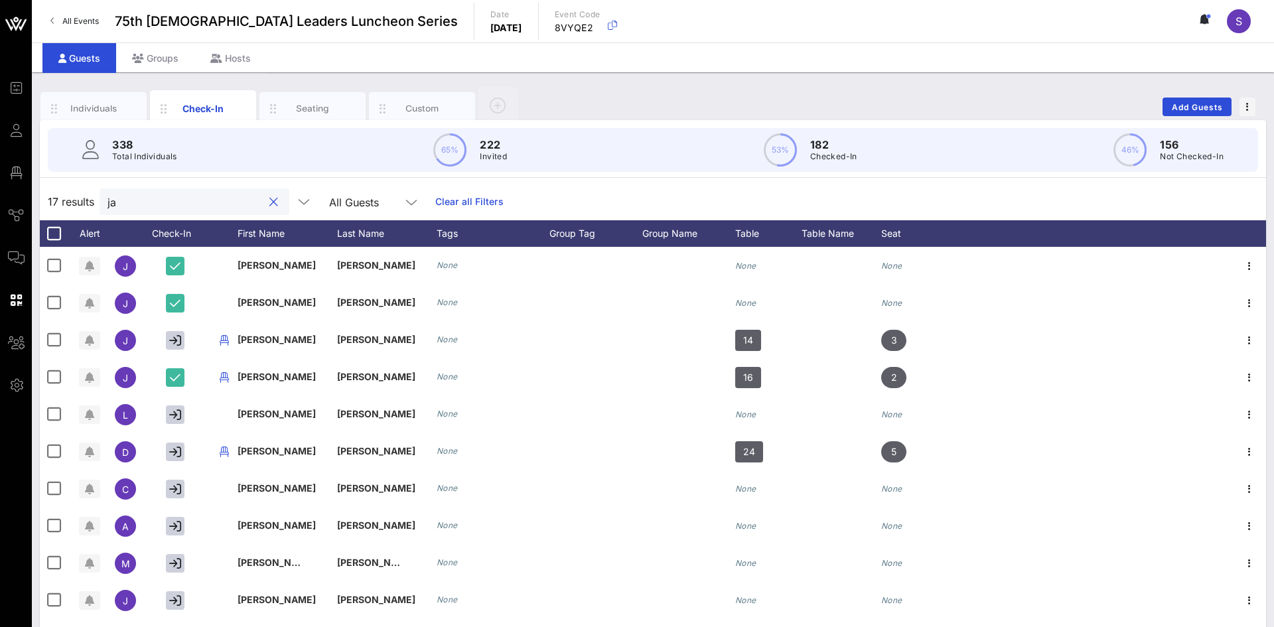
type input "j"
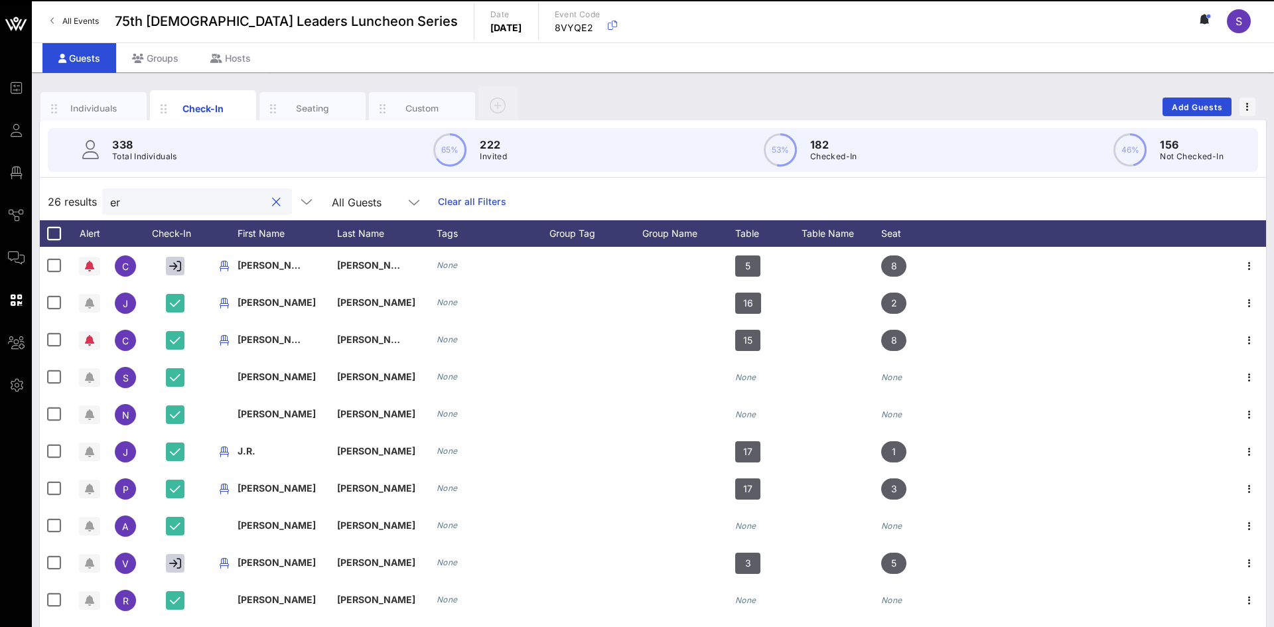
type input "e"
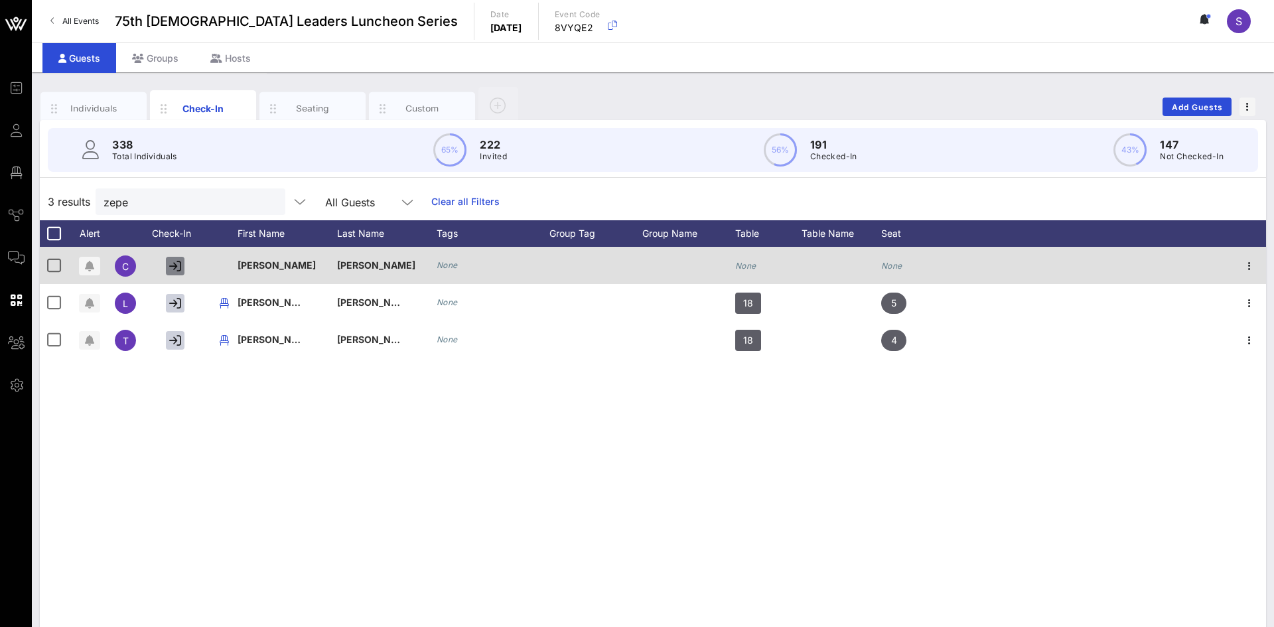
click at [172, 267] on icon "button" at bounding box center [175, 266] width 12 height 12
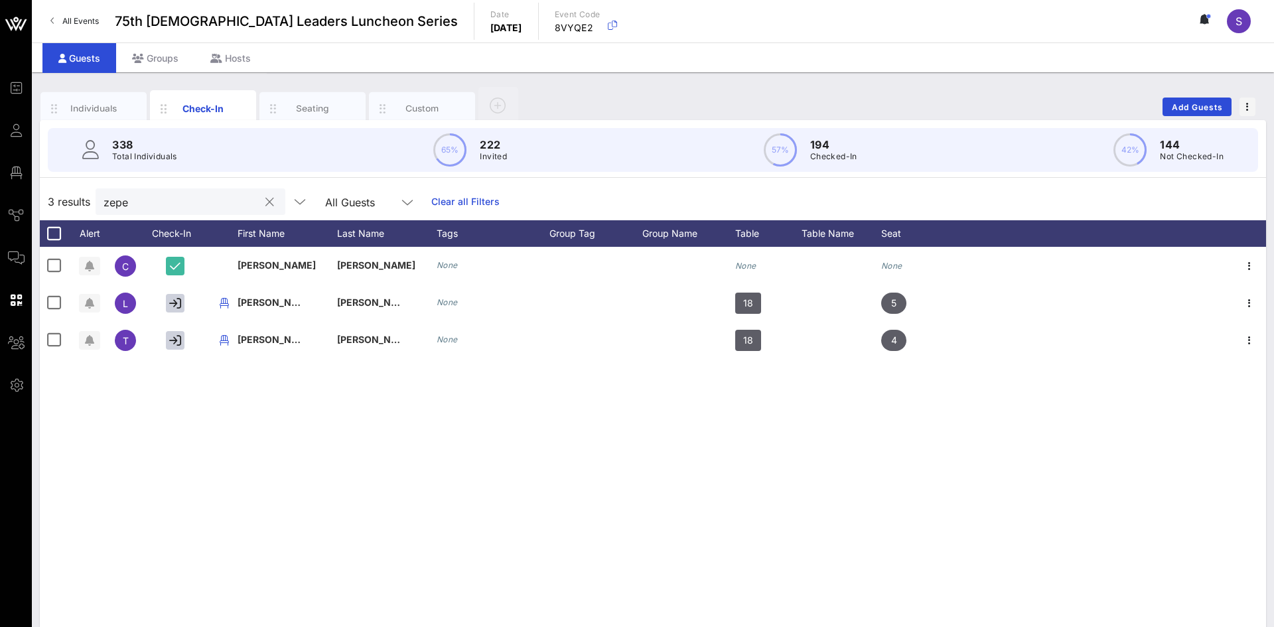
click at [177, 195] on input "zepe" at bounding box center [181, 201] width 155 height 17
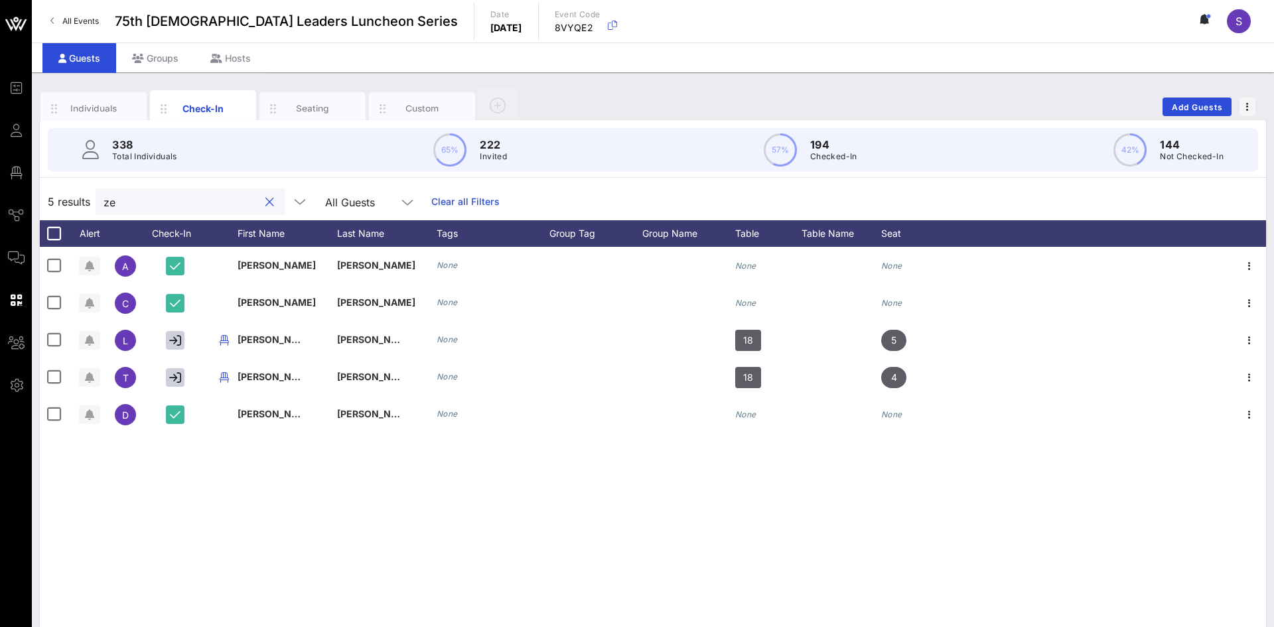
type input "z"
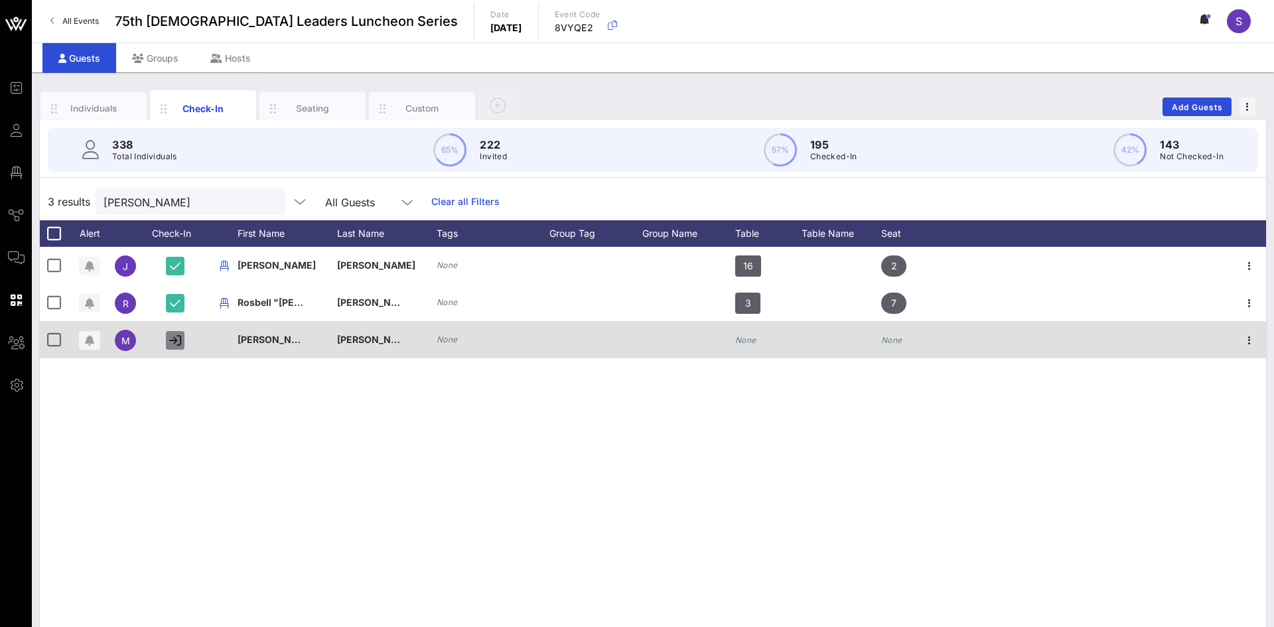
click at [174, 338] on icon "button" at bounding box center [175, 340] width 12 height 12
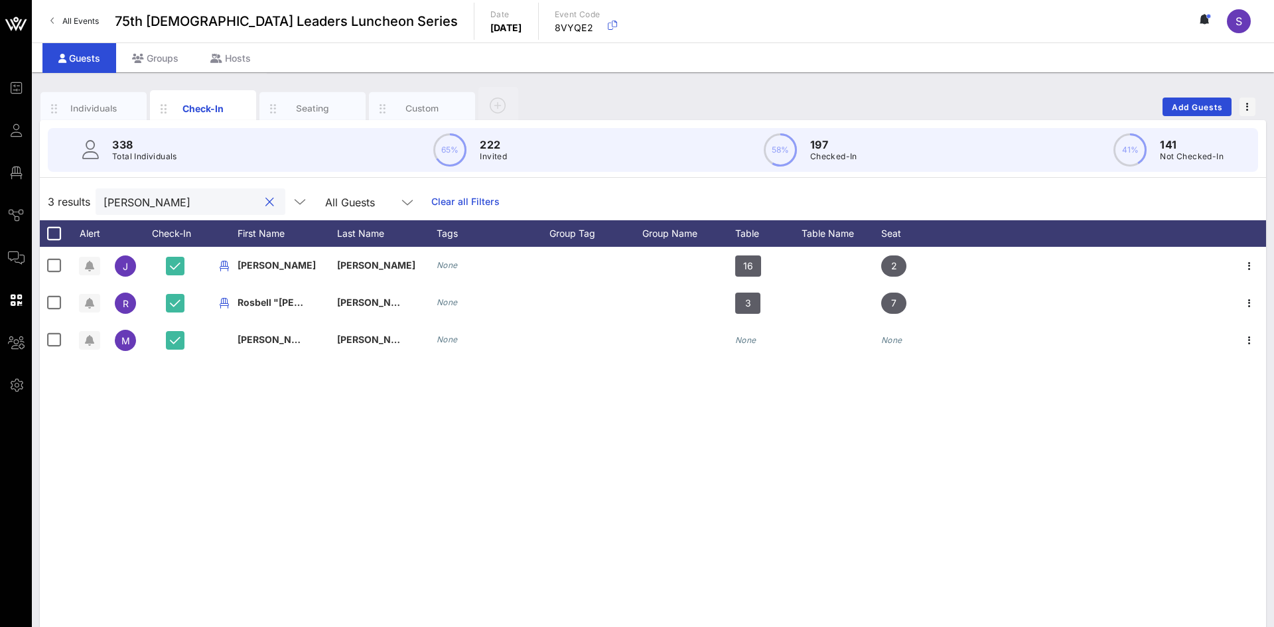
click at [182, 206] on input "ross" at bounding box center [181, 201] width 155 height 17
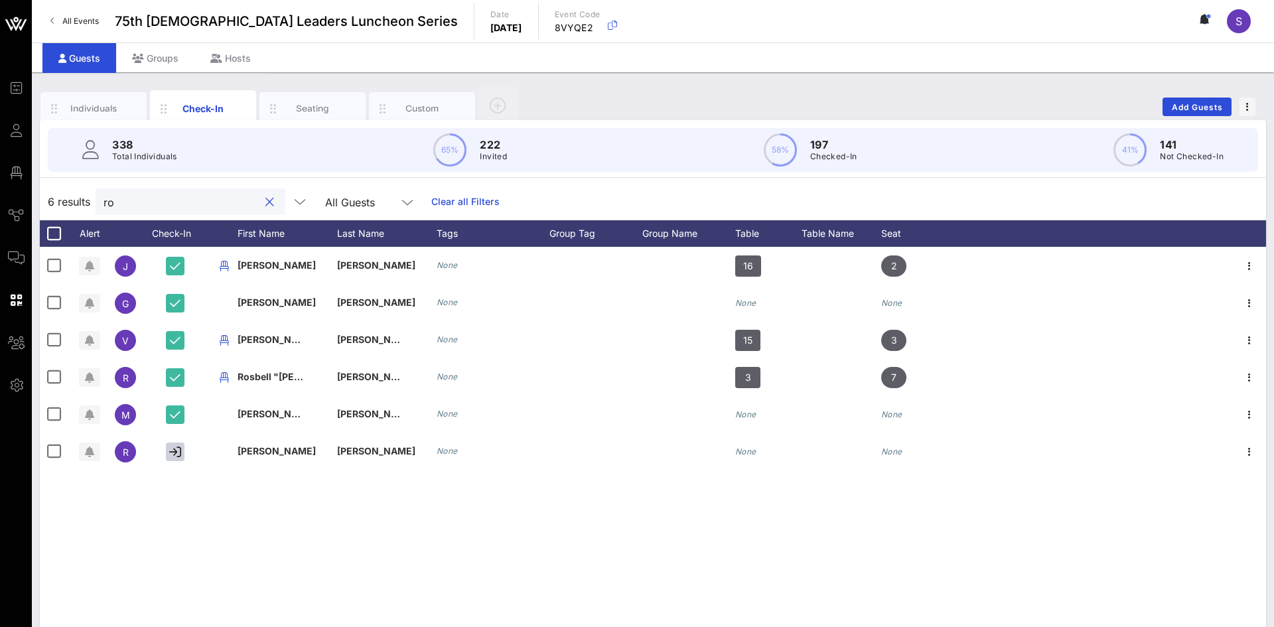
type input "r"
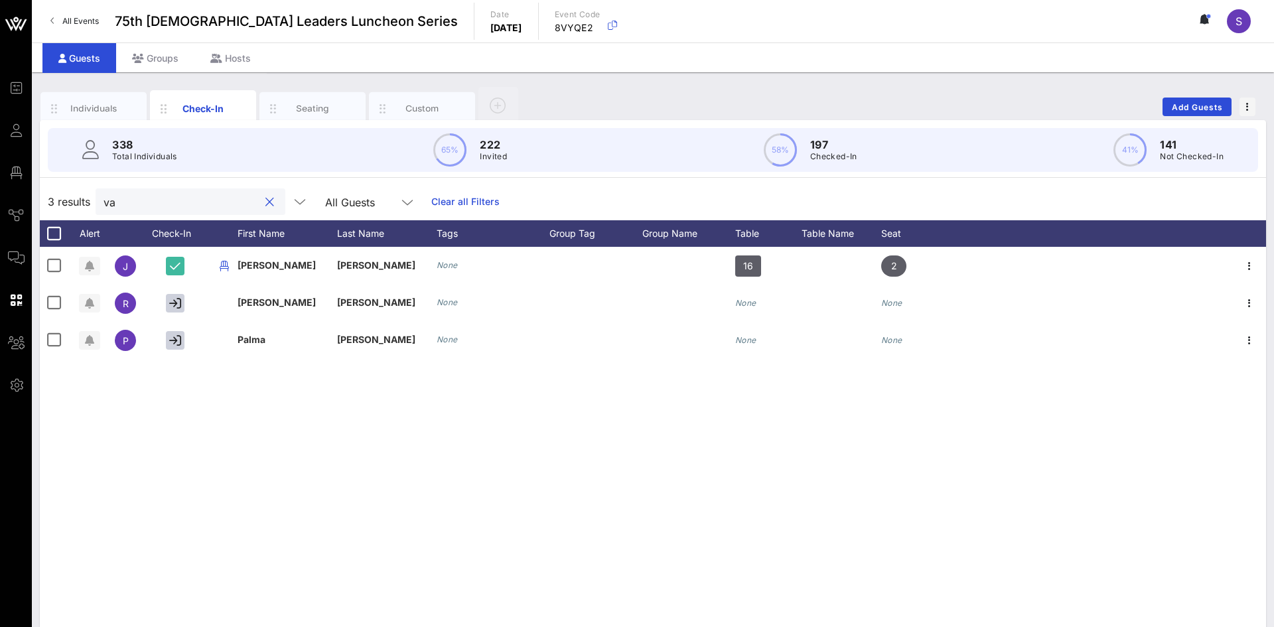
type input "v"
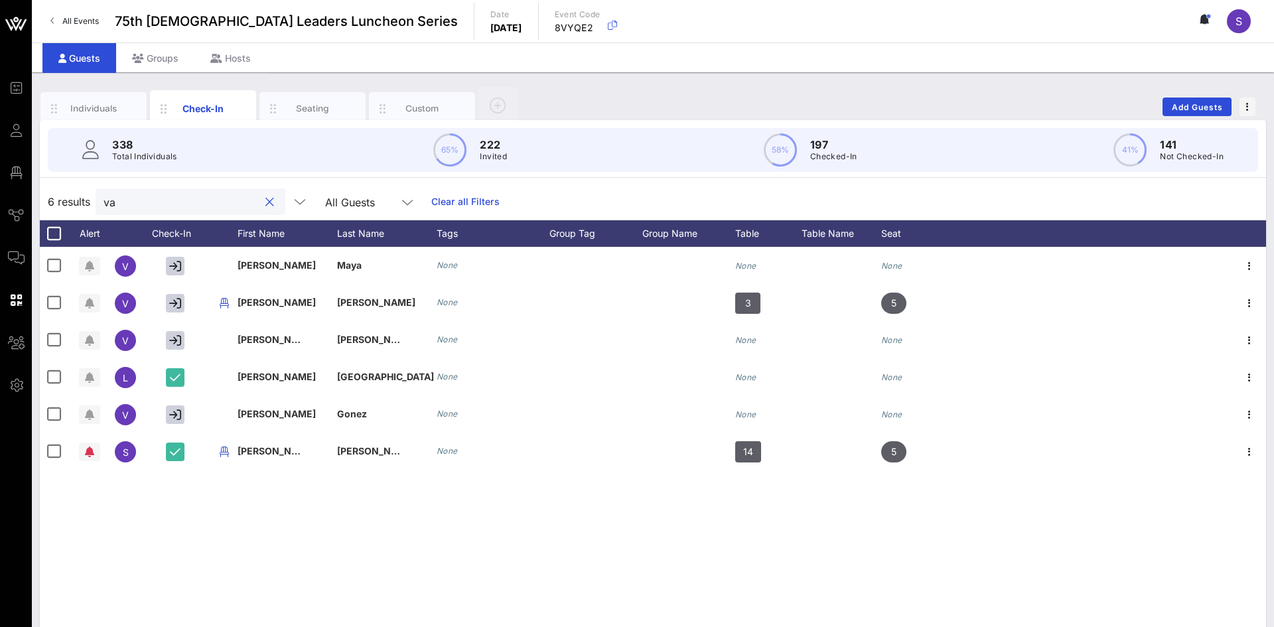
type input "v"
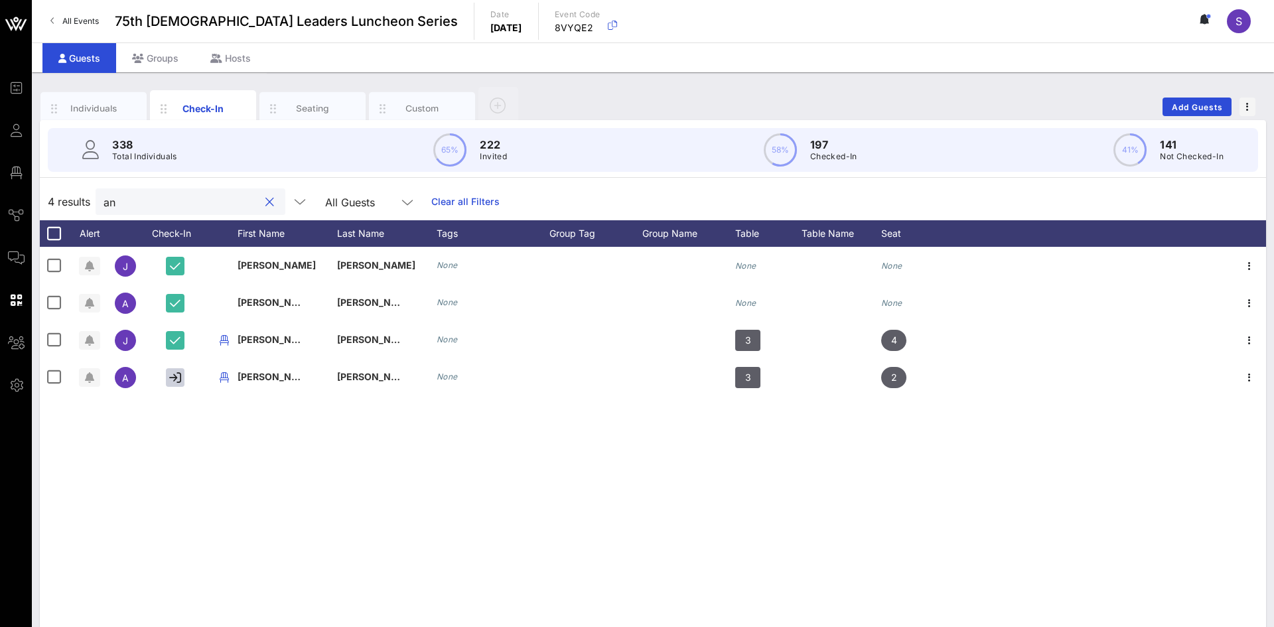
type input "a"
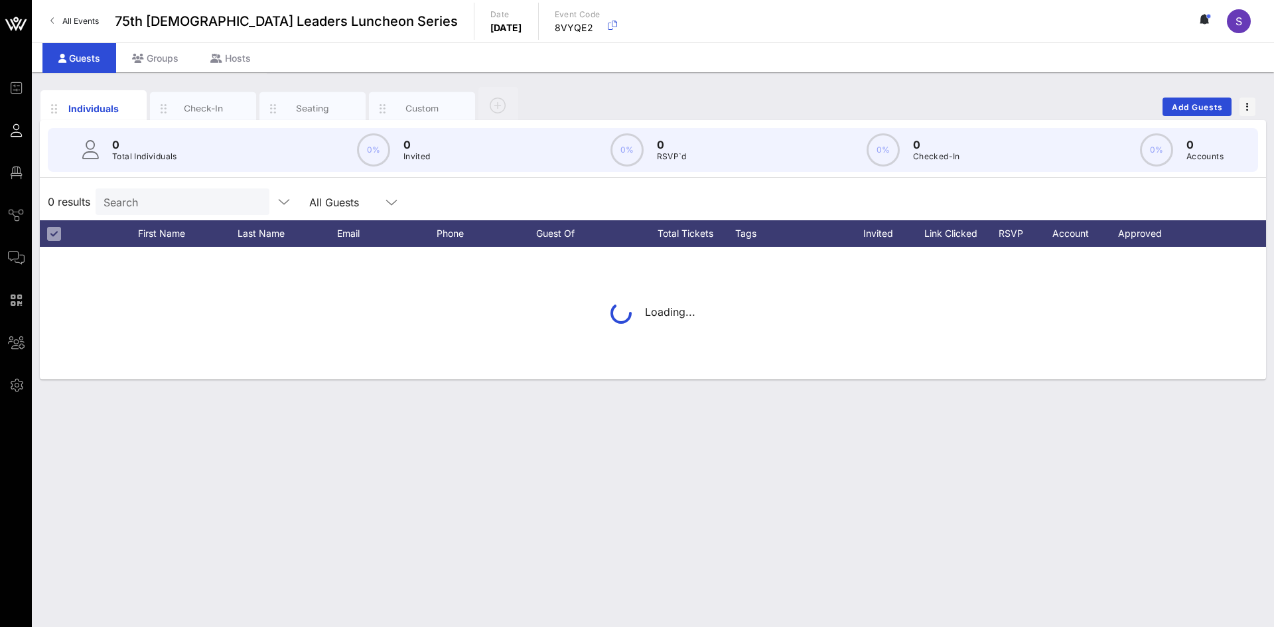
click at [190, 200] on input "Search" at bounding box center [181, 201] width 155 height 17
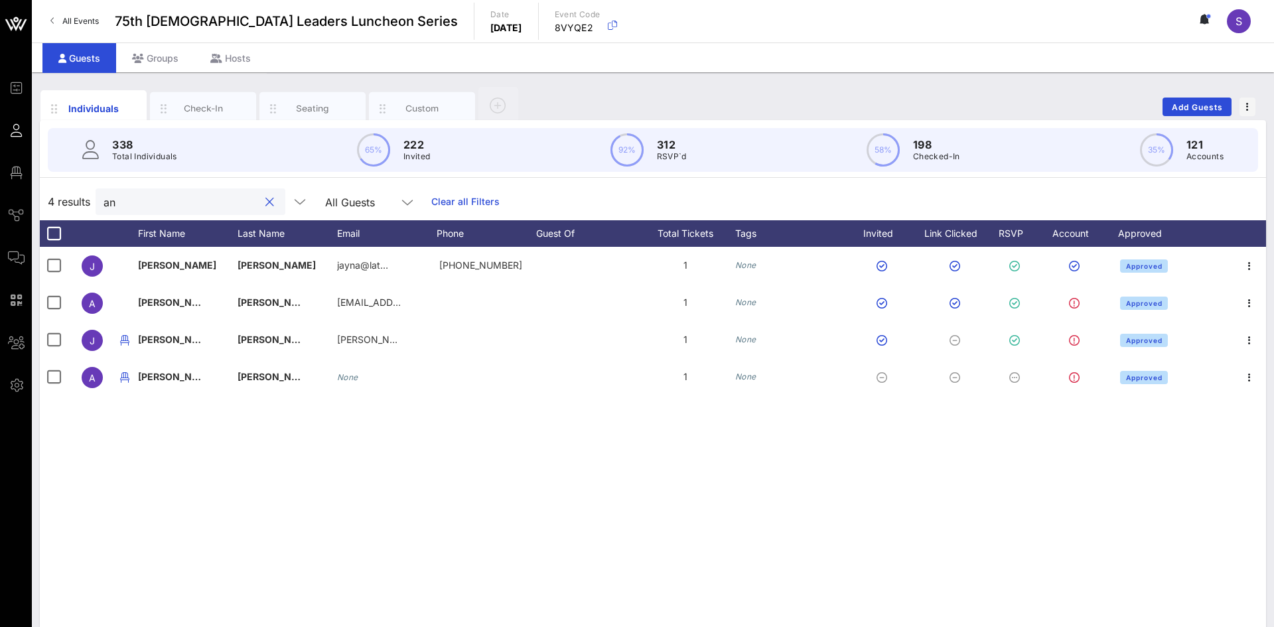
type input "a"
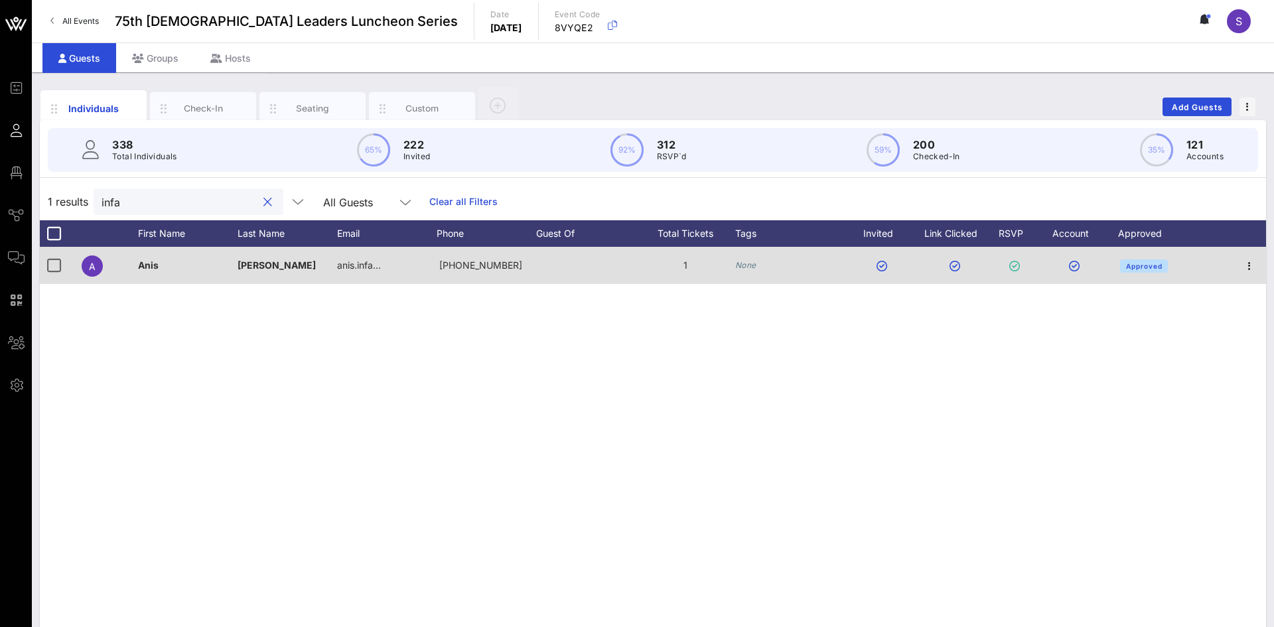
click at [94, 273] on div "A" at bounding box center [92, 266] width 21 height 21
click at [1243, 261] on icon "button" at bounding box center [1250, 266] width 16 height 16
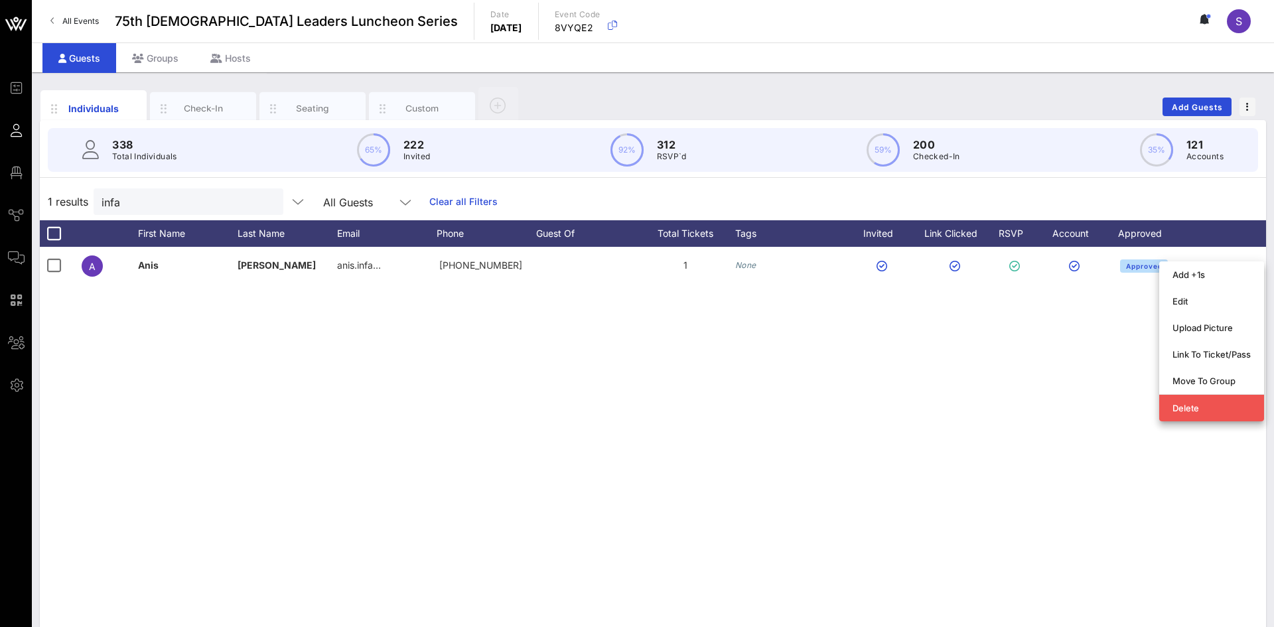
click at [837, 380] on div "A Anis Infante anis.infa… +17868281155 1 None Approved" at bounding box center [653, 446] width 1226 height 398
click at [237, 96] on button "button" at bounding box center [242, 108] width 20 height 29
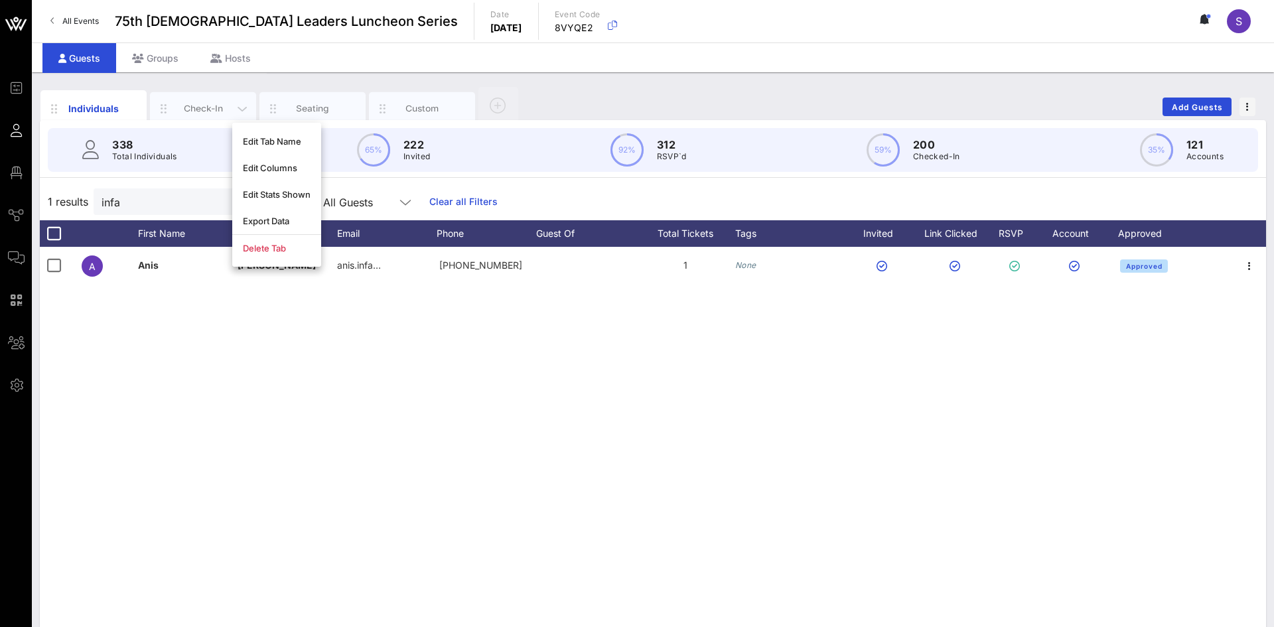
click at [206, 115] on div "Check-In" at bounding box center [203, 108] width 106 height 33
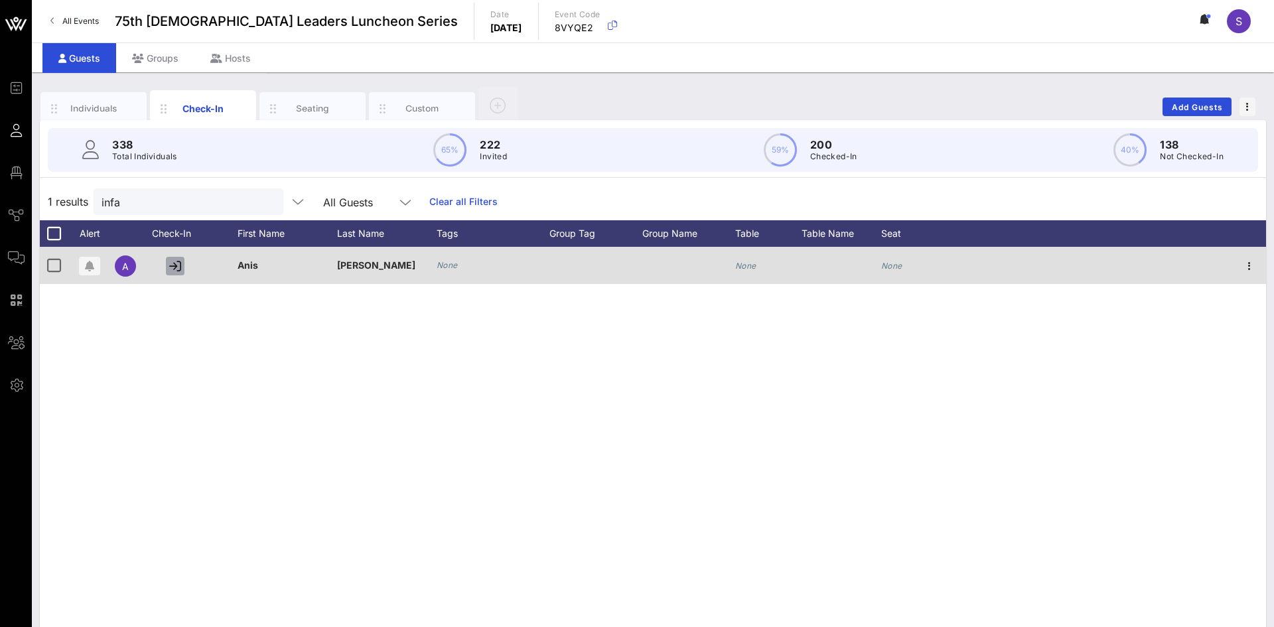
click at [179, 269] on icon "button" at bounding box center [175, 266] width 12 height 12
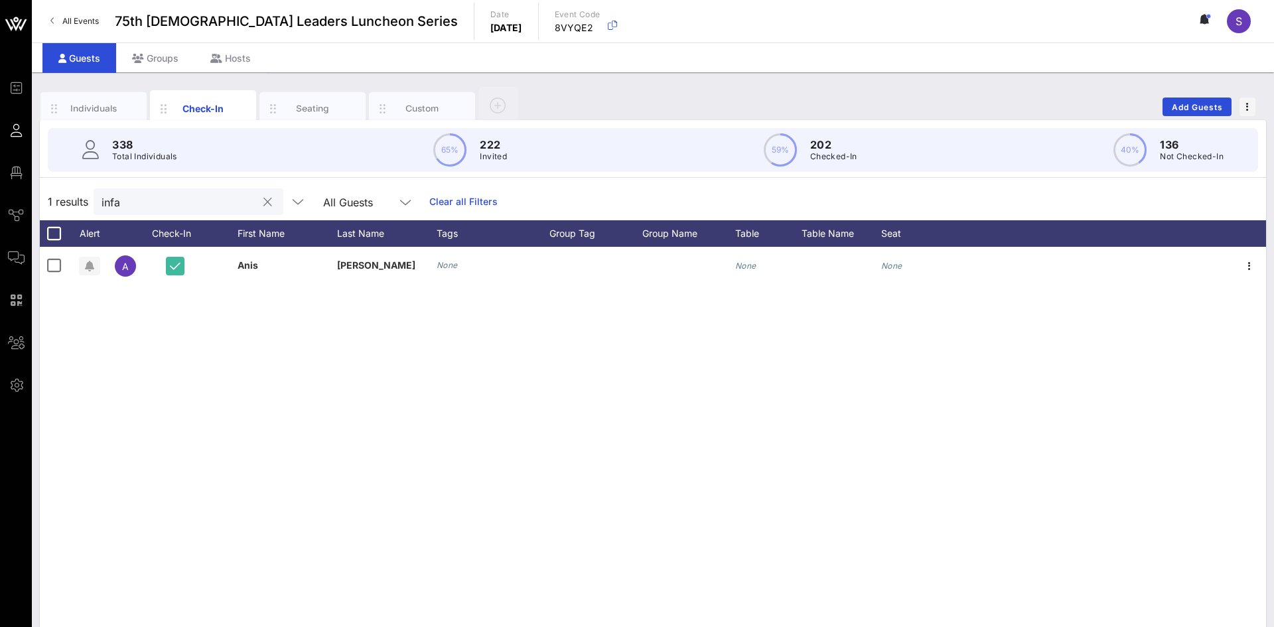
click at [199, 196] on input "infa" at bounding box center [179, 201] width 155 height 17
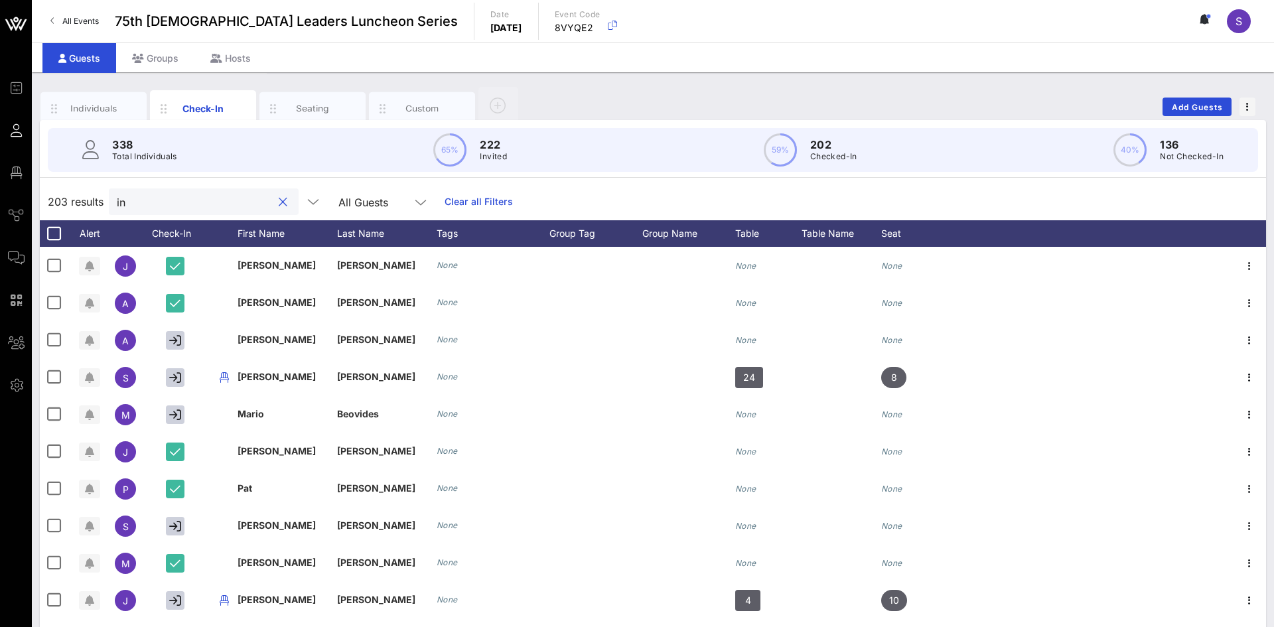
type input "i"
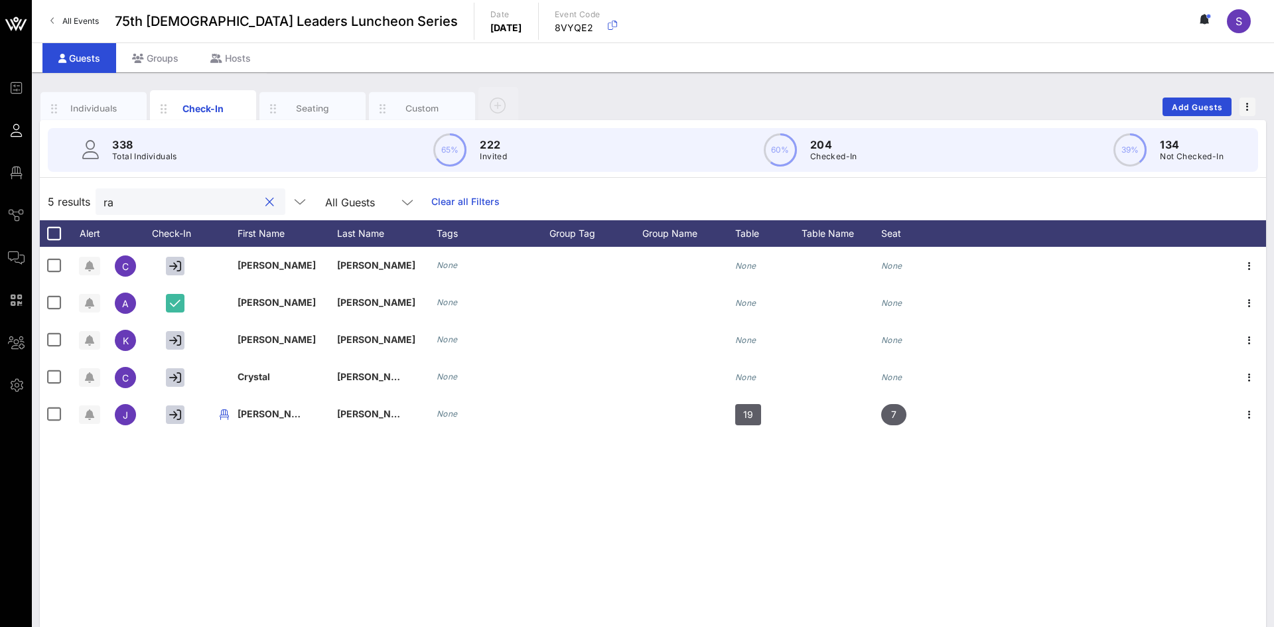
type input "r"
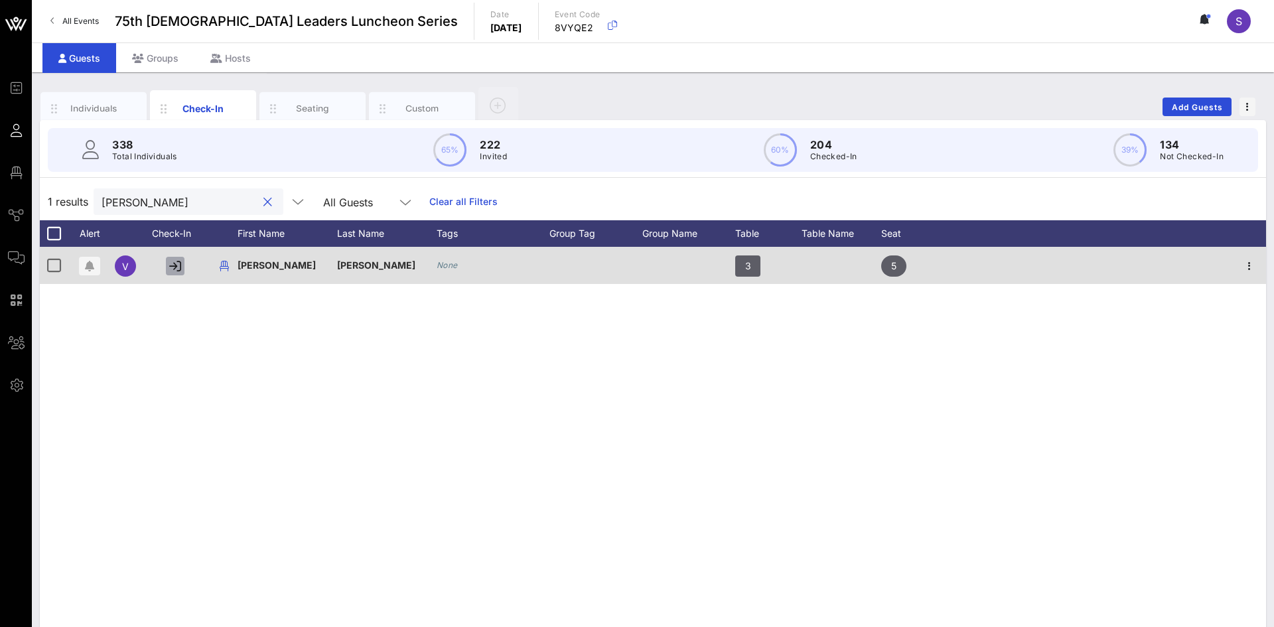
click at [177, 267] on icon "button" at bounding box center [175, 266] width 12 height 12
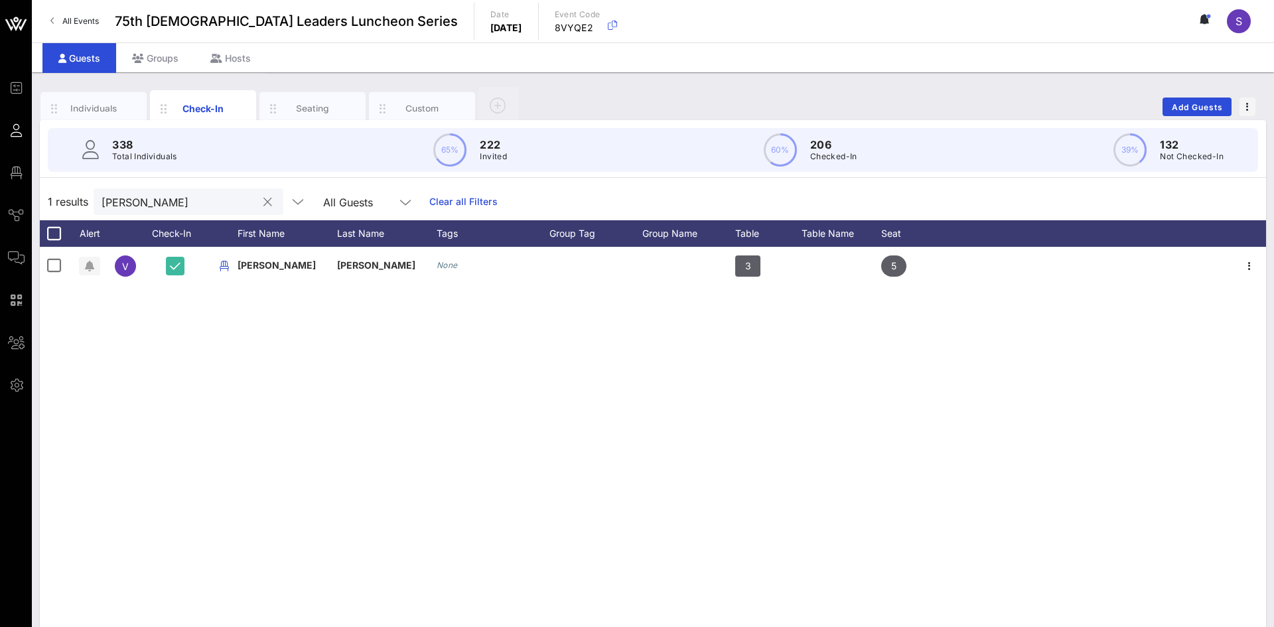
click at [141, 202] on input "serna" at bounding box center [179, 201] width 155 height 17
type input "s"
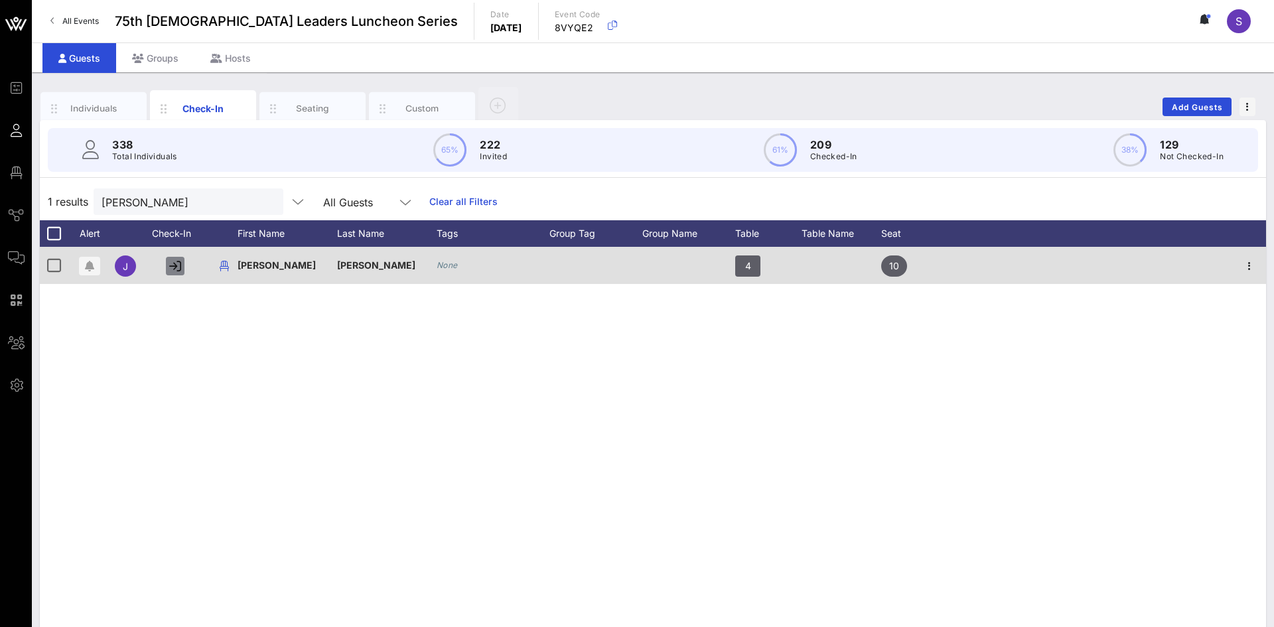
click at [173, 265] on icon "button" at bounding box center [175, 266] width 12 height 12
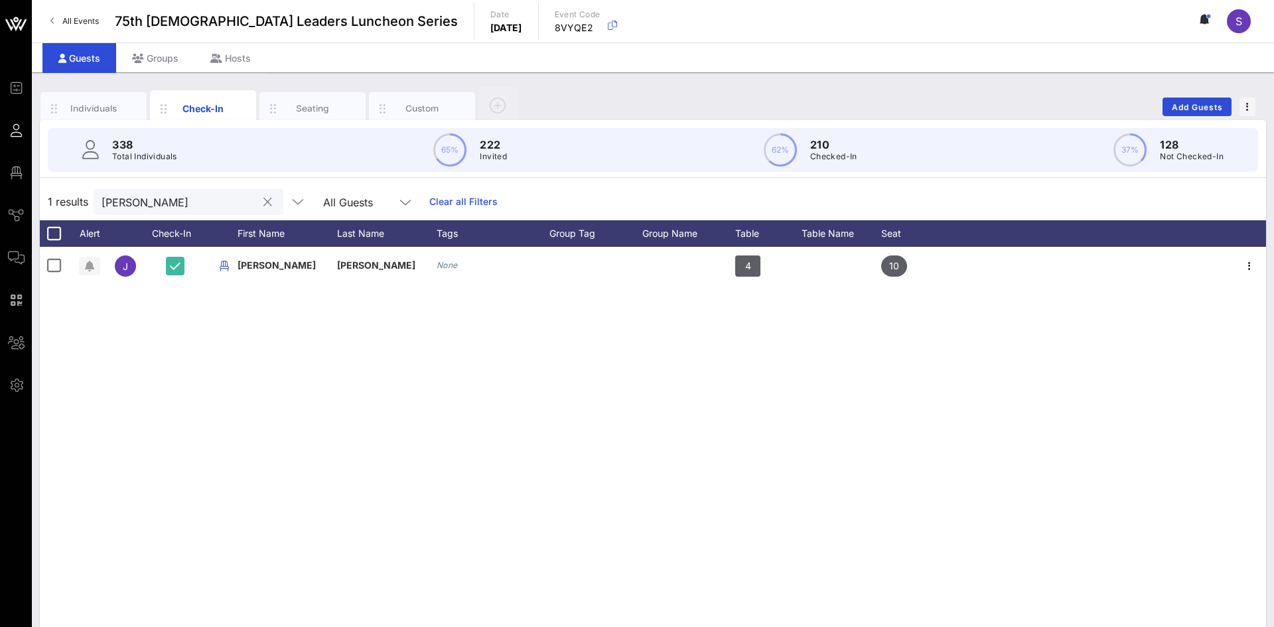
click at [183, 200] on input "penniman" at bounding box center [179, 201] width 155 height 17
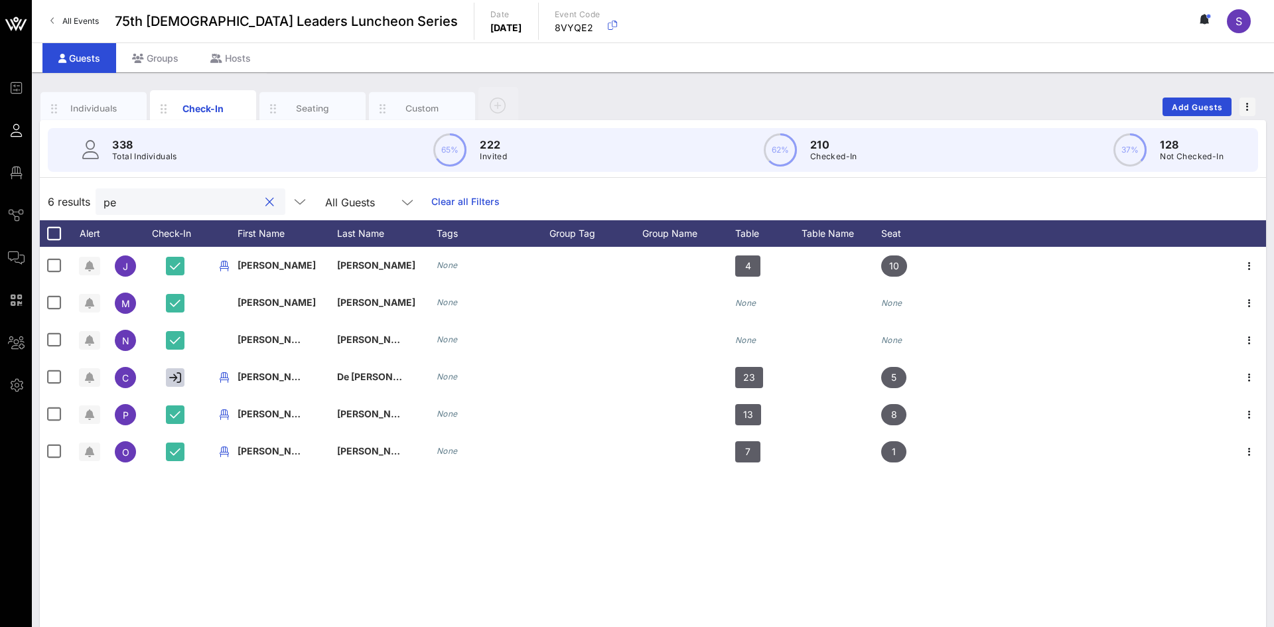
type input "p"
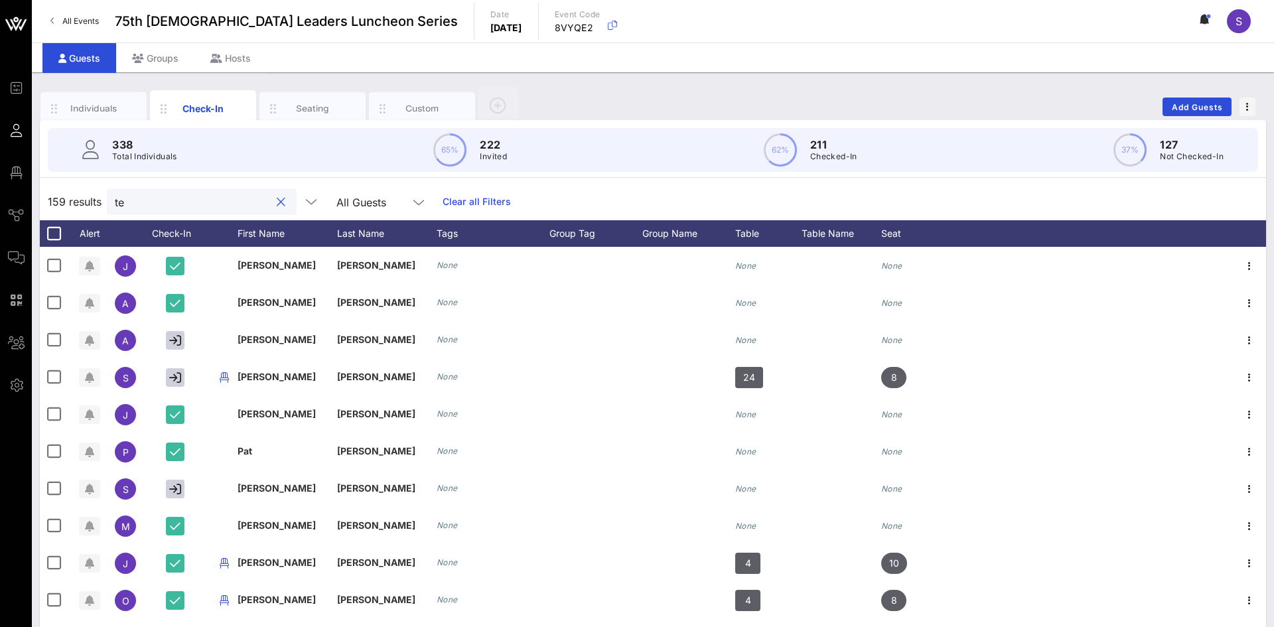
type input "t"
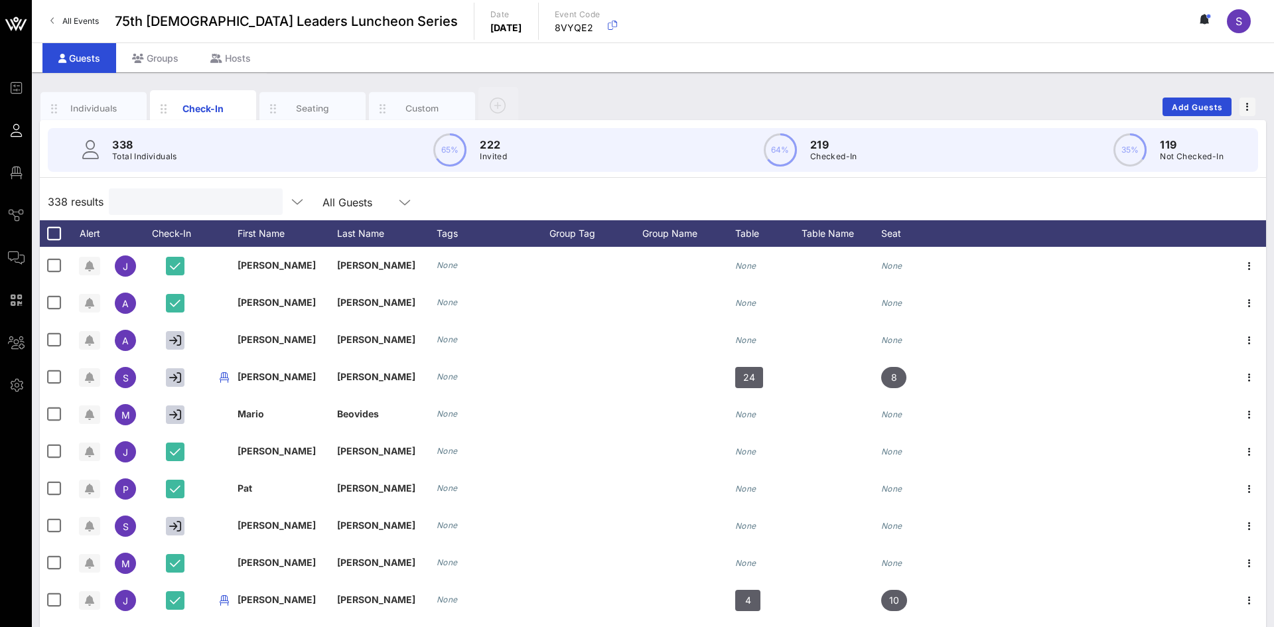
click at [197, 206] on input "text" at bounding box center [194, 201] width 155 height 17
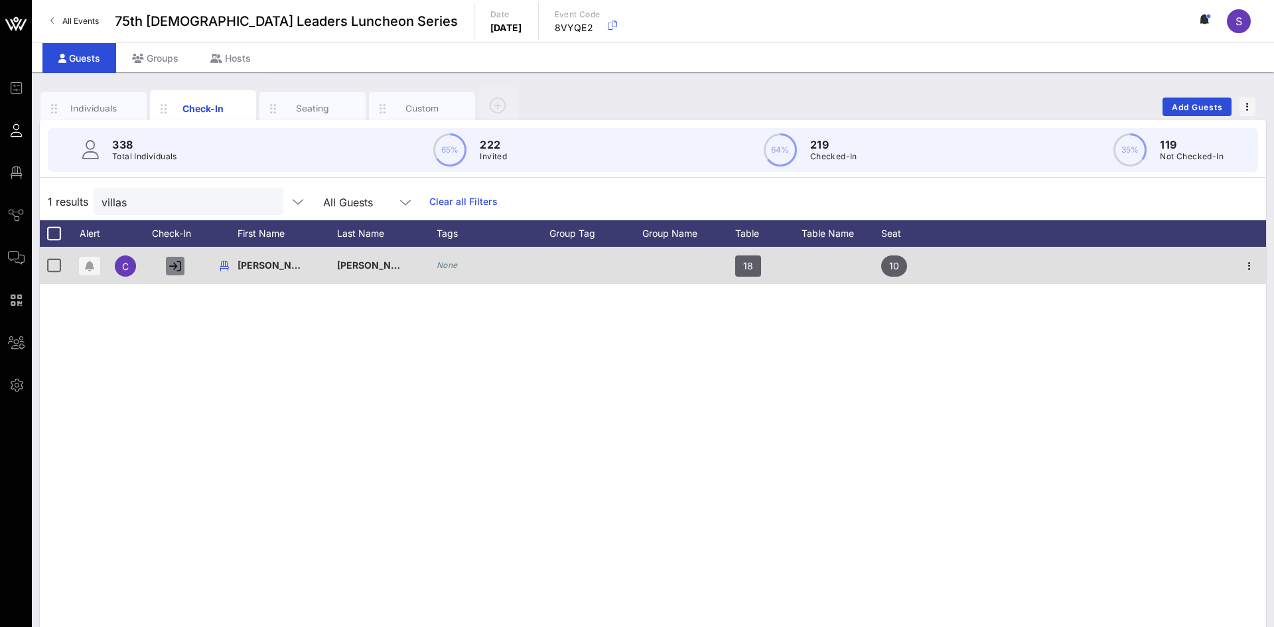
click at [175, 262] on icon "button" at bounding box center [175, 266] width 12 height 12
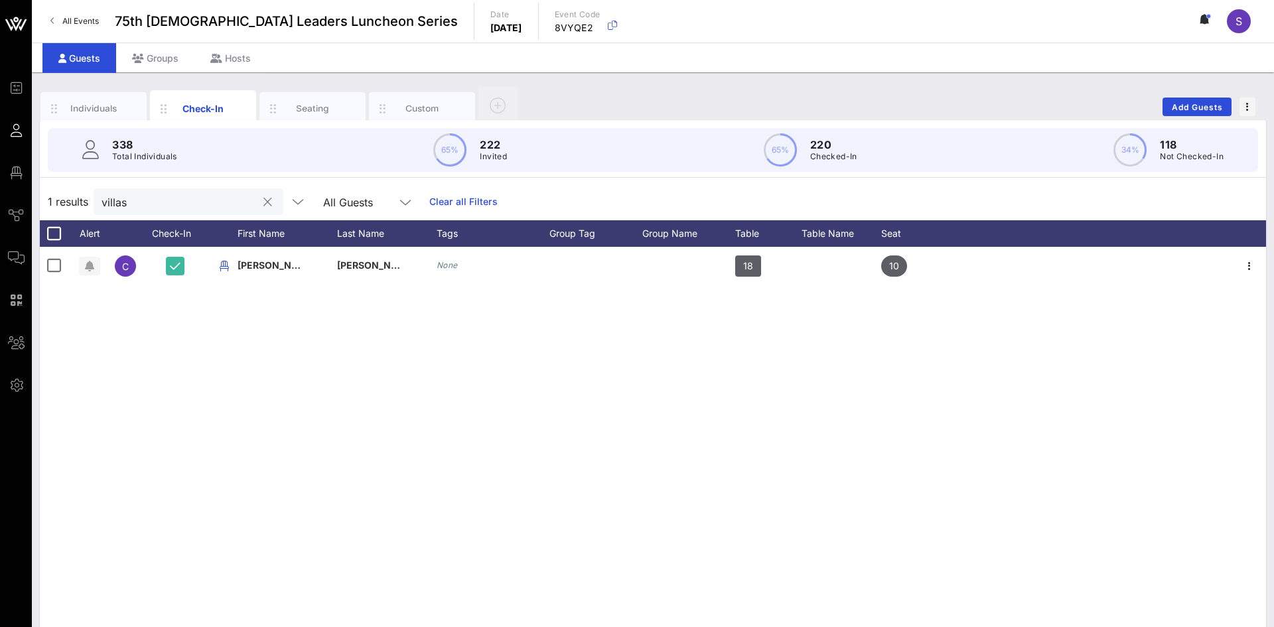
click at [137, 210] on div "villas" at bounding box center [179, 201] width 155 height 27
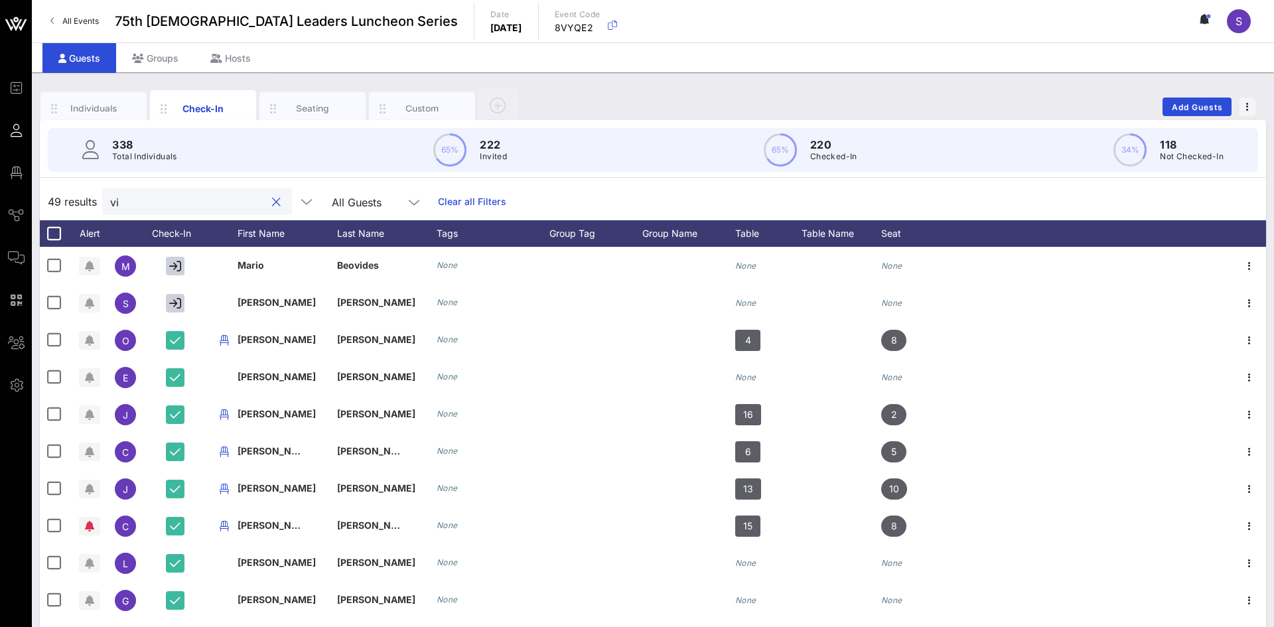
type input "v"
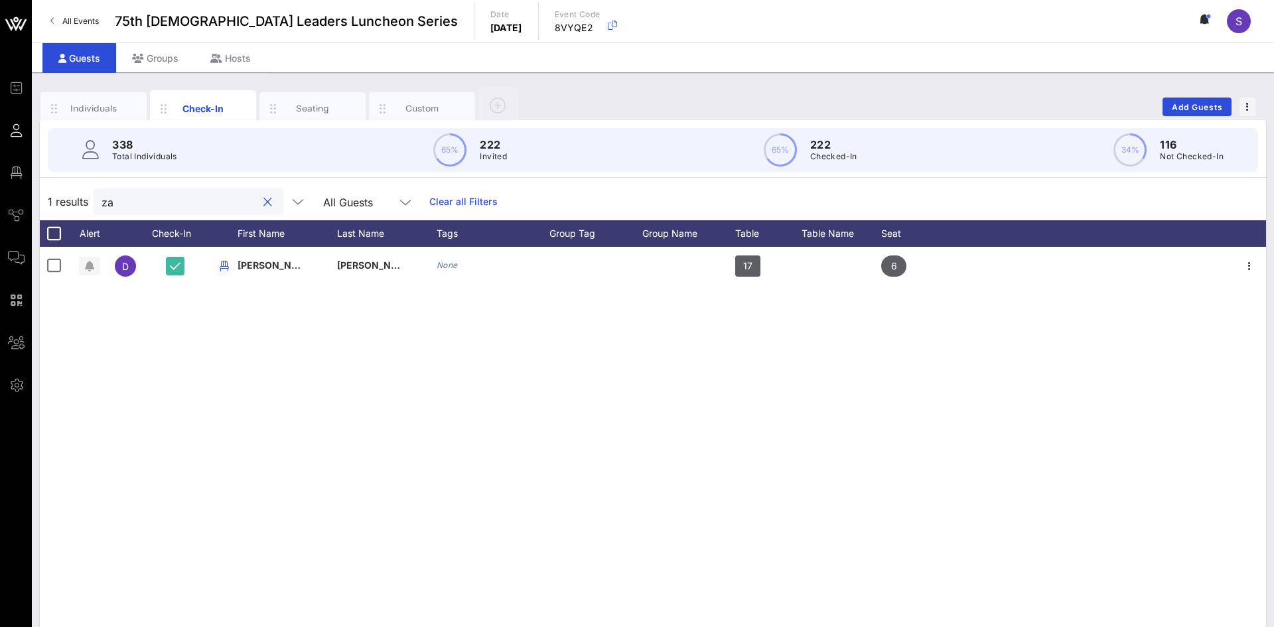
type input "z"
click at [144, 204] on input "zapa" at bounding box center [179, 201] width 155 height 17
type input "z"
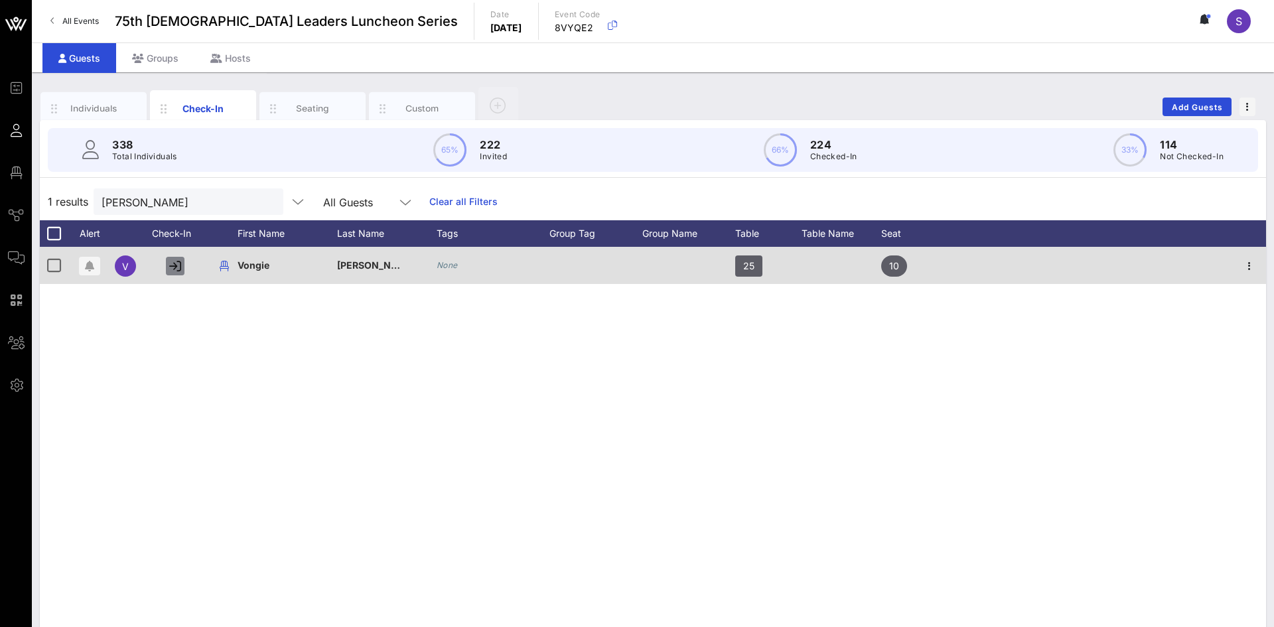
click at [177, 265] on icon "button" at bounding box center [175, 266] width 12 height 12
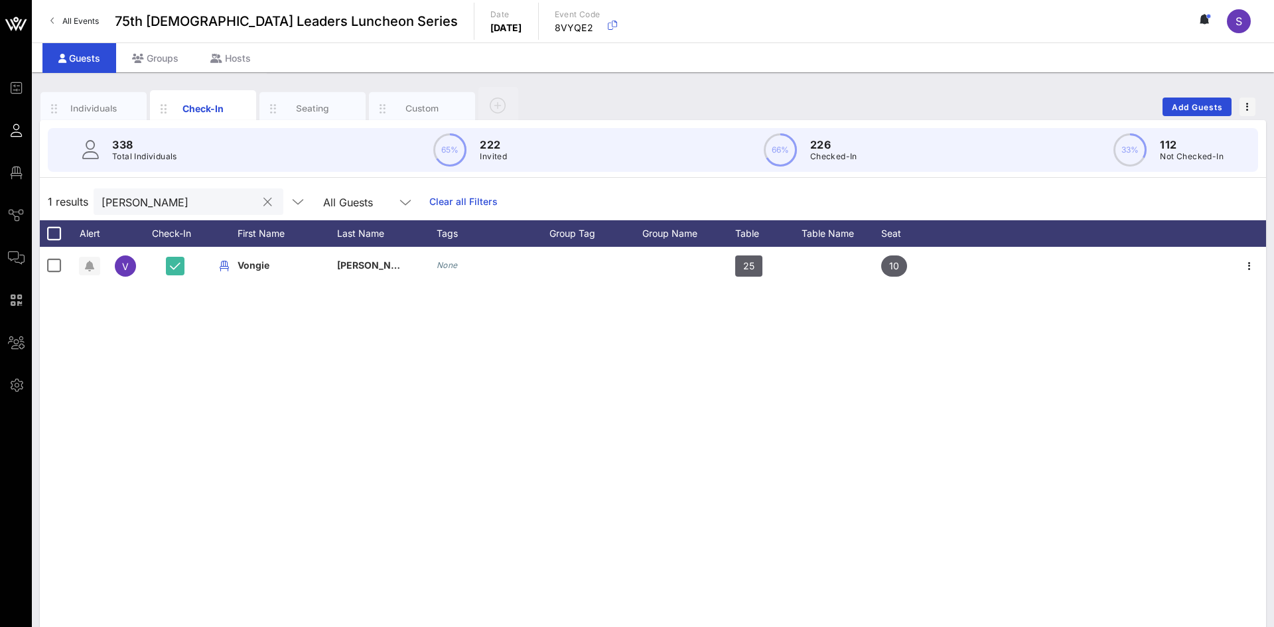
click at [193, 204] on input "simmon" at bounding box center [179, 201] width 155 height 17
type input "s"
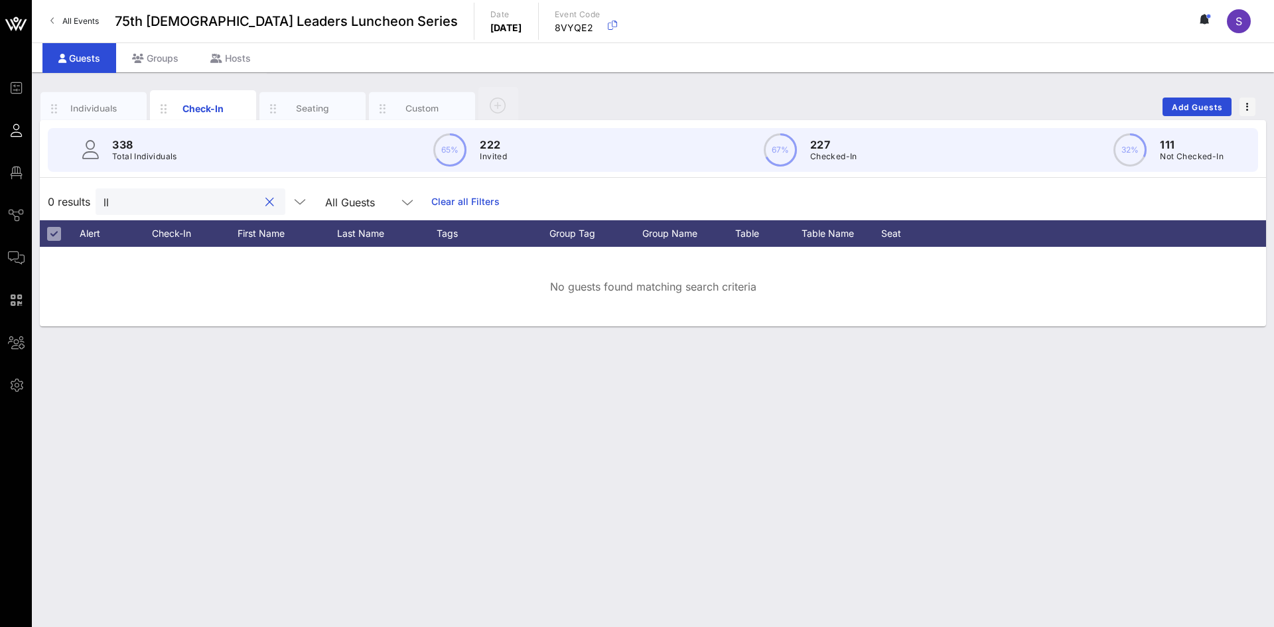
type input "l"
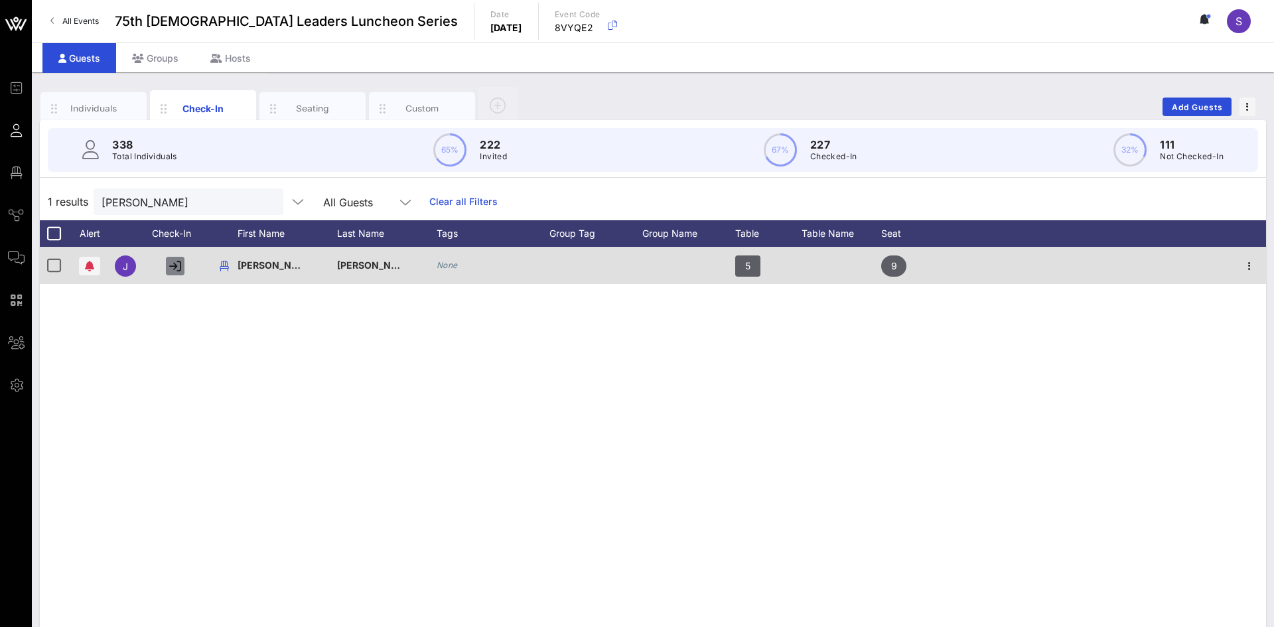
click at [179, 267] on icon "button" at bounding box center [175, 266] width 12 height 12
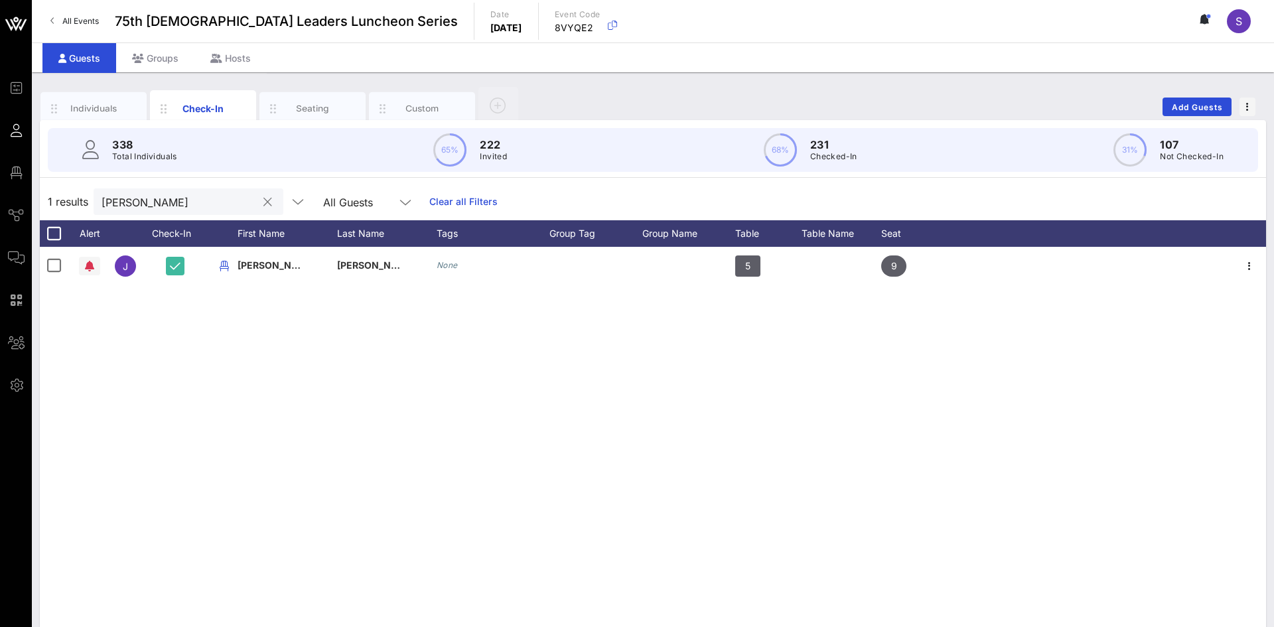
click at [143, 210] on div "williams" at bounding box center [179, 201] width 155 height 27
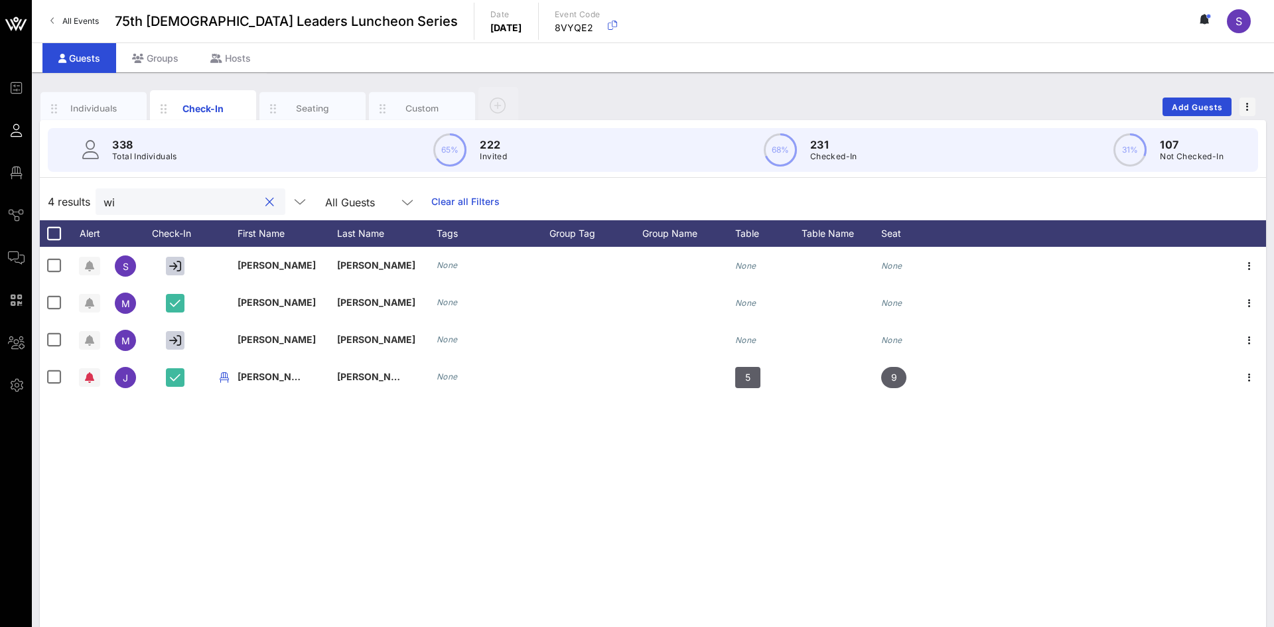
type input "w"
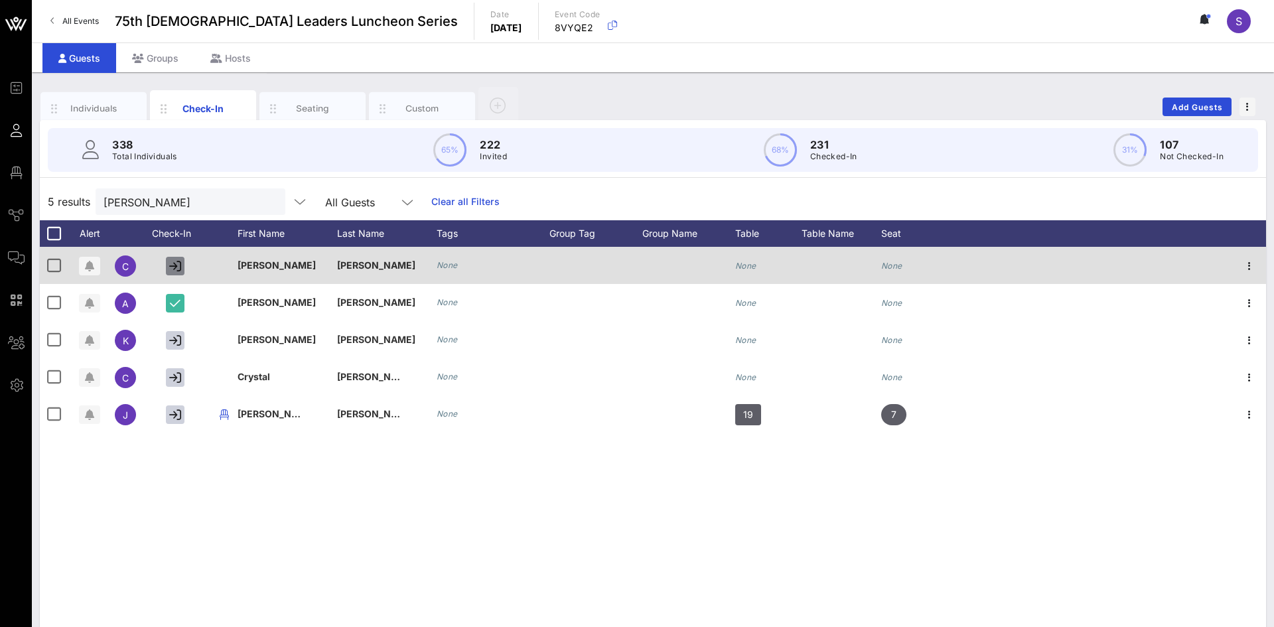
click at [172, 266] on icon "button" at bounding box center [175, 266] width 12 height 12
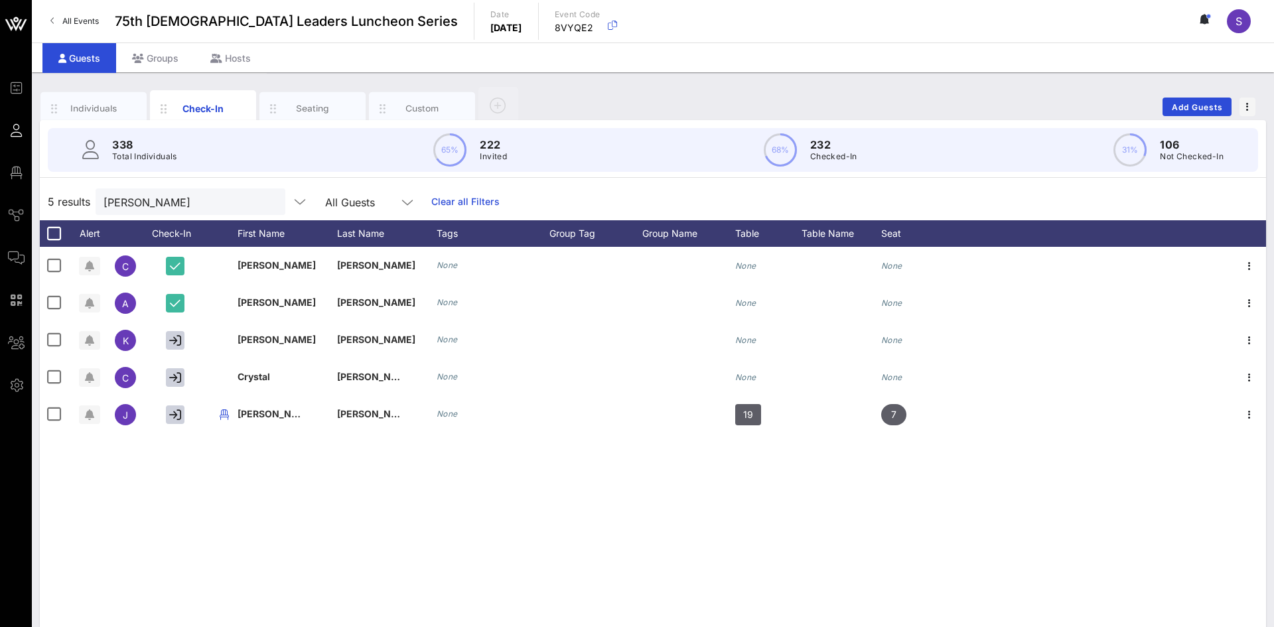
click at [181, 218] on div "5 results ramirez All Guests Clear all Filters" at bounding box center [653, 201] width 1226 height 37
click at [175, 208] on input "[PERSON_NAME]" at bounding box center [181, 201] width 155 height 17
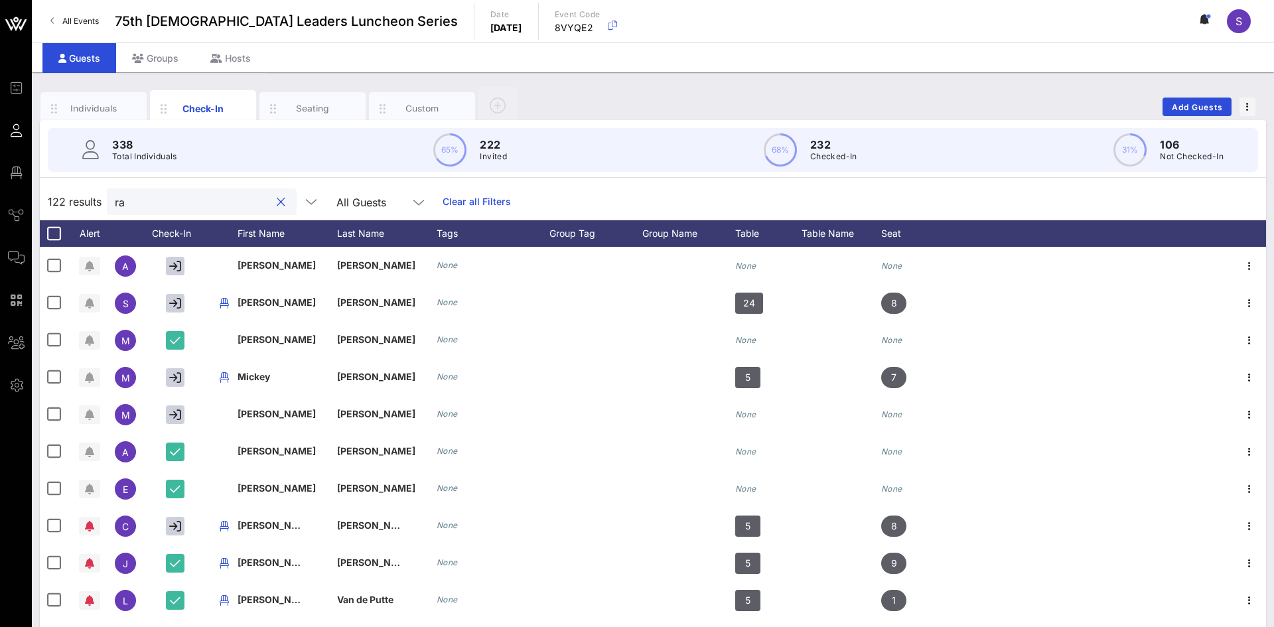
type input "r"
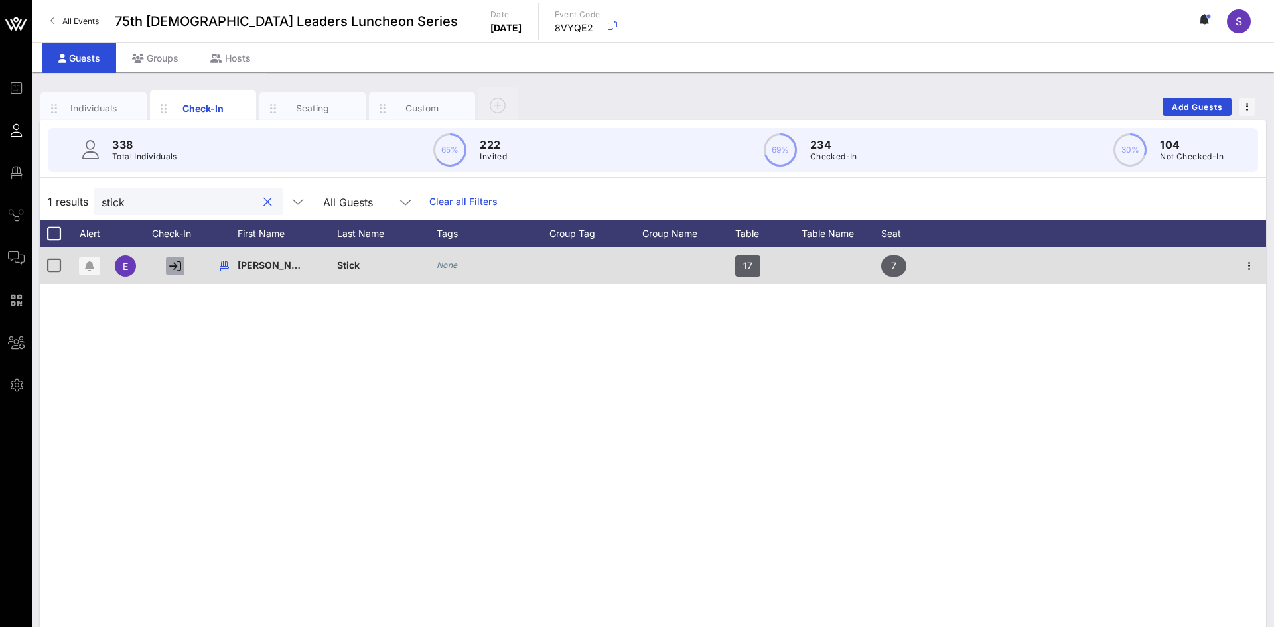
click at [175, 264] on icon "button" at bounding box center [175, 266] width 12 height 12
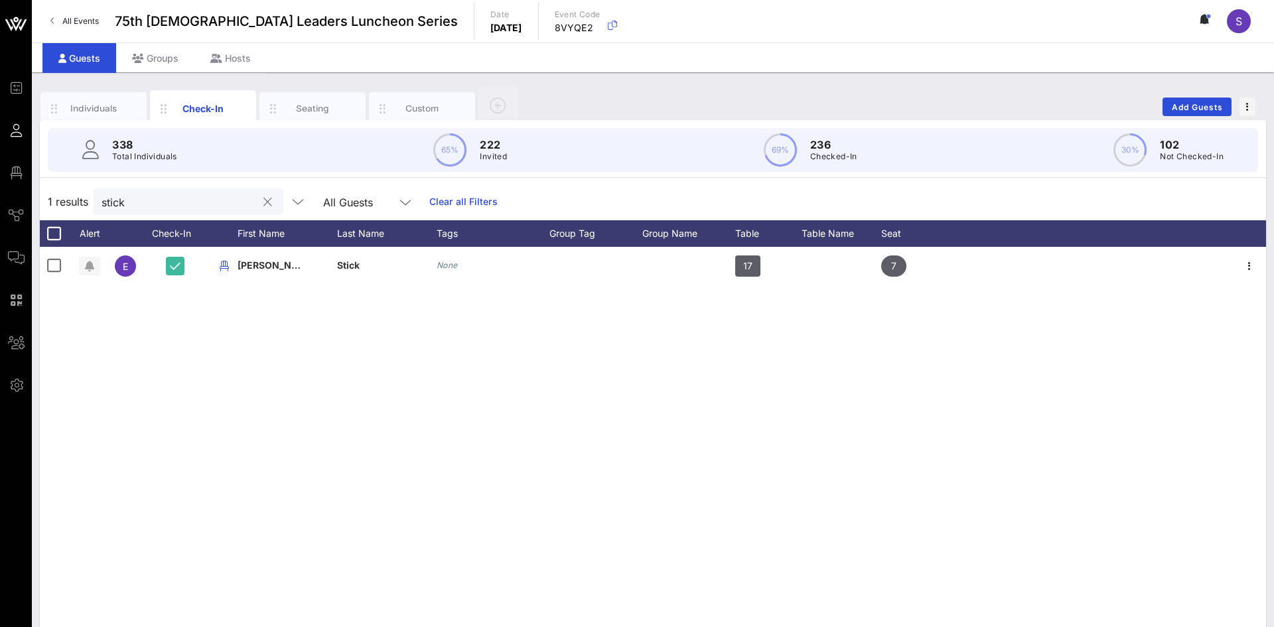
click at [168, 197] on input "stick" at bounding box center [179, 201] width 155 height 17
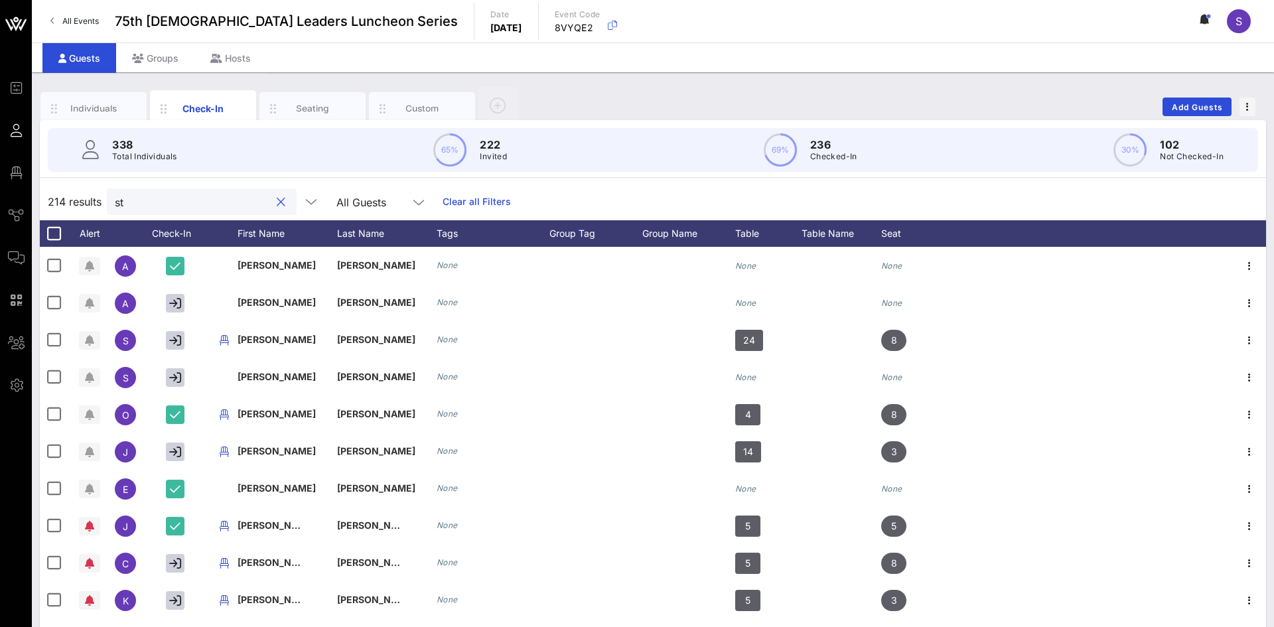
type input "s"
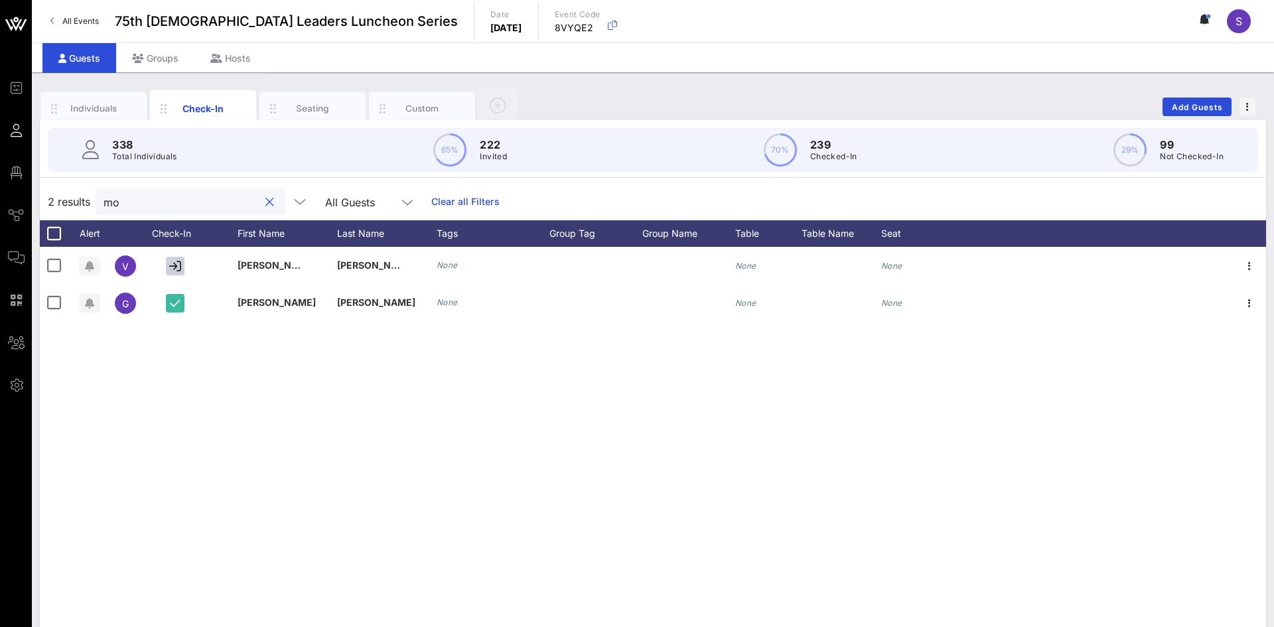
type input "m"
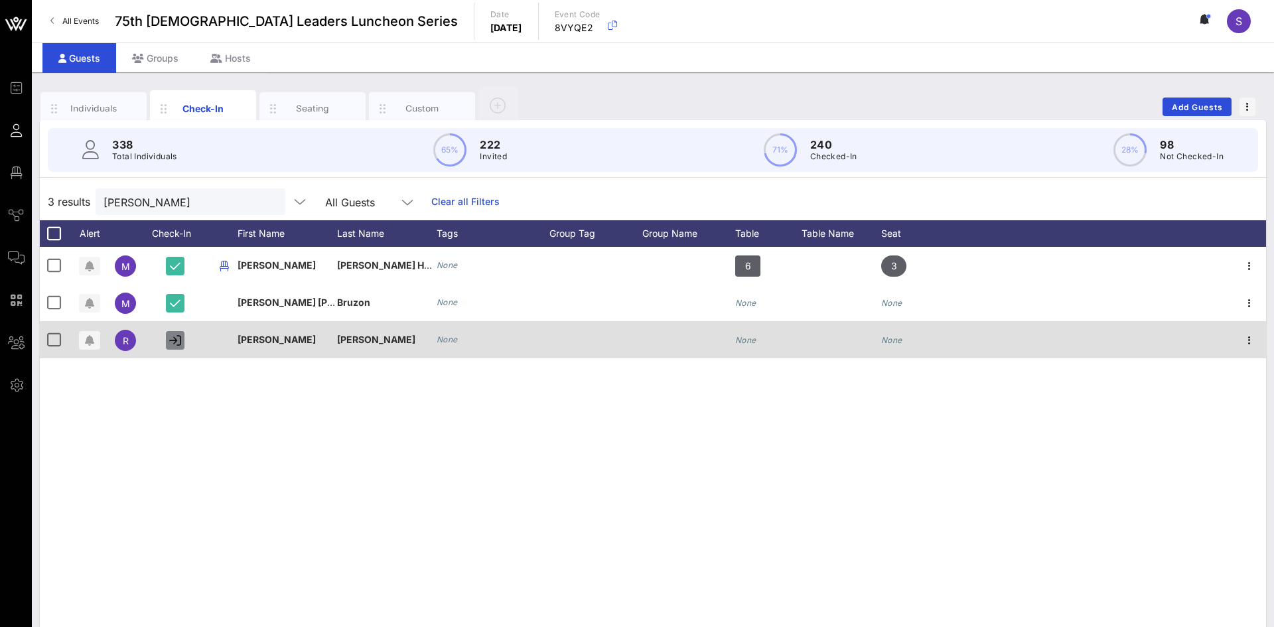
click at [171, 340] on icon "button" at bounding box center [175, 340] width 12 height 12
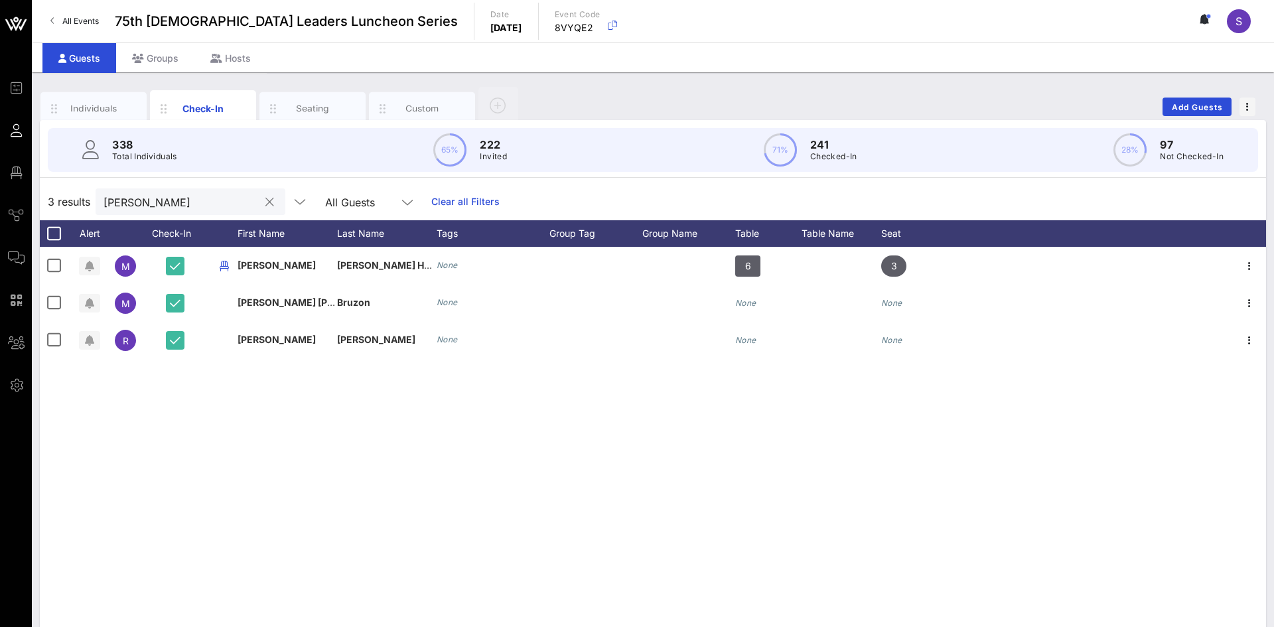
click at [175, 196] on input "maria" at bounding box center [181, 201] width 155 height 17
type input "m"
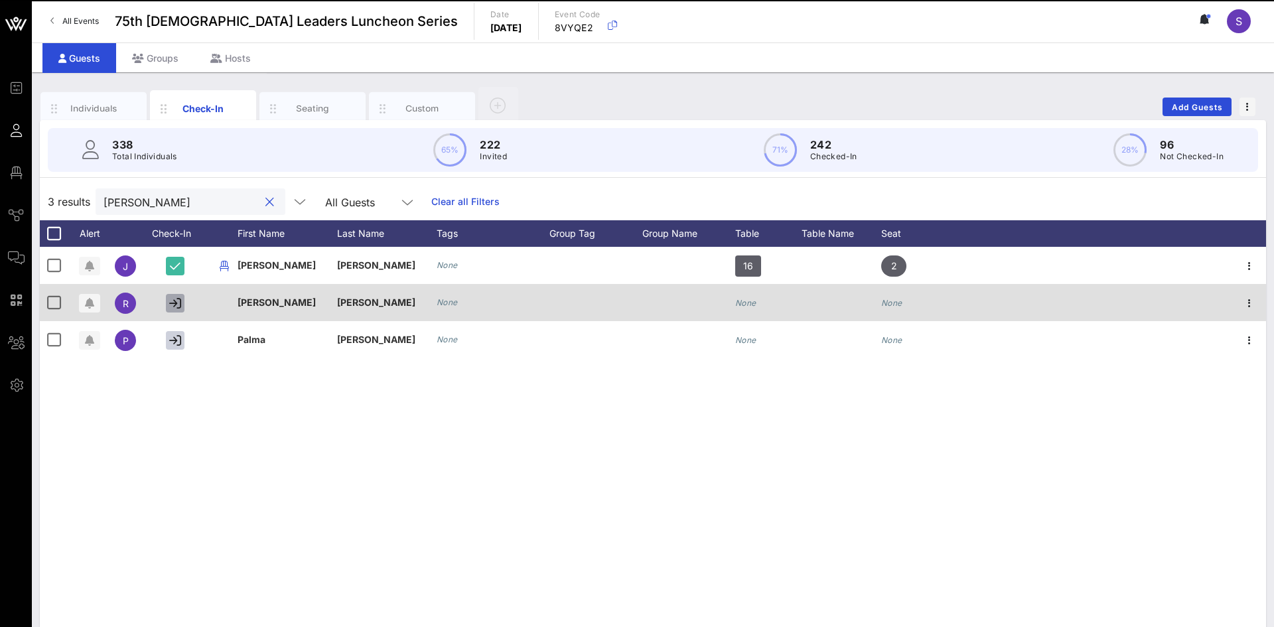
click at [174, 303] on icon "button" at bounding box center [175, 303] width 12 height 12
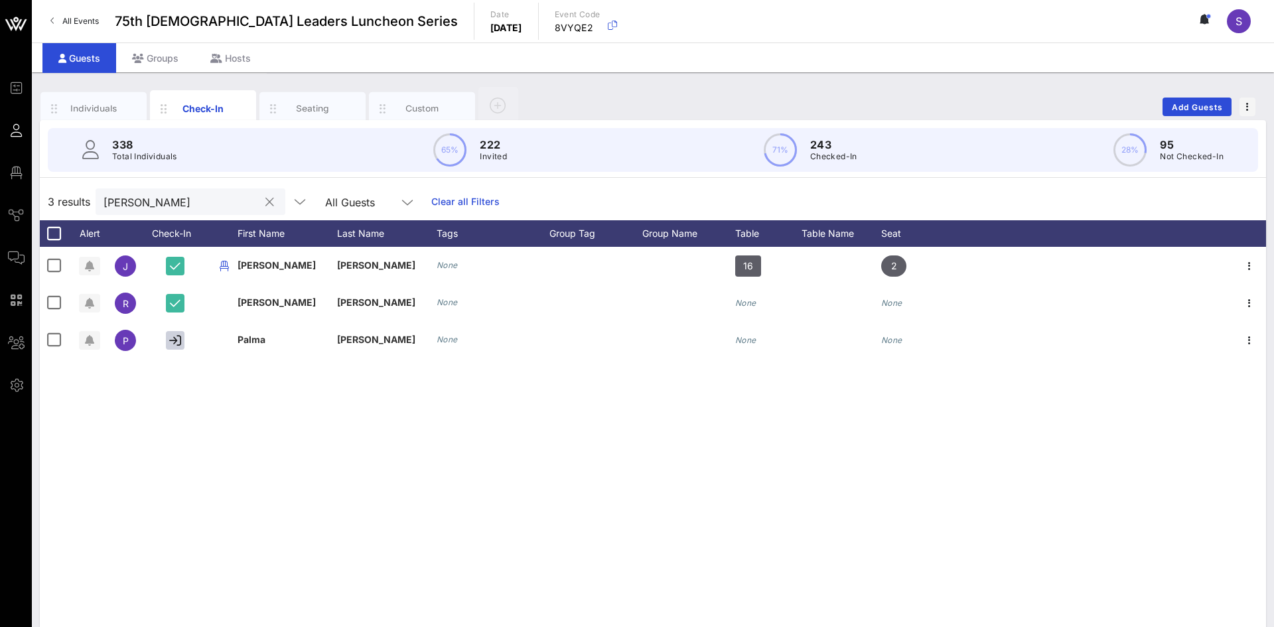
click at [155, 201] on input "valdez" at bounding box center [181, 201] width 155 height 17
type input "v"
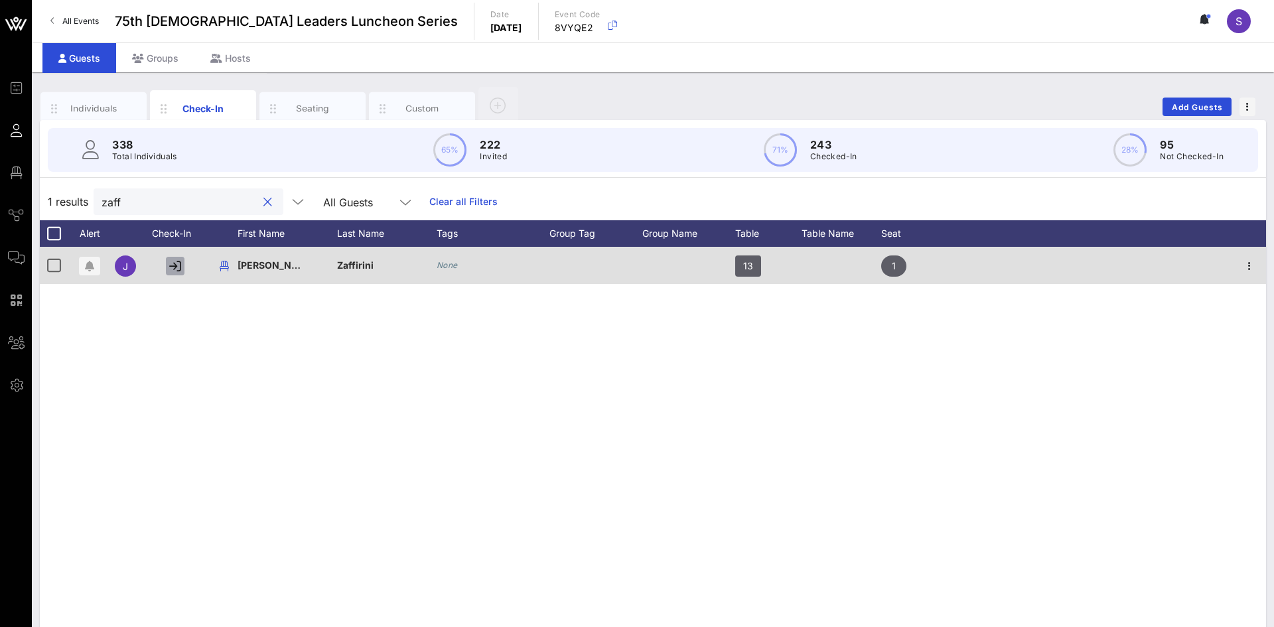
click at [175, 262] on icon "button" at bounding box center [175, 266] width 12 height 12
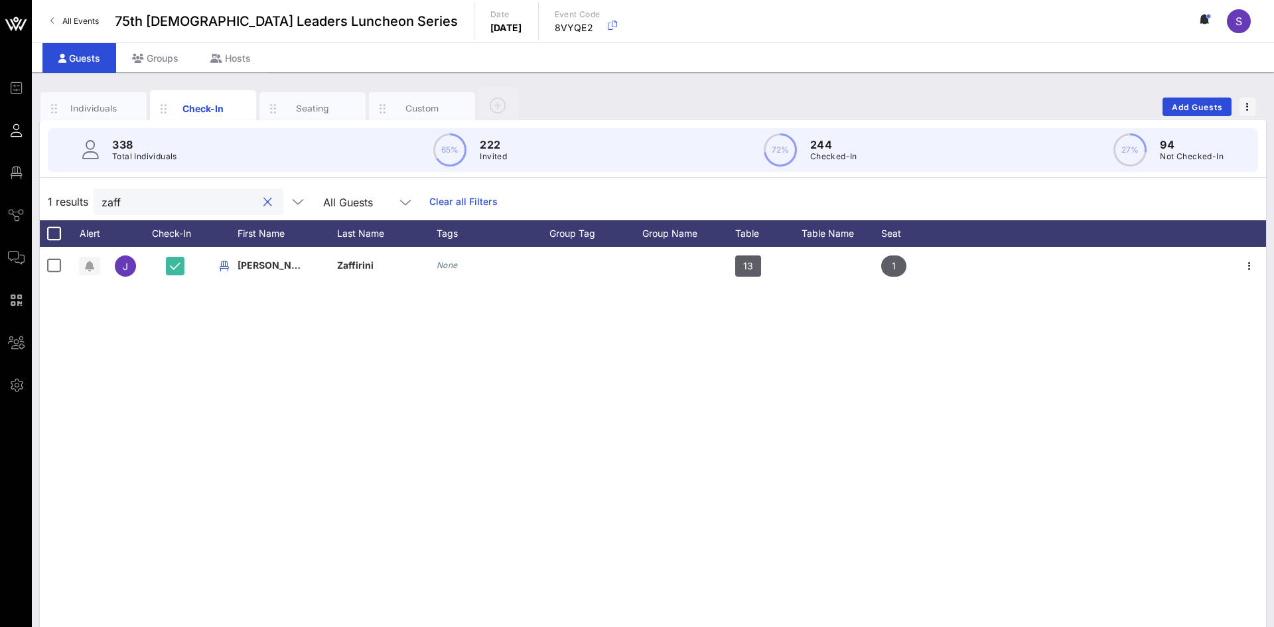
click at [157, 198] on input "zaff" at bounding box center [179, 201] width 155 height 17
type input "z"
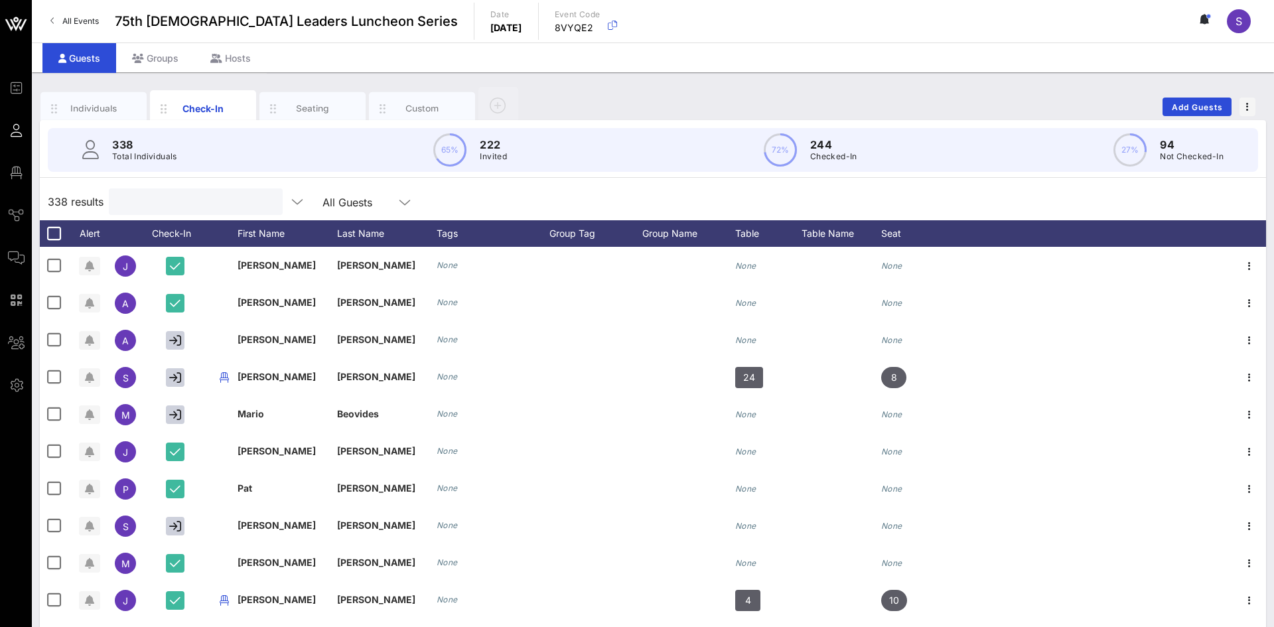
type input "s"
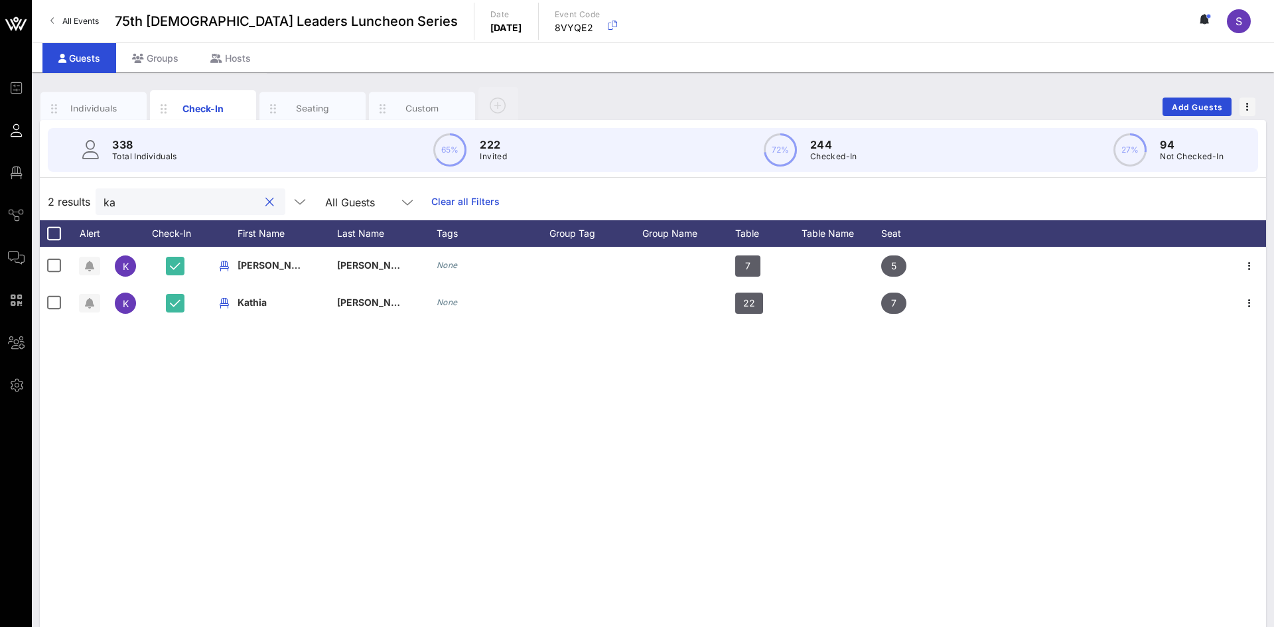
type input "k"
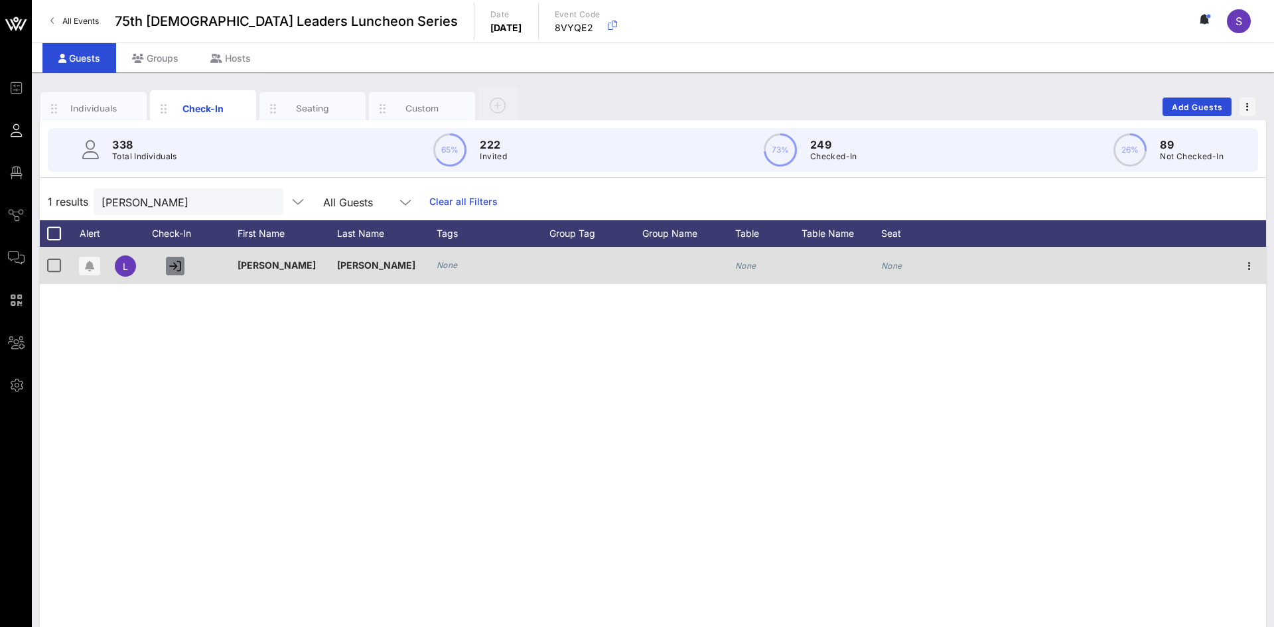
click at [170, 269] on icon "button" at bounding box center [175, 266] width 12 height 12
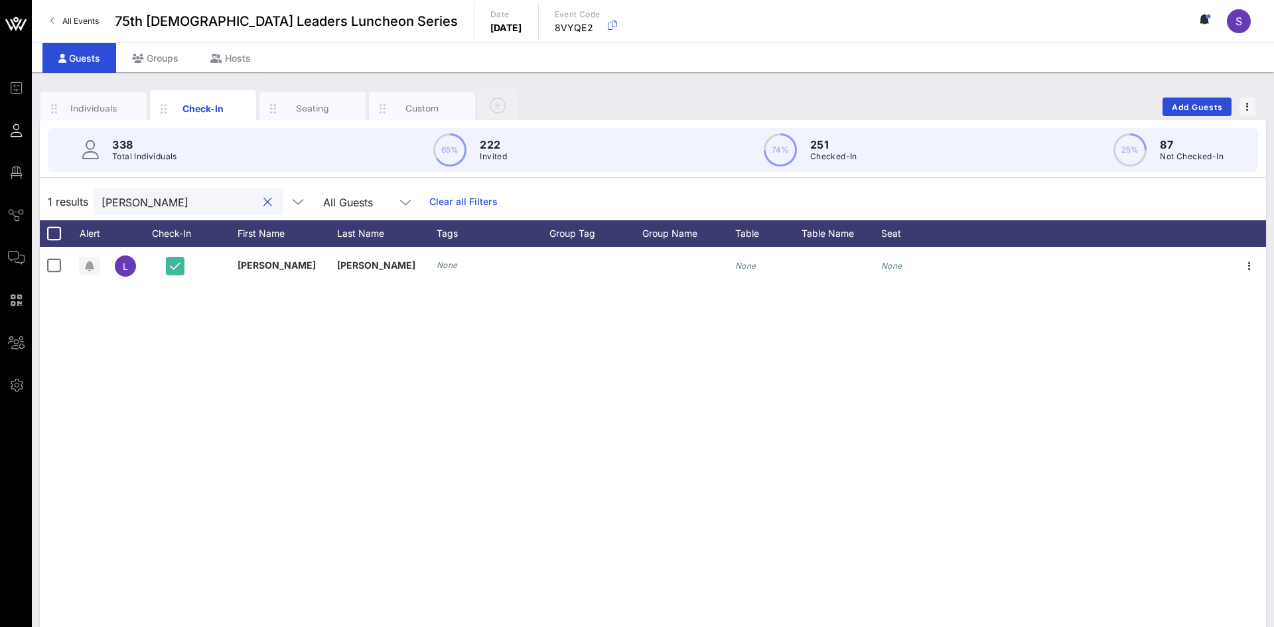
click at [205, 210] on input "leslie" at bounding box center [179, 201] width 155 height 17
type input "l"
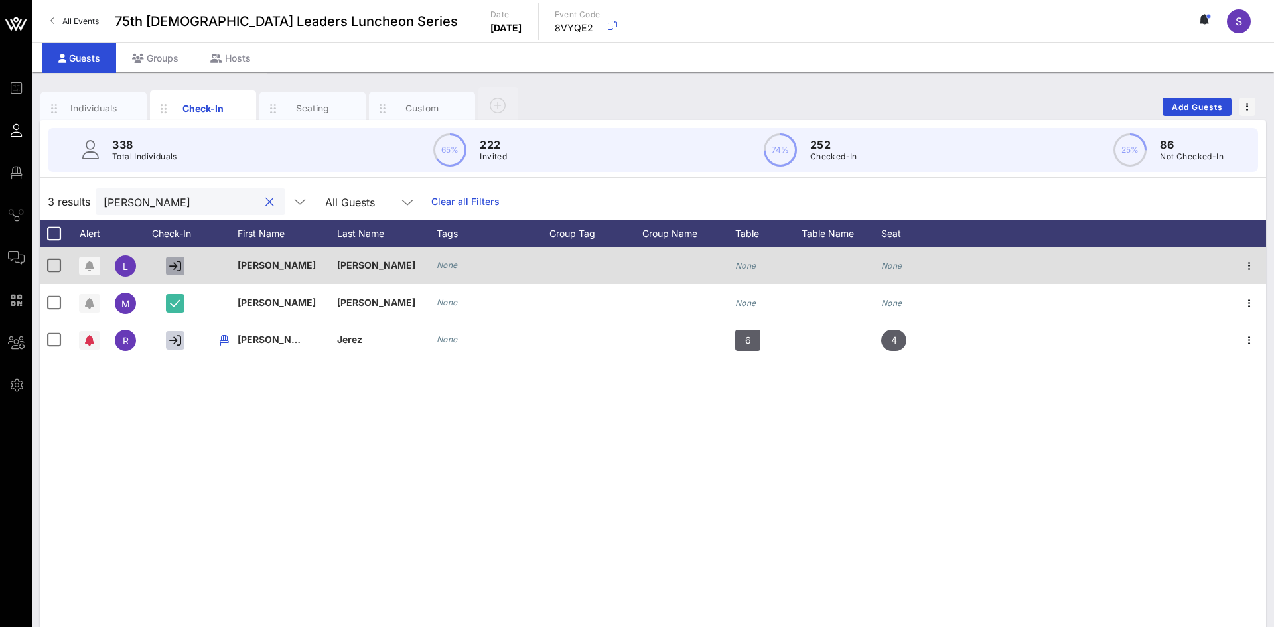
click at [179, 266] on icon "button" at bounding box center [175, 266] width 12 height 12
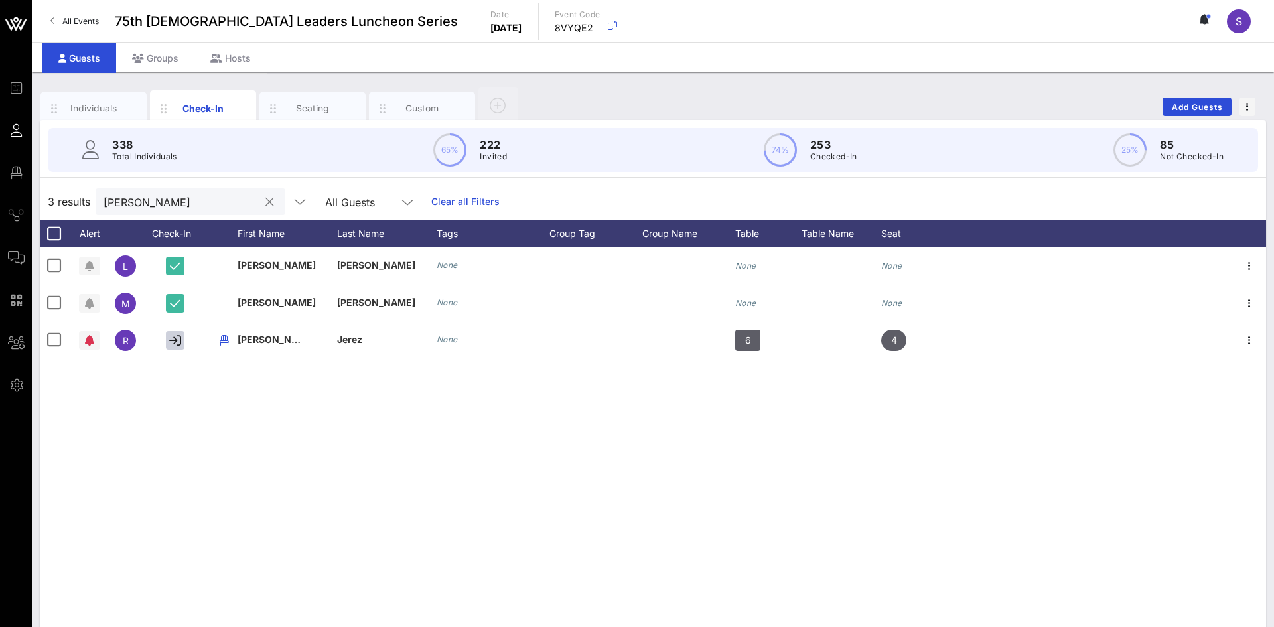
click at [190, 201] on input "roy" at bounding box center [181, 201] width 155 height 17
type input "r"
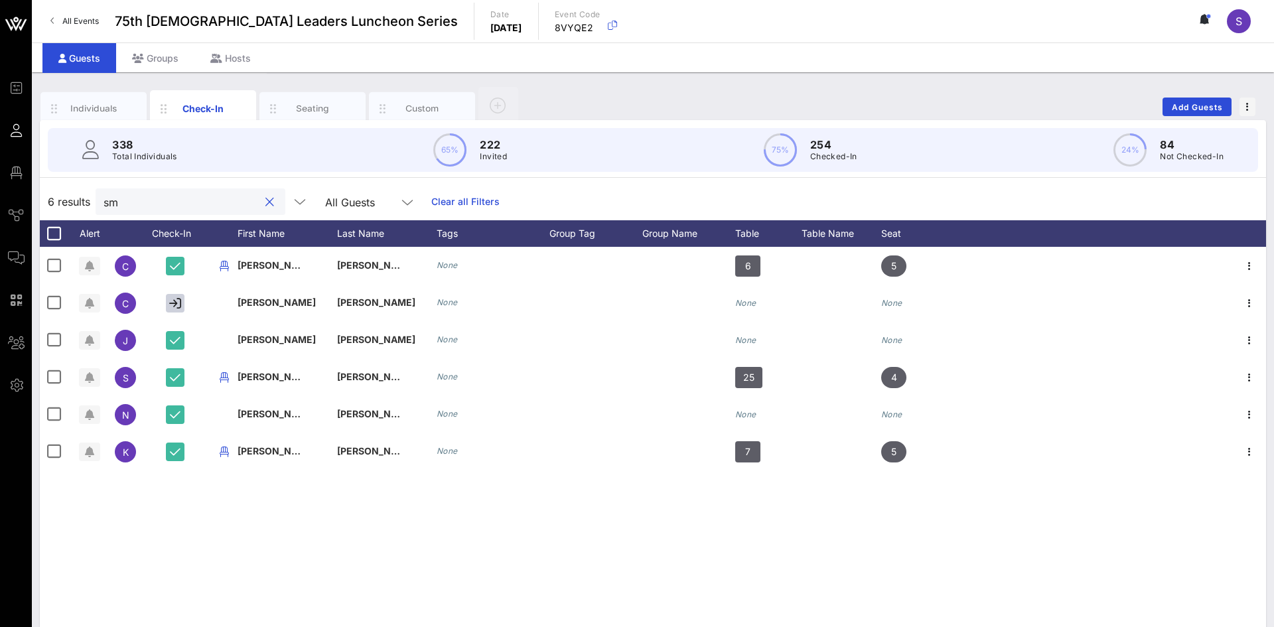
type input "s"
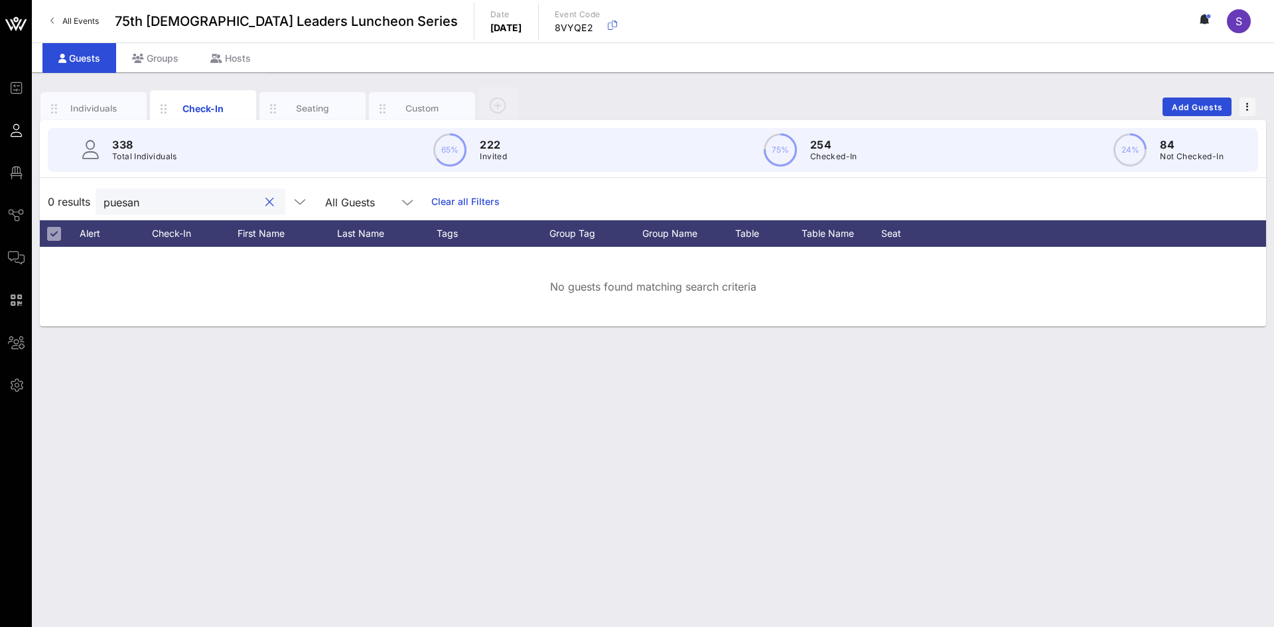
click at [208, 206] on input "puesan" at bounding box center [181, 201] width 155 height 17
type input "p"
type input "c"
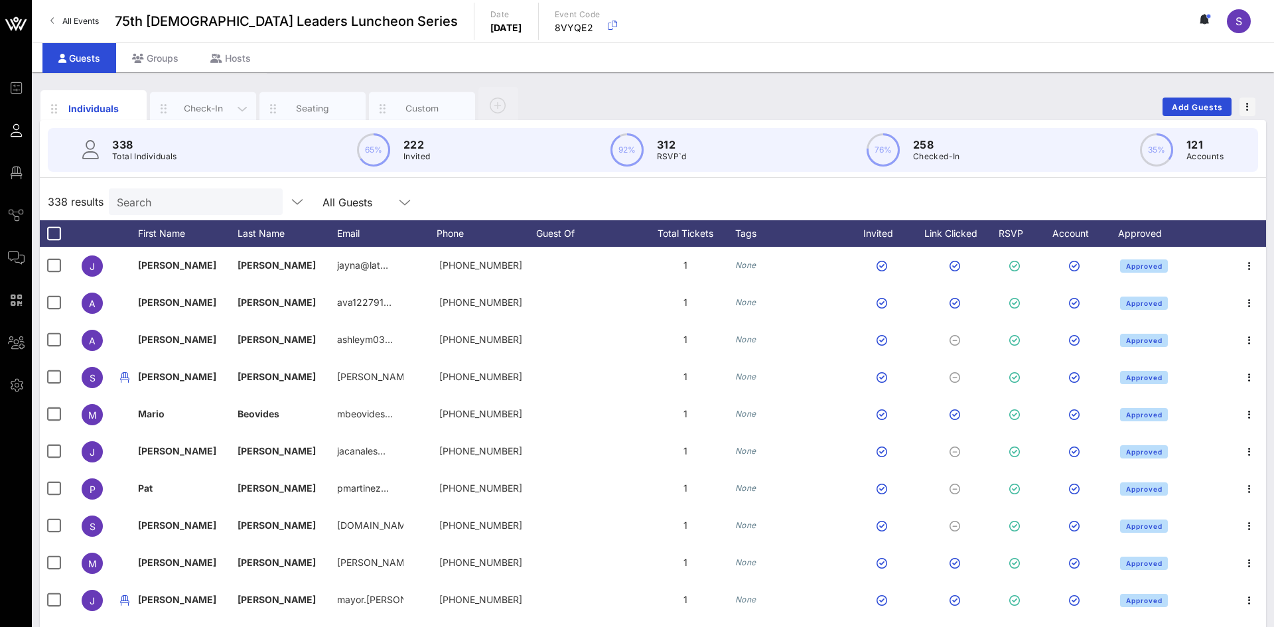
click at [191, 110] on div "Check-In" at bounding box center [203, 108] width 59 height 13
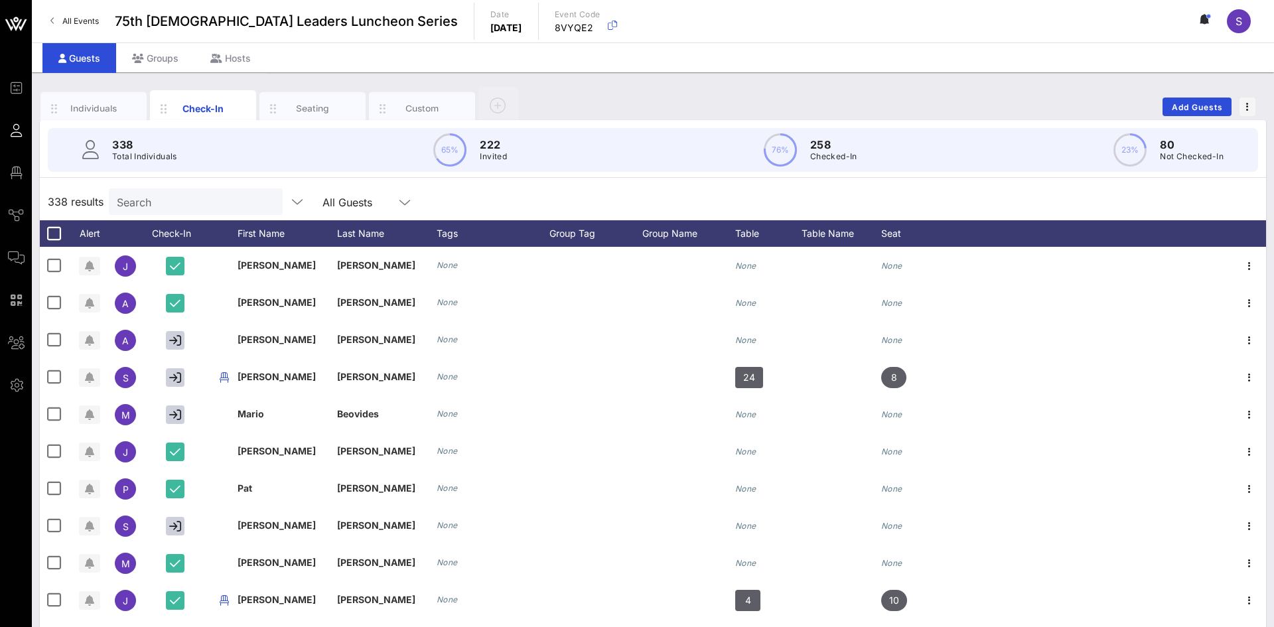
click at [202, 196] on input "Search" at bounding box center [194, 201] width 155 height 17
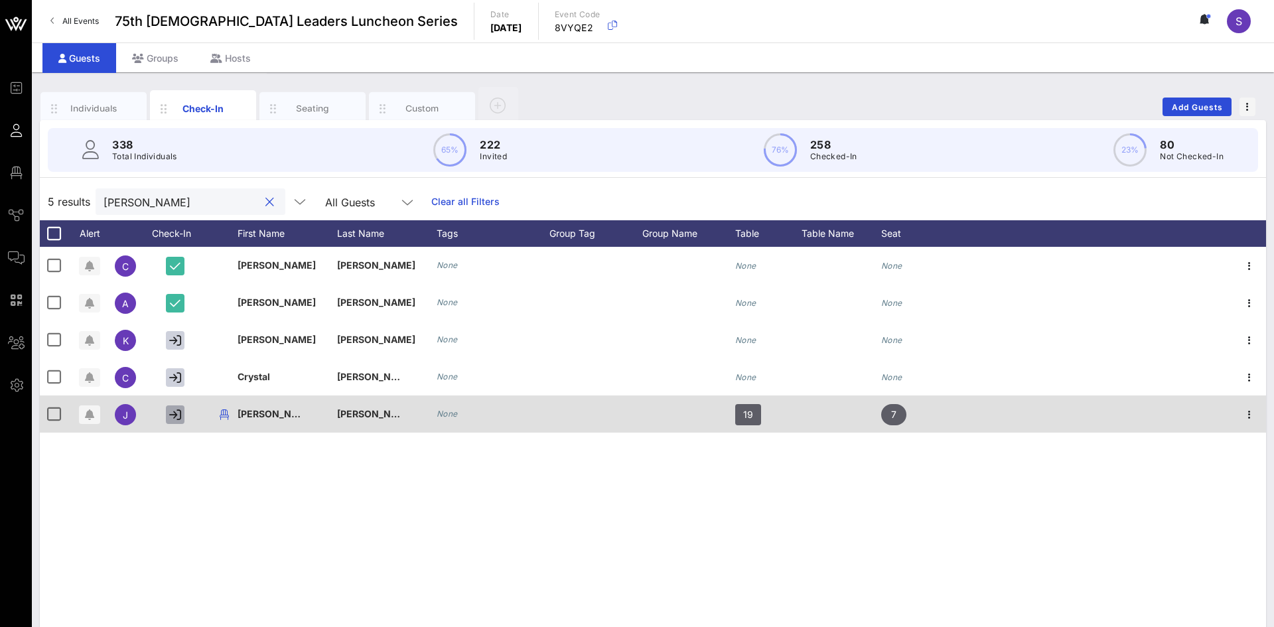
click at [173, 416] on icon "button" at bounding box center [175, 415] width 12 height 12
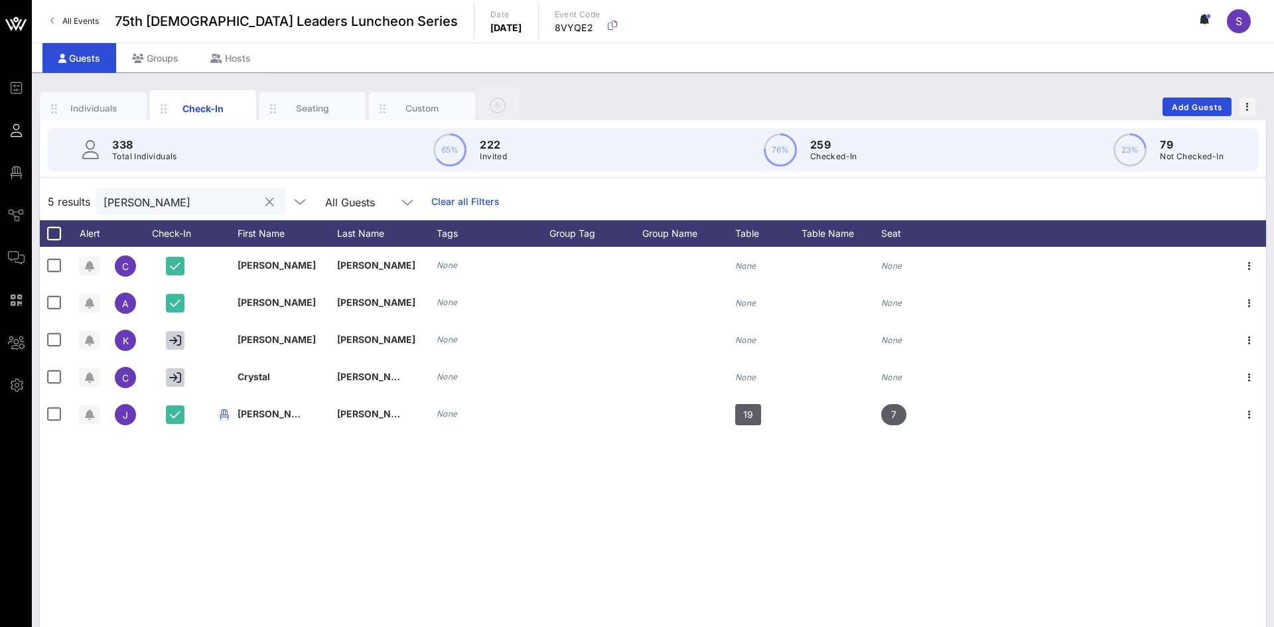
click at [216, 206] on input "[PERSON_NAME]" at bounding box center [181, 201] width 155 height 17
type input "r"
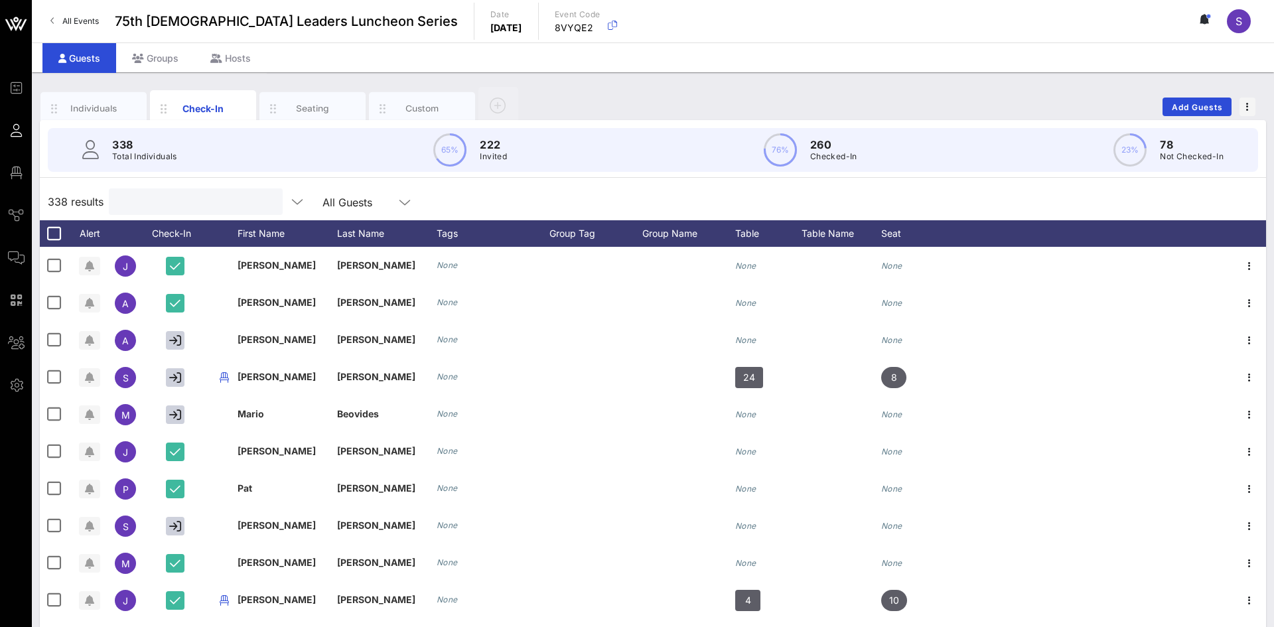
click at [228, 203] on input "text" at bounding box center [194, 201] width 155 height 17
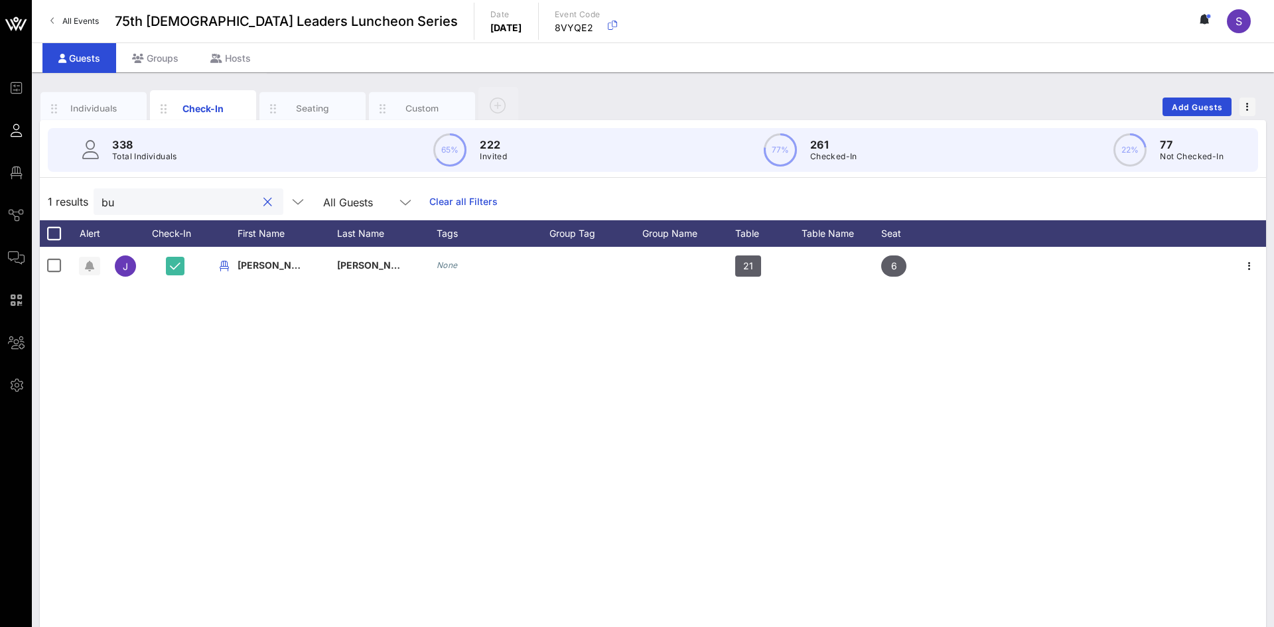
type input "b"
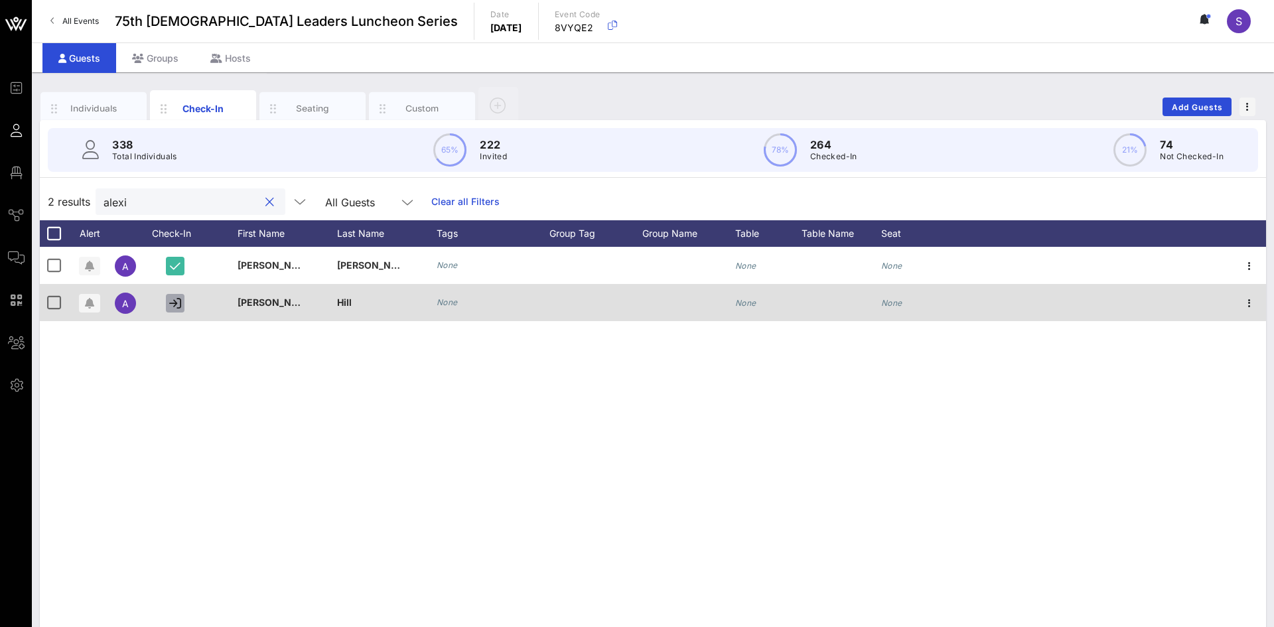
click at [171, 303] on icon "button" at bounding box center [175, 303] width 12 height 12
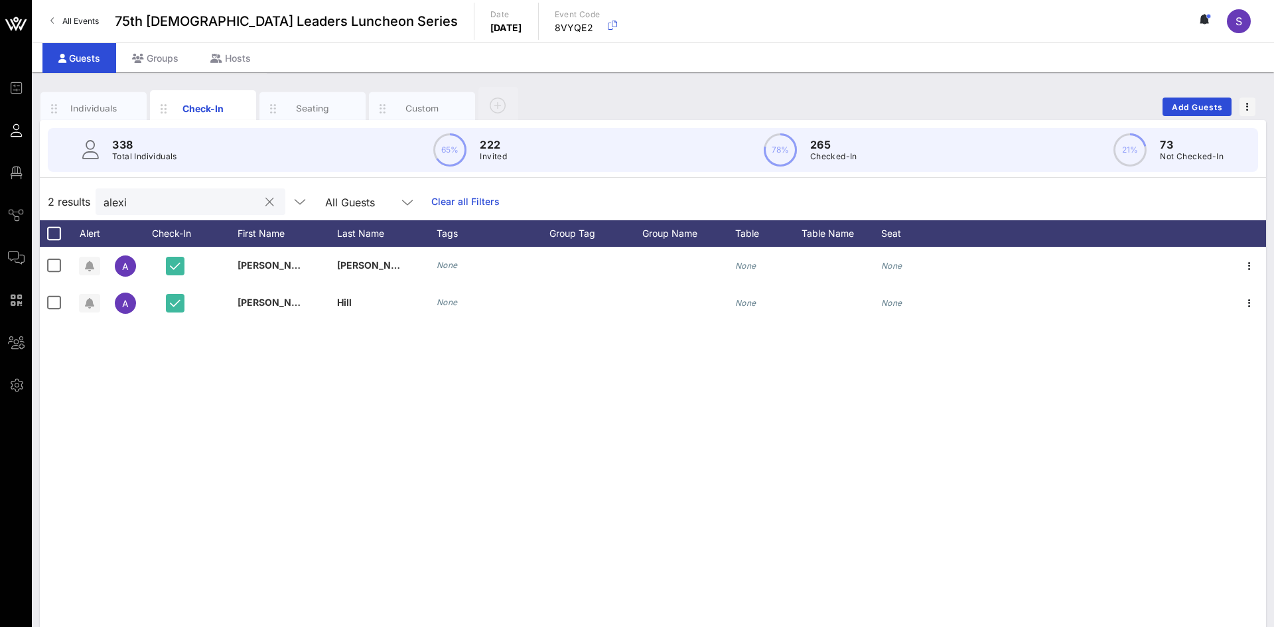
click at [165, 210] on div "alexi" at bounding box center [181, 201] width 155 height 27
type input "a"
